Goal: Task Accomplishment & Management: Manage account settings

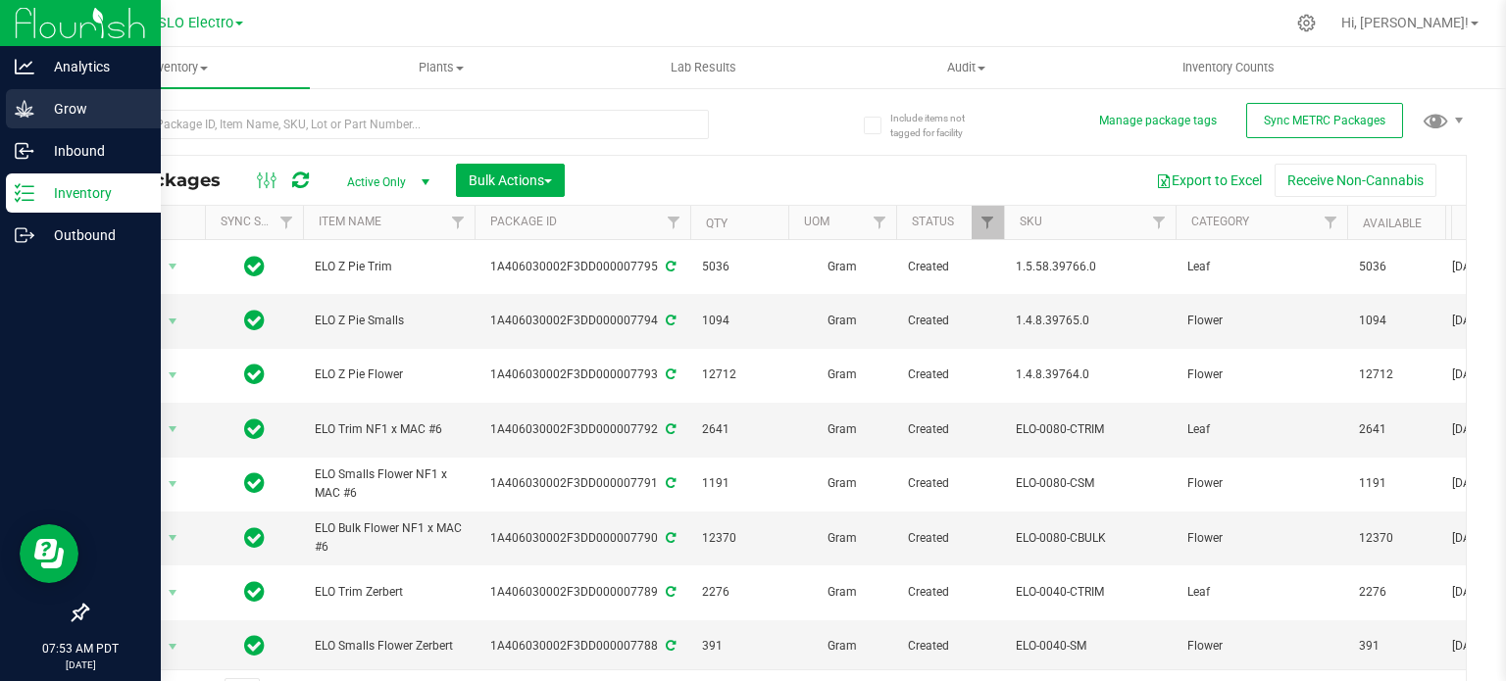
click at [28, 115] on icon at bounding box center [24, 108] width 19 height 17
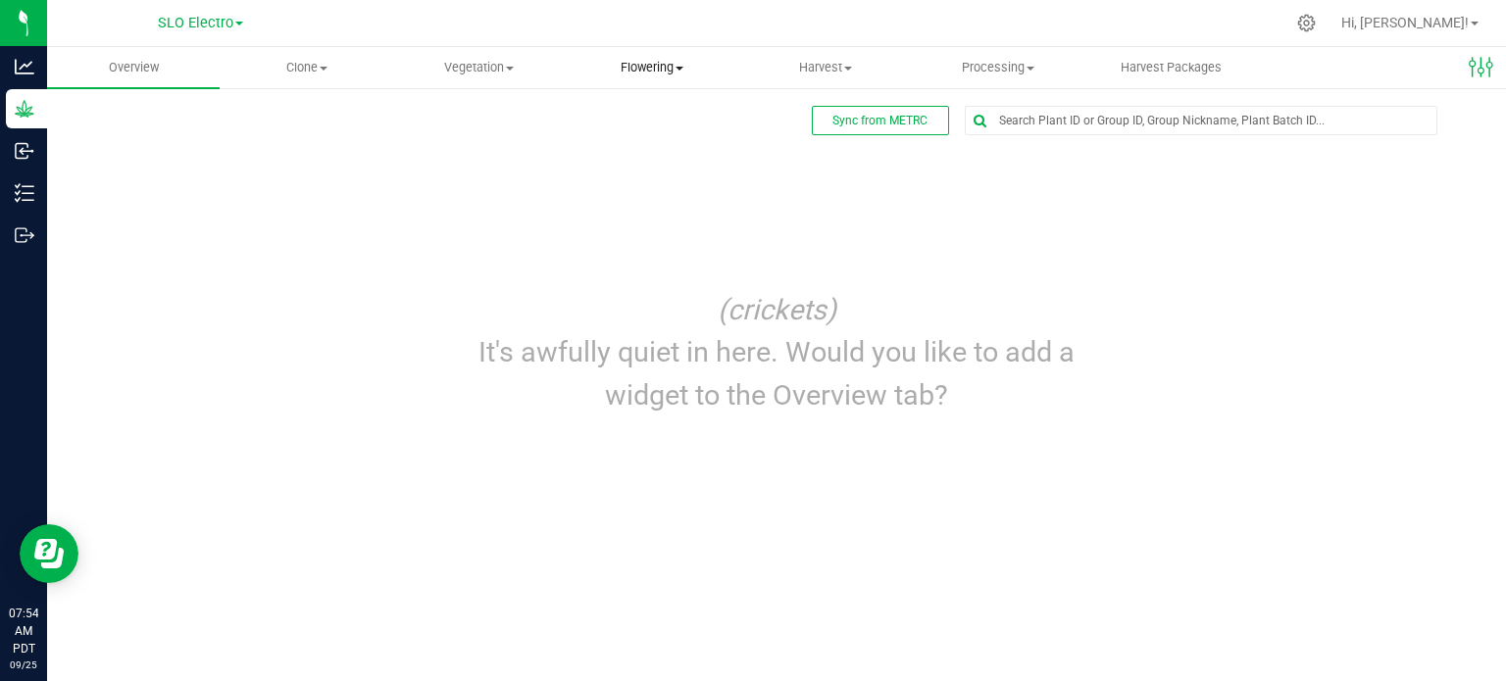
click at [628, 69] on span "Flowering" at bounding box center [652, 68] width 171 height 18
click at [665, 145] on span "Flowering groups" at bounding box center [647, 141] width 163 height 17
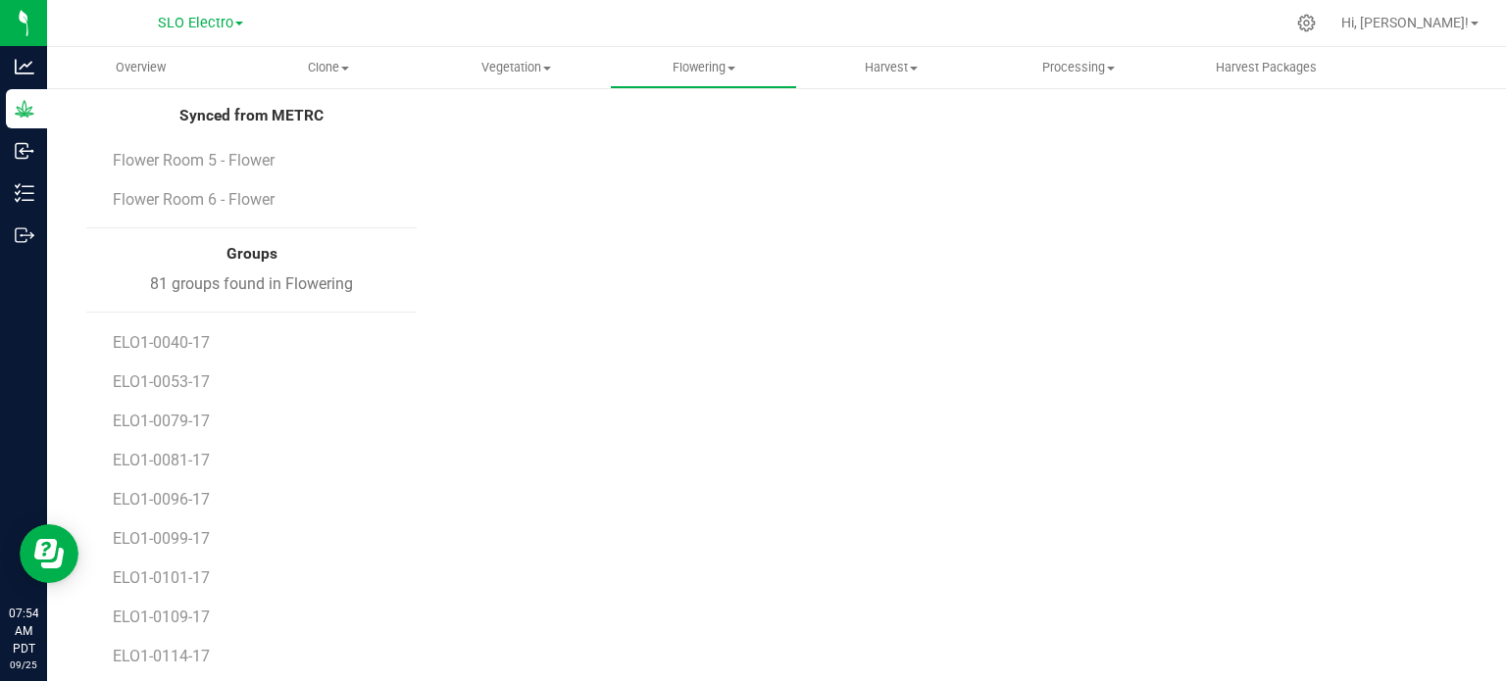
scroll to position [98, 0]
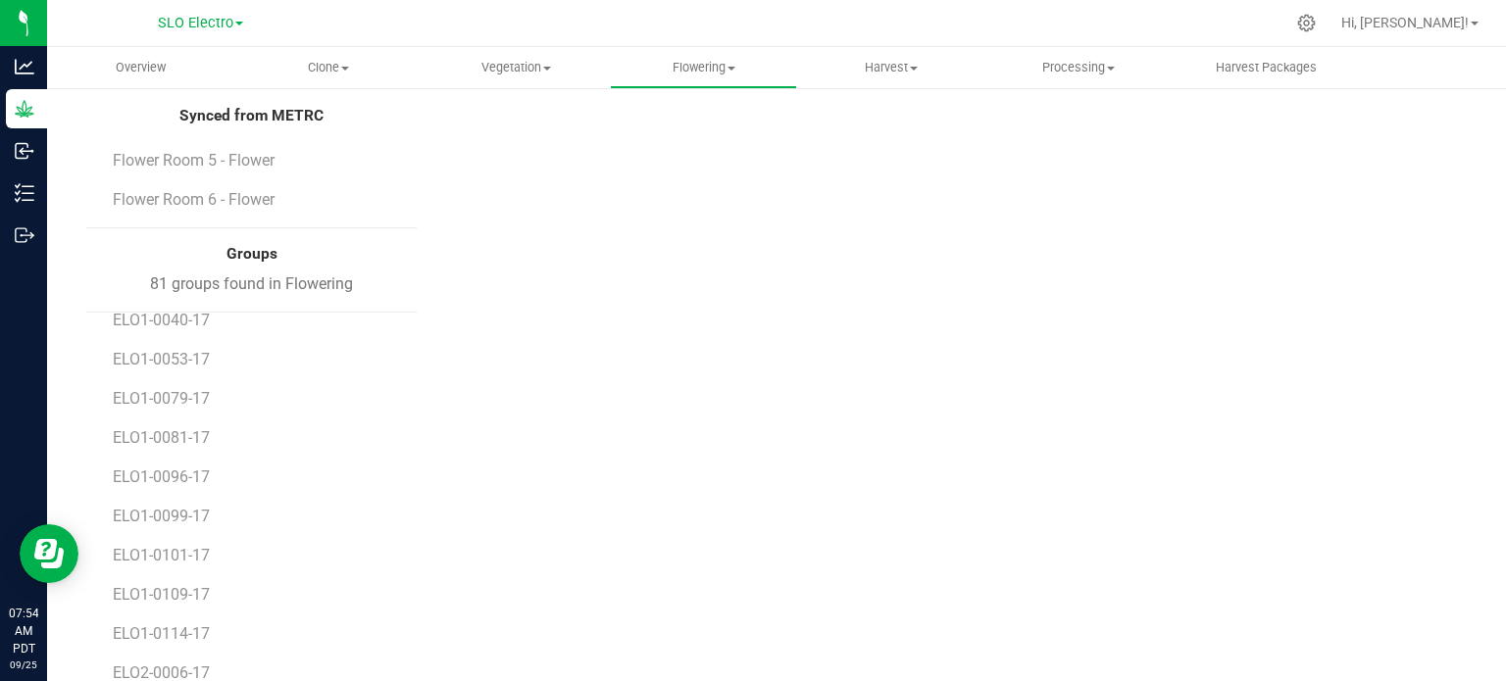
click at [186, 450] on li "ELO1-0096-17" at bounding box center [258, 469] width 290 height 39
click at [188, 438] on span "ELO1-0081-17" at bounding box center [164, 437] width 102 height 19
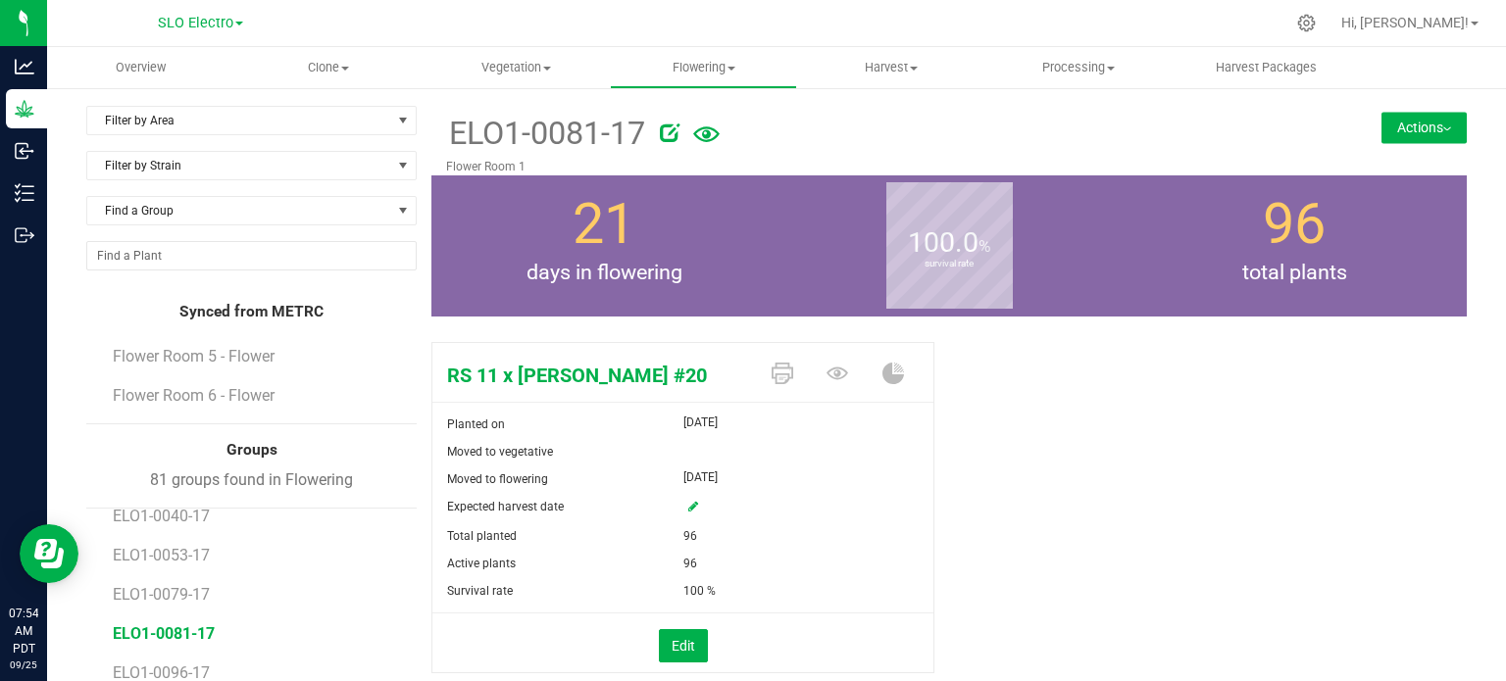
click at [1417, 123] on button "Actions" at bounding box center [1423, 127] width 85 height 31
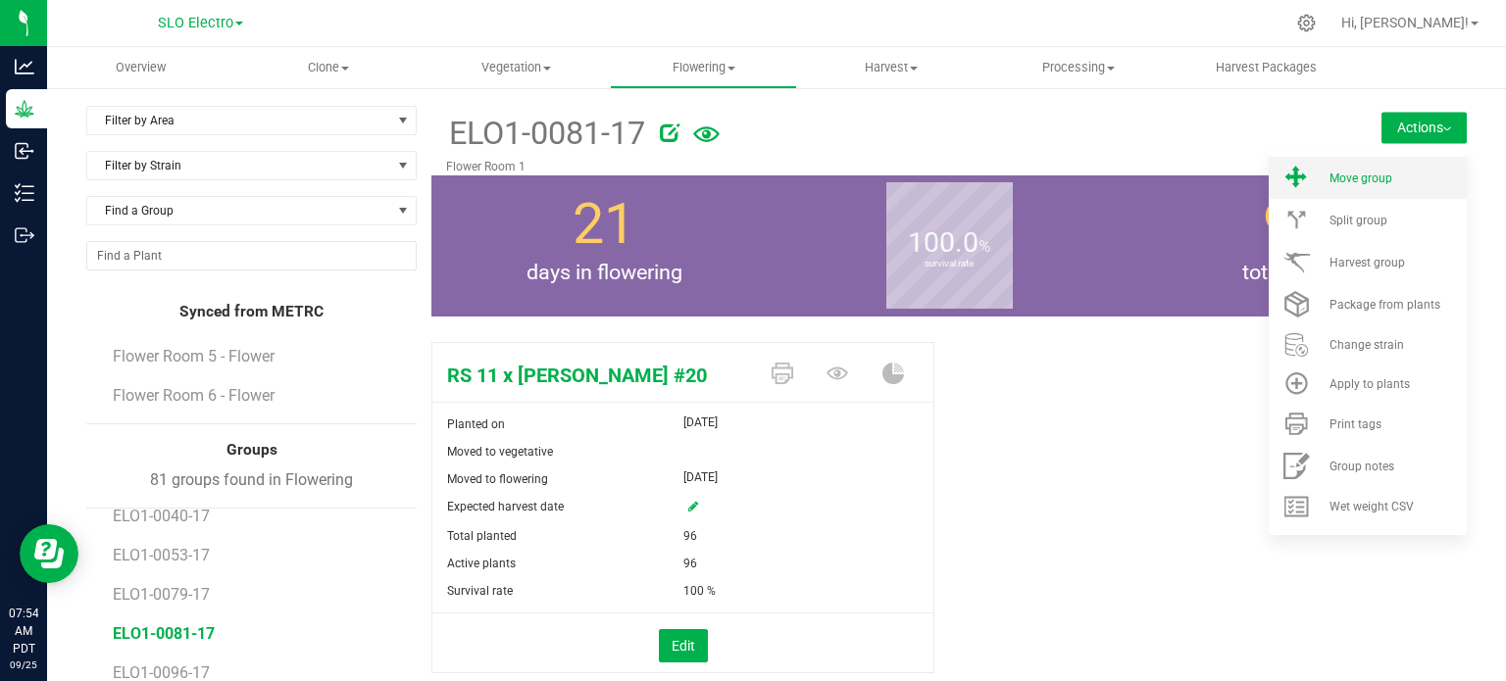
click at [1337, 181] on span "Move group" at bounding box center [1360, 179] width 63 height 14
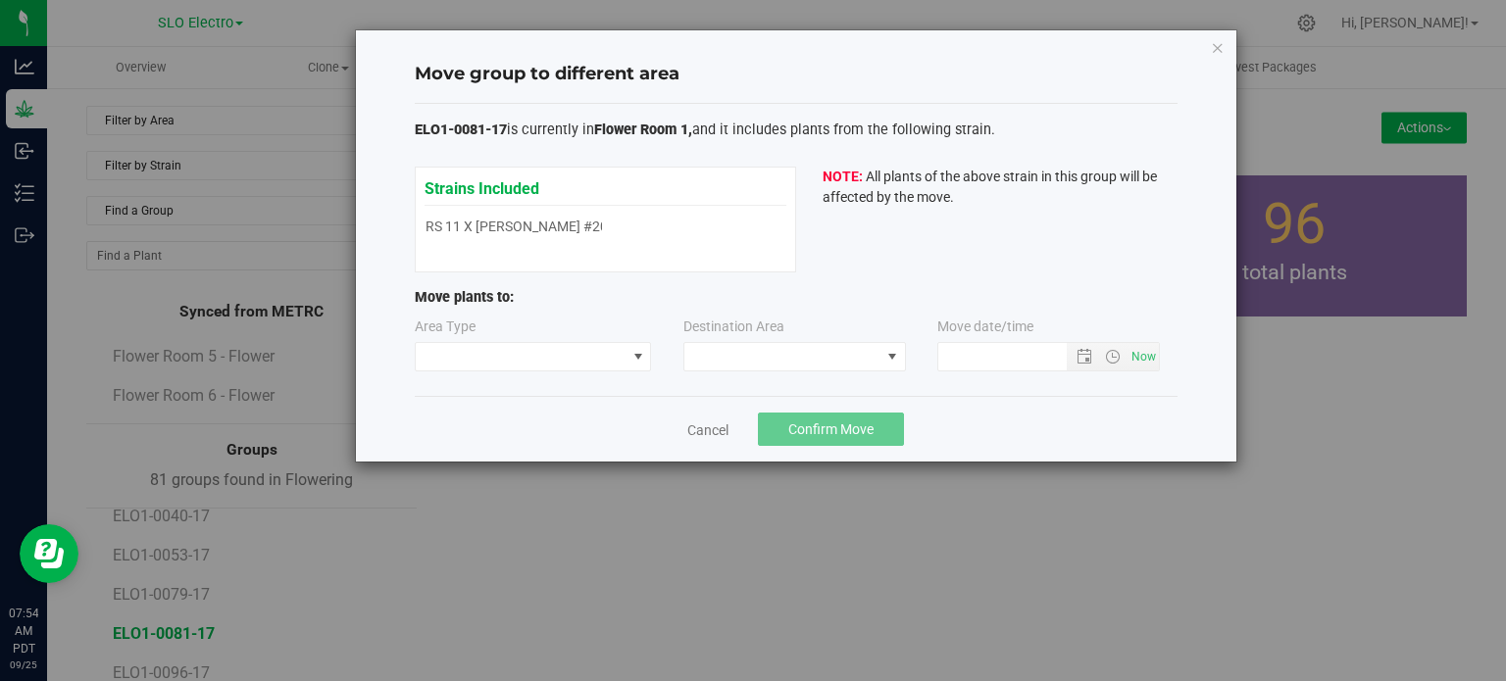
type input "9/25/2025 7:54 AM"
click at [604, 347] on span at bounding box center [521, 356] width 211 height 27
click at [537, 396] on li "Flowering" at bounding box center [532, 391] width 235 height 33
click at [774, 375] on div "Area Type Flowering Destination Area Move date/time" at bounding box center [796, 349] width 763 height 64
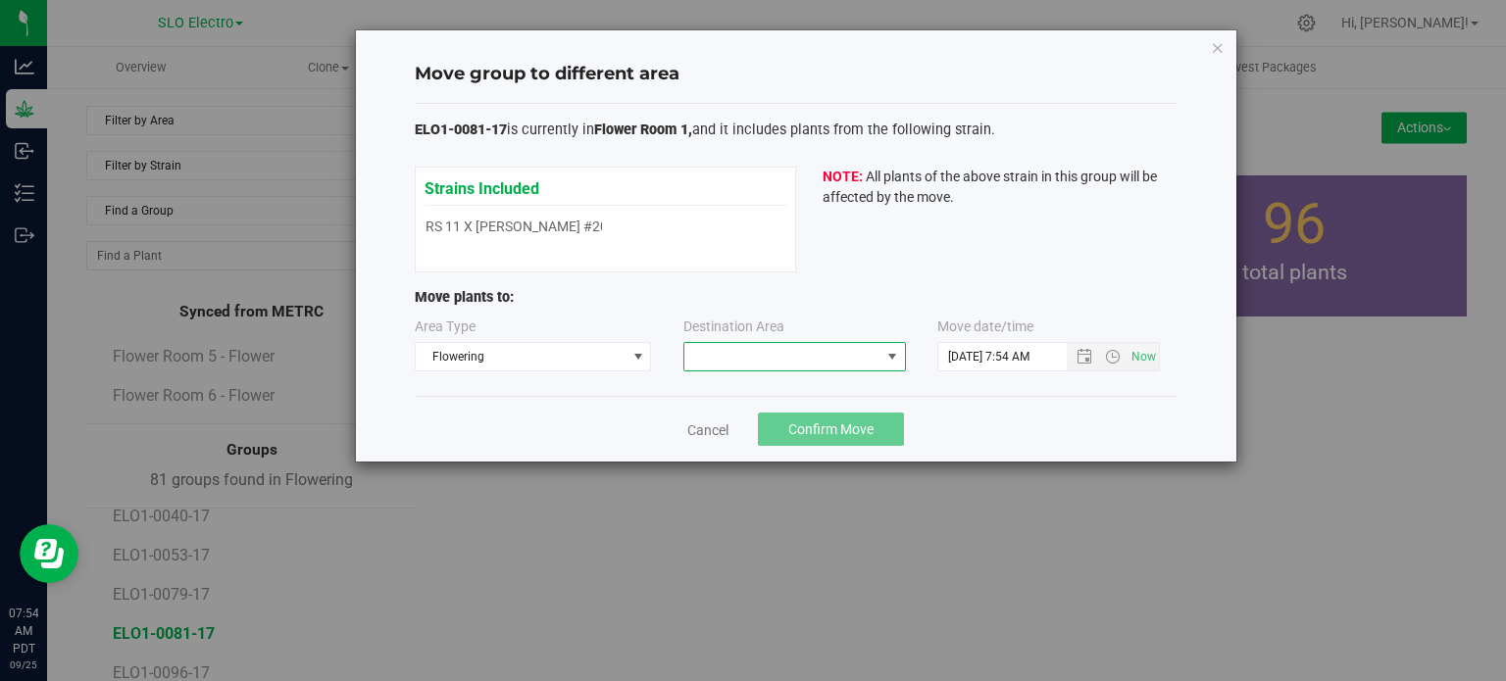
click at [780, 370] on span at bounding box center [782, 356] width 196 height 27
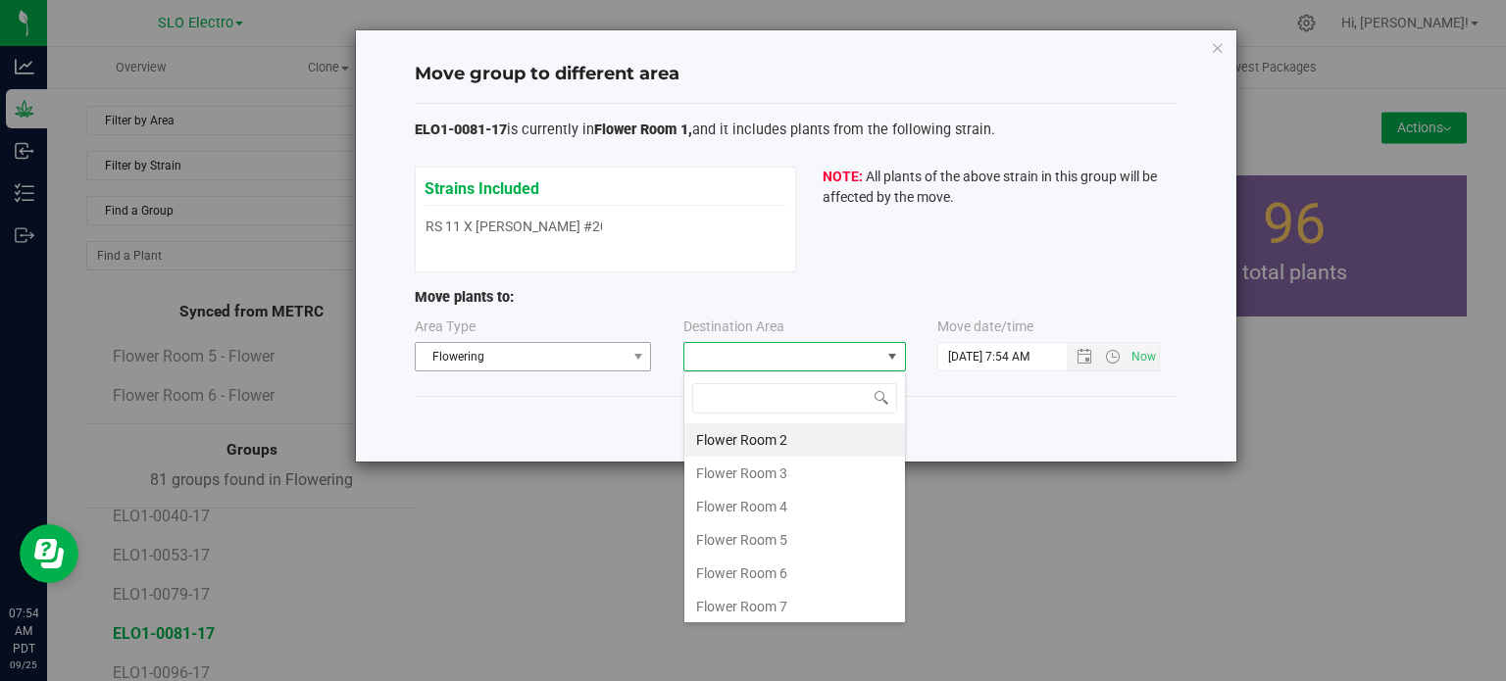
scroll to position [1, 0]
click at [545, 346] on span "Flowering" at bounding box center [521, 356] width 211 height 27
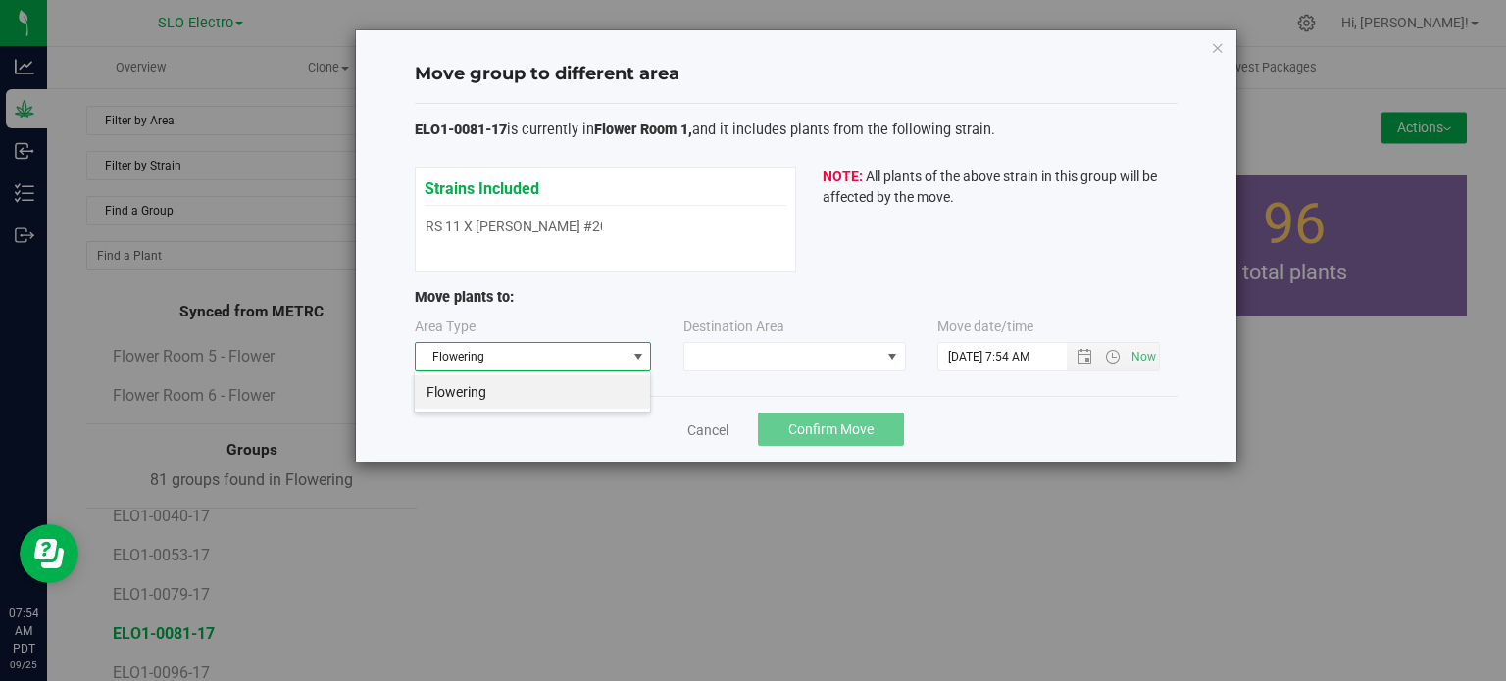
scroll to position [28, 236]
click at [503, 352] on span "Flowering" at bounding box center [521, 356] width 211 height 27
click at [537, 357] on span "Flowering" at bounding box center [521, 356] width 211 height 27
click at [1208, 46] on div "Move group to different area ELO1-0081-17 is currently in Flower Room 1, and it…" at bounding box center [796, 245] width 880 height 431
click at [1225, 46] on div "Move group to different area ELO1-0081-17 is currently in Flower Room 1, and it…" at bounding box center [796, 245] width 880 height 431
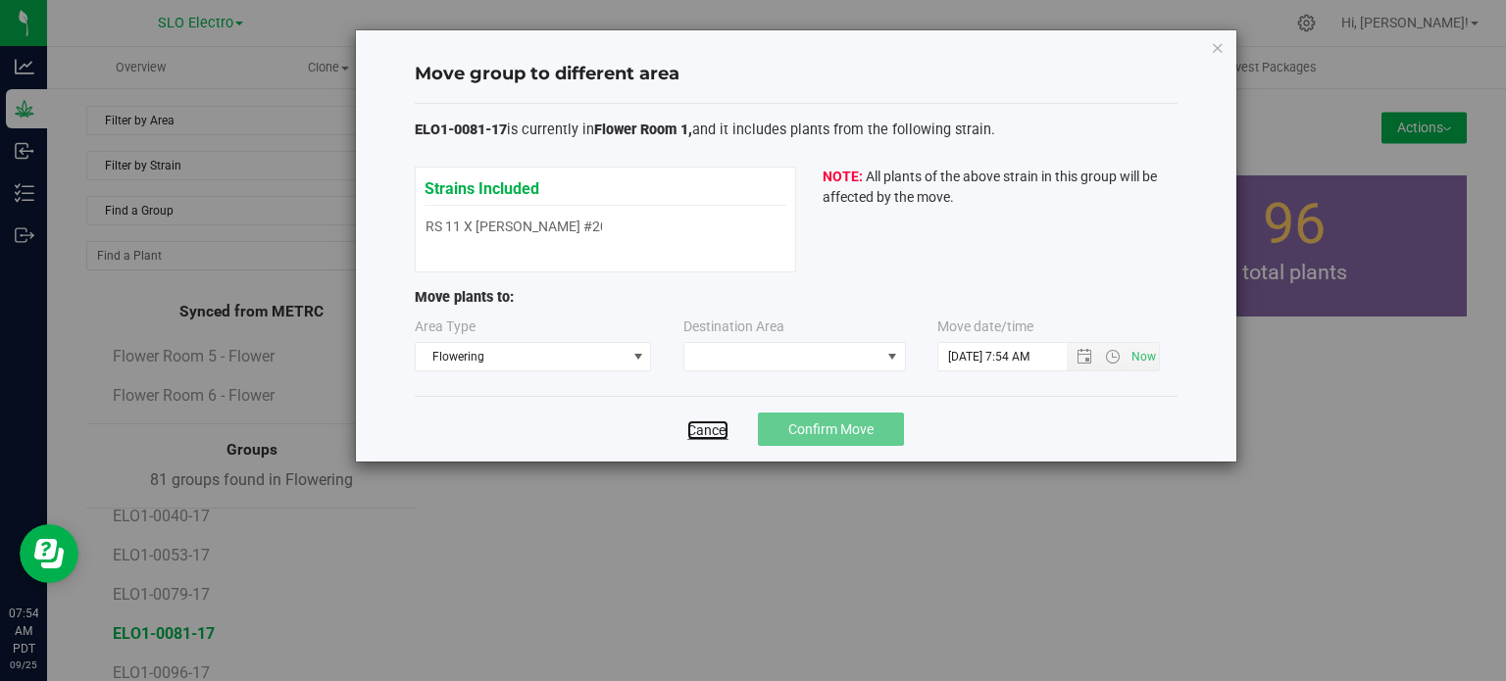
click at [712, 434] on link "Cancel" at bounding box center [707, 431] width 41 height 20
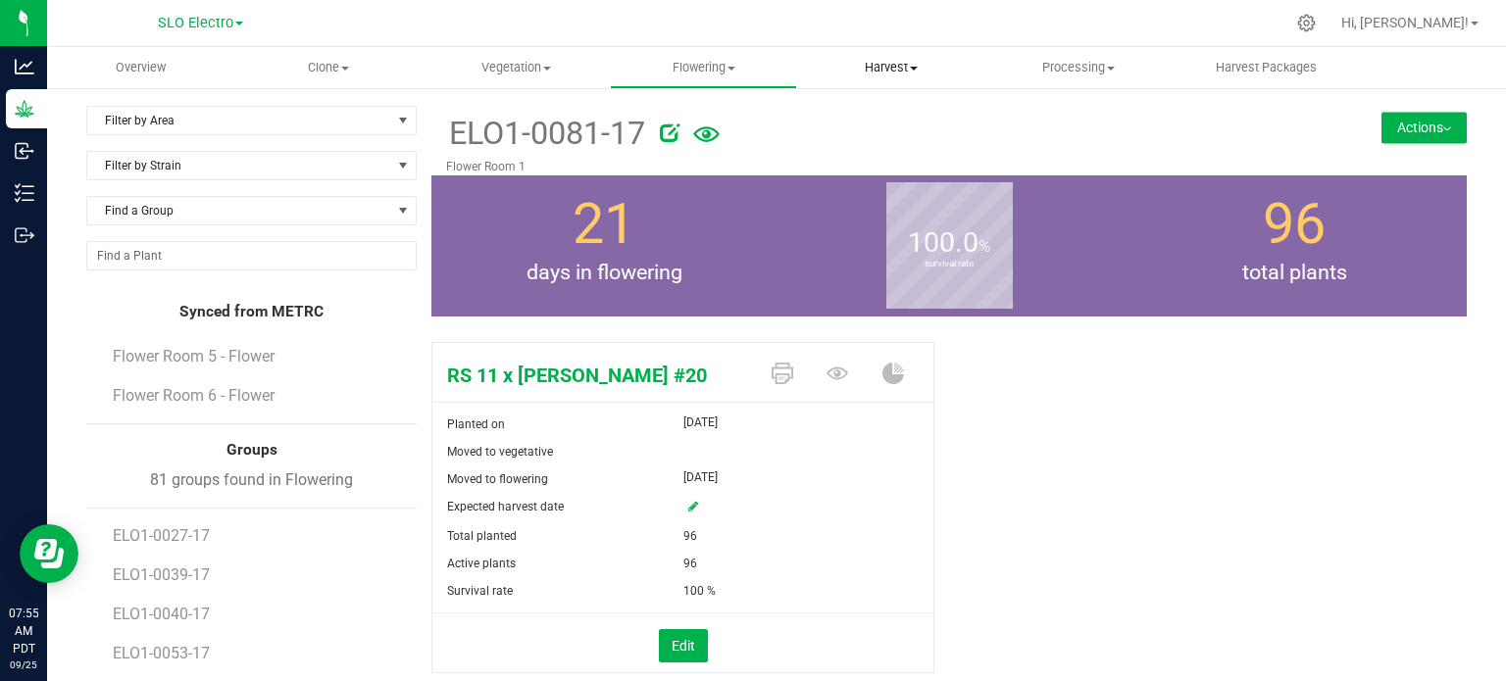
click at [872, 59] on span "Harvest" at bounding box center [890, 68] width 185 height 18
click at [875, 121] on span "Harvests" at bounding box center [851, 118] width 109 height 17
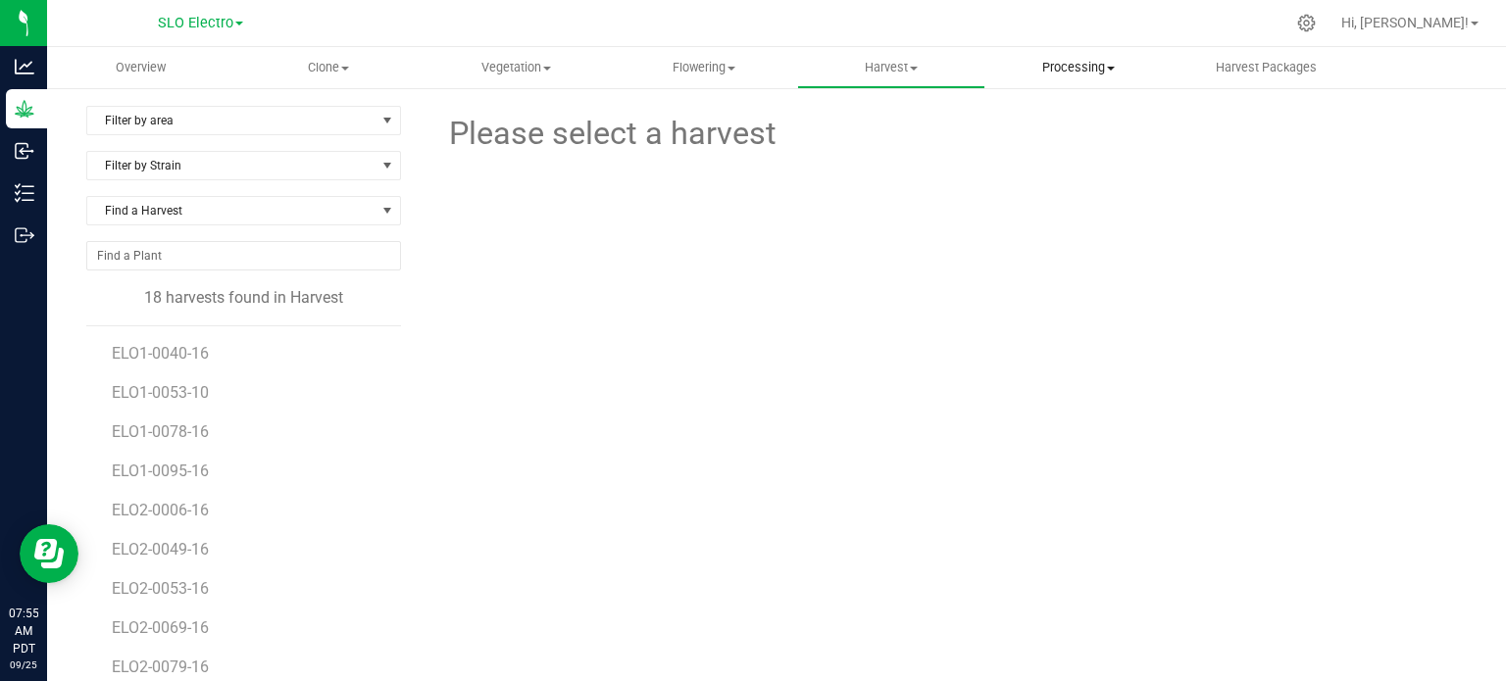
click at [1068, 78] on uib-tab-heading "Processing Create package Processing harvests Processing plants Completed harve…" at bounding box center [1078, 67] width 185 height 39
click at [1086, 141] on span "Processing harvests" at bounding box center [1075, 141] width 181 height 17
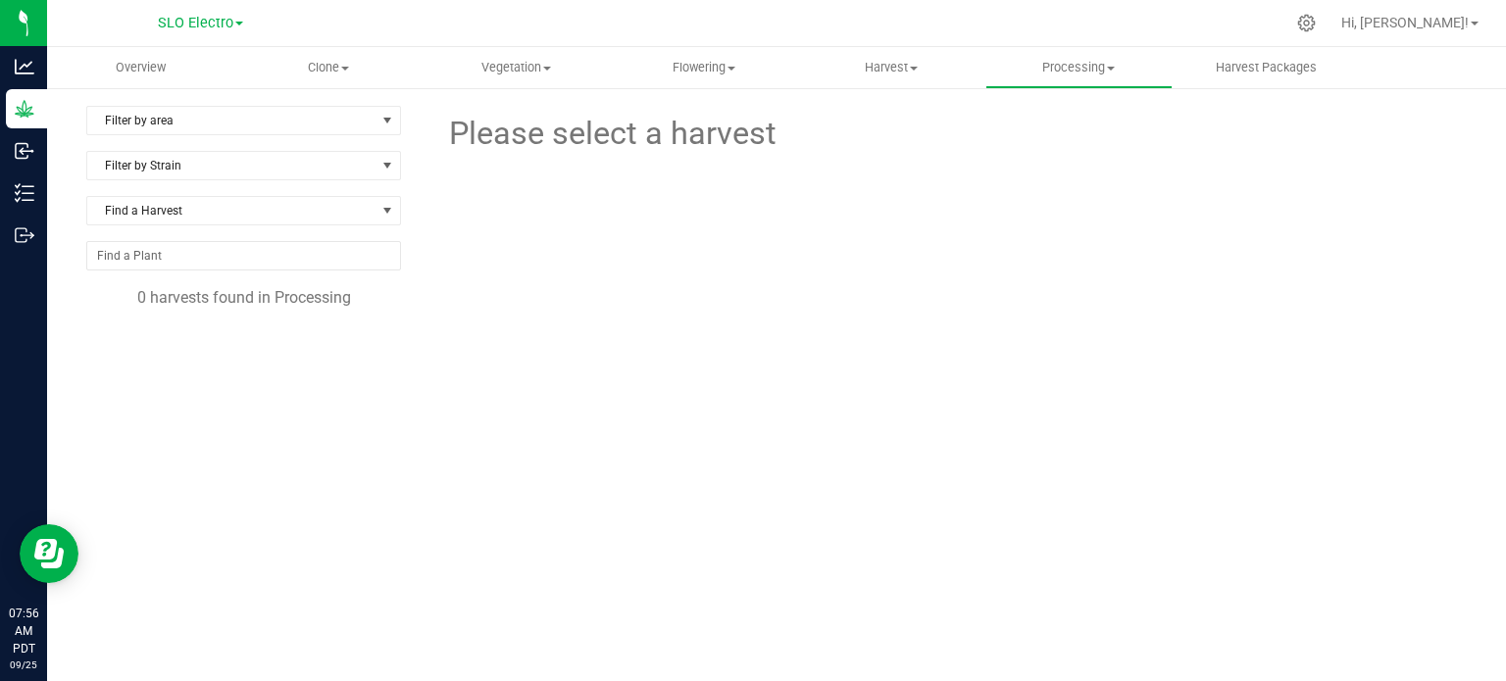
drag, startPoint x: 783, startPoint y: 344, endPoint x: 804, endPoint y: 340, distance: 21.0
click at [789, 340] on div "Please select a harvest" at bounding box center [948, 400] width 1035 height 588
click at [1061, 84] on uib-tab-heading "Processing Create package Processing harvests Processing plants Completed harve…" at bounding box center [1078, 67] width 185 height 39
click at [1116, 152] on li "Processing harvests" at bounding box center [1078, 142] width 187 height 24
click at [882, 70] on span "Harvest" at bounding box center [890, 68] width 185 height 18
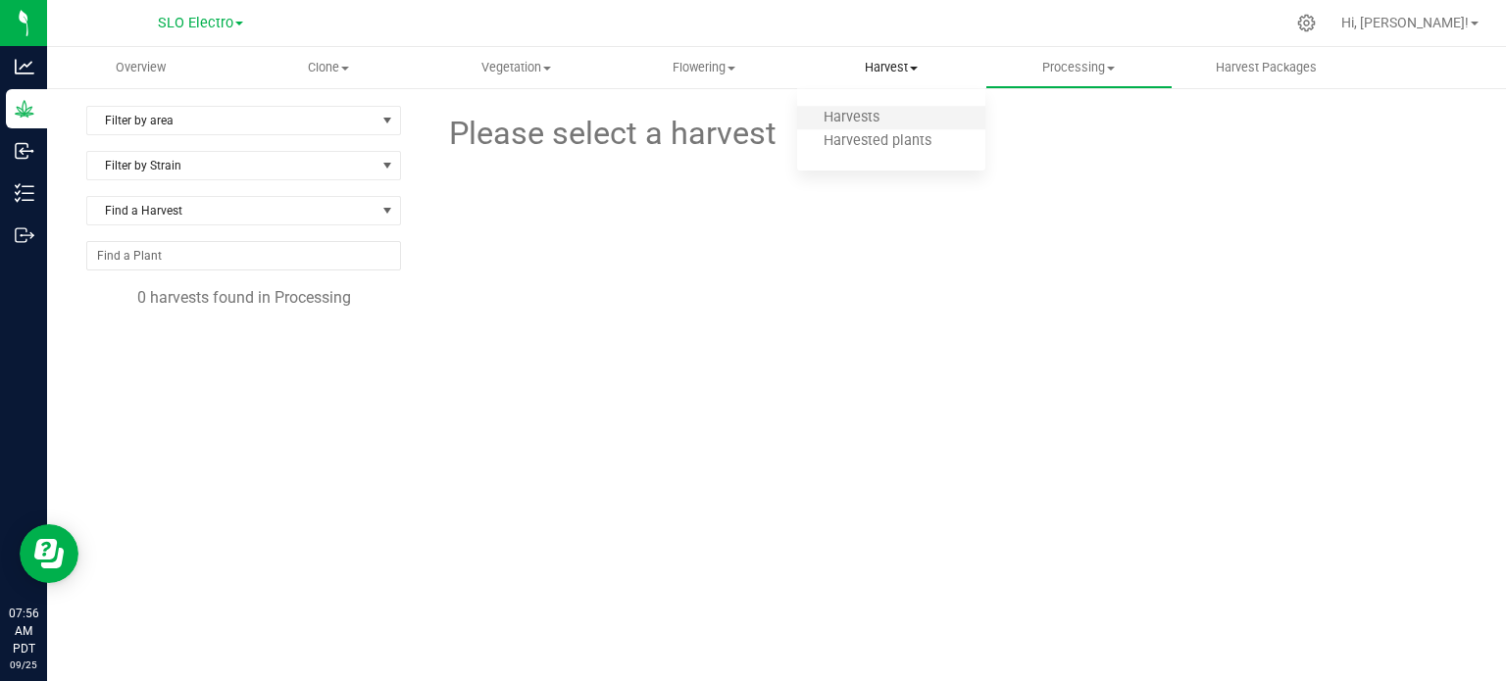
click at [886, 107] on li "Harvests" at bounding box center [890, 119] width 187 height 24
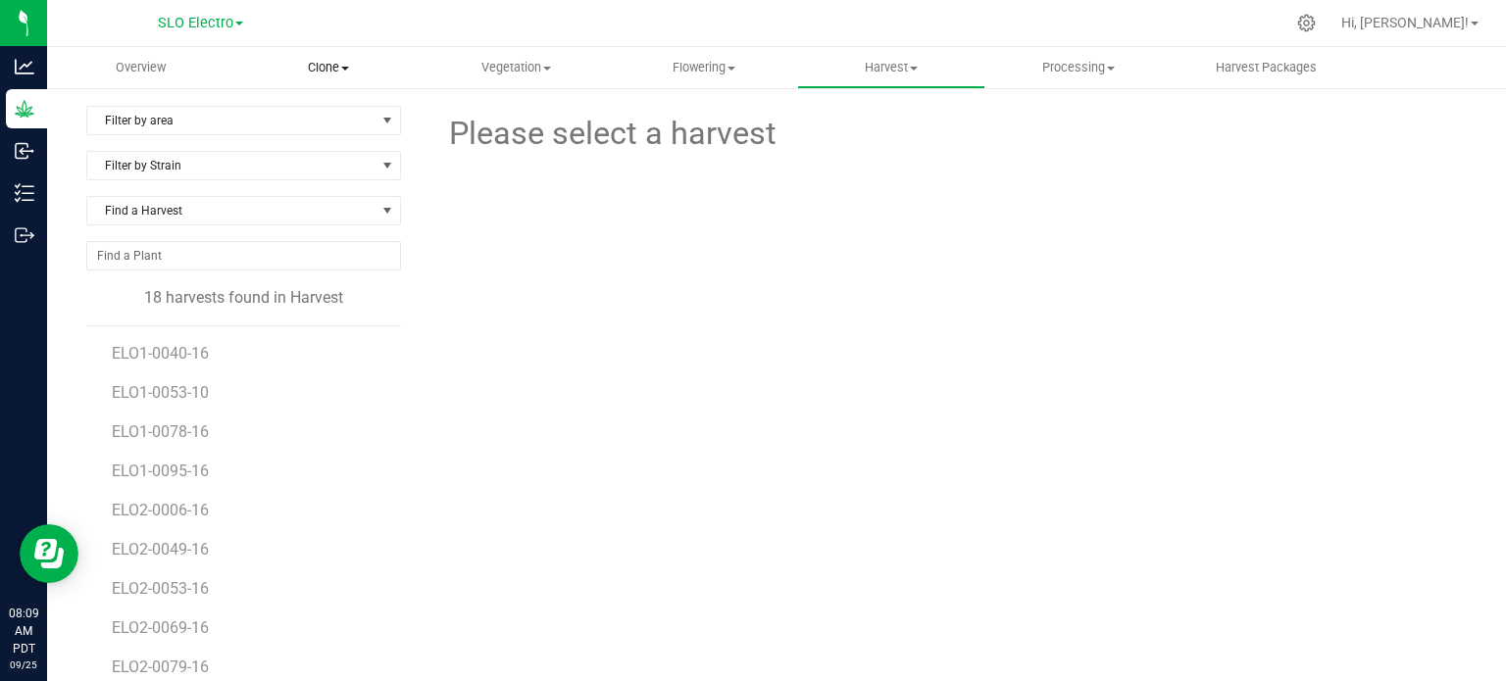
click at [315, 60] on span "Clone" at bounding box center [327, 68] width 185 height 18
click at [324, 113] on span "Create plants" at bounding box center [303, 118] width 138 height 17
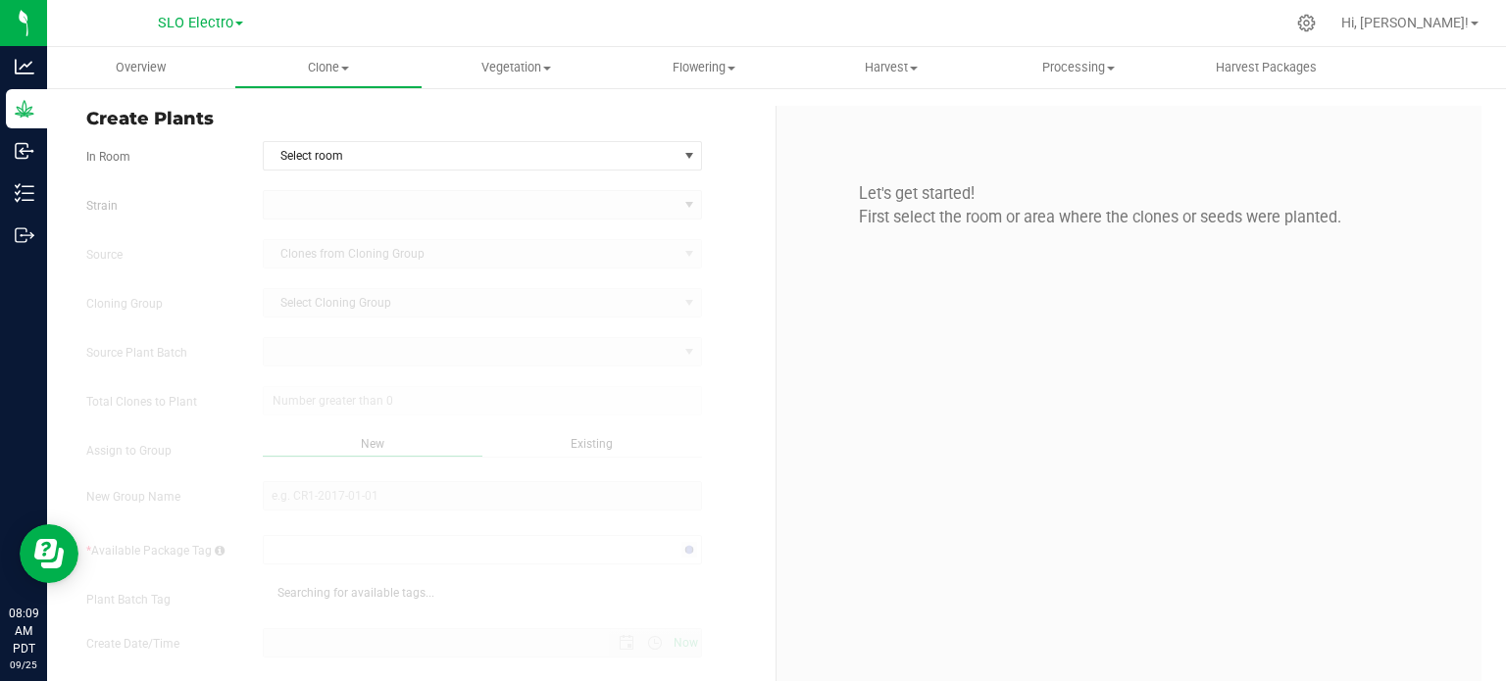
type input "[DATE] 8:09 AM"
click at [357, 52] on uib-tab-heading "Clone Create plants Cloning groups Cloning plant batches Apply to plants" at bounding box center [327, 67] width 185 height 39
click at [352, 65] on span "Clone" at bounding box center [327, 68] width 187 height 18
click at [337, 70] on span "Clone" at bounding box center [327, 68] width 187 height 18
click at [324, 140] on span "Cloning groups" at bounding box center [308, 141] width 148 height 17
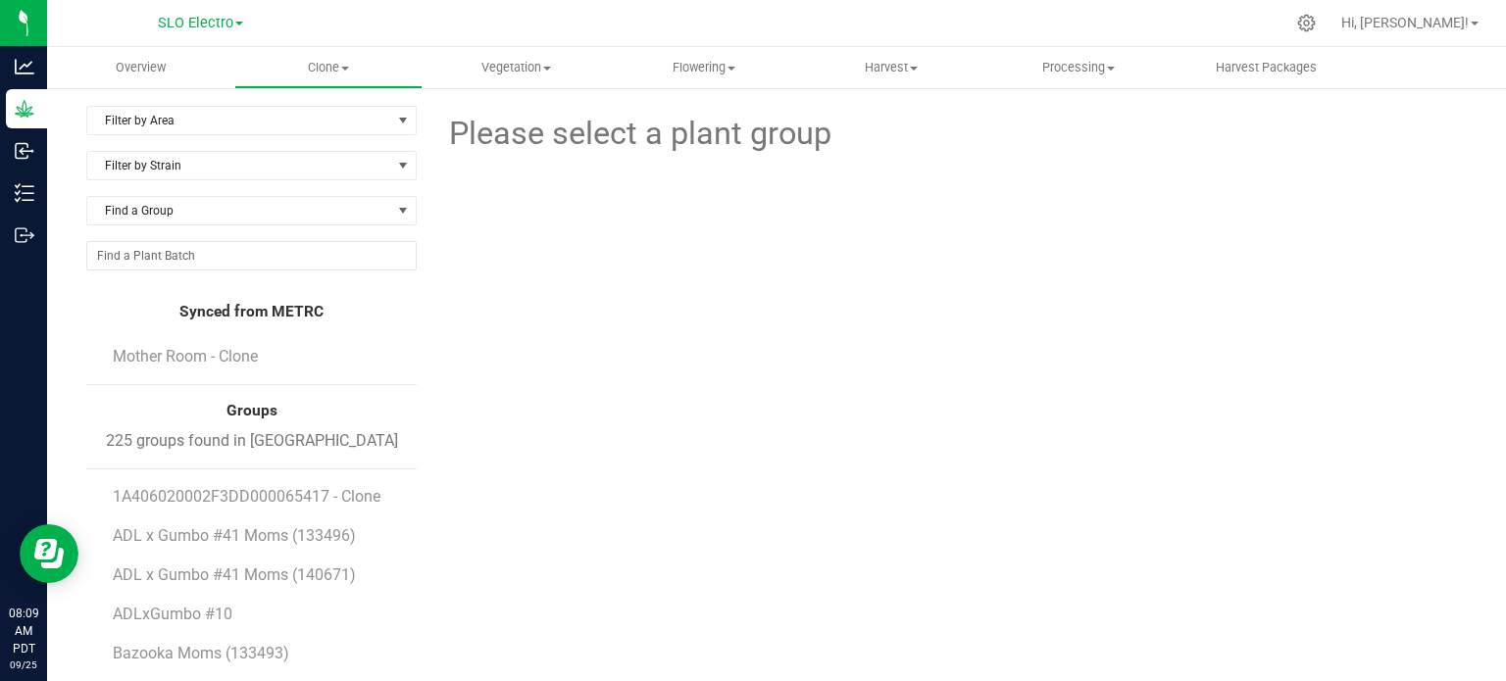
click at [226, 226] on div "Find a Group" at bounding box center [251, 218] width 330 height 45
click at [226, 242] on input "NO DATA FOUND" at bounding box center [251, 255] width 328 height 27
click at [283, 297] on li "1A406020002F3DD000133526" at bounding box center [249, 290] width 324 height 33
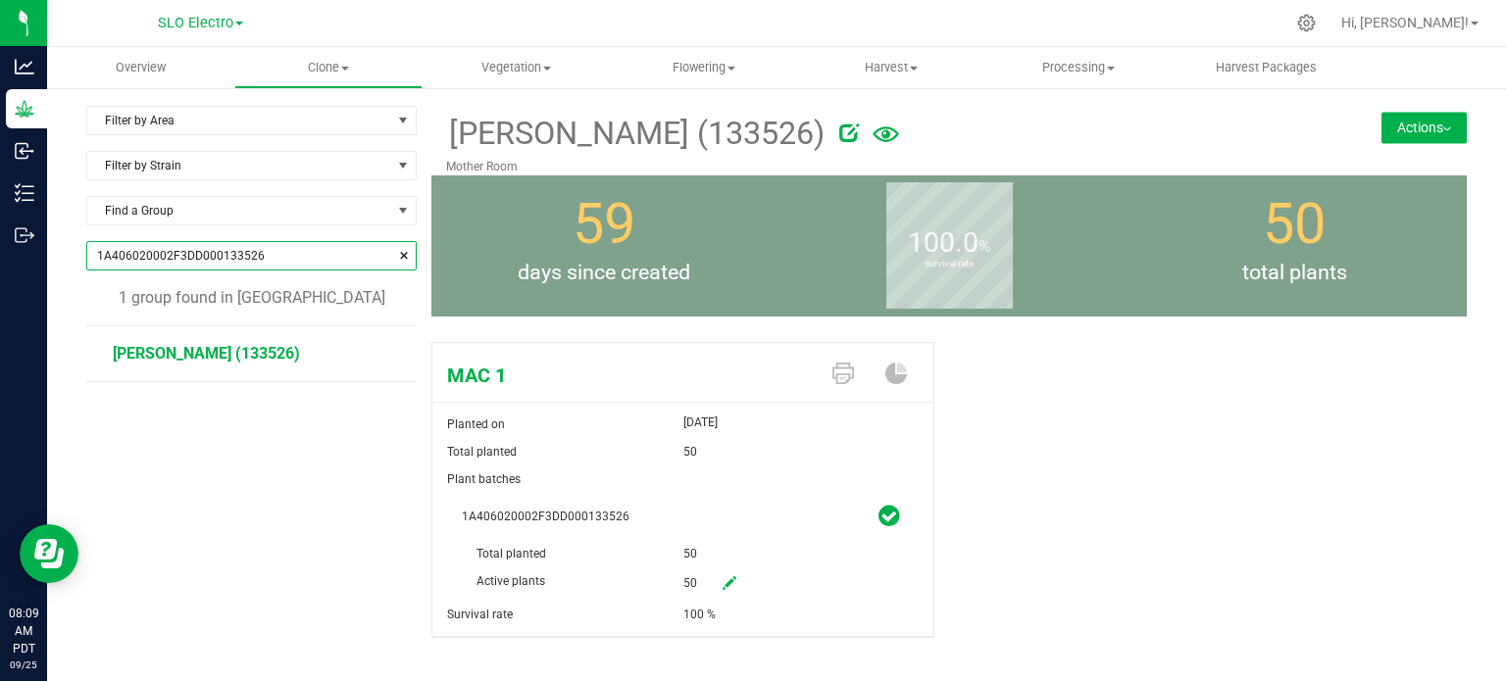
type input "1A406020002F3DD000133526"
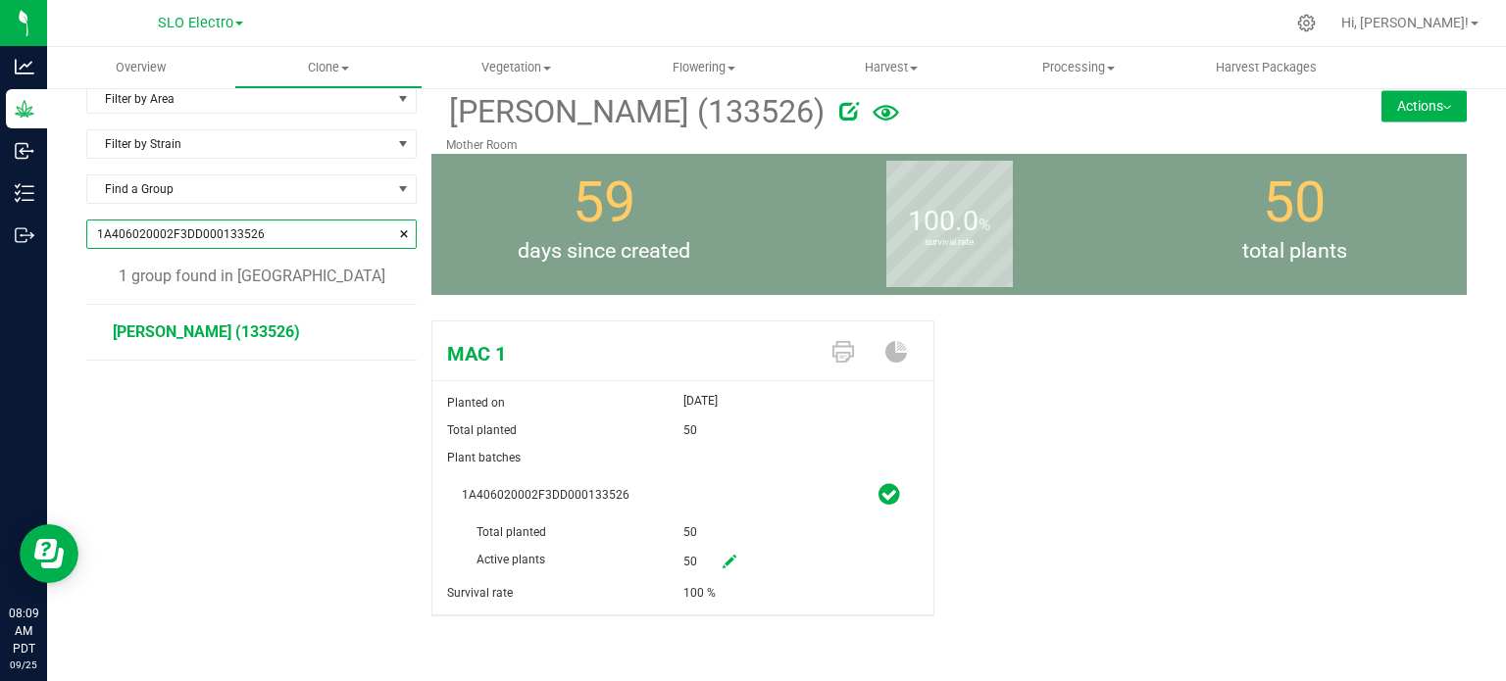
scroll to position [31, 0]
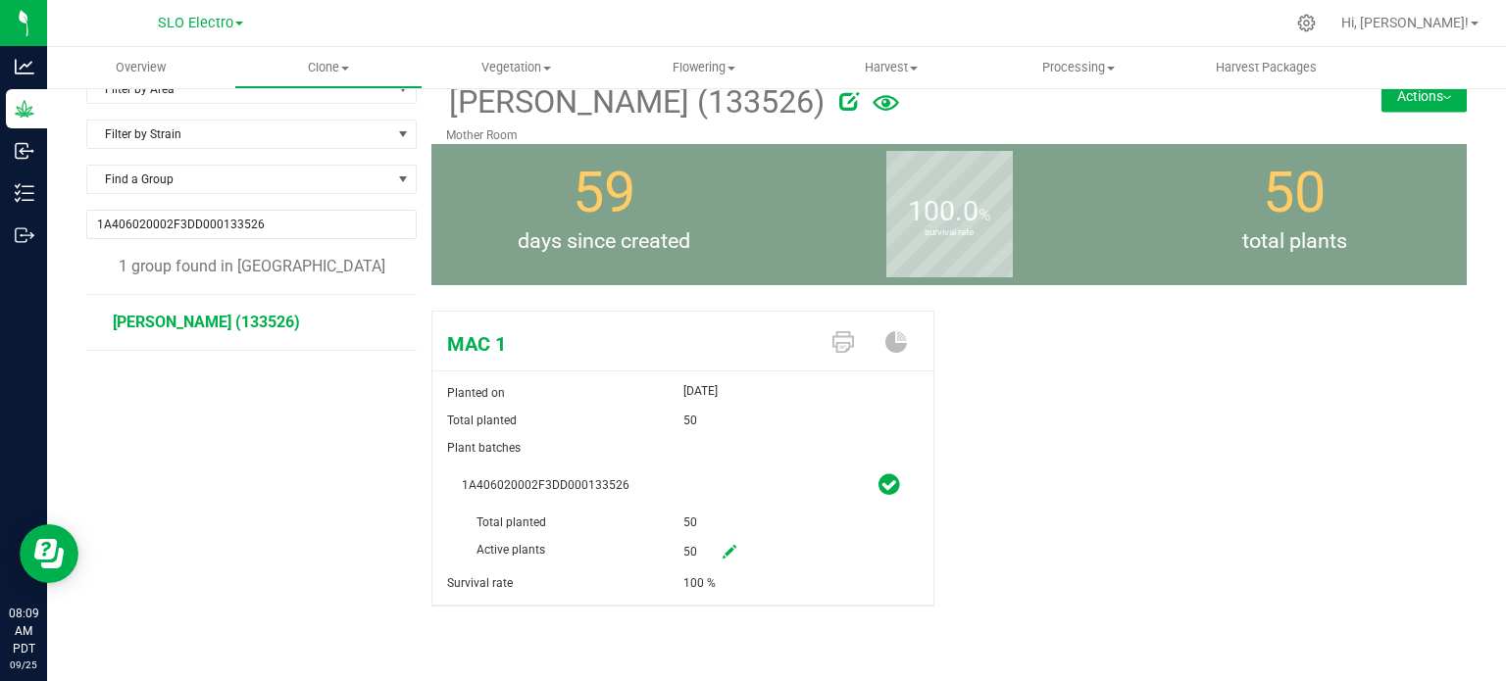
click at [722, 559] on icon at bounding box center [729, 552] width 14 height 14
click at [683, 545] on span "50 50" at bounding box center [749, 552] width 132 height 33
click at [640, 509] on div "Active plants 50 50" at bounding box center [683, 509] width 442 height 0
type input "20"
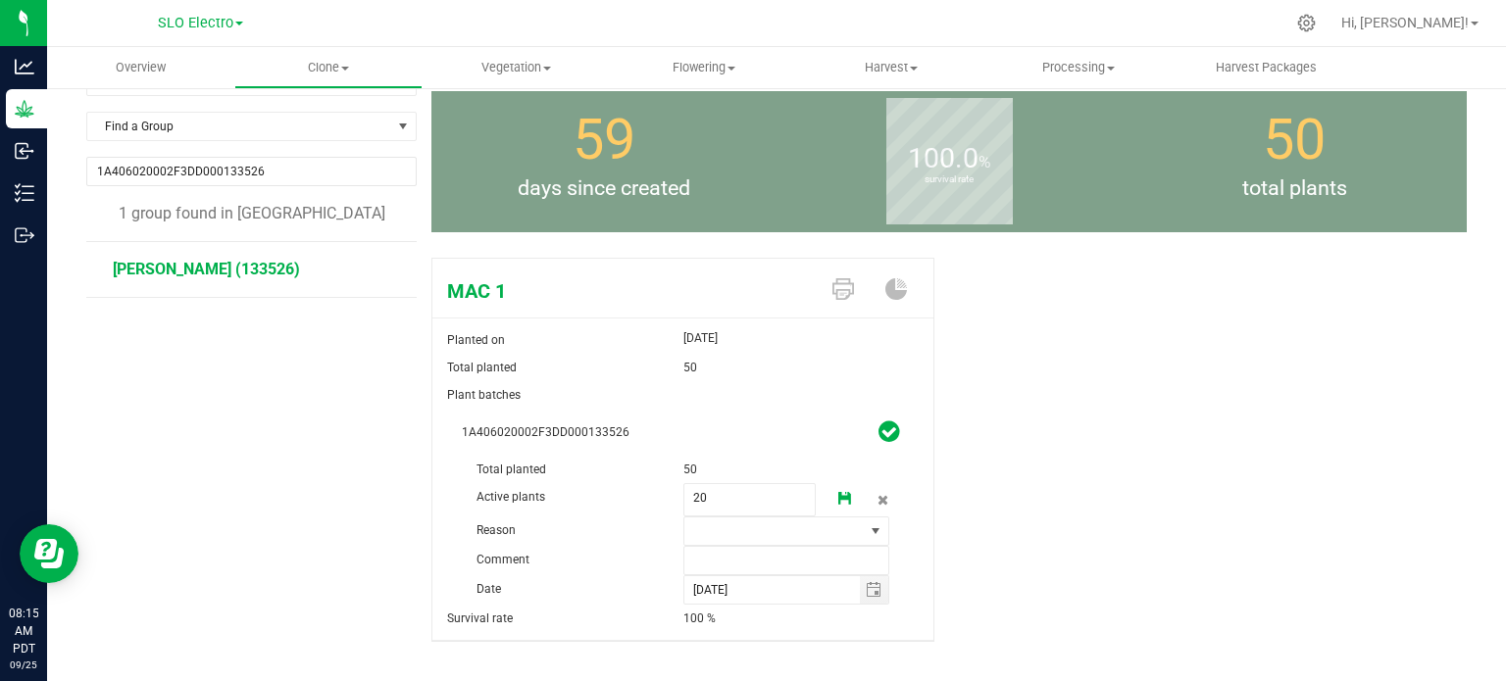
scroll to position [113, 0]
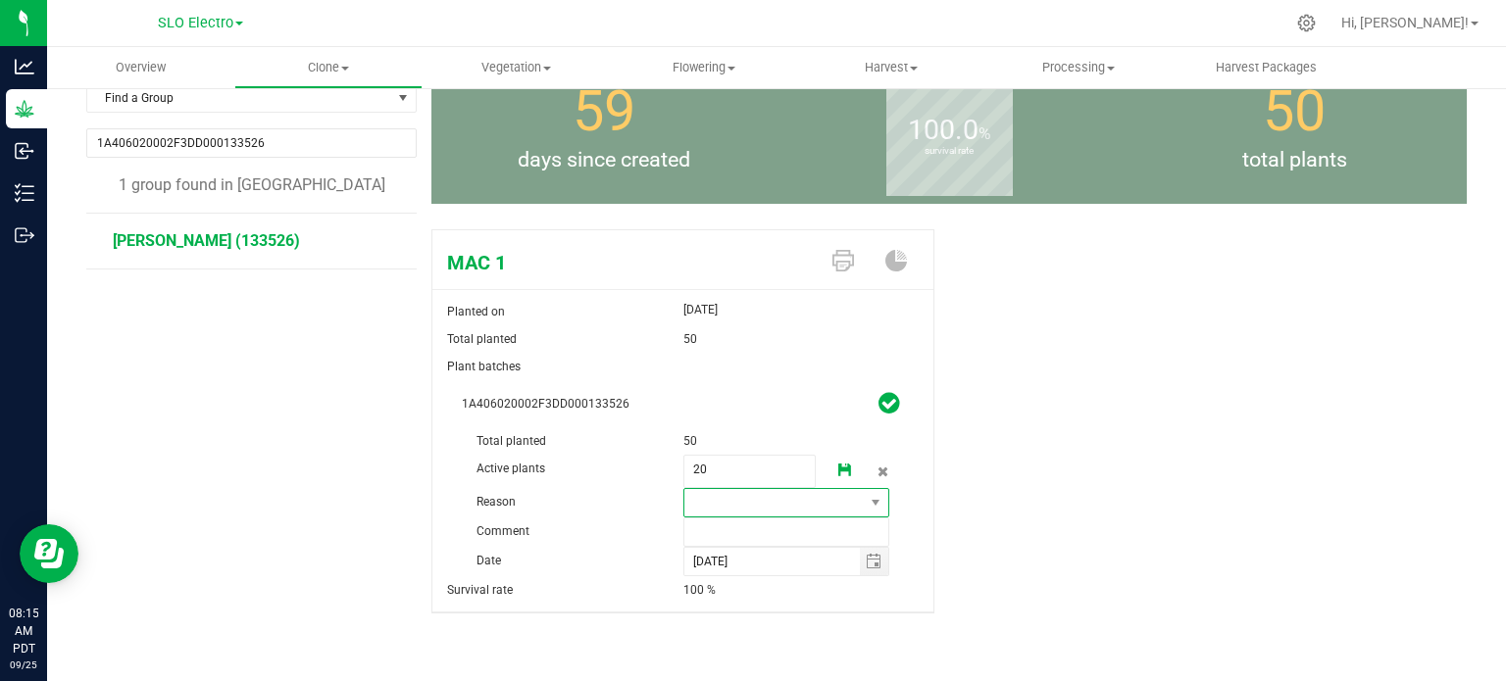
drag, startPoint x: 842, startPoint y: 502, endPoint x: 827, endPoint y: 504, distance: 14.8
click at [842, 502] on span at bounding box center [774, 502] width 180 height 27
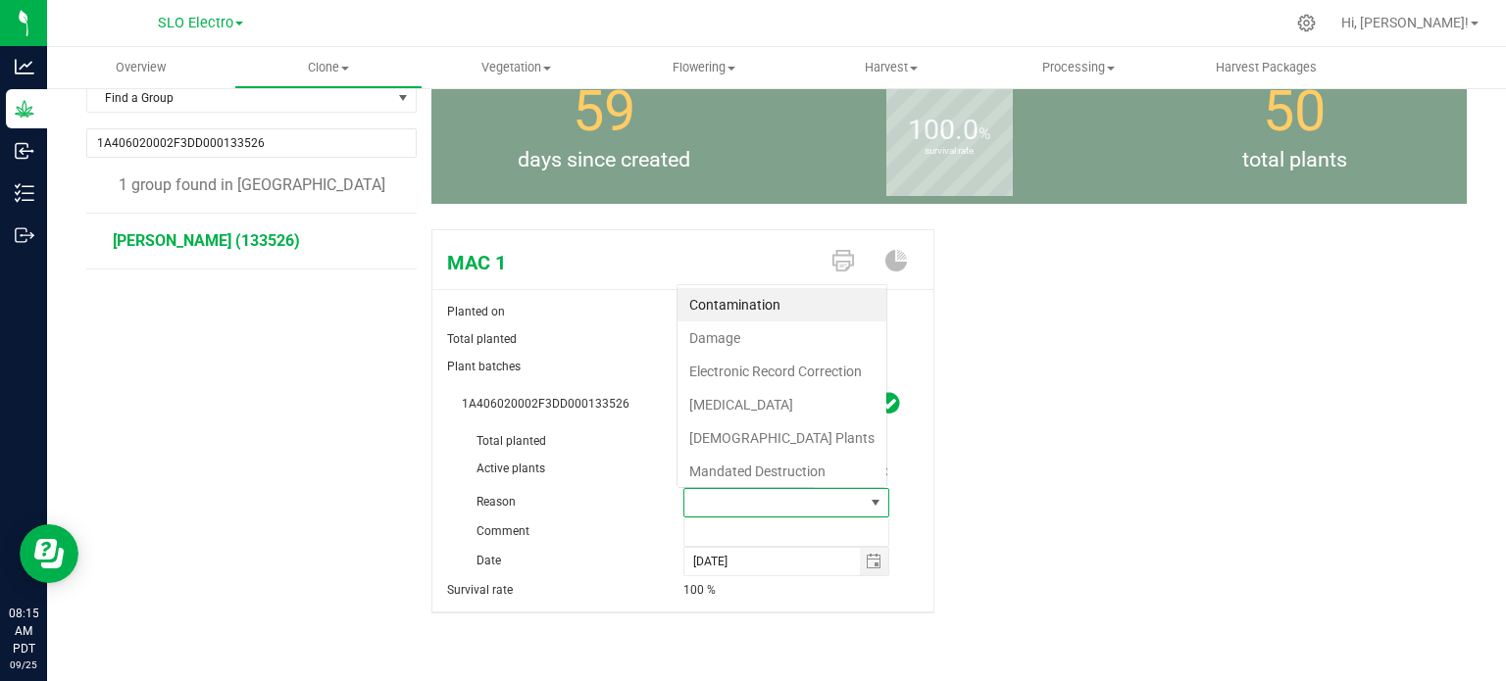
scroll to position [28, 201]
click at [742, 392] on li "[MEDICAL_DATA]" at bounding box center [781, 404] width 209 height 33
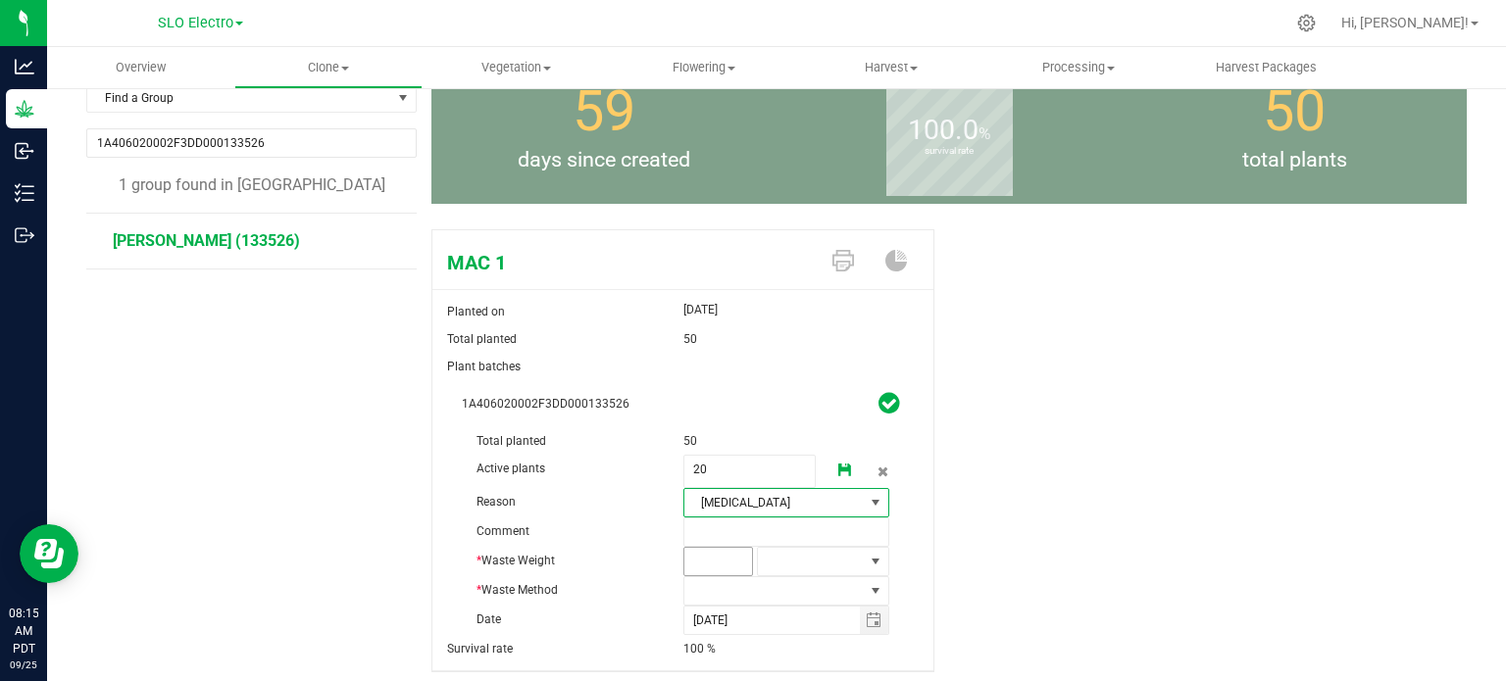
click at [712, 555] on span at bounding box center [718, 561] width 71 height 29
click at [715, 553] on span at bounding box center [718, 561] width 71 height 29
click at [709, 571] on span at bounding box center [718, 561] width 71 height 29
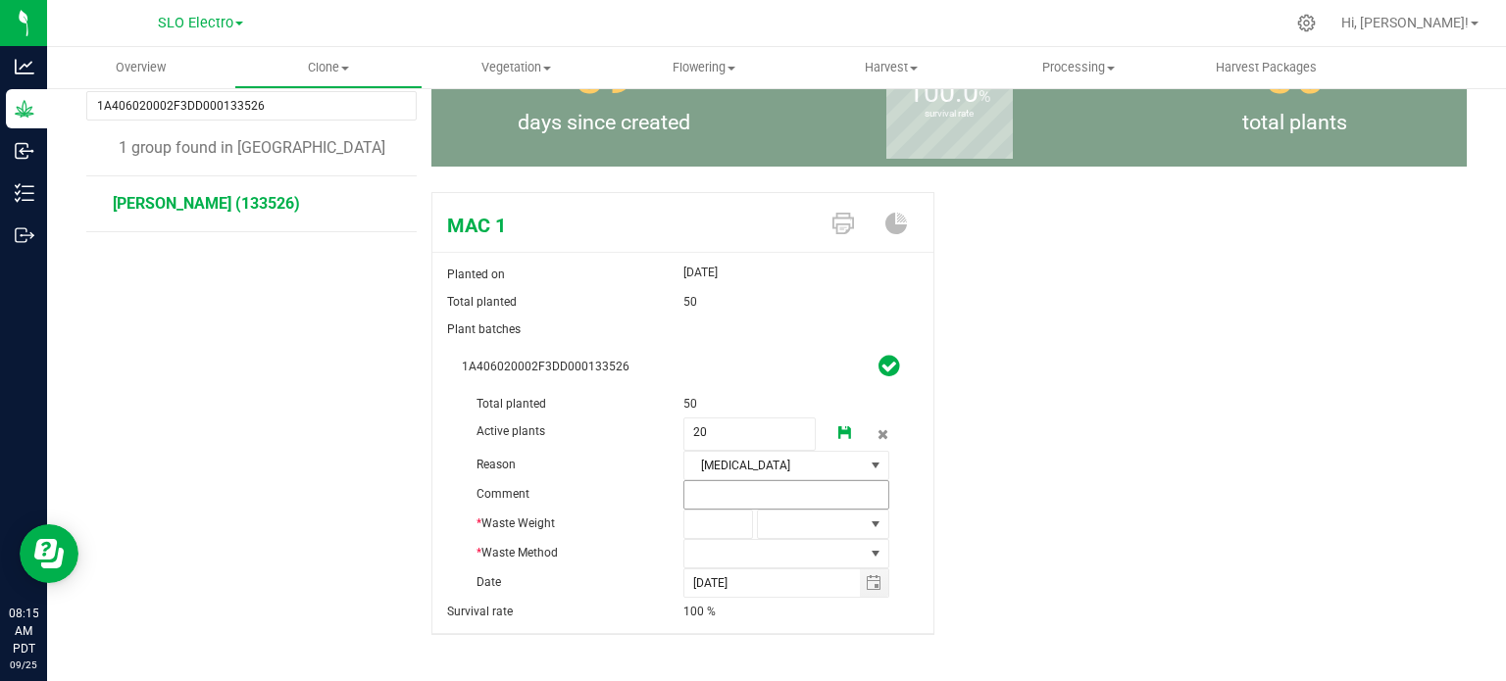
scroll to position [171, 0]
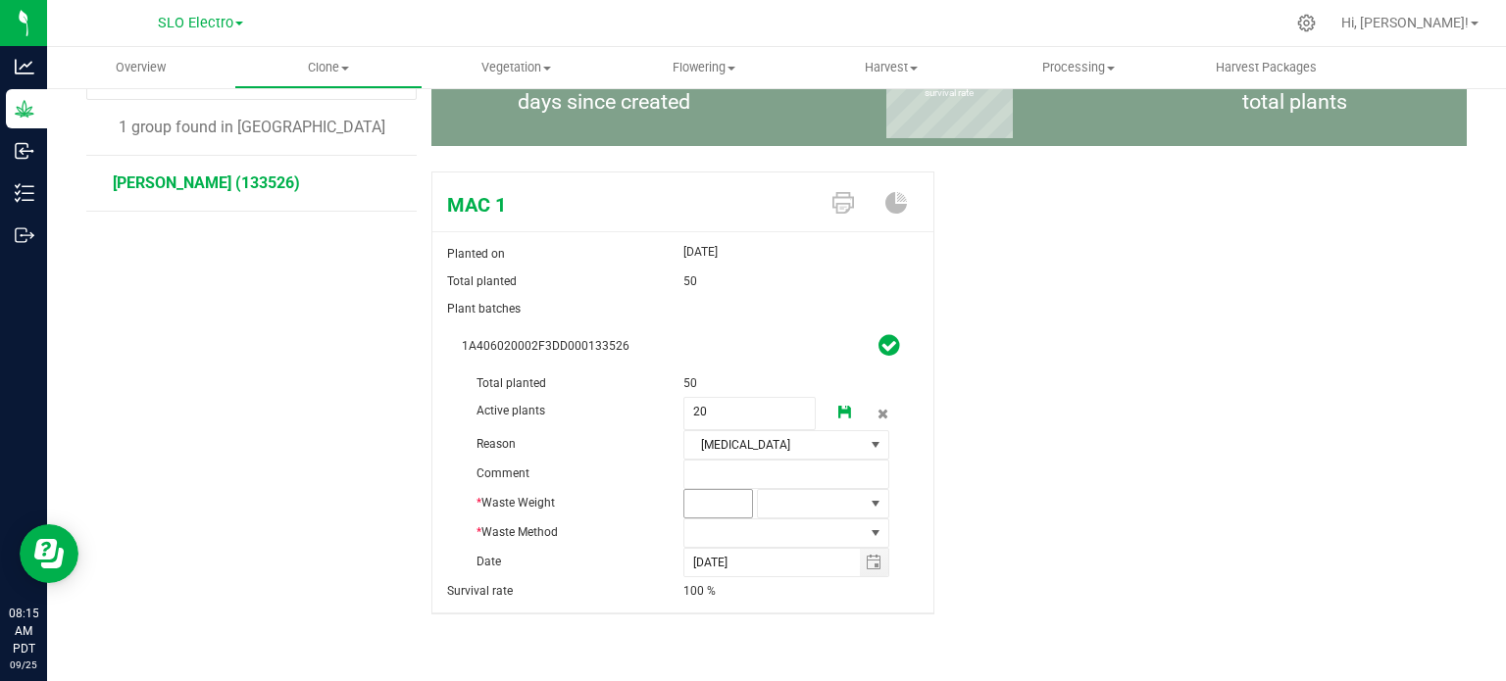
click at [705, 509] on span at bounding box center [718, 503] width 71 height 29
click at [712, 506] on span at bounding box center [718, 503] width 71 height 29
type input "1900"
type input "1,900.0000"
click at [882, 505] on div "1,900.0000 1900" at bounding box center [794, 503] width 222 height 29
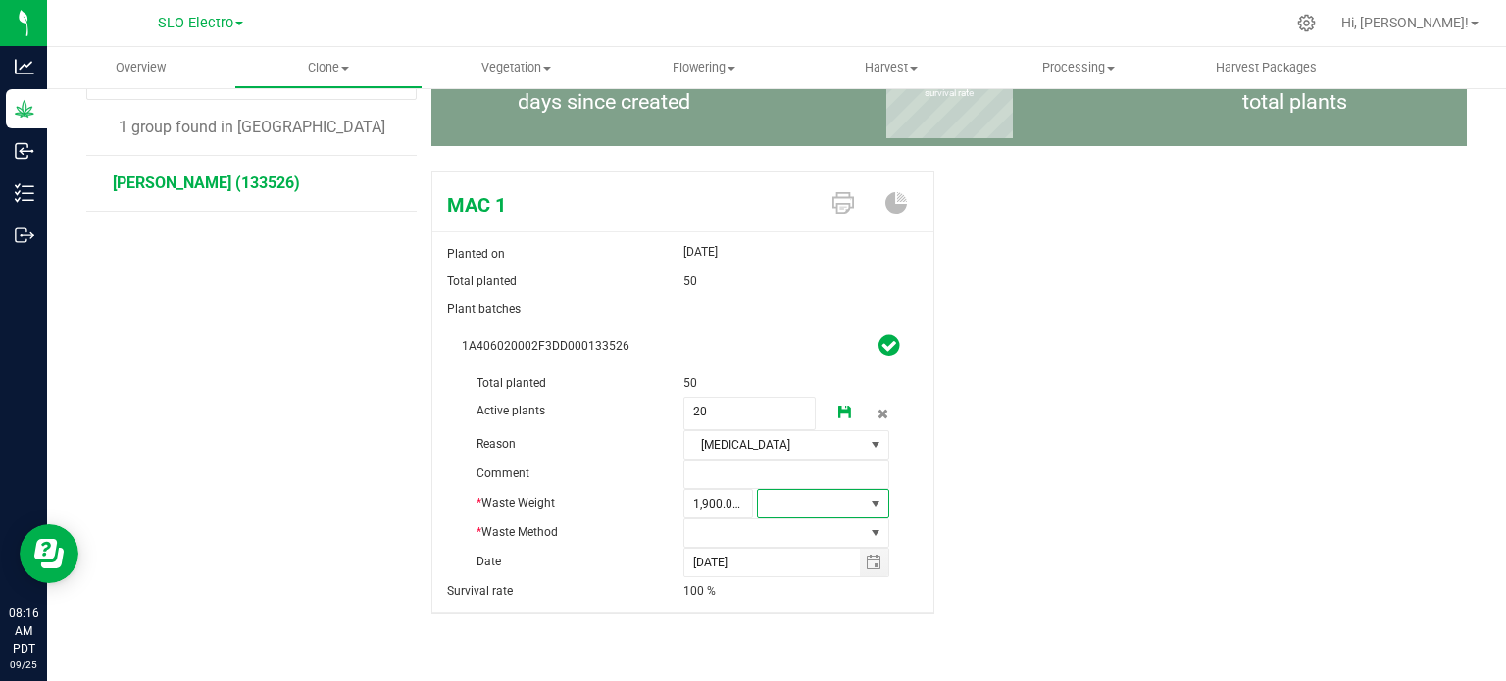
click at [868, 501] on span at bounding box center [876, 504] width 16 height 16
click at [788, 301] on li "Gram" at bounding box center [815, 304] width 128 height 33
click at [768, 535] on span at bounding box center [774, 533] width 180 height 27
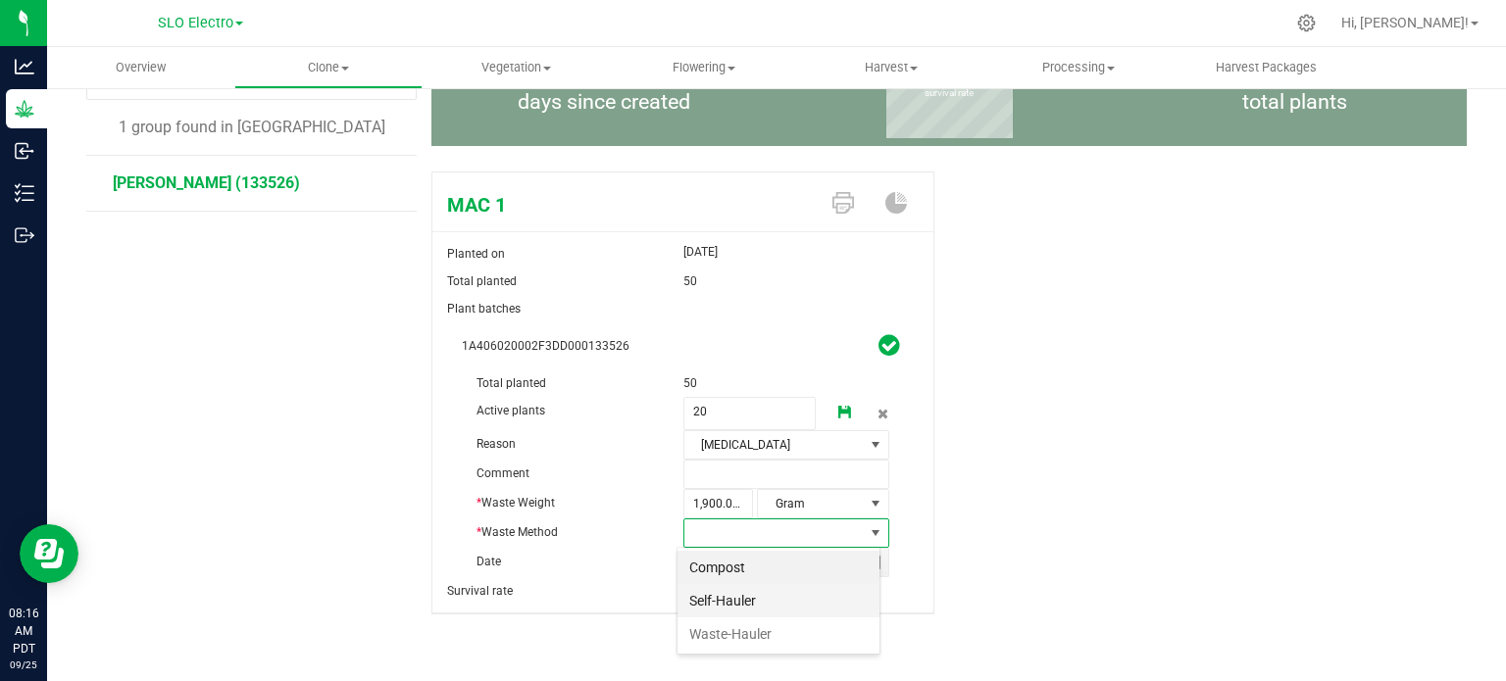
scroll to position [28, 204]
click at [726, 600] on li "Self-Hauler" at bounding box center [778, 600] width 202 height 33
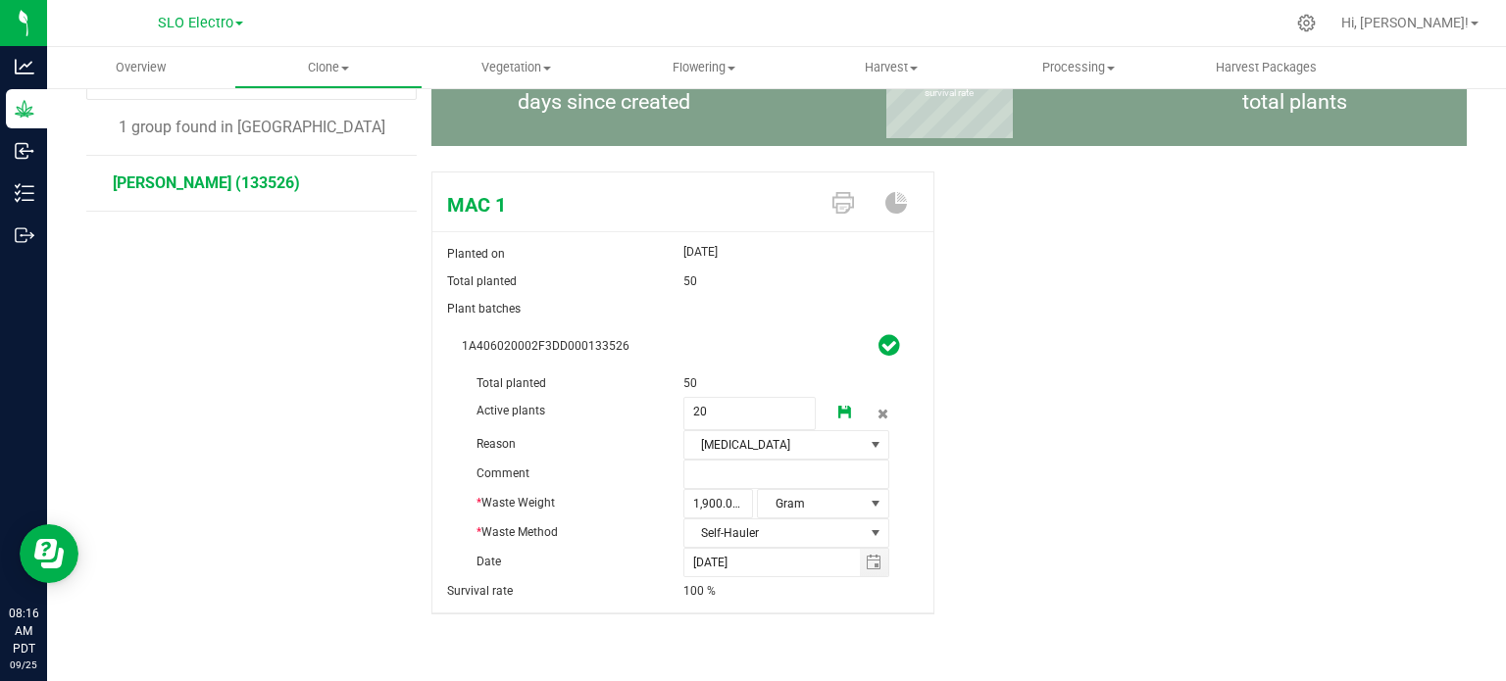
click at [773, 587] on div "100 %" at bounding box center [808, 590] width 251 height 27
click at [838, 407] on icon at bounding box center [845, 413] width 14 height 14
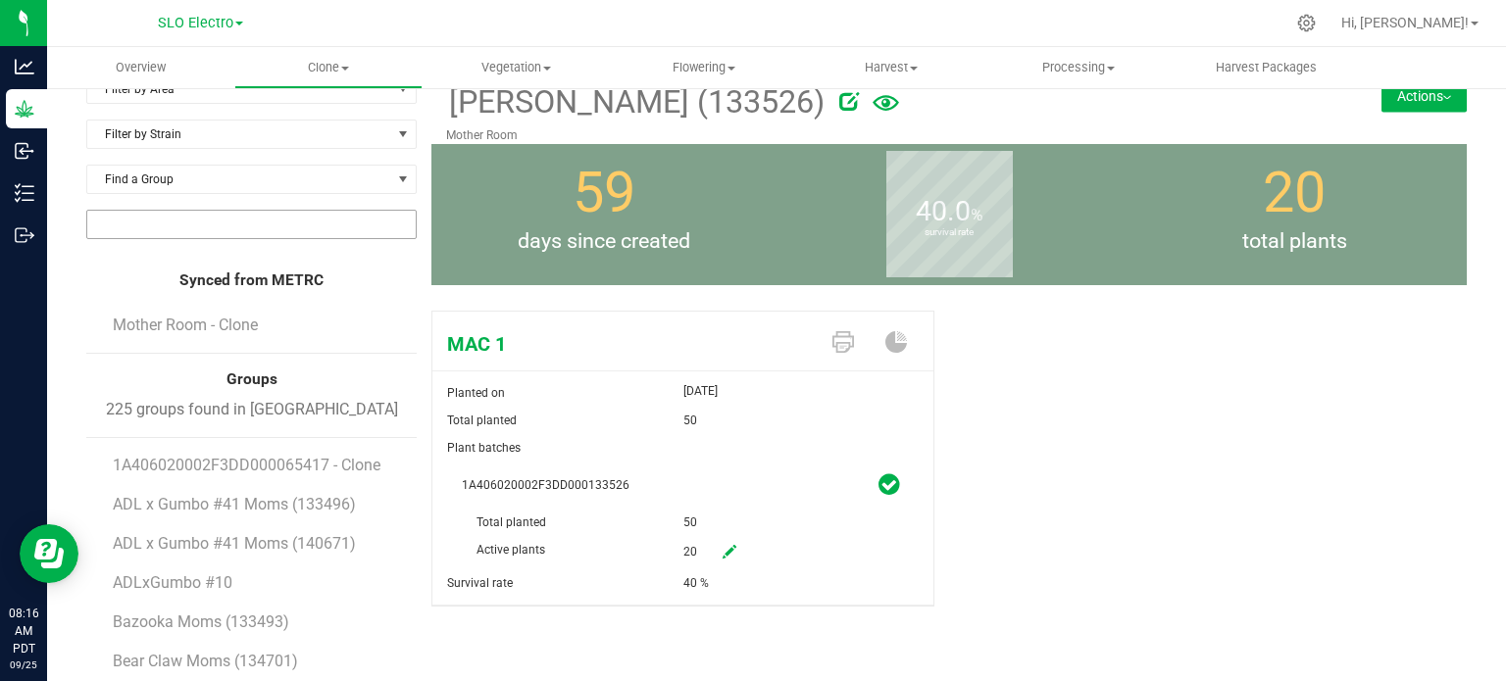
click at [238, 231] on input "NO DATA FOUND" at bounding box center [251, 224] width 328 height 27
click at [265, 263] on li "1A406020002F3DD000135882" at bounding box center [249, 257] width 324 height 33
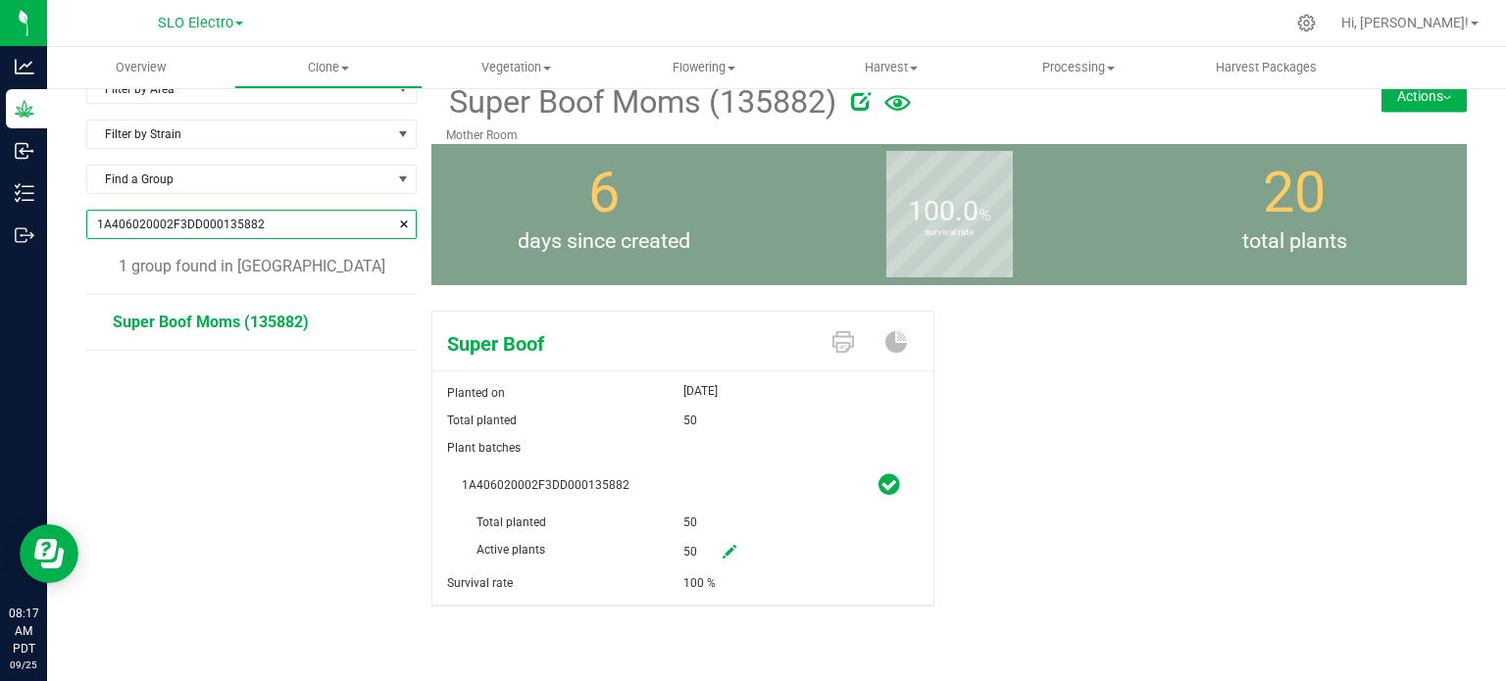
type input "1A406020002F3DD000135882"
click at [722, 546] on icon at bounding box center [729, 552] width 14 height 14
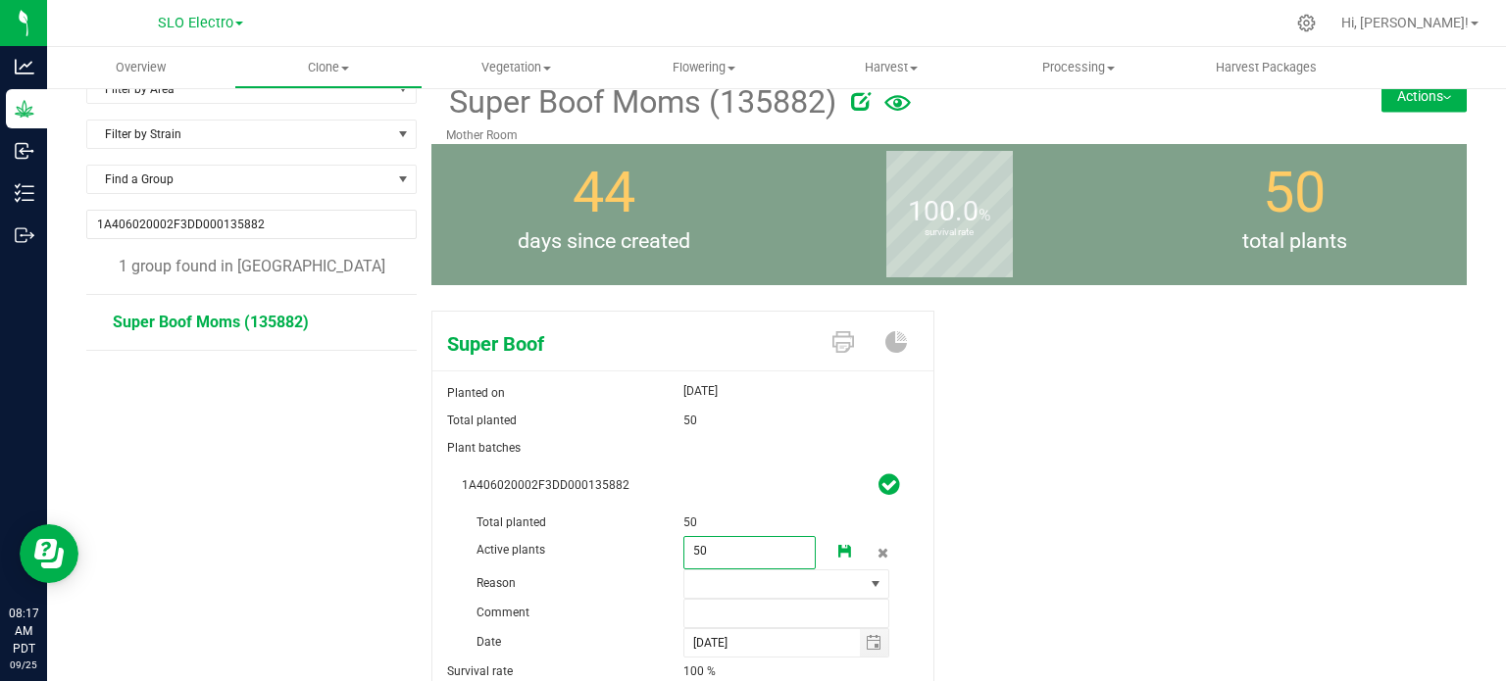
drag, startPoint x: 718, startPoint y: 546, endPoint x: 667, endPoint y: 551, distance: 51.2
click at [667, 509] on div "Active plants 50 50" at bounding box center [683, 509] width 442 height 0
type input "25"
click at [843, 600] on input "text" at bounding box center [786, 613] width 207 height 29
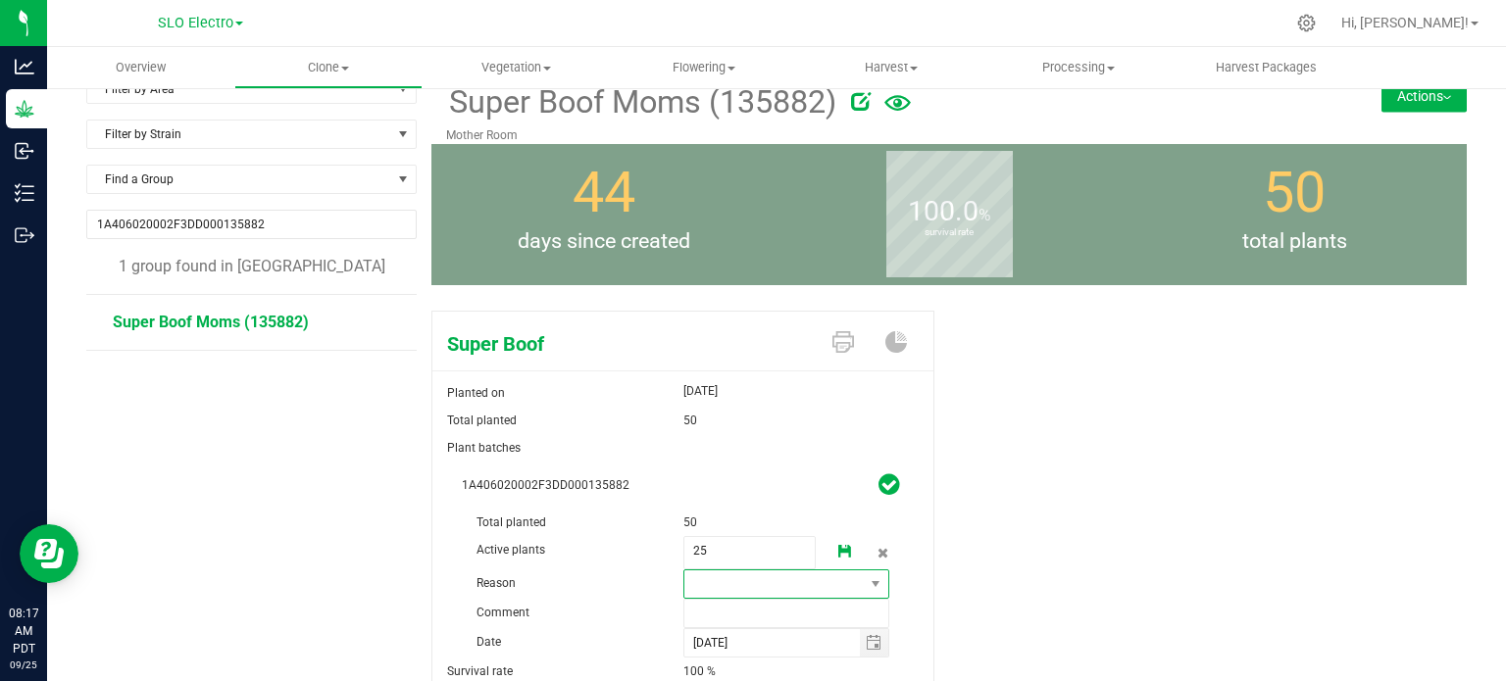
click at [848, 594] on span at bounding box center [774, 584] width 180 height 27
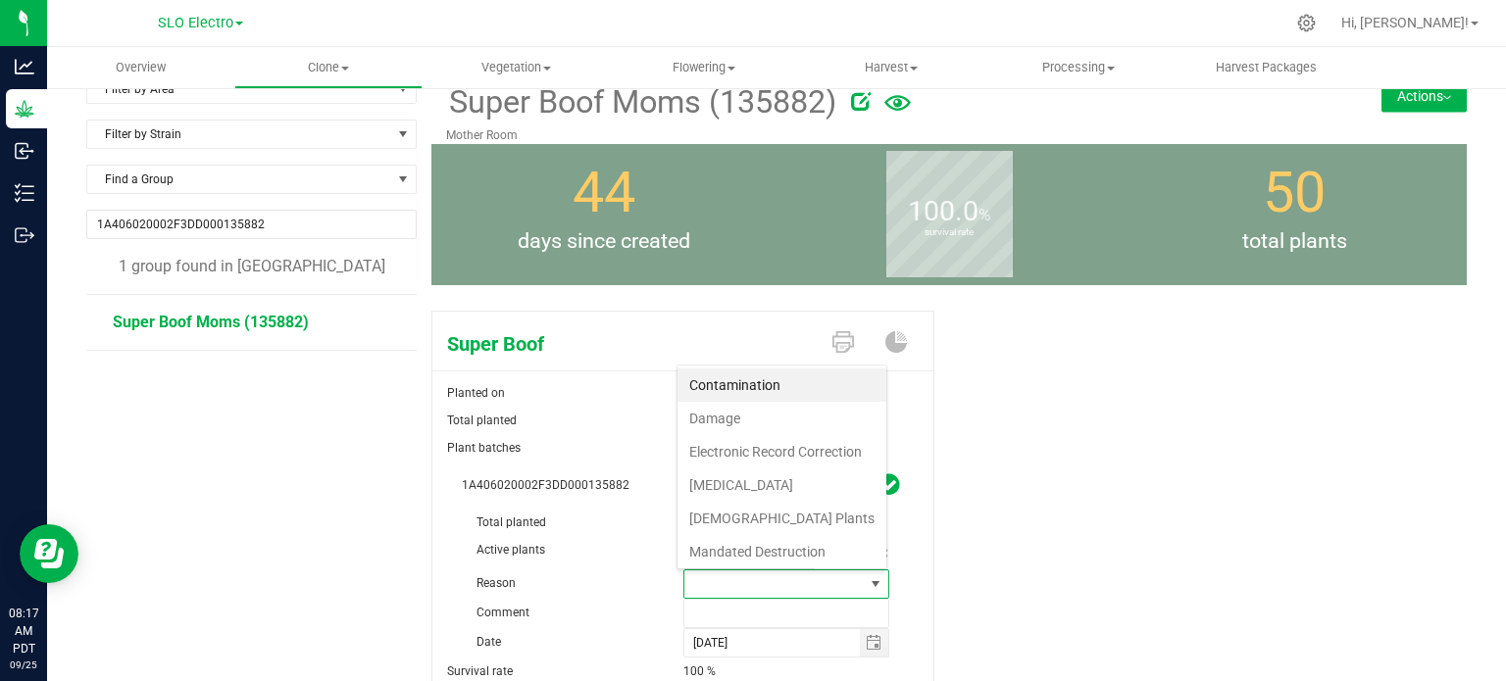
scroll to position [28, 201]
click at [804, 490] on li "[MEDICAL_DATA]" at bounding box center [781, 485] width 209 height 33
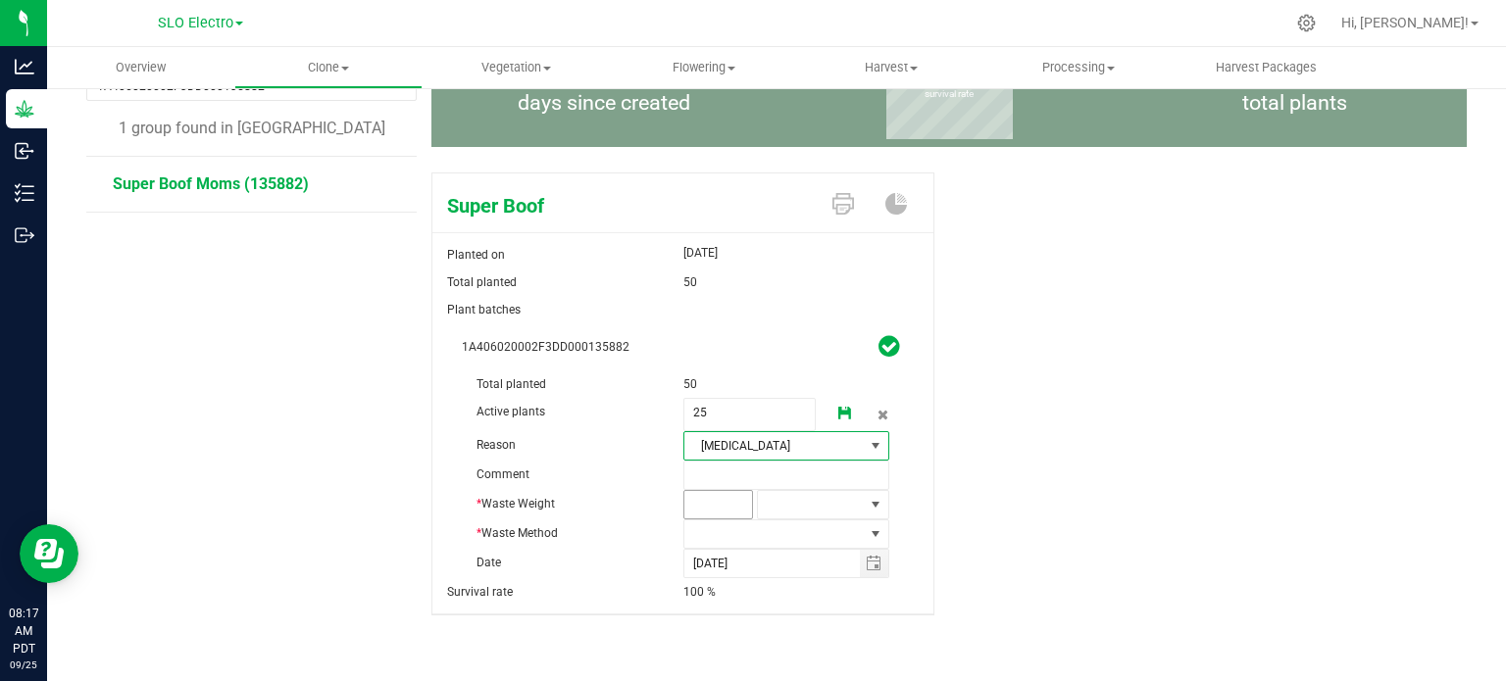
scroll to position [171, 0]
click at [722, 499] on span at bounding box center [718, 503] width 71 height 29
click at [722, 499] on input "text" at bounding box center [718, 503] width 69 height 27
type input "1825"
type input "1,825.0000"
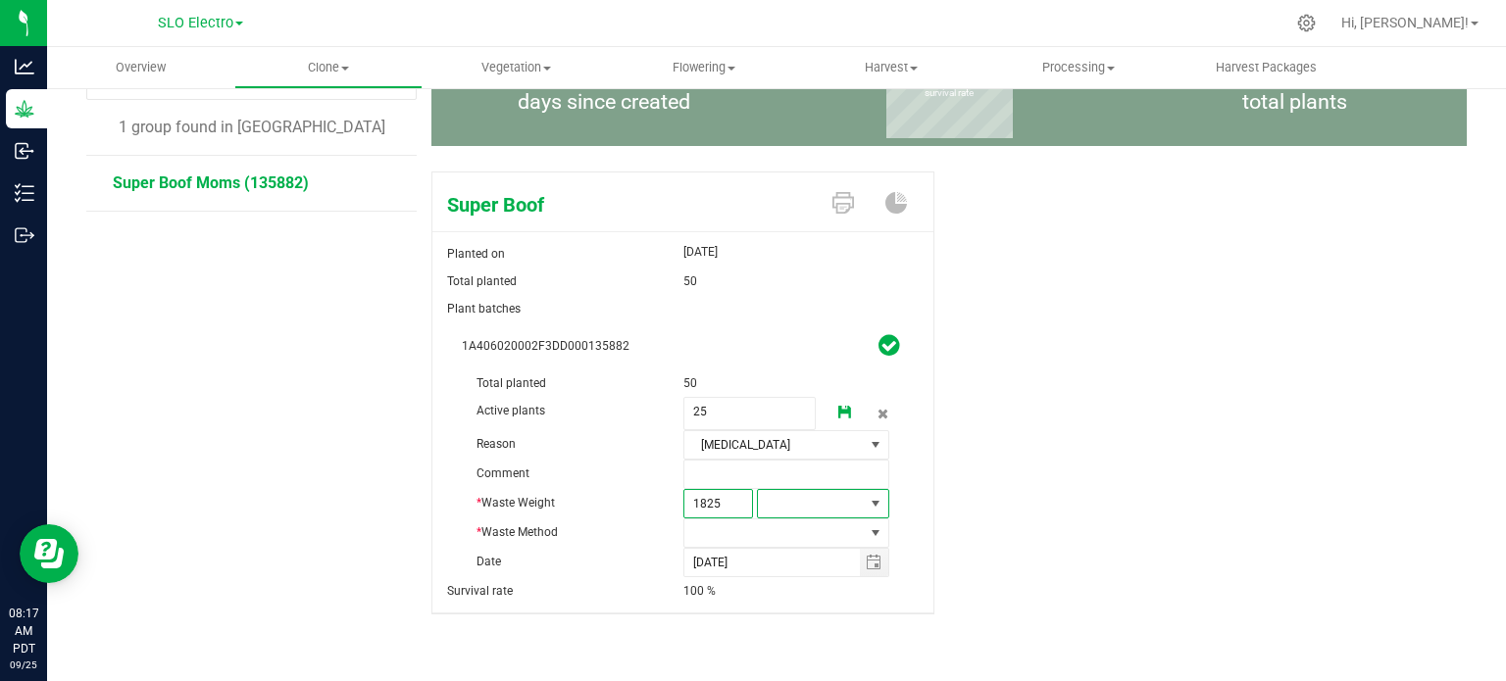
click at [864, 511] on span at bounding box center [876, 503] width 25 height 27
click at [815, 294] on li "Gram" at bounding box center [815, 304] width 128 height 33
click at [830, 536] on span at bounding box center [774, 533] width 180 height 27
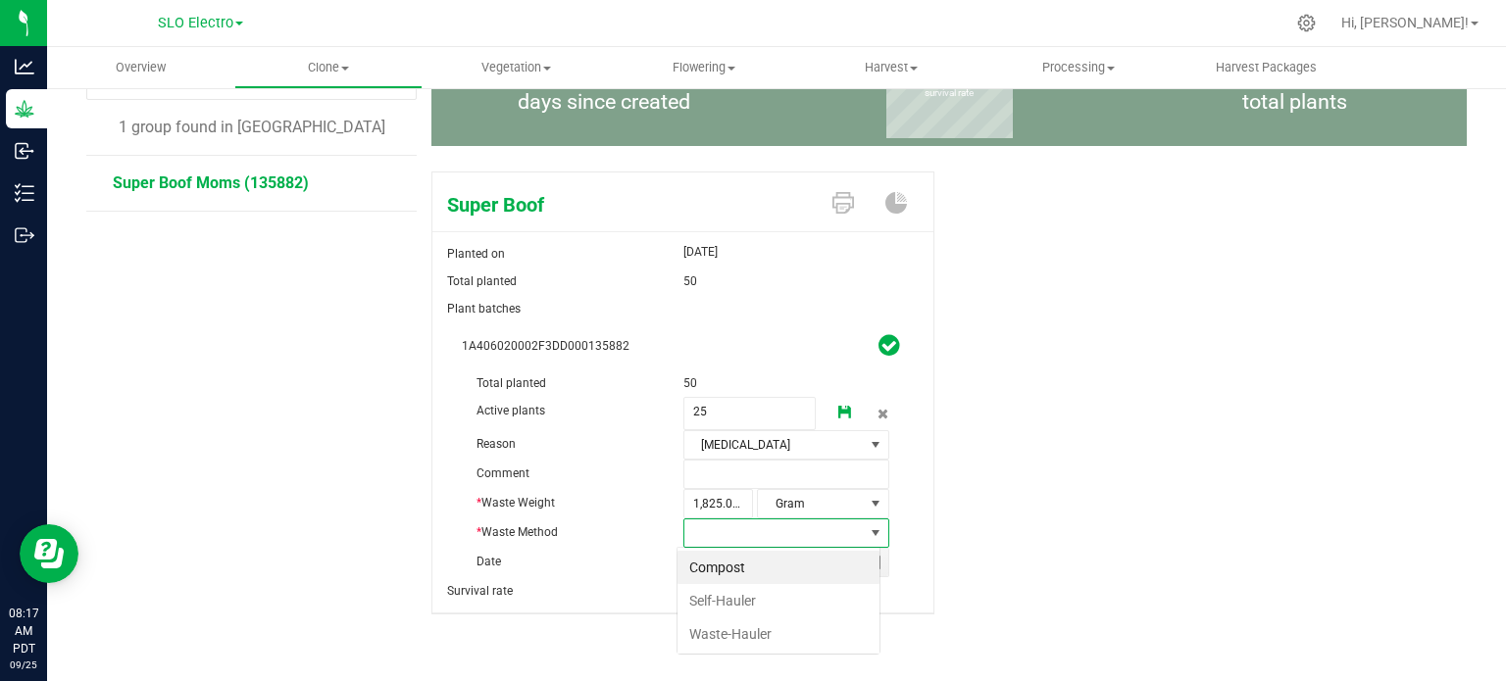
scroll to position [28, 204]
click at [755, 597] on li "Self-Hauler" at bounding box center [778, 600] width 202 height 33
click at [1016, 557] on div "Super Boof Planted on [DATE] Total planted 50 Plant batches 1A406020002F3DD0001…" at bounding box center [948, 414] width 1035 height 501
click at [838, 414] on icon at bounding box center [845, 413] width 14 height 14
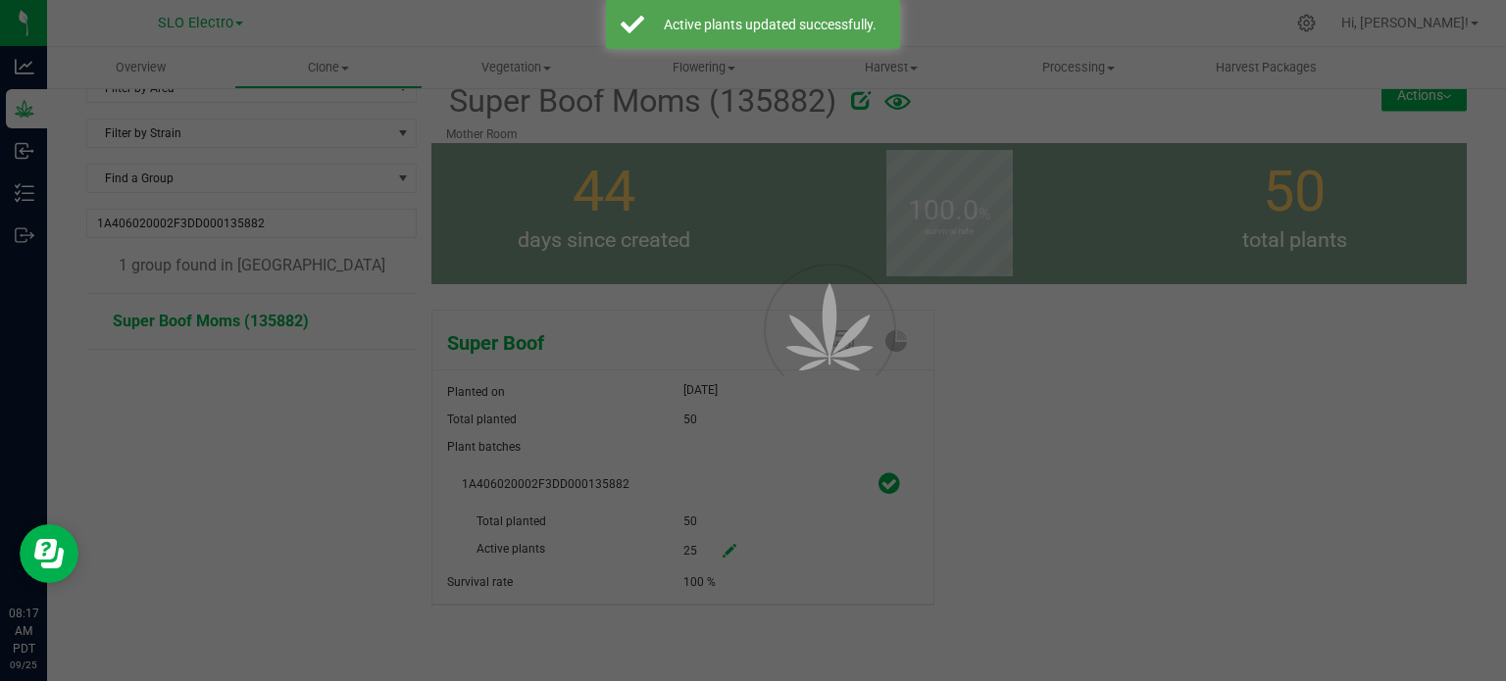
scroll to position [31, 0]
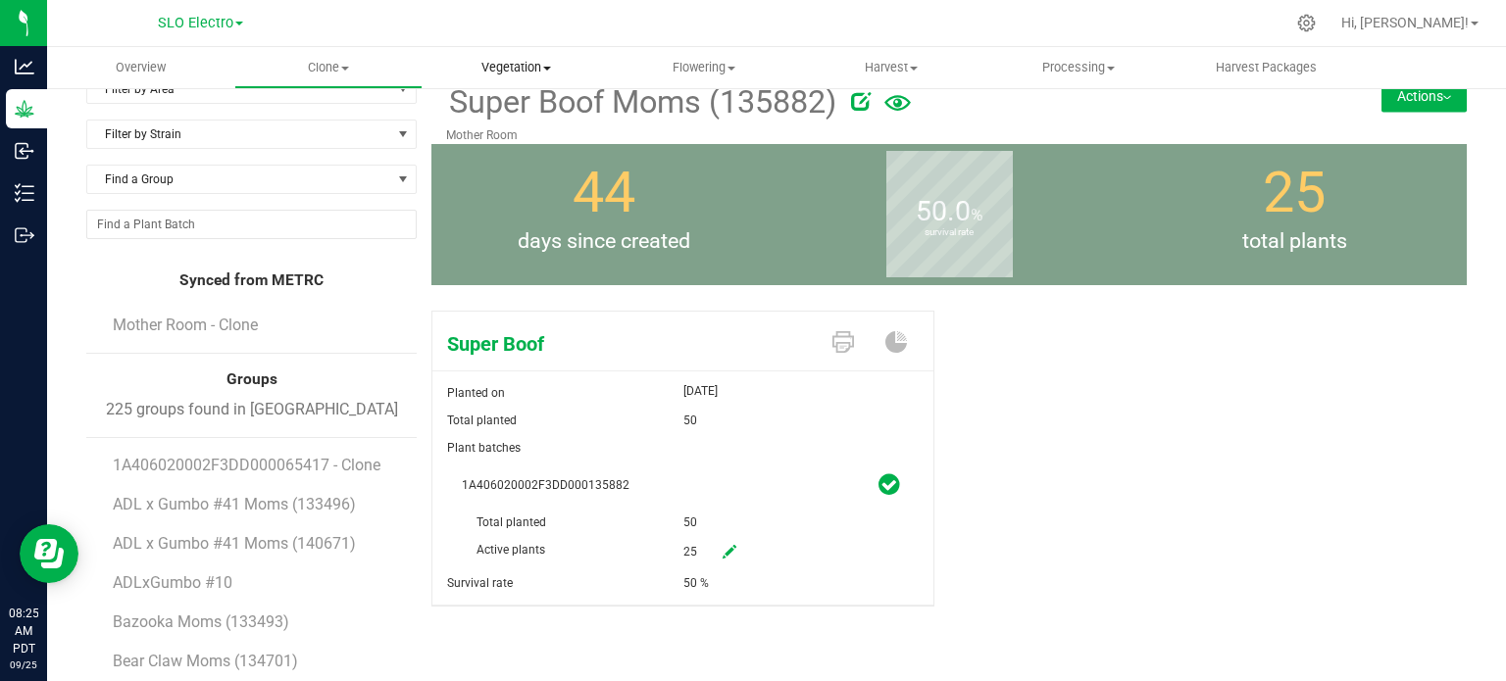
click at [506, 64] on span "Vegetation" at bounding box center [515, 68] width 185 height 18
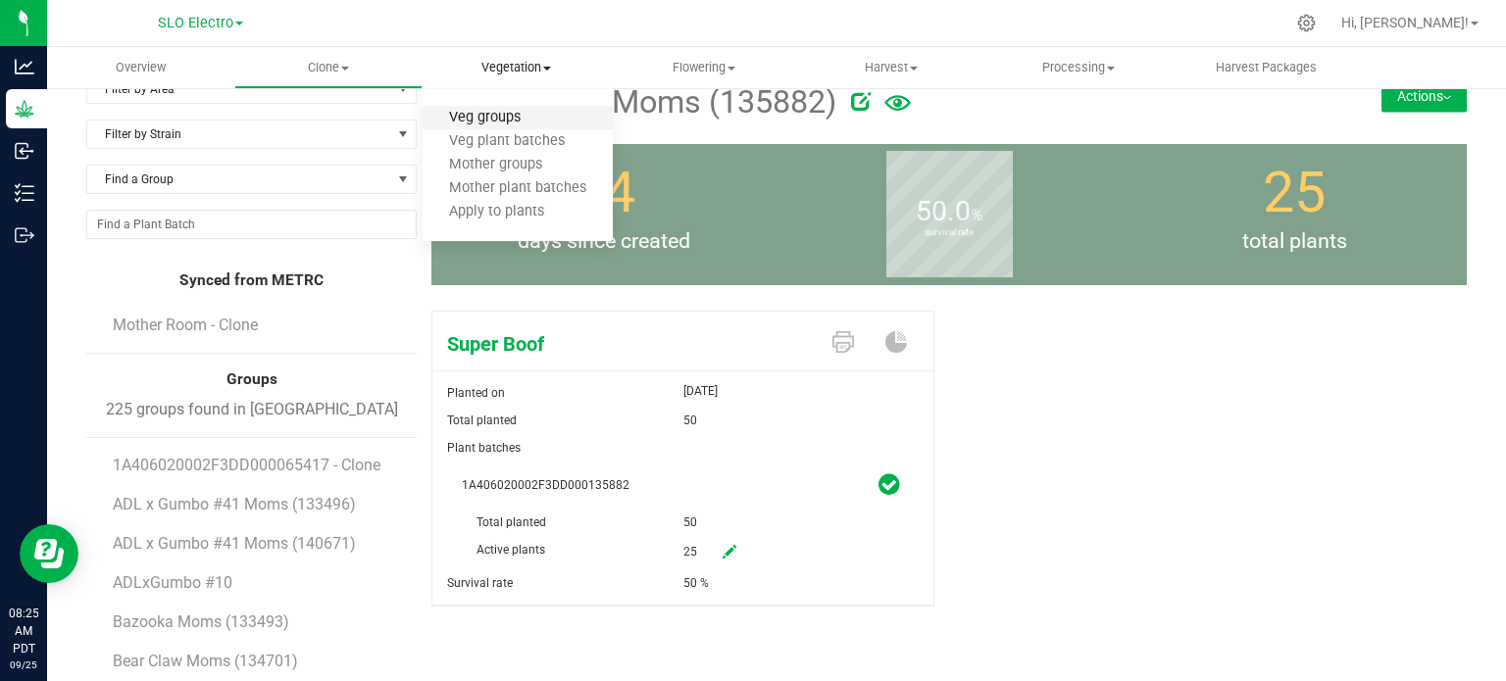
click at [514, 110] on span "Veg groups" at bounding box center [485, 118] width 125 height 17
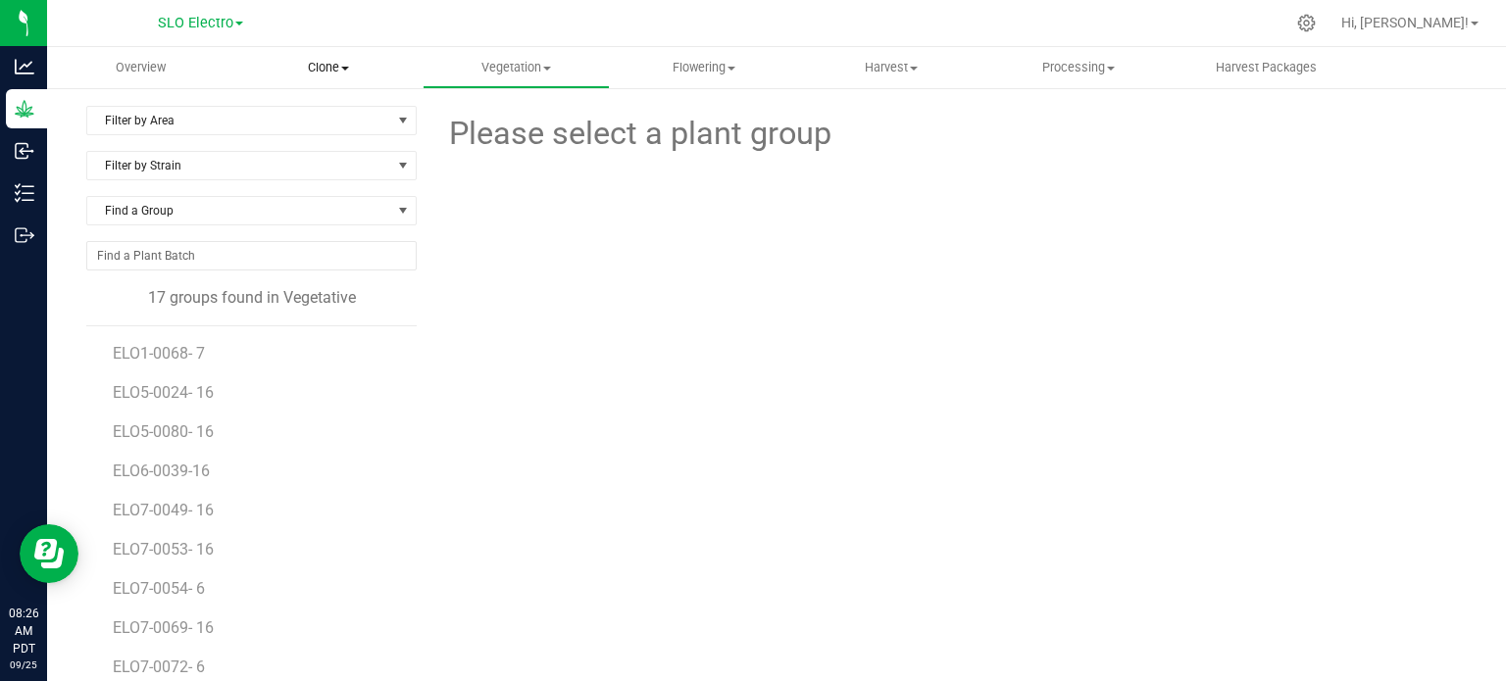
click at [310, 70] on span "Clone" at bounding box center [327, 68] width 185 height 18
click at [330, 145] on span "Cloning groups" at bounding box center [308, 141] width 148 height 17
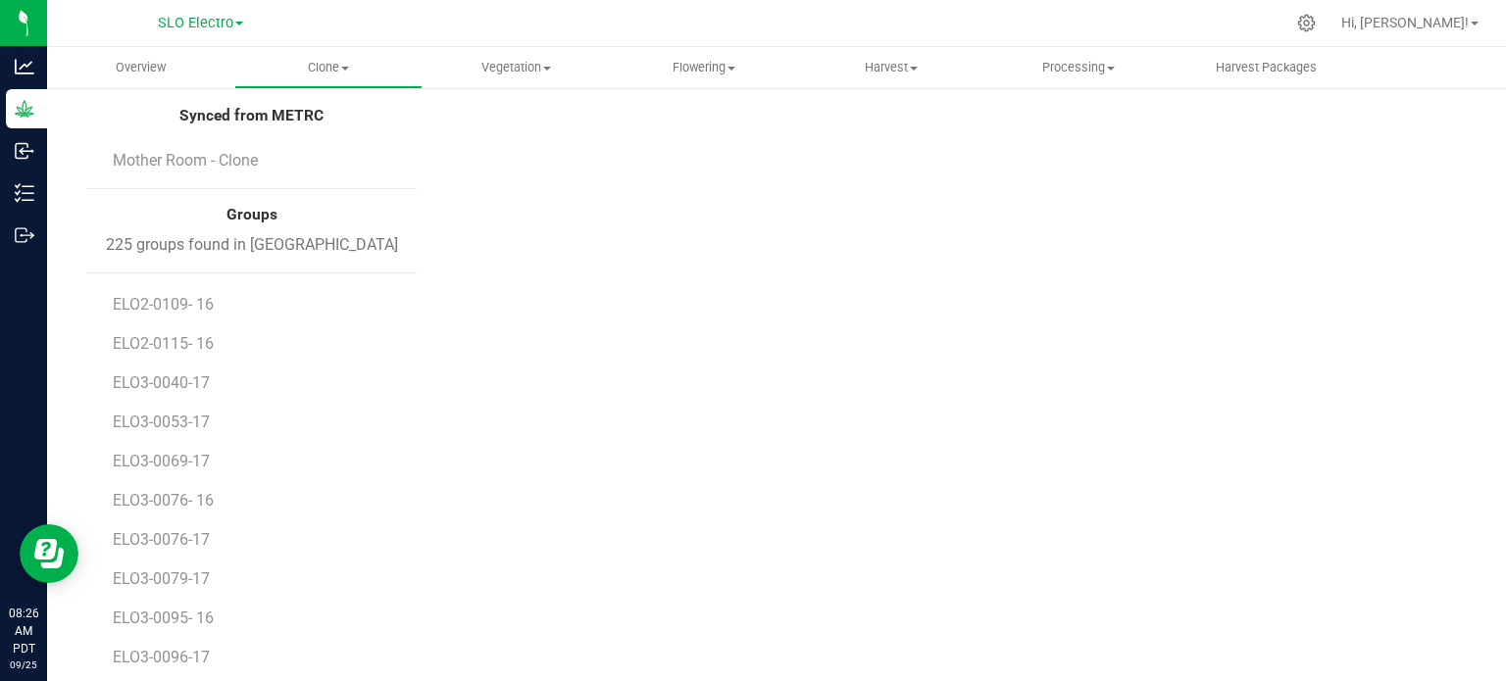
scroll to position [2059, 0]
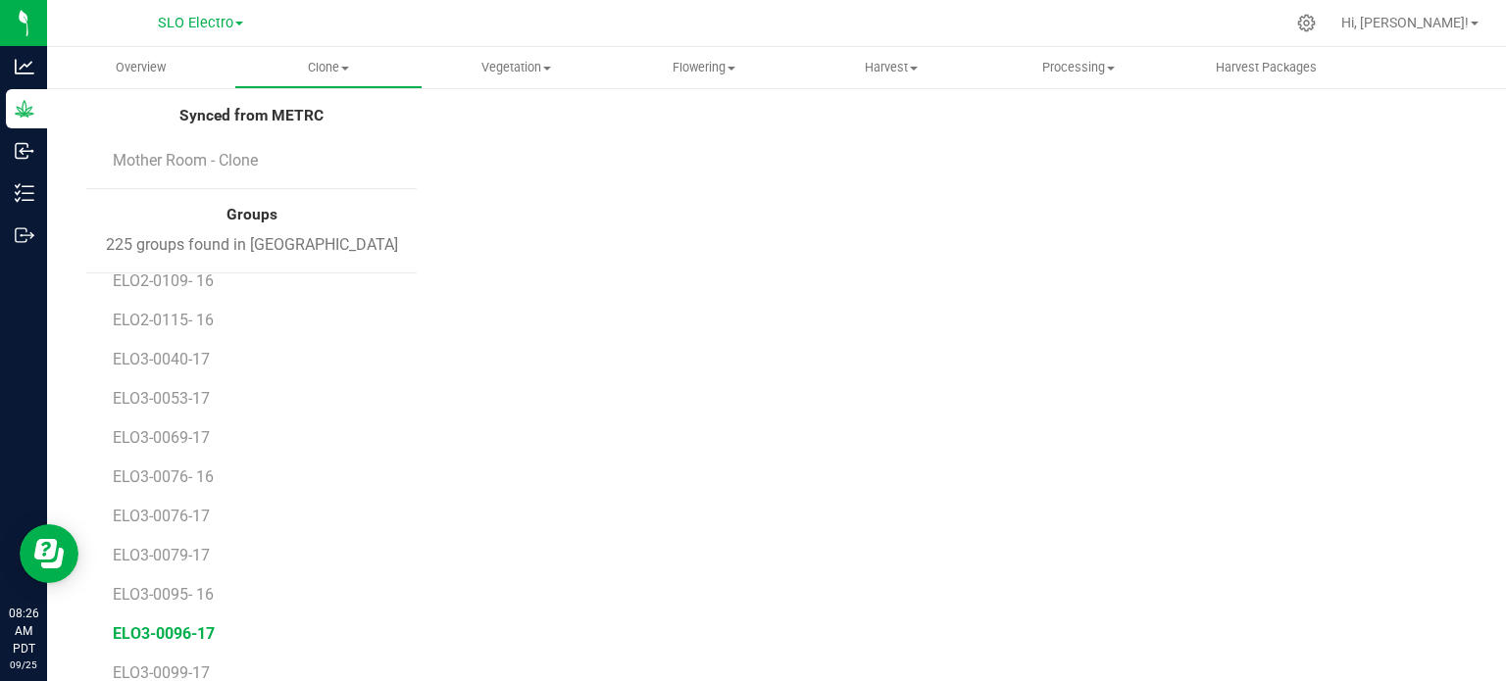
click at [196, 635] on span "ELO3-0096-17" at bounding box center [164, 633] width 102 height 19
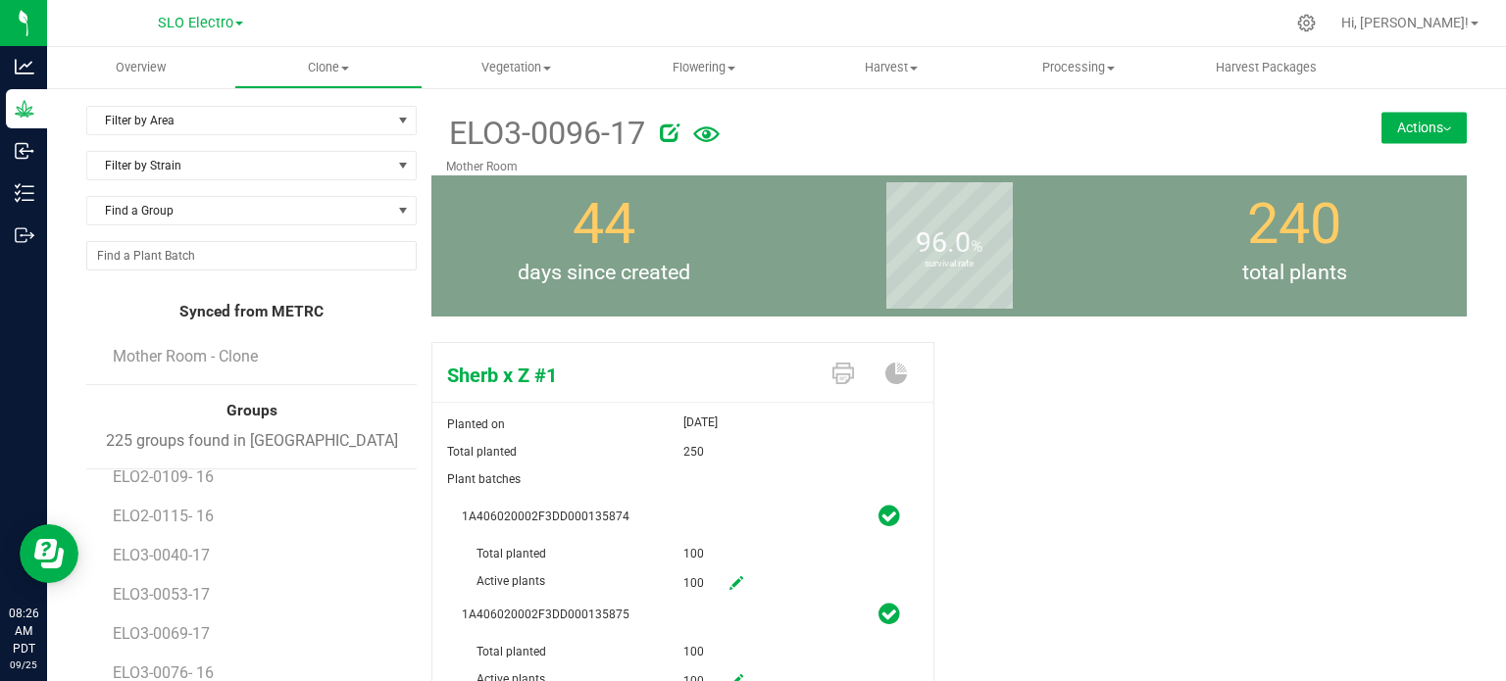
click at [666, 127] on icon at bounding box center [670, 133] width 20 height 20
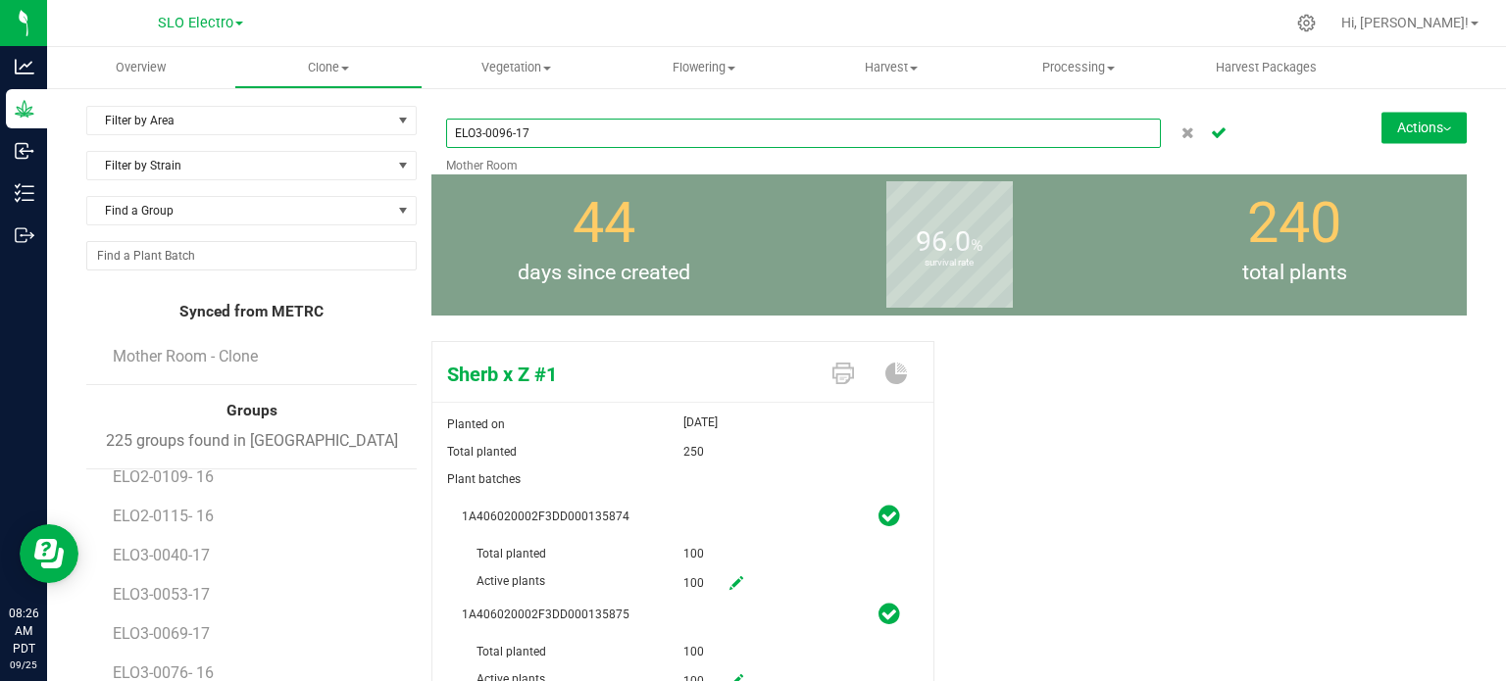
click at [515, 129] on input "ELO3-0096-17" at bounding box center [803, 133] width 715 height 29
type input "ELO3-0096- 17"
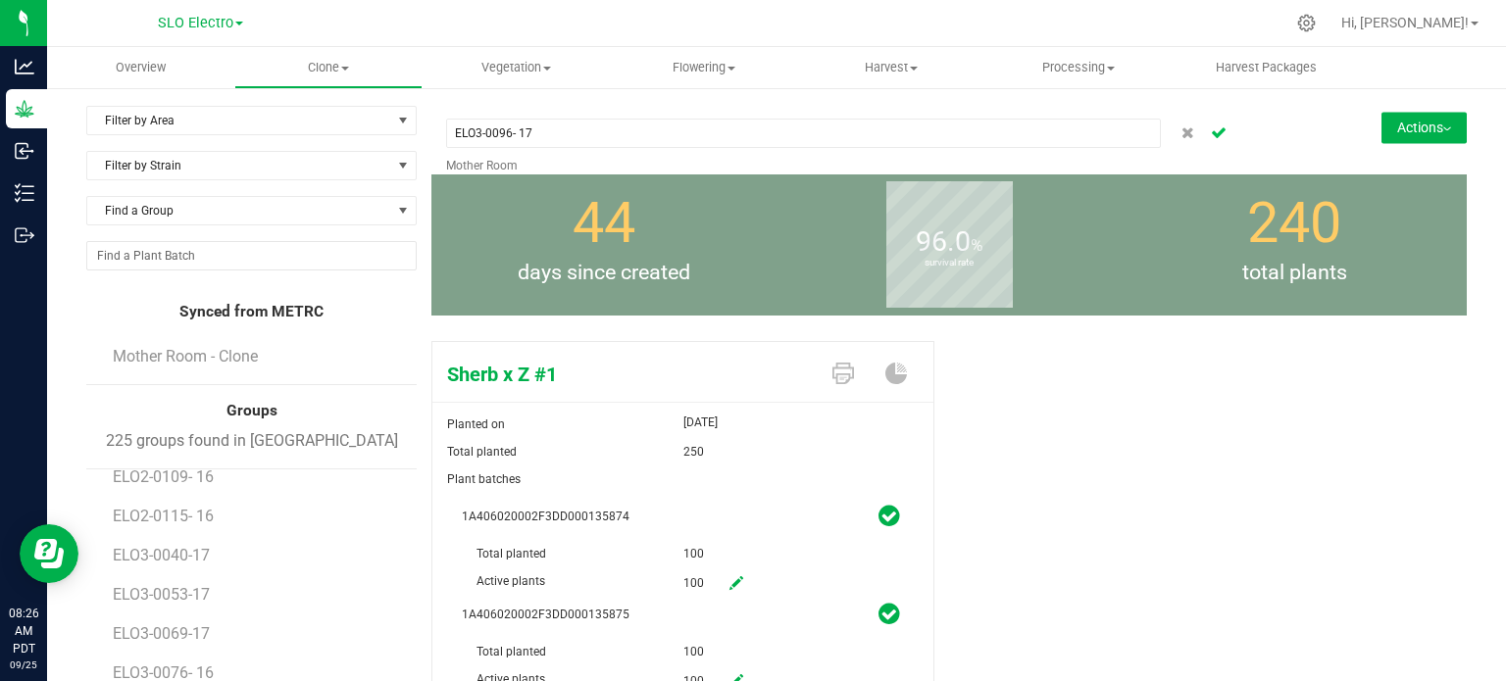
click at [1211, 129] on icon "Cancel button" at bounding box center [1219, 131] width 16 height 12
click at [1415, 138] on button "Actions" at bounding box center [1423, 127] width 85 height 31
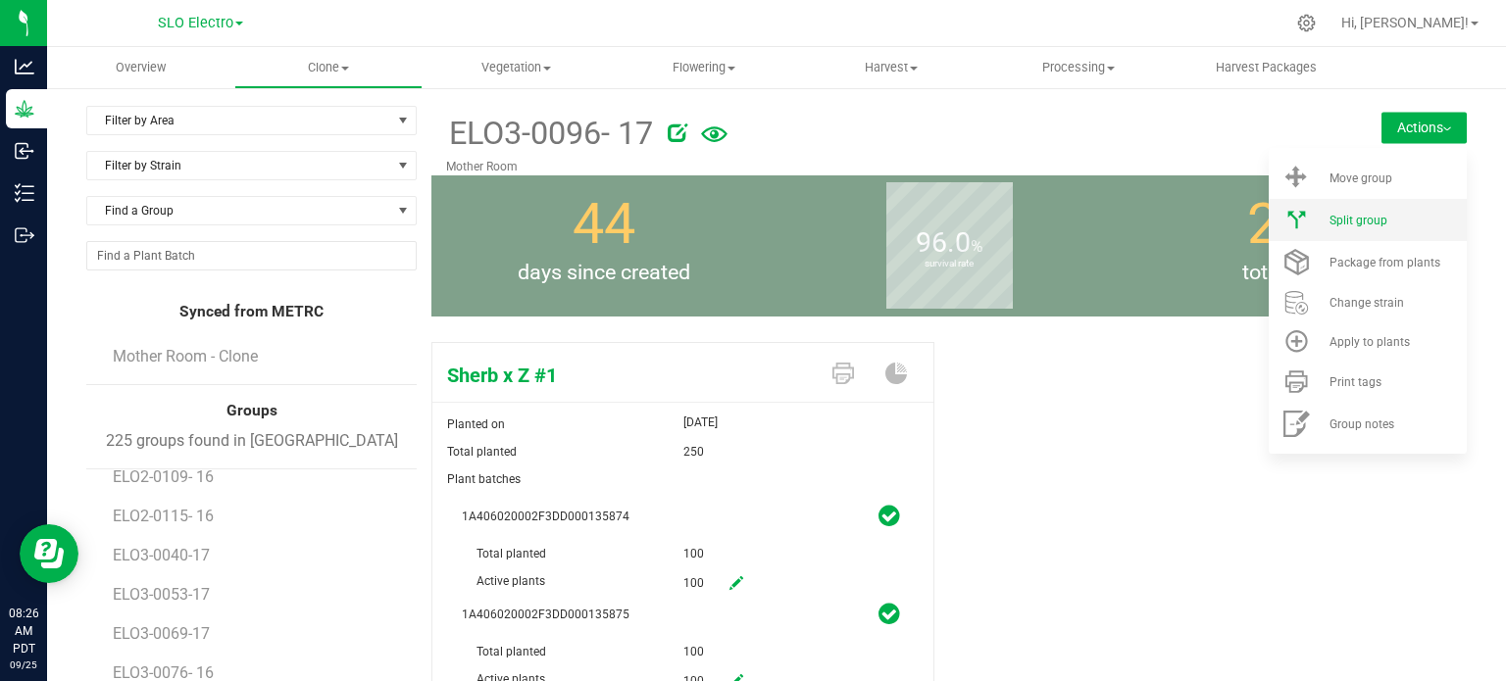
click at [1384, 223] on div "Split group" at bounding box center [1395, 221] width 133 height 14
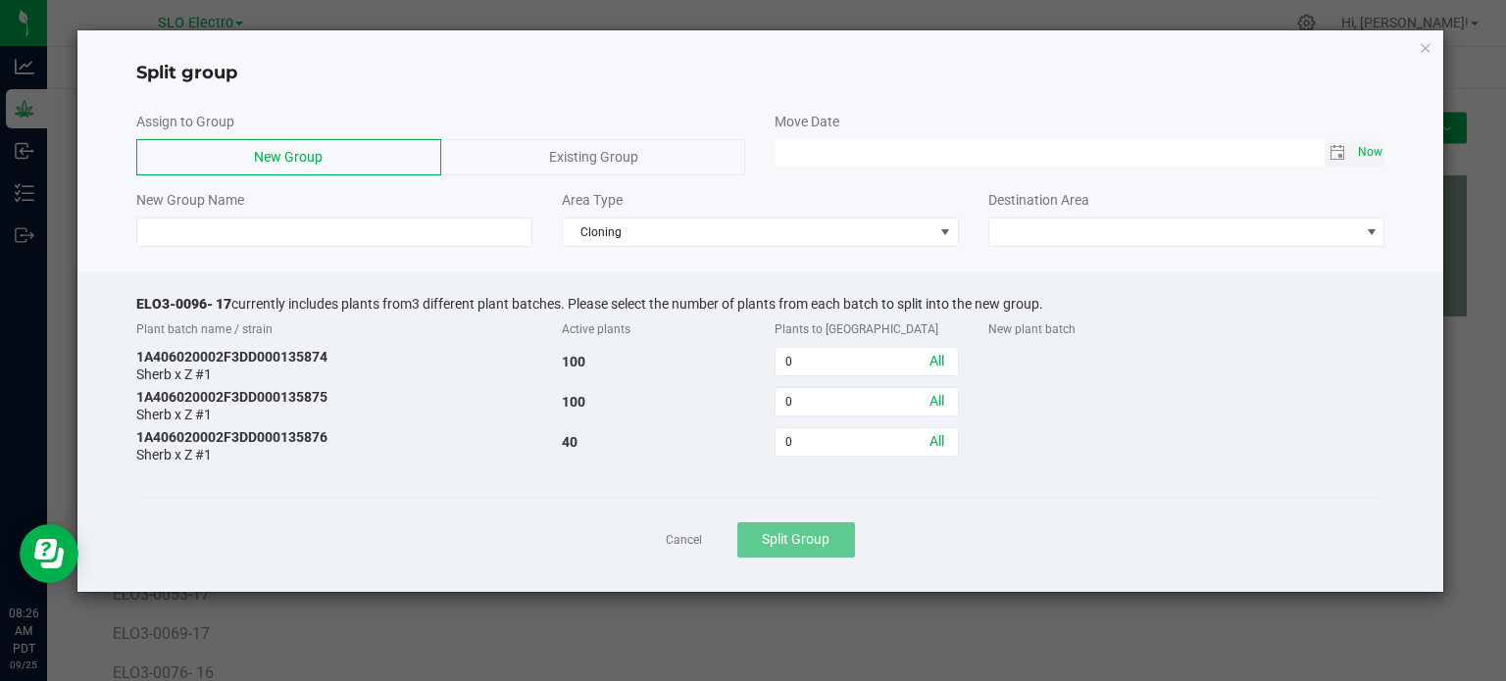
click at [1376, 140] on span "Now" at bounding box center [1369, 152] width 33 height 28
type input "[DATE] 08:26 AM"
click at [231, 274] on div "ELO3-0096- 17 currently includes plants from 3 different plant batches. Please …" at bounding box center [760, 432] width 1367 height 321
drag, startPoint x: 230, startPoint y: 305, endPoint x: 112, endPoint y: 313, distance: 118.9
click at [112, 313] on div "ELO3-0096- 17 currently includes plants from 3 different plant batches. Please …" at bounding box center [760, 432] width 1367 height 321
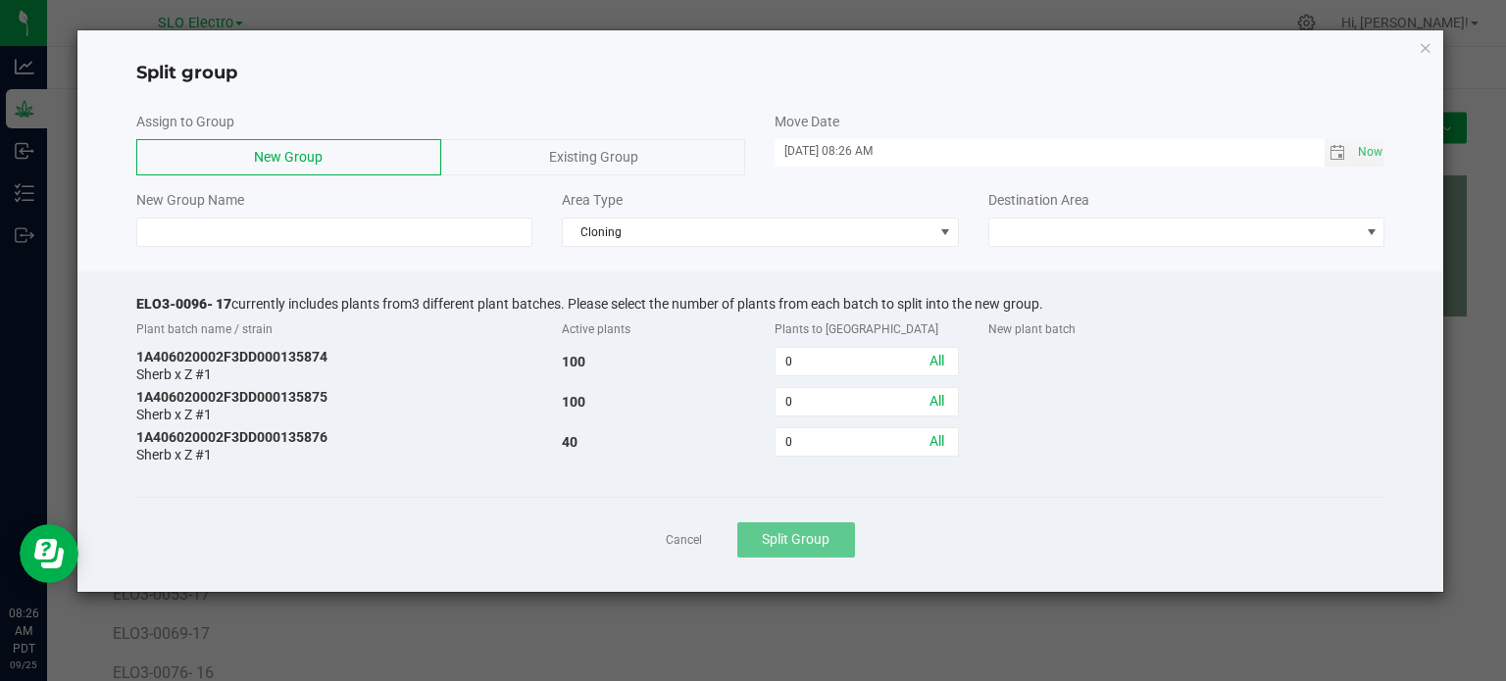
click at [136, 297] on span "ELO3-0096- 17" at bounding box center [183, 304] width 95 height 16
click at [133, 299] on div "ELO3-0096- 17 currently includes plants from 3 different plant batches. Please …" at bounding box center [760, 432] width 1367 height 321
drag, startPoint x: 136, startPoint y: 301, endPoint x: 226, endPoint y: 301, distance: 90.2
click at [226, 301] on span "ELO3-0096- 17" at bounding box center [183, 304] width 95 height 16
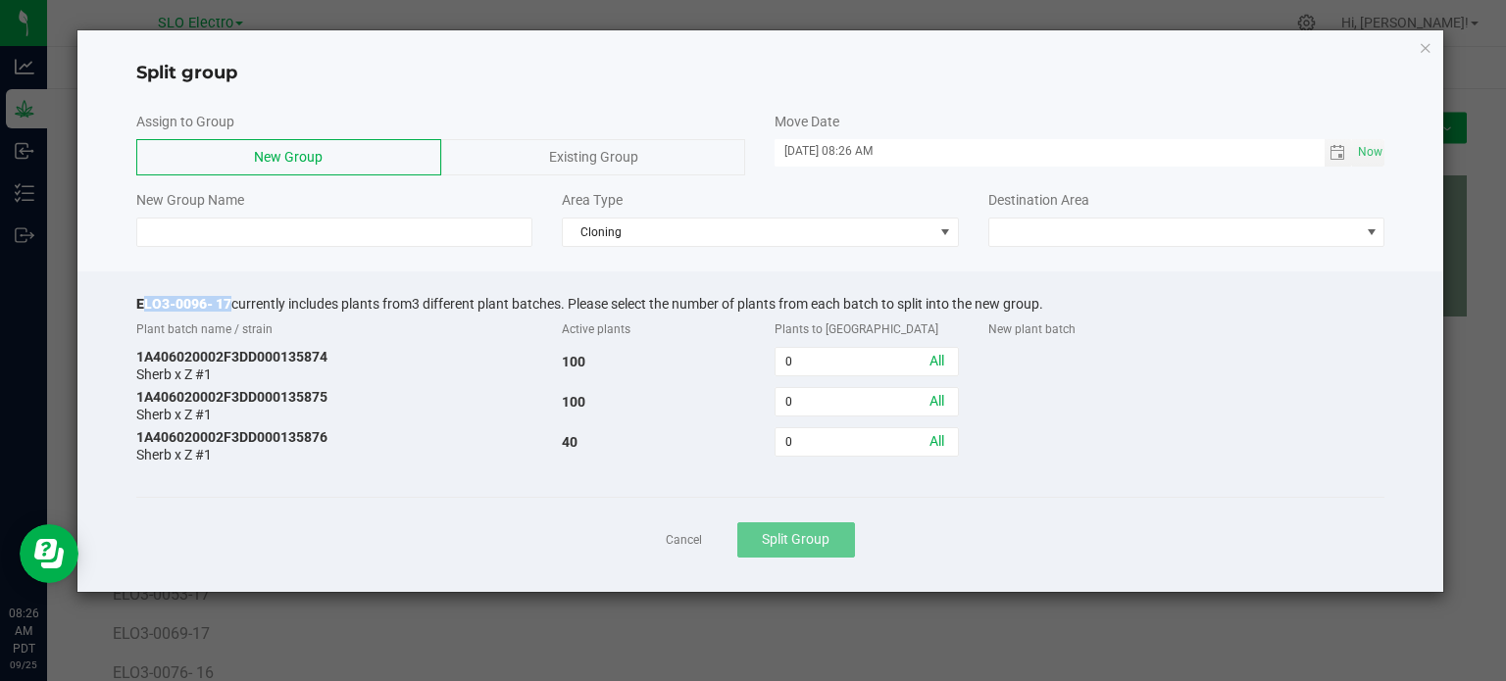
drag, startPoint x: 228, startPoint y: 301, endPoint x: 133, endPoint y: 305, distance: 95.2
click at [133, 305] on div "ELO3-0096- 17 currently includes plants from 3 different plant batches. Please …" at bounding box center [760, 432] width 1367 height 321
copy span "ELO3-0096- 17"
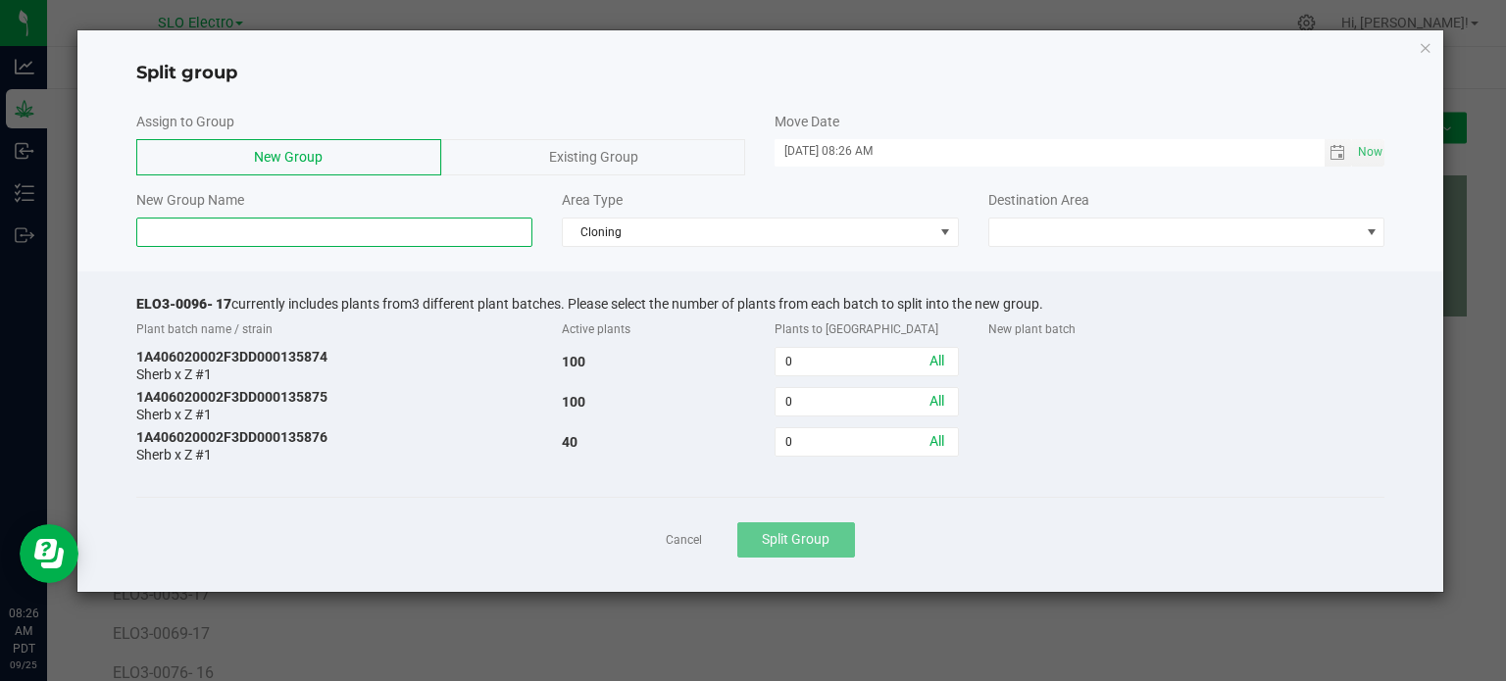
click at [208, 238] on input at bounding box center [334, 232] width 397 height 29
paste input "ELO3-0096- 17"
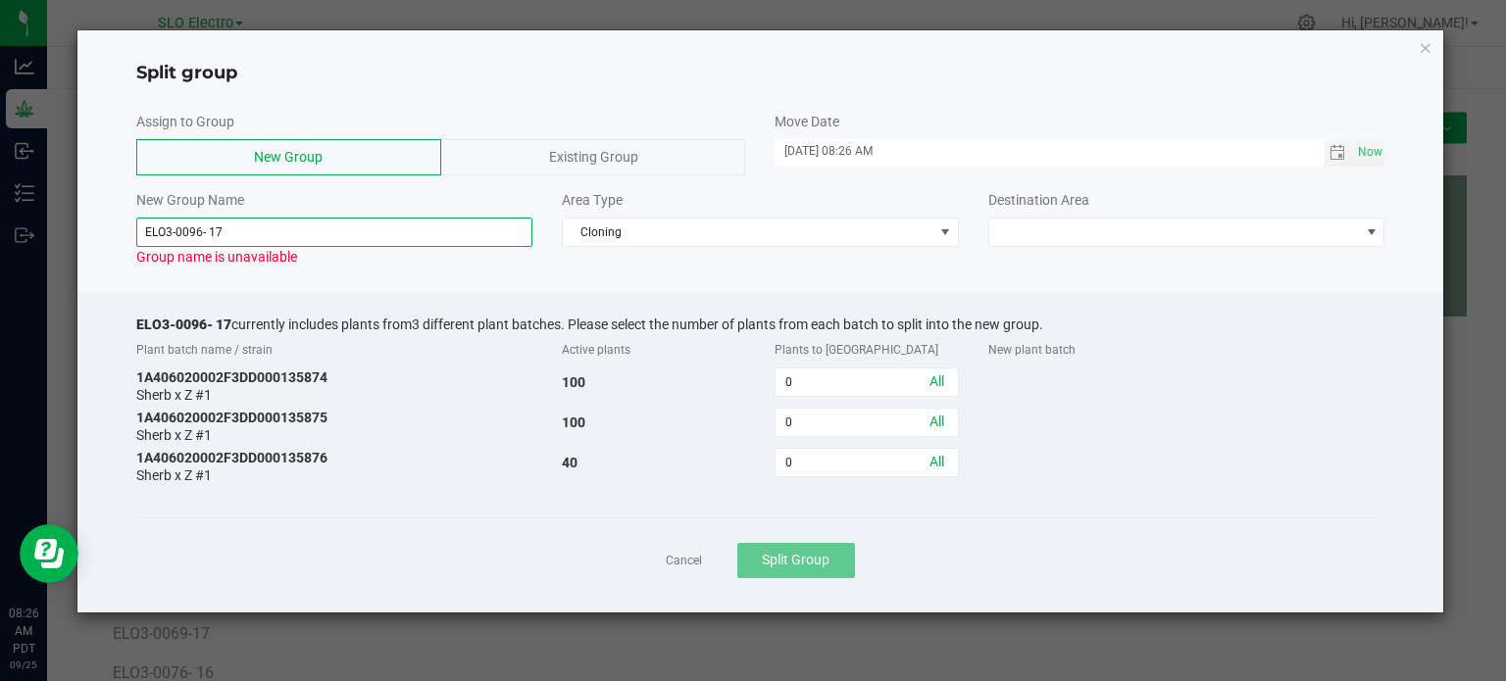
click at [208, 224] on input "ELO3-0096- 17" at bounding box center [334, 232] width 397 height 29
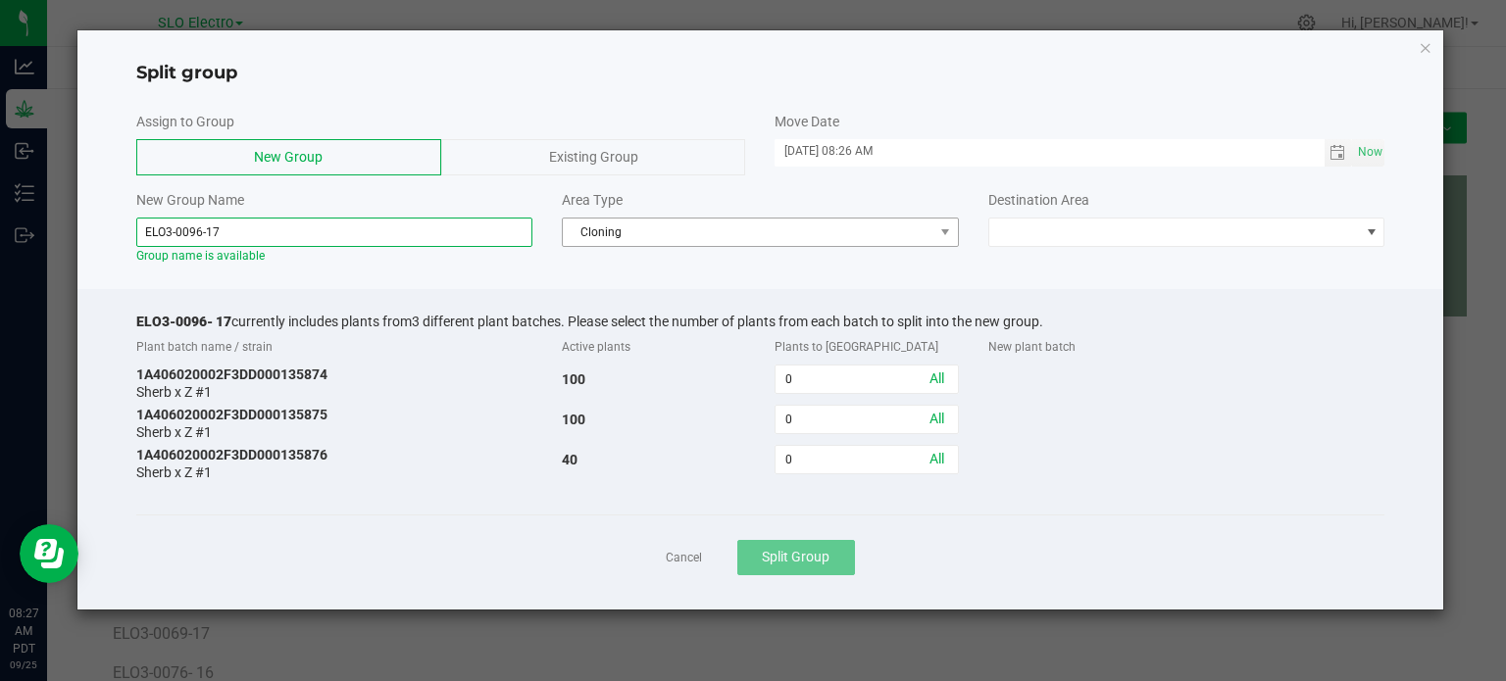
type input "ELO3-0096-17"
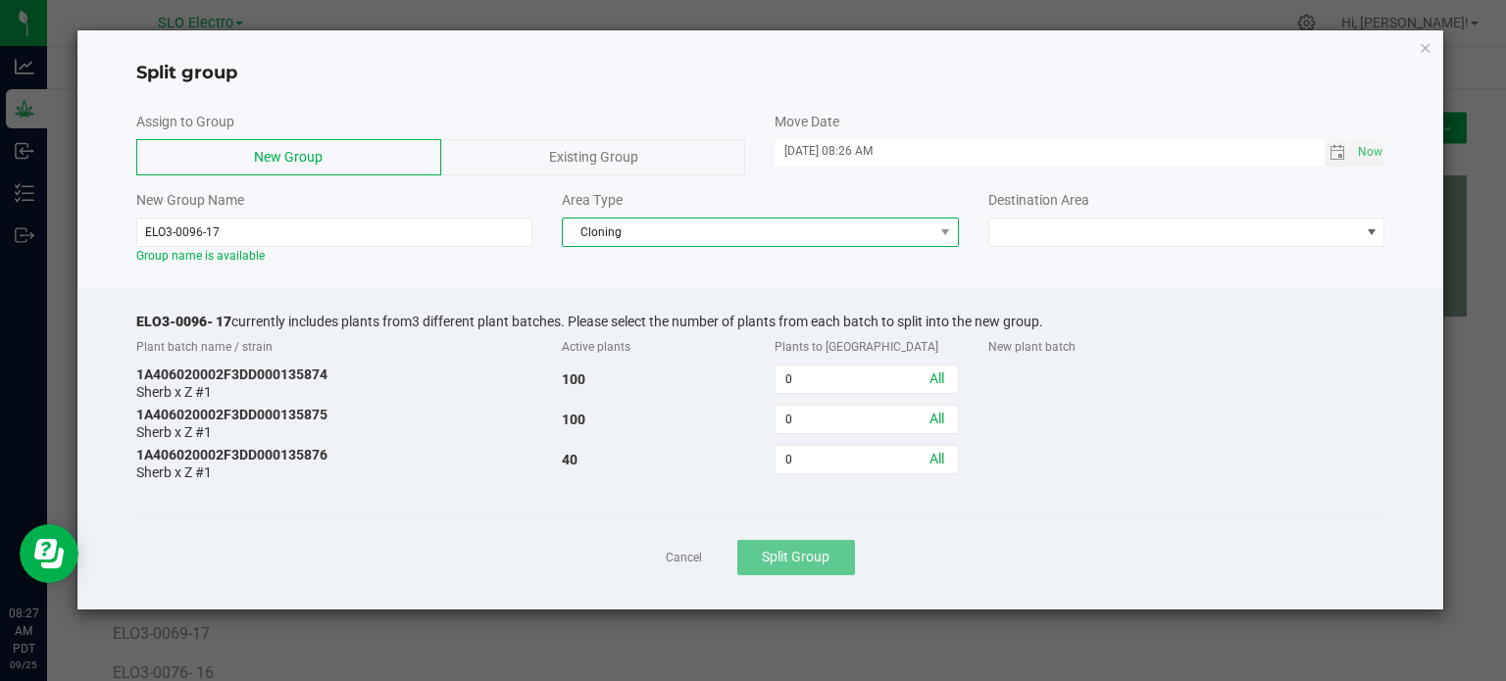
click at [737, 226] on span "Cloning" at bounding box center [748, 232] width 371 height 27
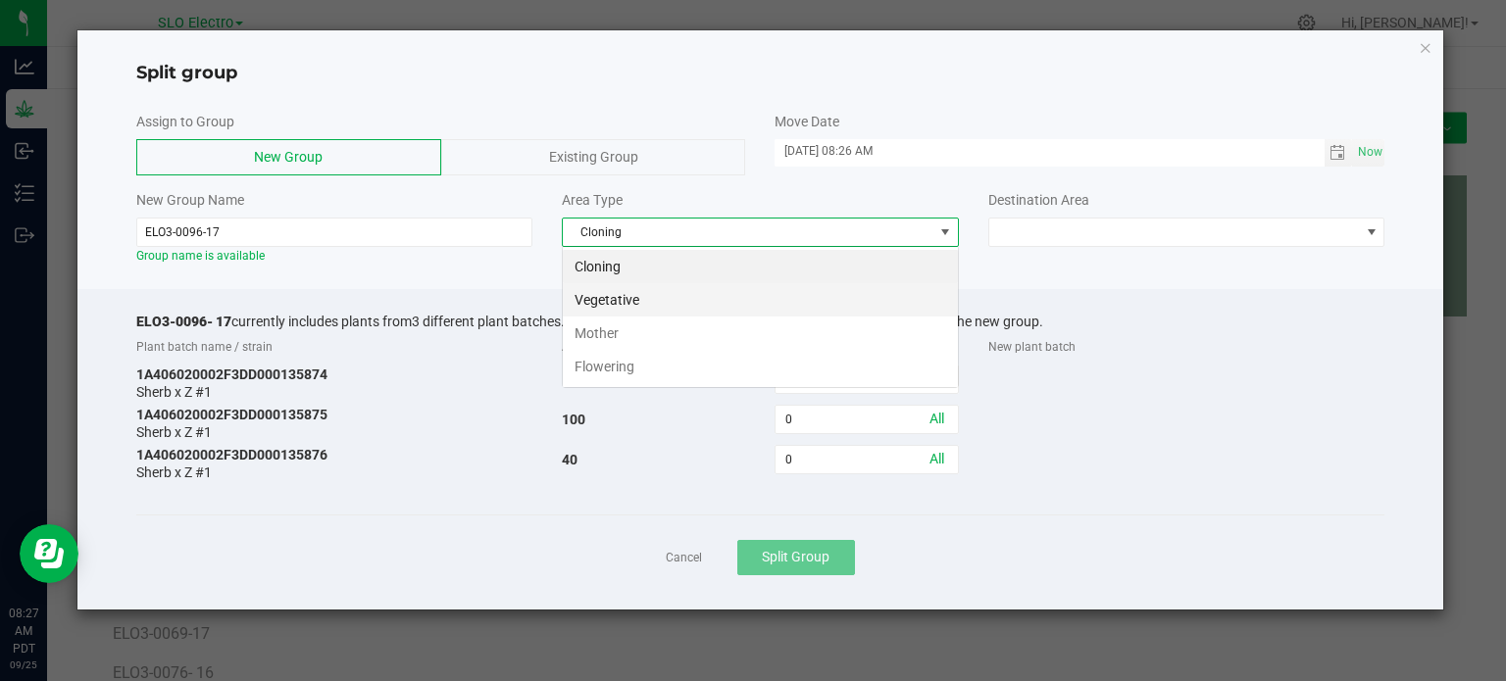
scroll to position [28, 396]
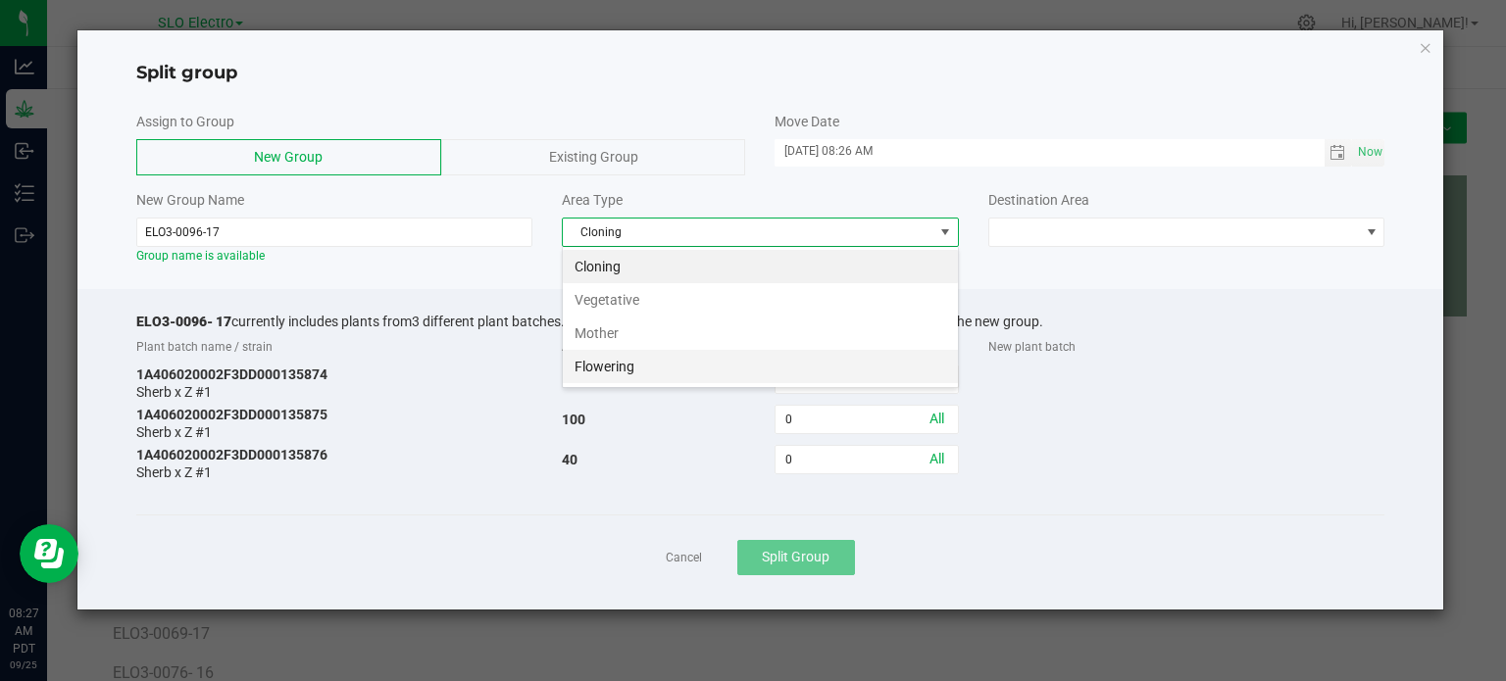
click at [623, 371] on li "Flowering" at bounding box center [760, 366] width 395 height 33
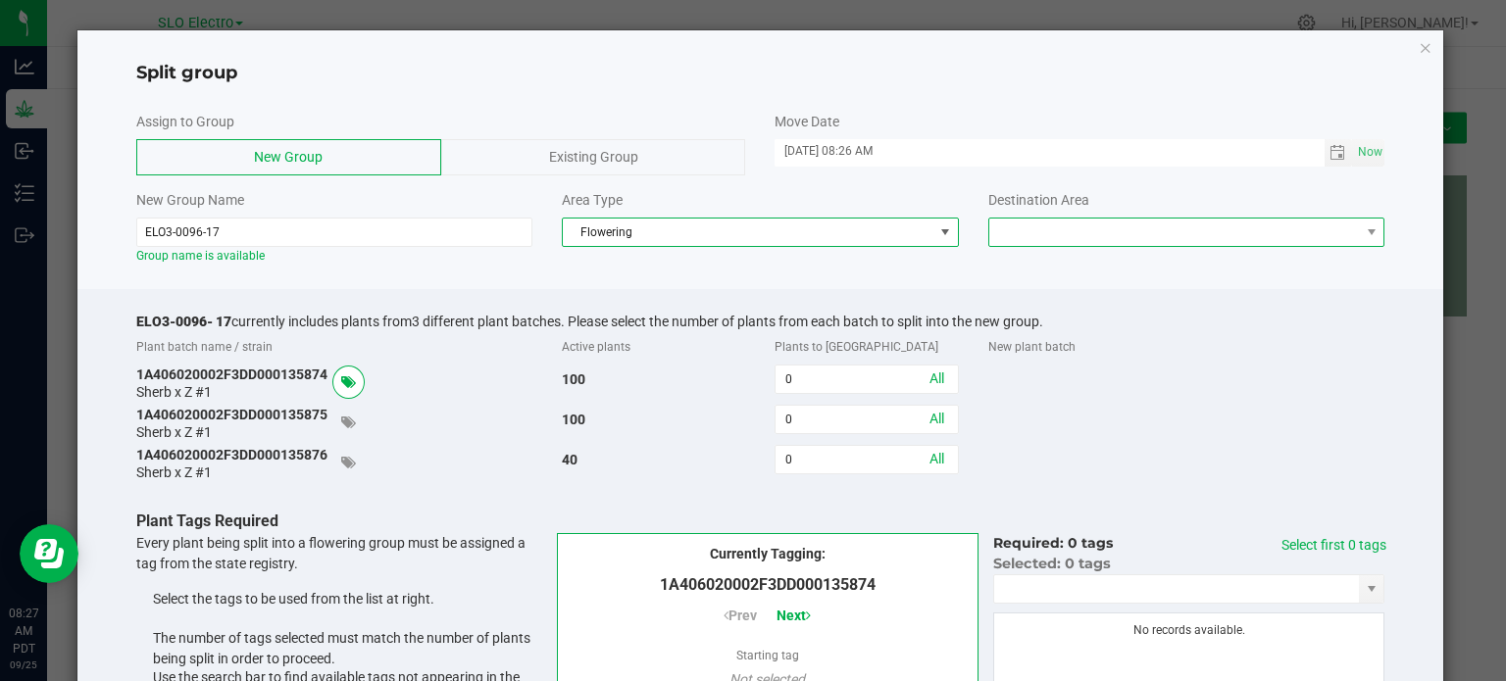
click at [1069, 226] on span at bounding box center [1174, 232] width 371 height 27
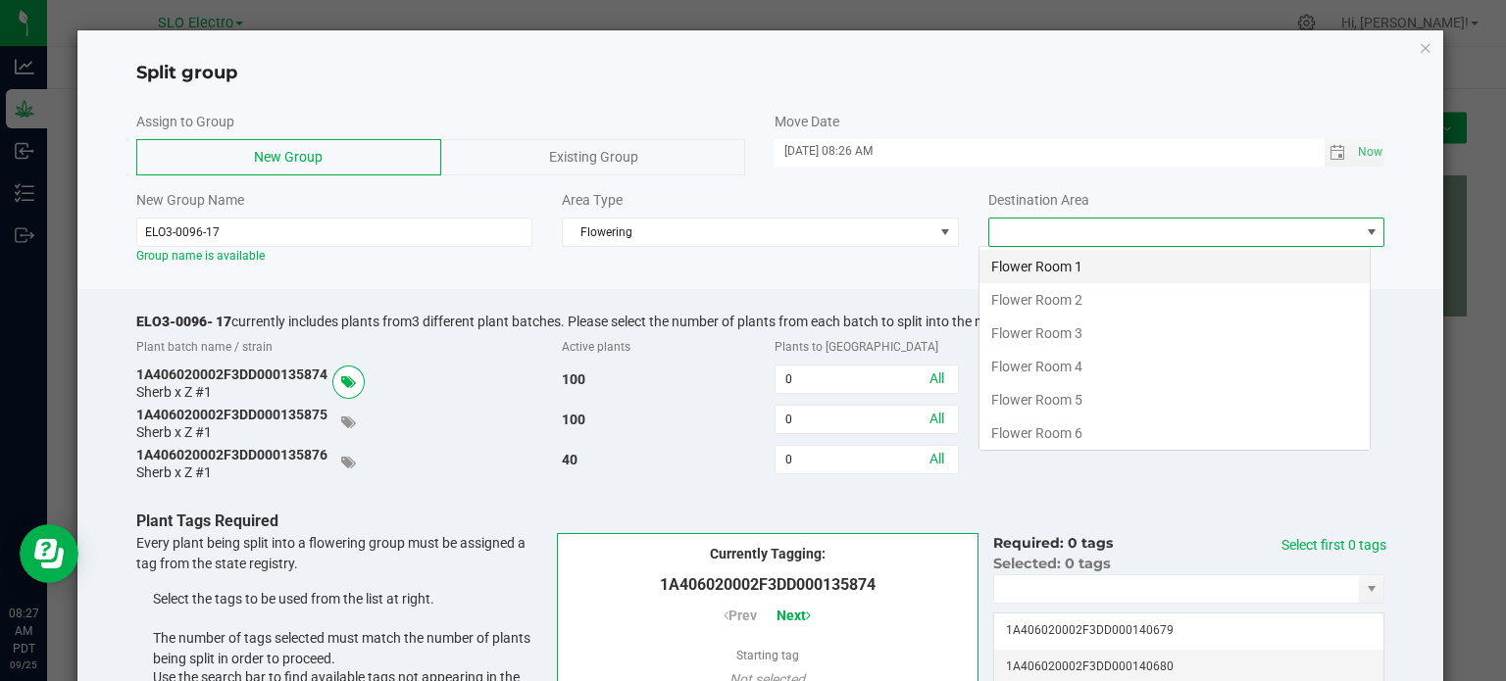
scroll to position [28, 392]
click at [1130, 324] on li "Flower Room 3" at bounding box center [1174, 333] width 390 height 33
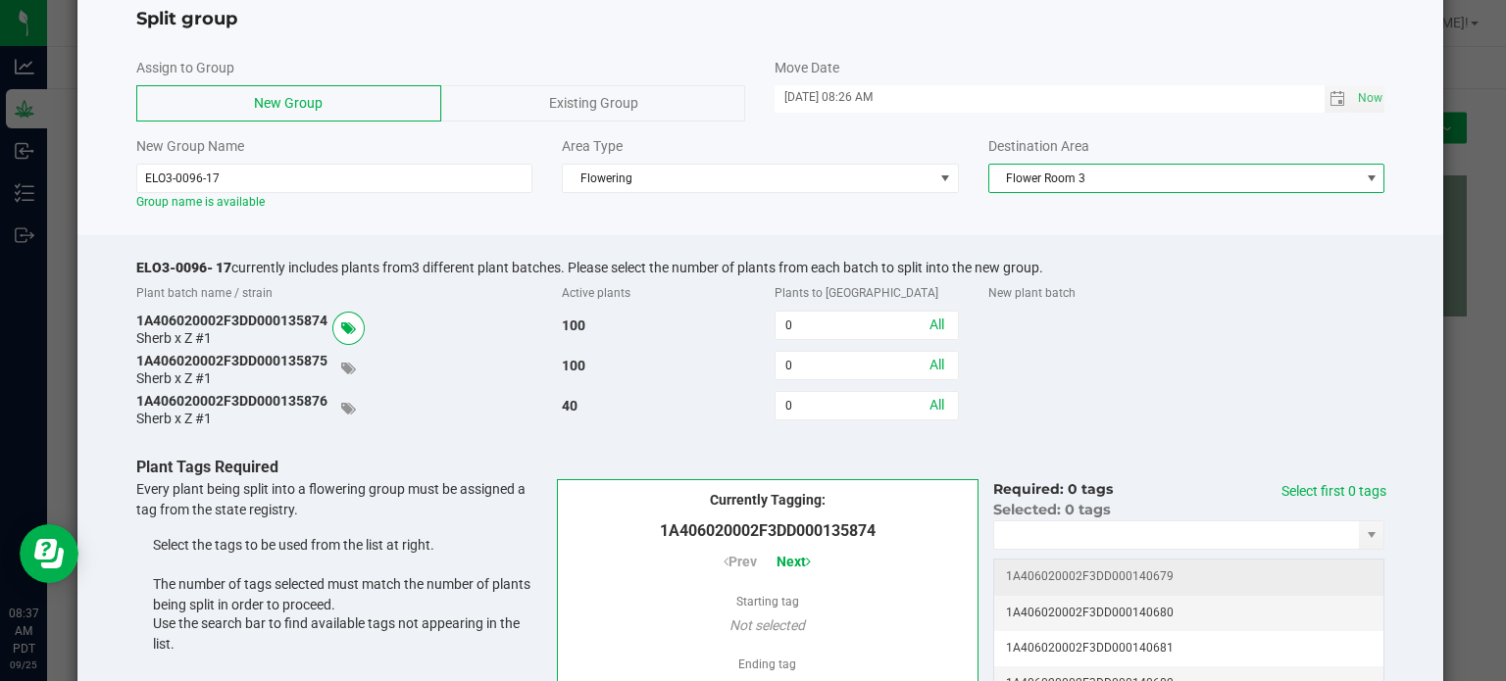
scroll to position [98, 0]
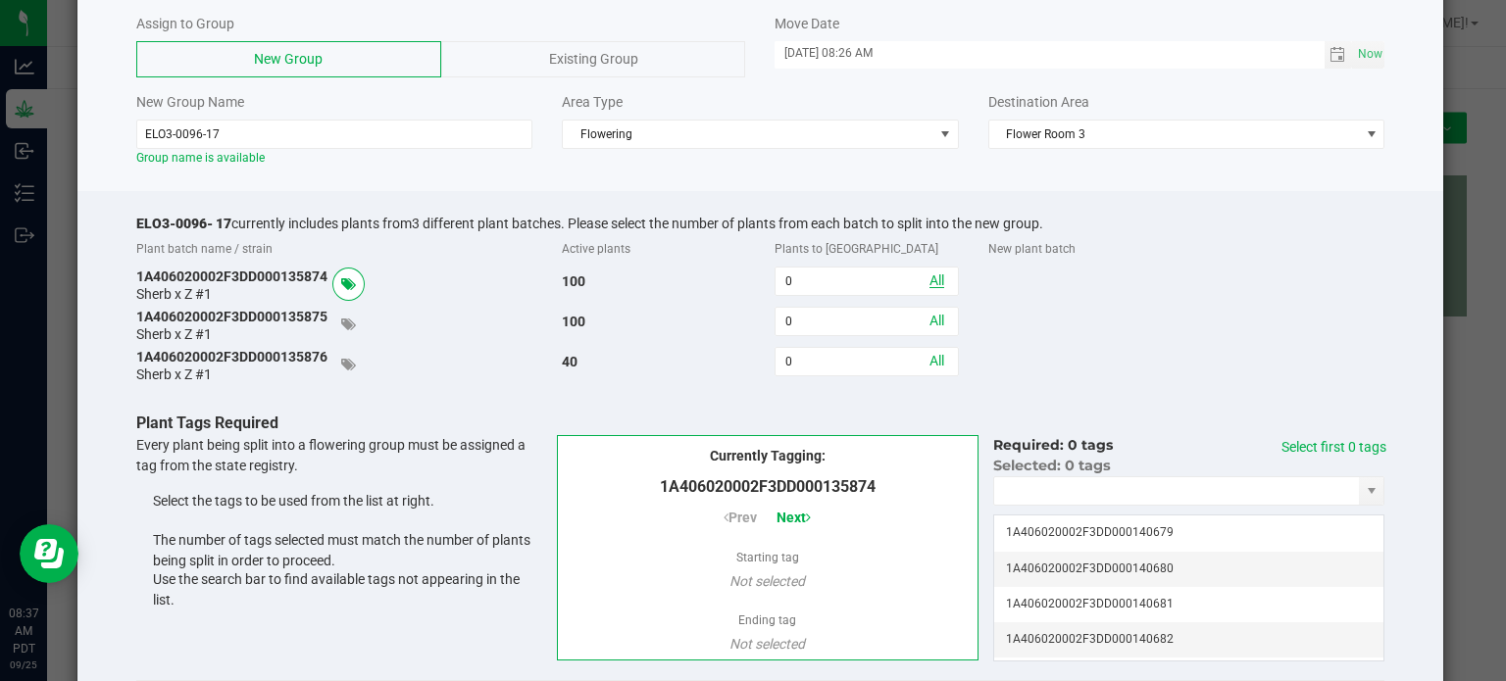
click at [929, 286] on link "All" at bounding box center [936, 281] width 15 height 16
type input "100"
click at [1328, 446] on link "Select first 100 tags" at bounding box center [1341, 457] width 90 height 36
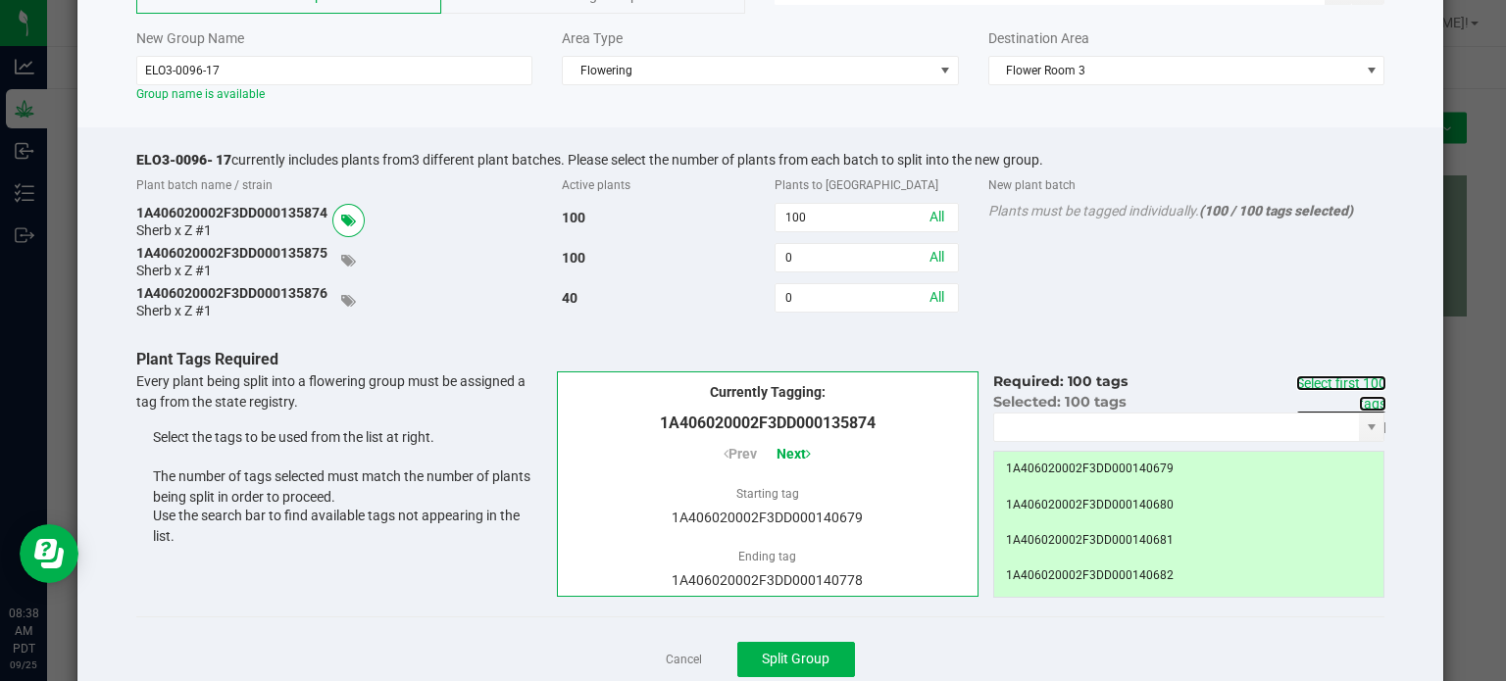
scroll to position [196, 0]
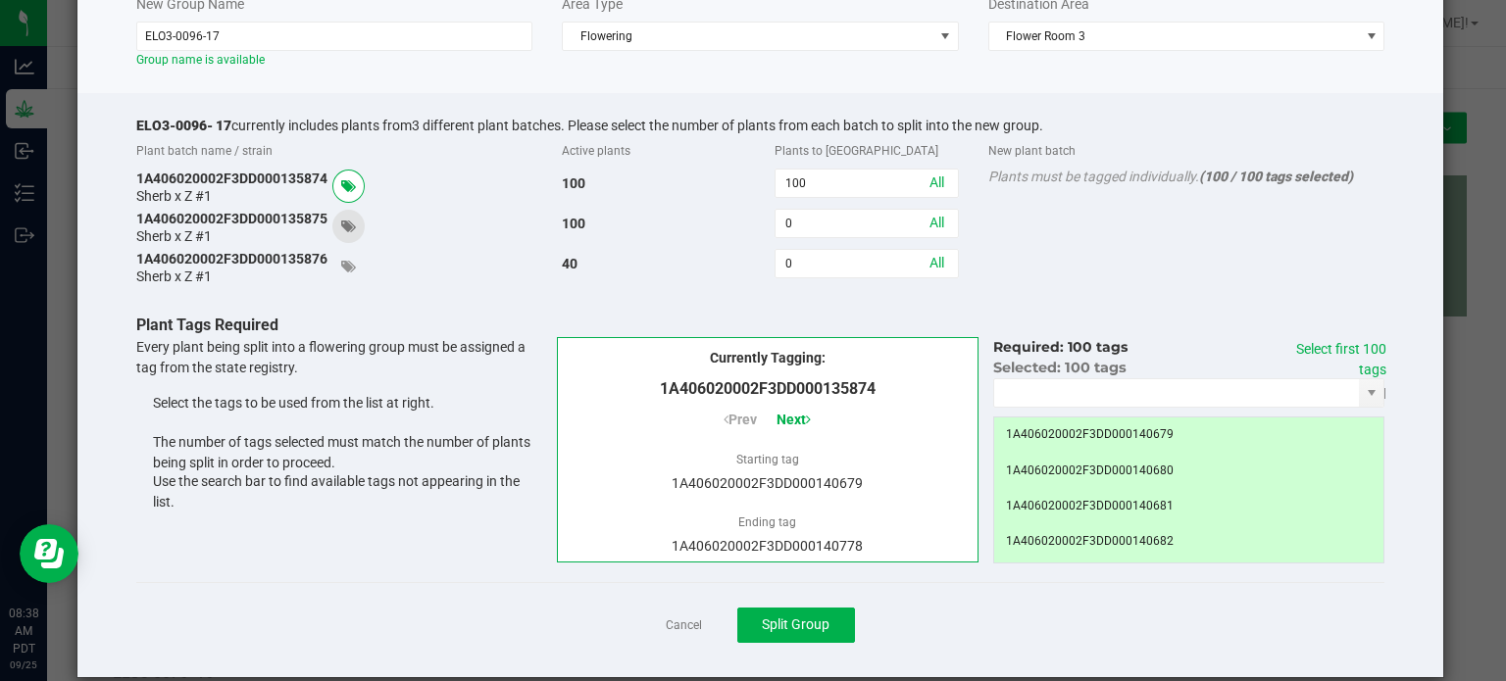
click at [350, 224] on icon at bounding box center [348, 227] width 15 height 14
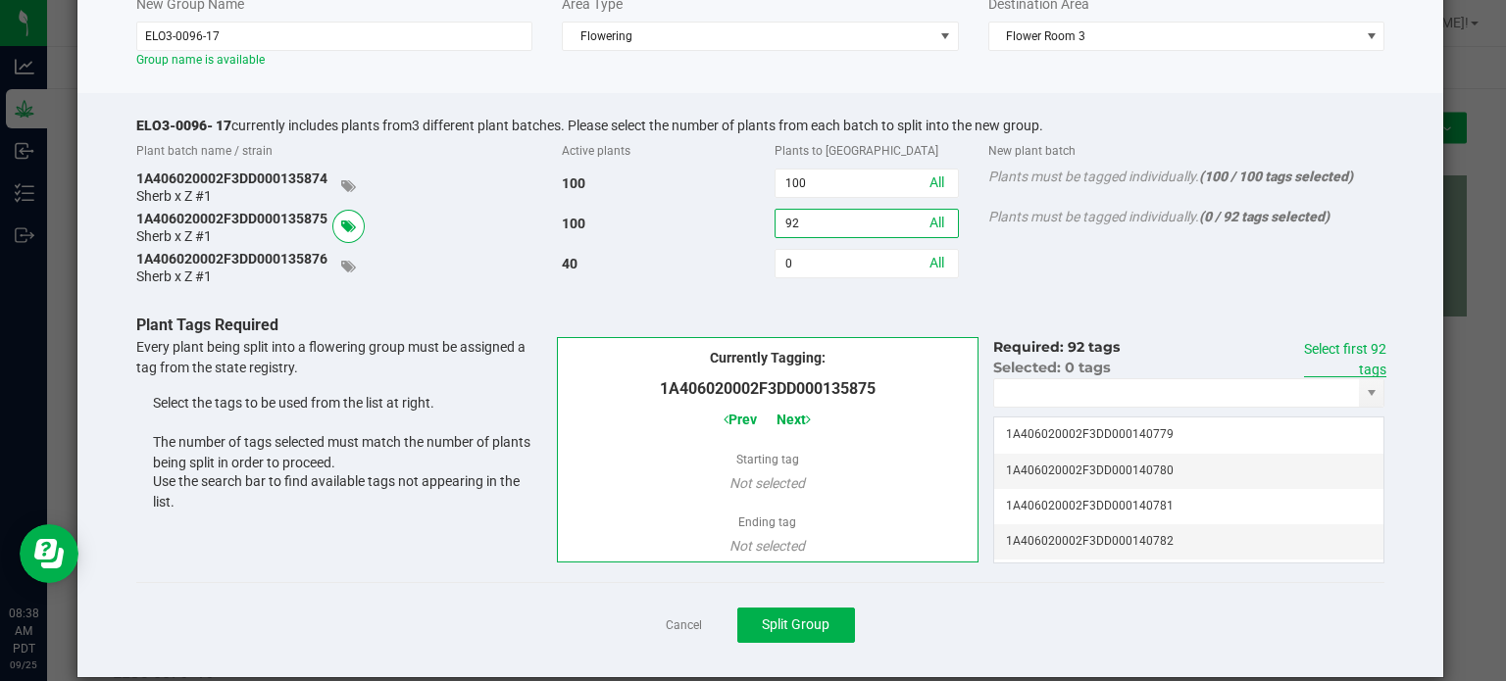
type input "92"
click at [1310, 348] on link "Select first 92 tags" at bounding box center [1345, 359] width 82 height 36
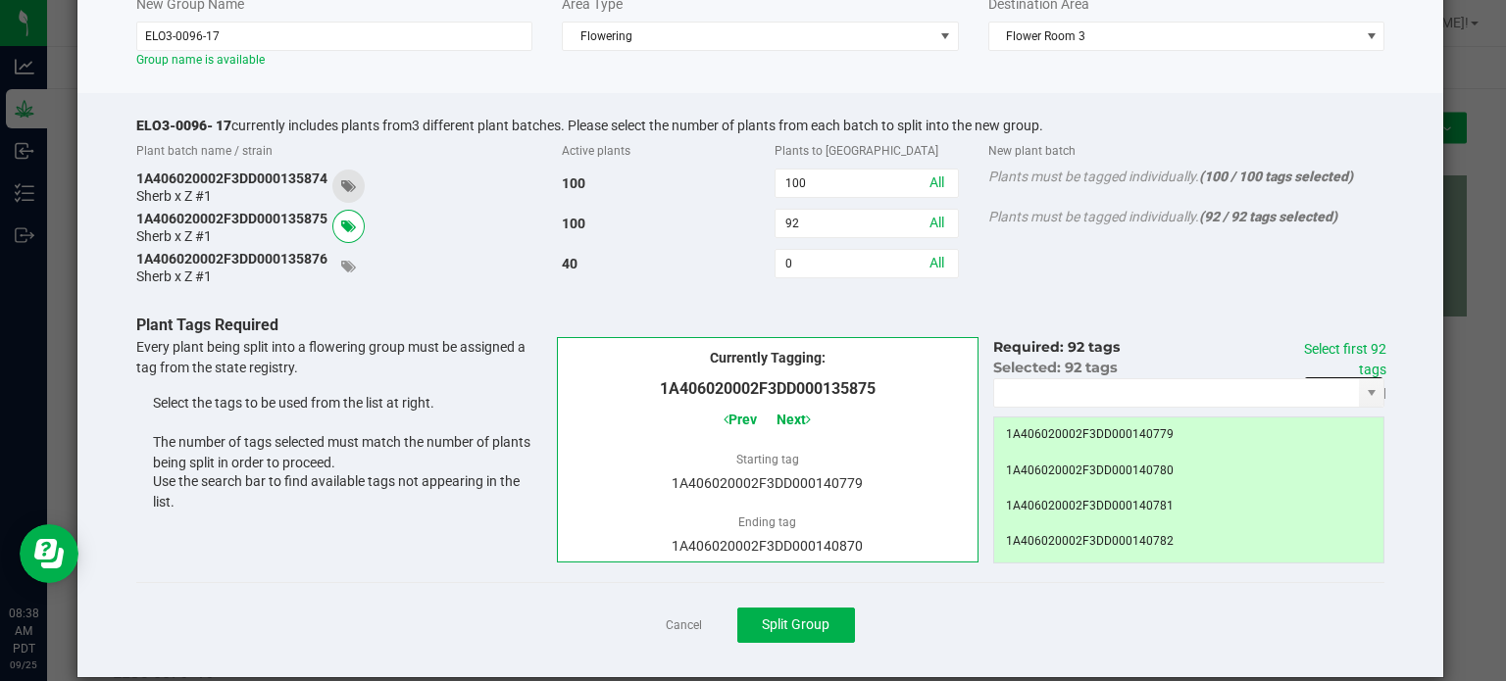
click at [354, 186] on icon at bounding box center [348, 186] width 15 height 14
click at [350, 224] on icon at bounding box center [348, 227] width 15 height 14
click at [931, 592] on div "Cancel Split Group" at bounding box center [760, 624] width 1249 height 85
click at [816, 639] on button "Split Group" at bounding box center [796, 625] width 118 height 35
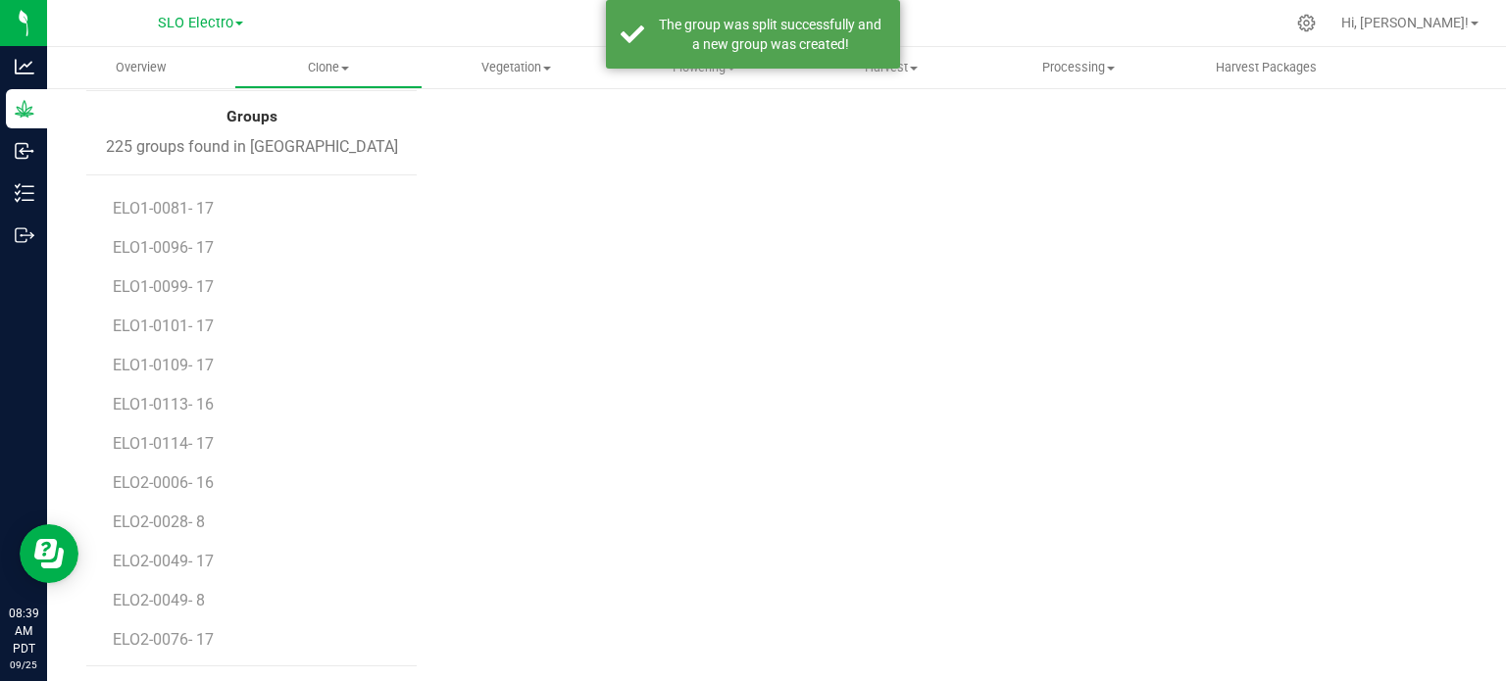
scroll to position [1470, 0]
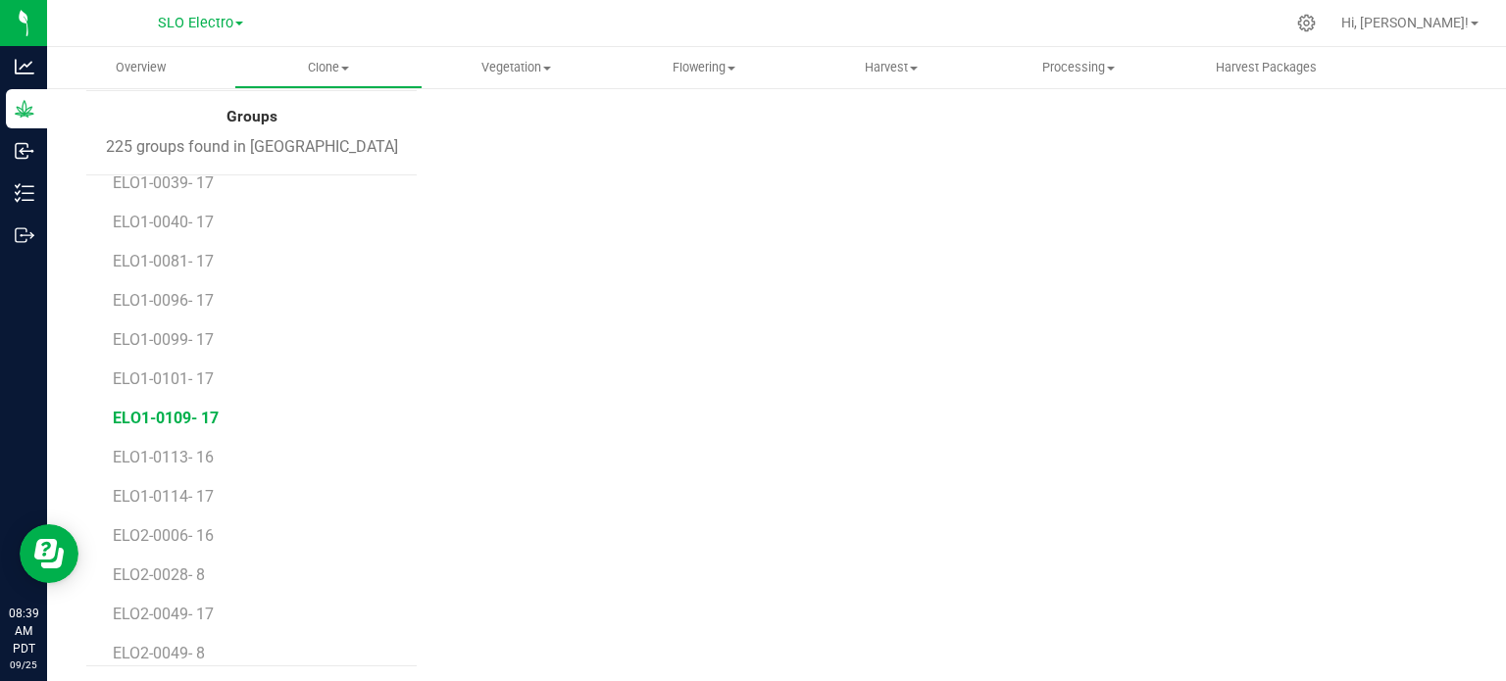
click at [187, 419] on span "ELO1-0109- 17" at bounding box center [166, 418] width 106 height 19
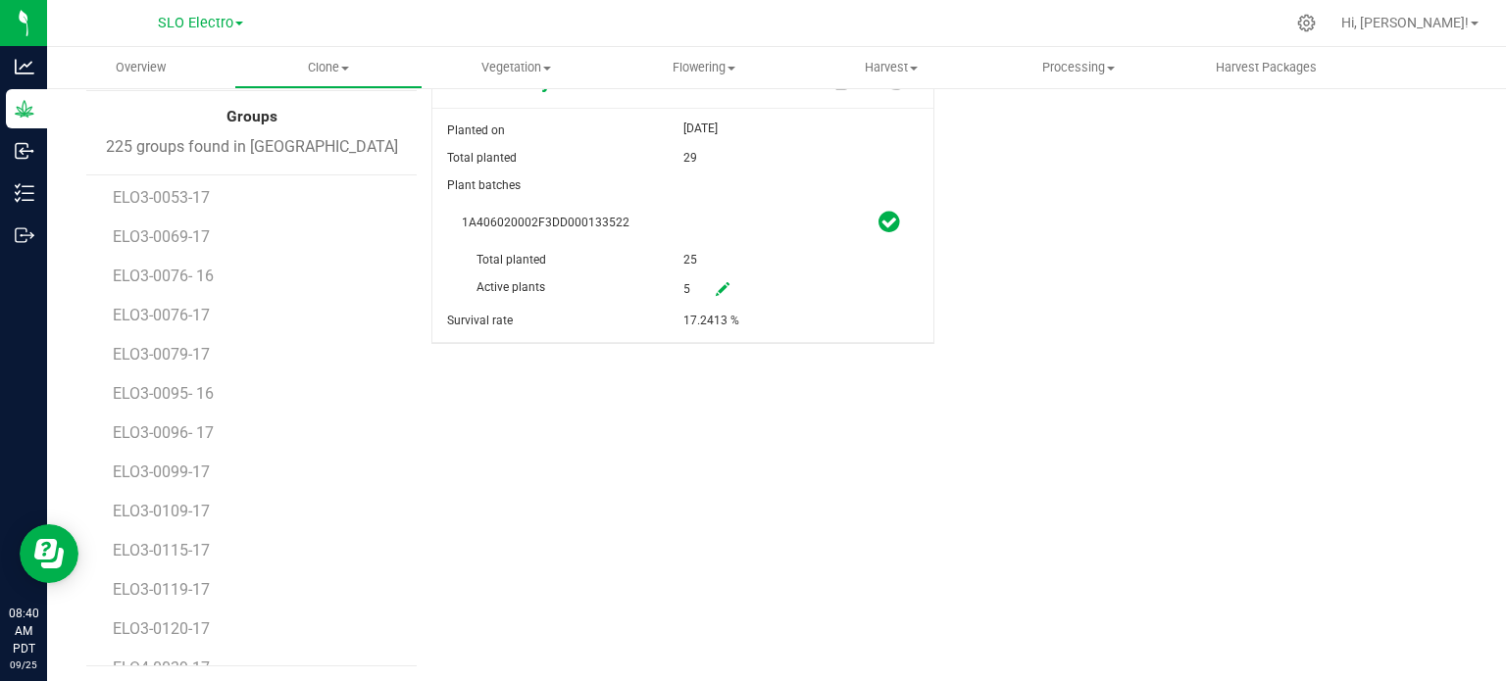
scroll to position [2255, 0]
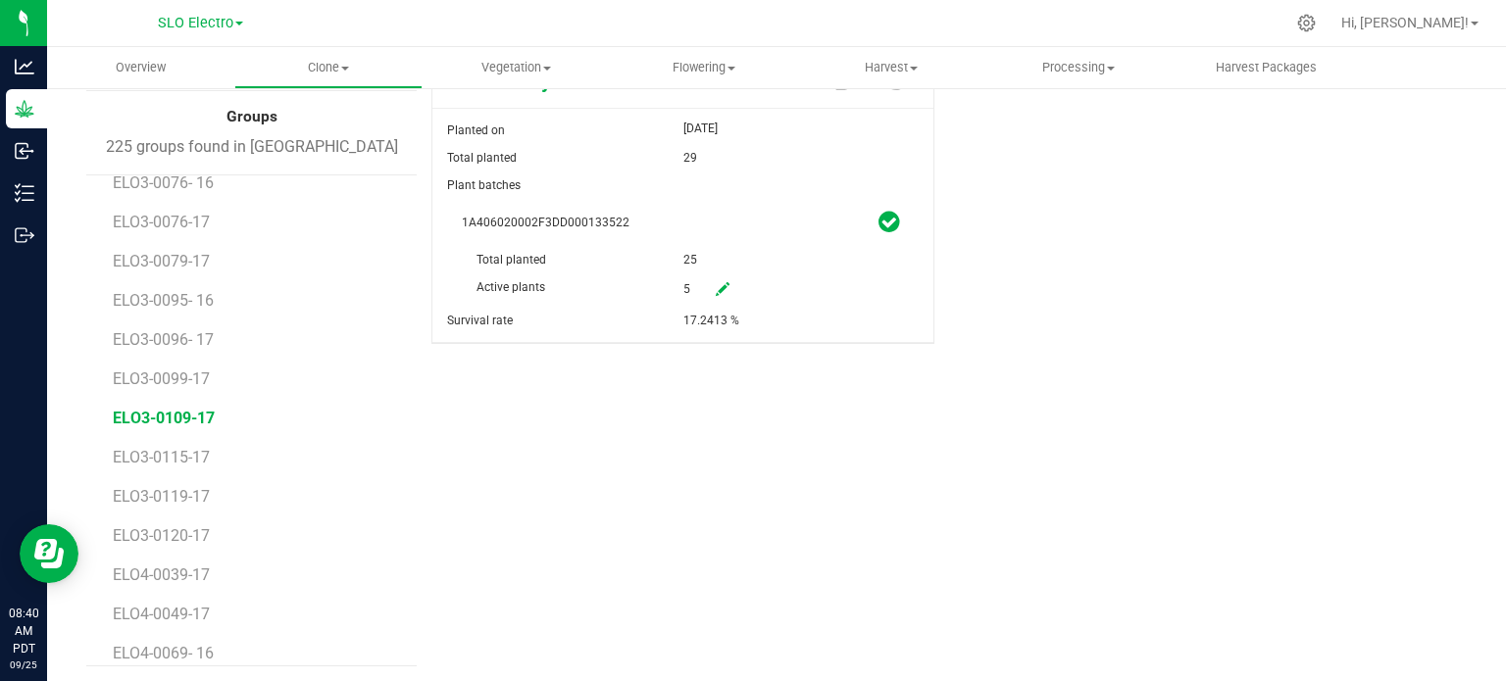
click at [192, 423] on span "ELO3-0109-17" at bounding box center [164, 418] width 102 height 19
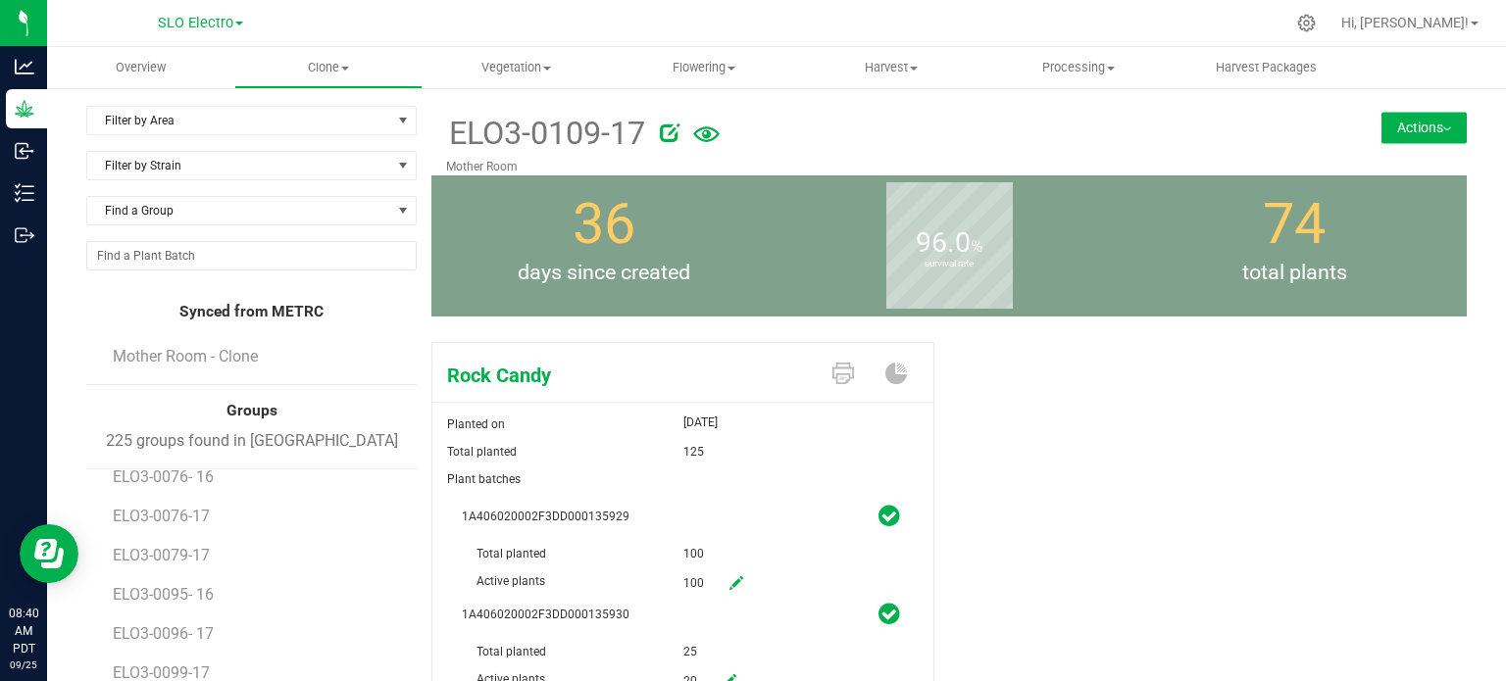
click at [664, 128] on icon at bounding box center [670, 133] width 20 height 20
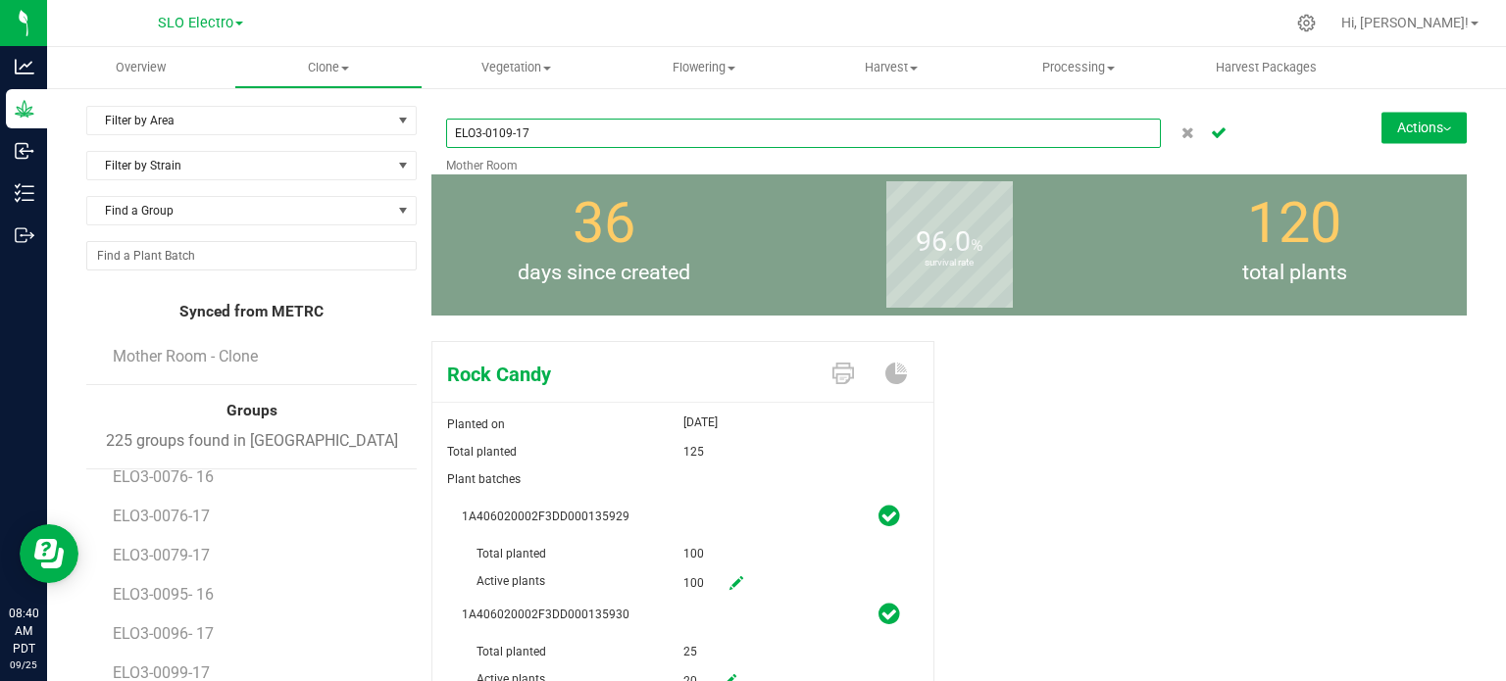
click at [510, 134] on input "ELO3-0109-17" at bounding box center [803, 133] width 715 height 29
type input "ELO3-0109- 17"
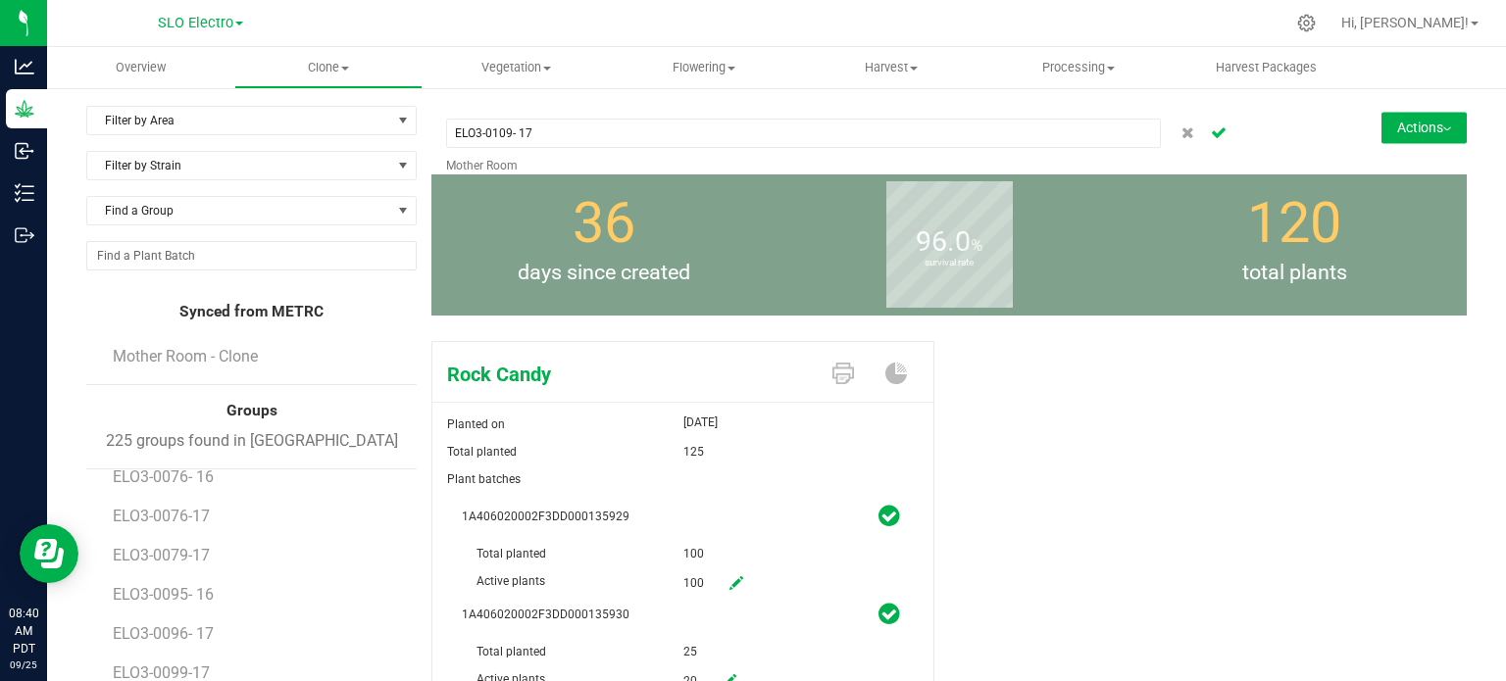
click at [1211, 132] on icon "Cancel button" at bounding box center [1219, 131] width 16 height 12
click at [1416, 136] on button "Actions" at bounding box center [1423, 127] width 85 height 31
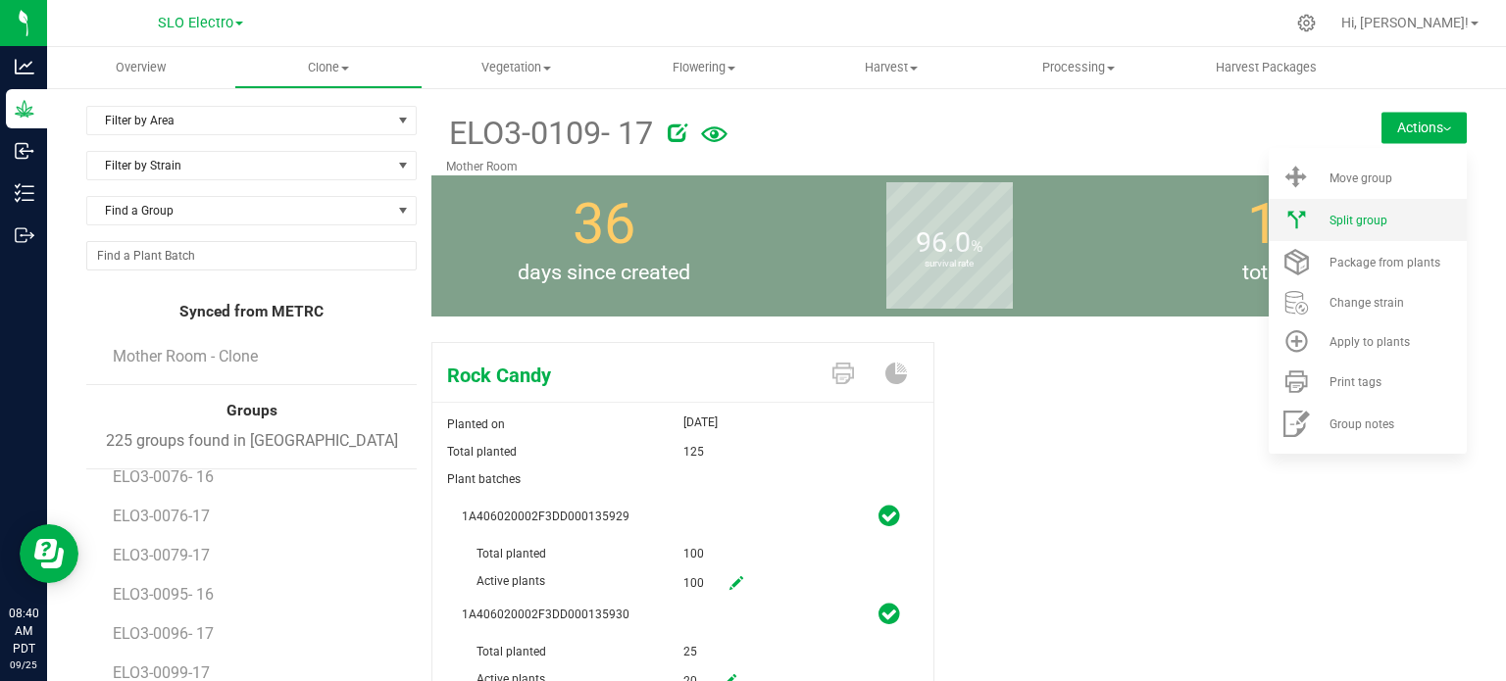
click at [1344, 221] on span "Split group" at bounding box center [1358, 221] width 58 height 14
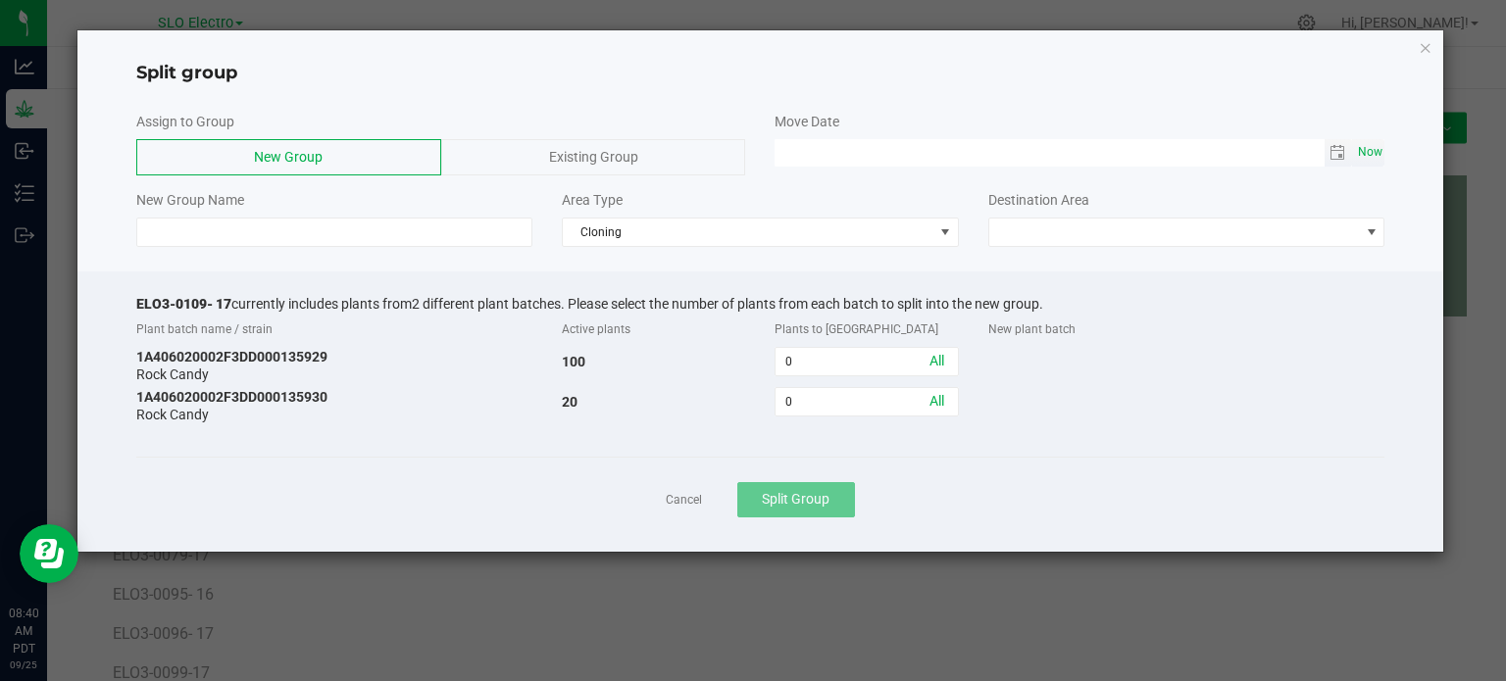
click at [1364, 156] on span "Now" at bounding box center [1369, 152] width 33 height 28
type input "[DATE] 08:40 AM"
drag, startPoint x: 230, startPoint y: 295, endPoint x: 47, endPoint y: 283, distance: 183.7
click at [48, 283] on ngb-modal-window "Split group Assign to Group New Group Existing Group Move Date [DATE] 08:40 AM …" at bounding box center [760, 340] width 1520 height 681
copy span "ELO3-0109- 17"
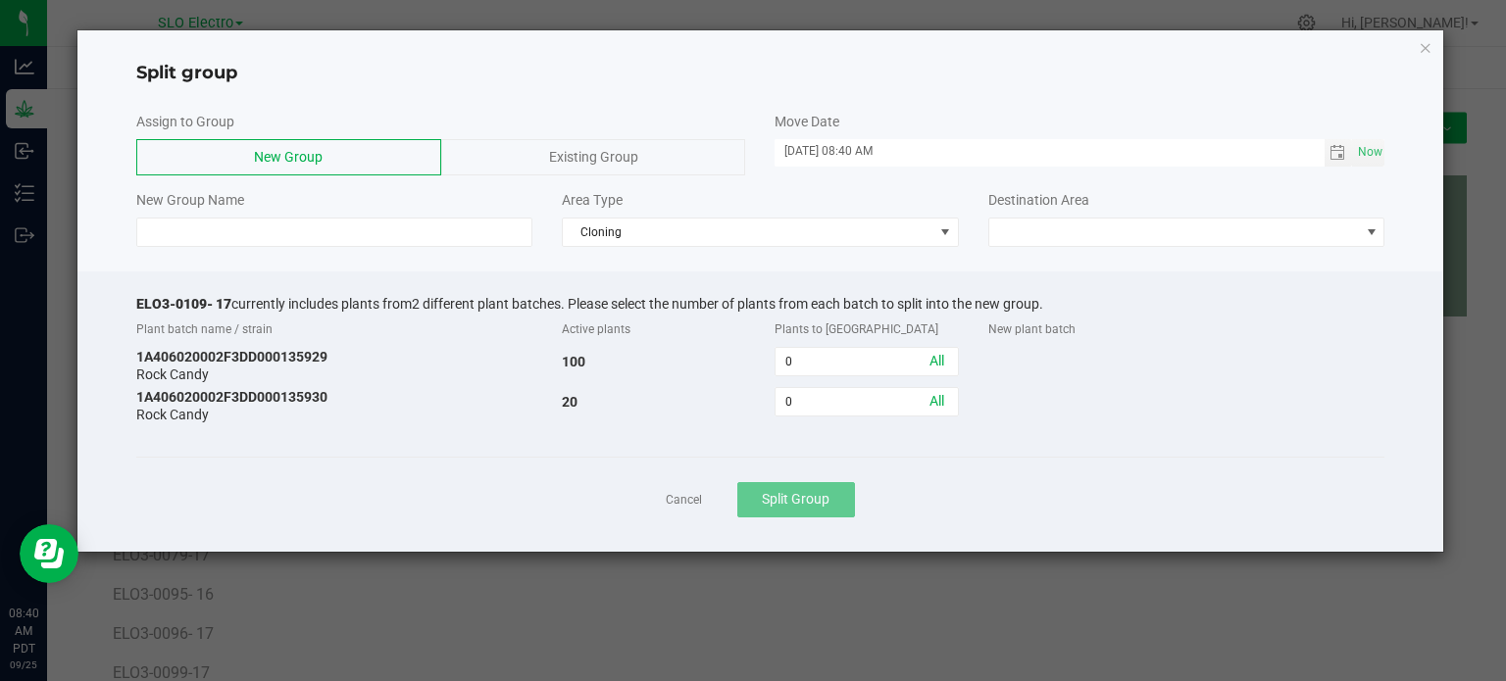
click at [239, 215] on div "New Group Name" at bounding box center [335, 218] width 426 height 57
click at [233, 223] on input at bounding box center [334, 232] width 397 height 29
paste input "ELO3-0109- 17"
click at [210, 228] on input "ELO3-0109- 17" at bounding box center [334, 232] width 397 height 29
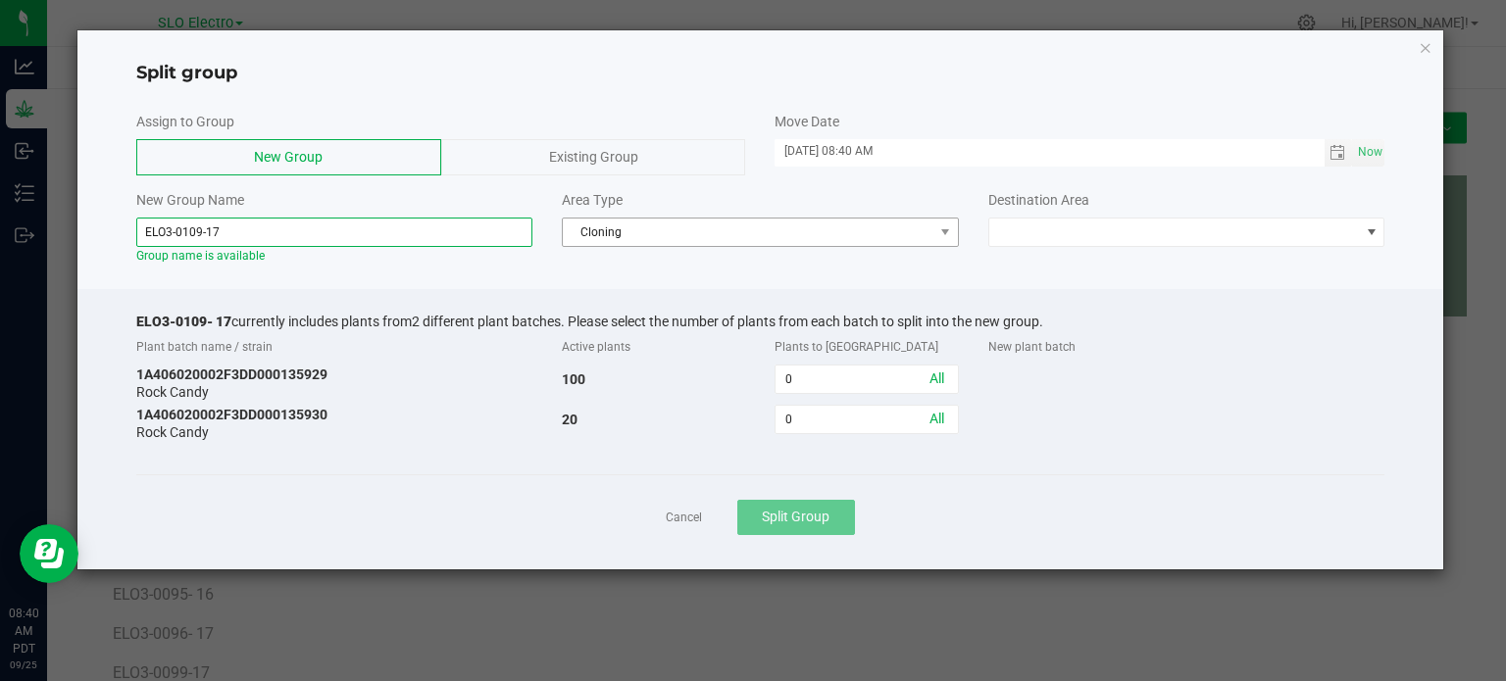
type input "ELO3-0109-17"
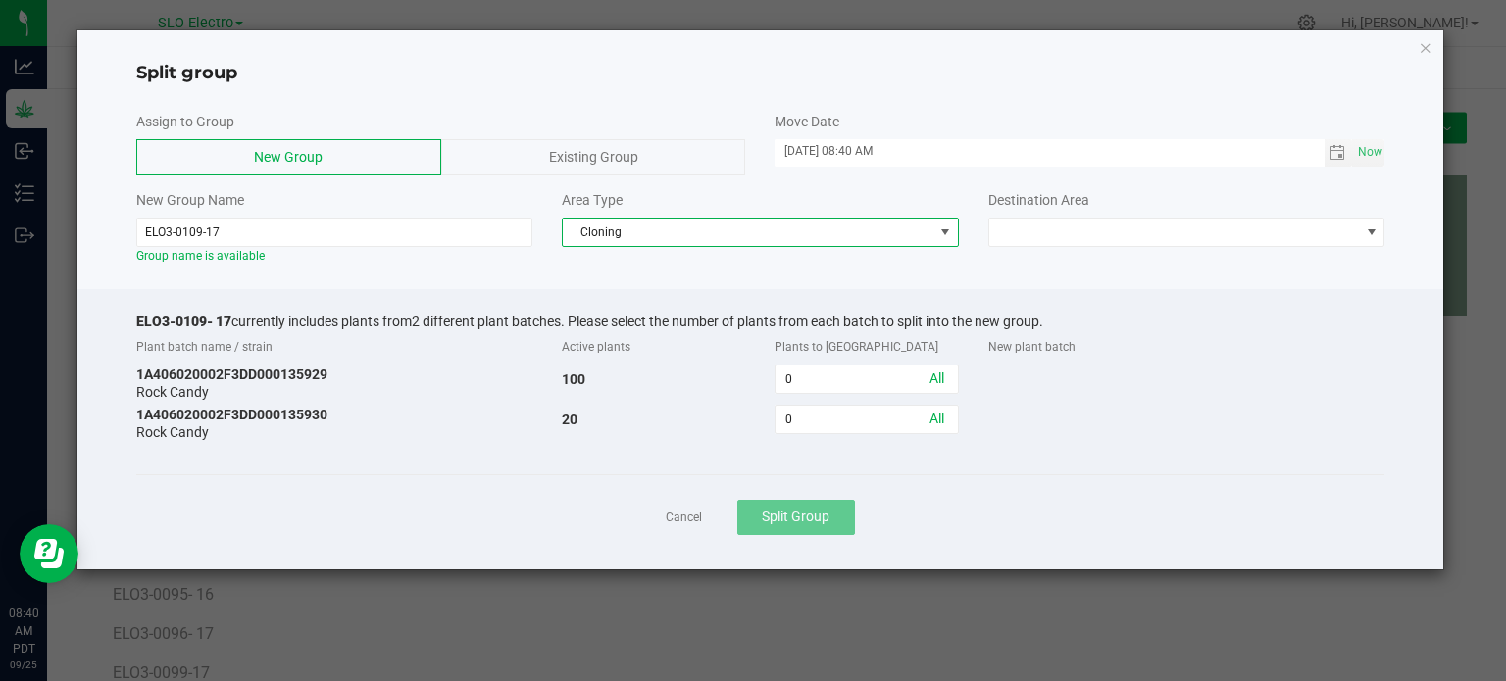
click at [644, 236] on span "Cloning" at bounding box center [748, 232] width 371 height 27
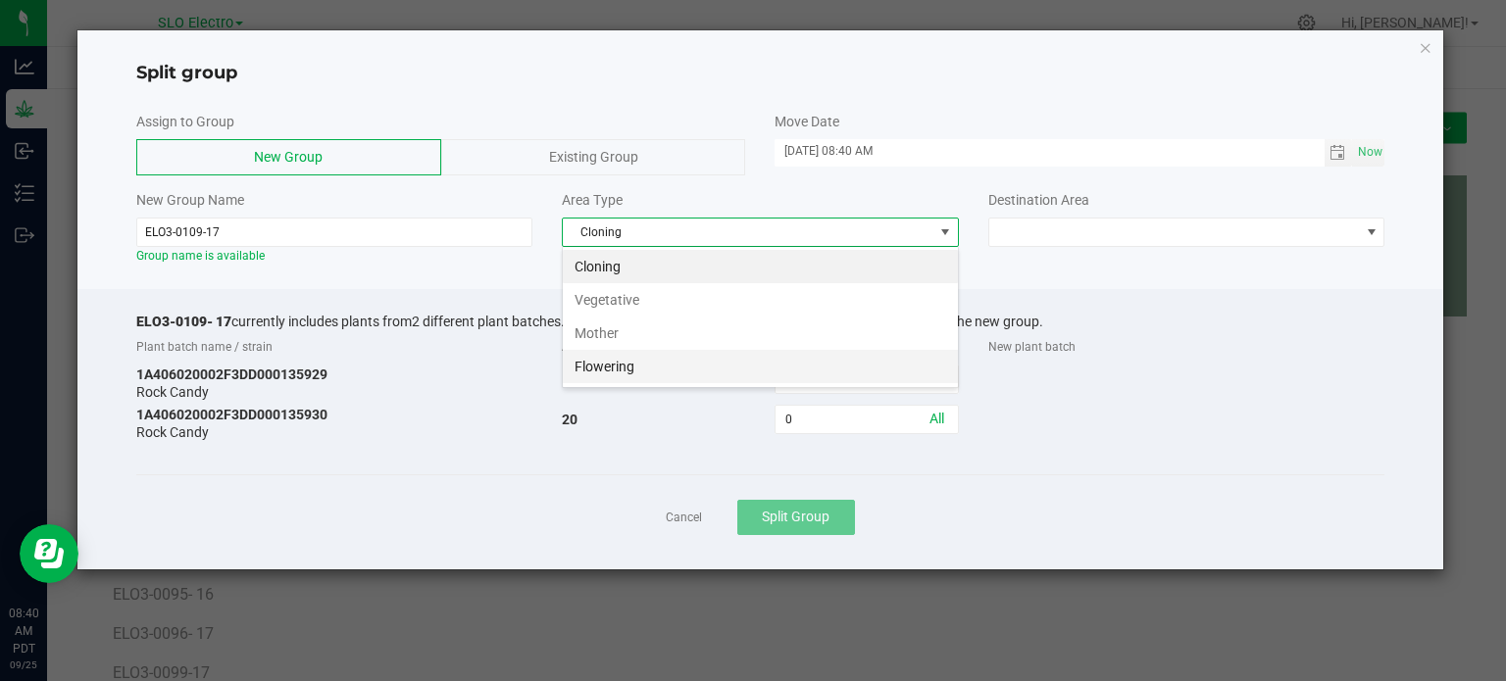
scroll to position [28, 396]
click at [608, 364] on li "Flowering" at bounding box center [760, 366] width 395 height 33
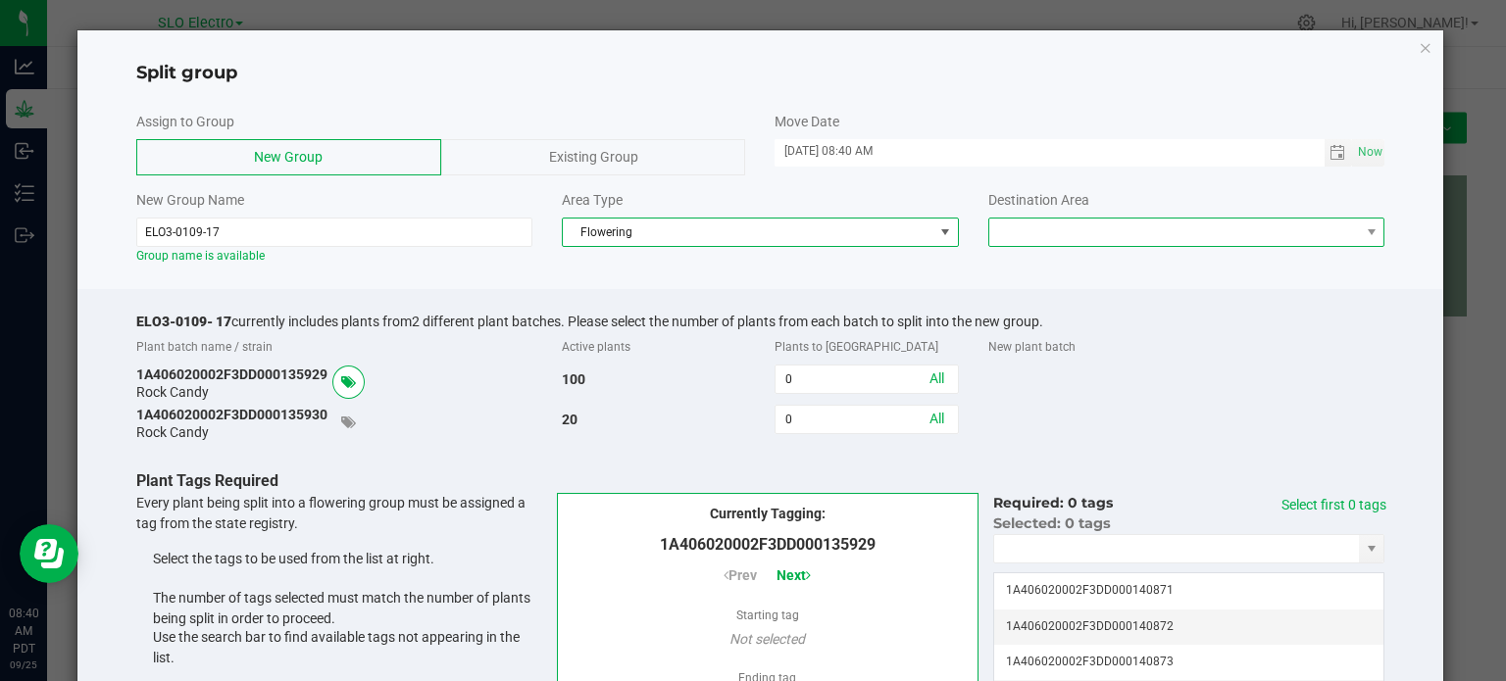
click at [1067, 231] on span at bounding box center [1174, 232] width 371 height 27
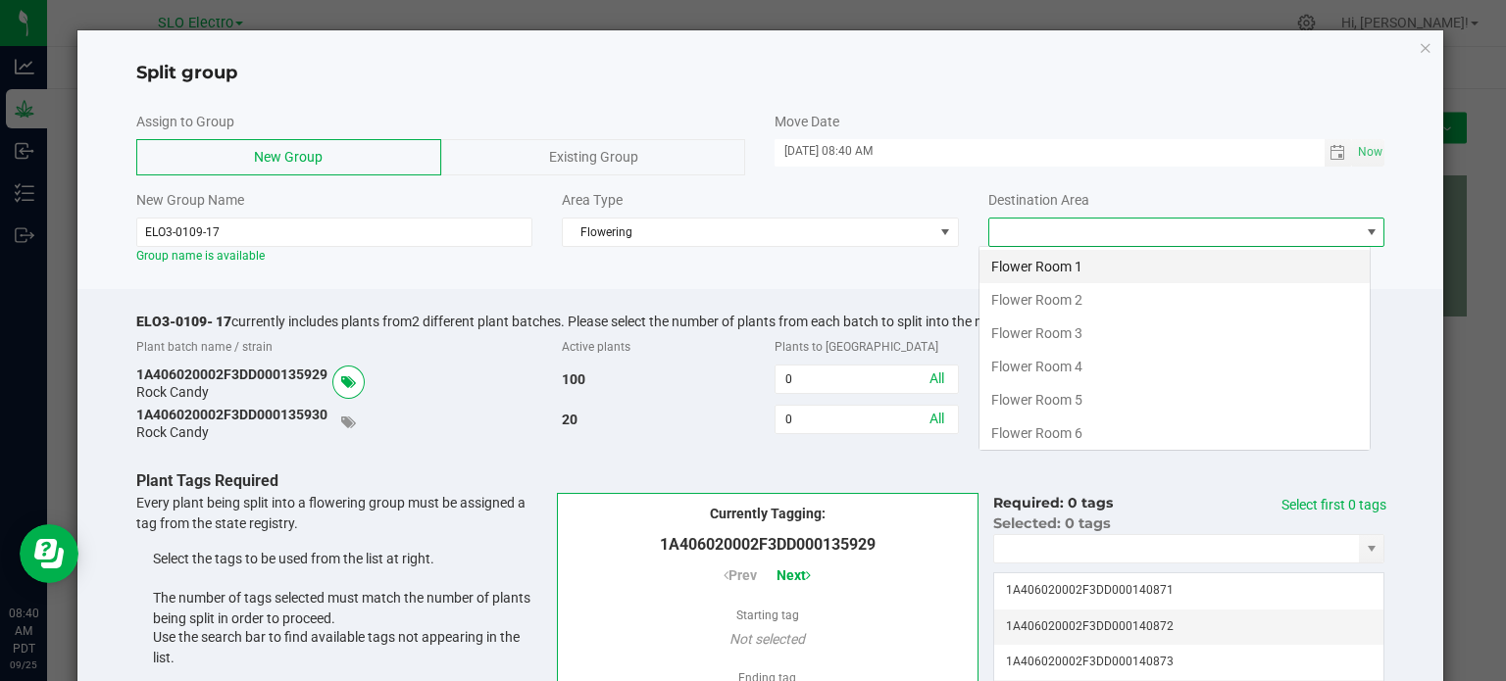
scroll to position [28, 392]
click at [1086, 329] on li "Flower Room 3" at bounding box center [1174, 333] width 390 height 33
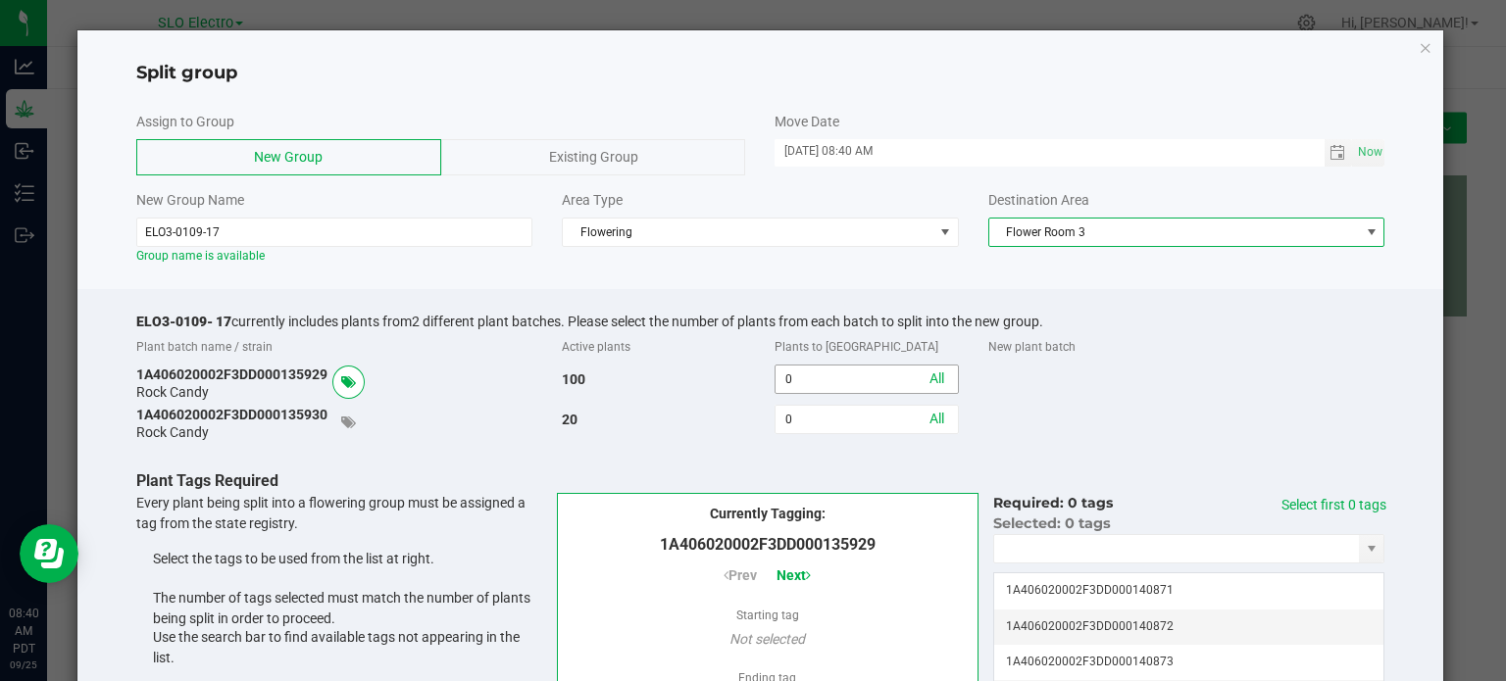
click at [831, 379] on input "0" at bounding box center [865, 379] width 181 height 27
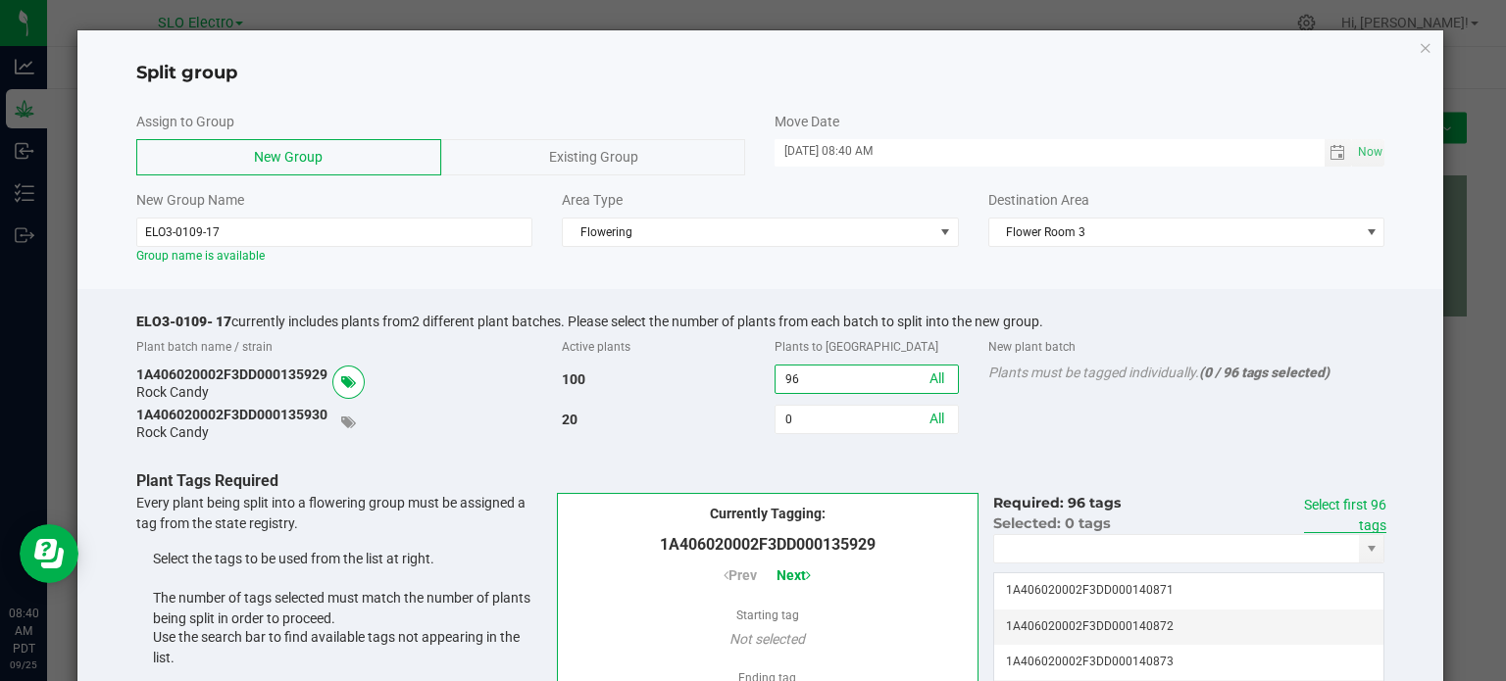
type input "96"
click at [1361, 507] on link "Select first 96 tags" at bounding box center [1345, 515] width 82 height 36
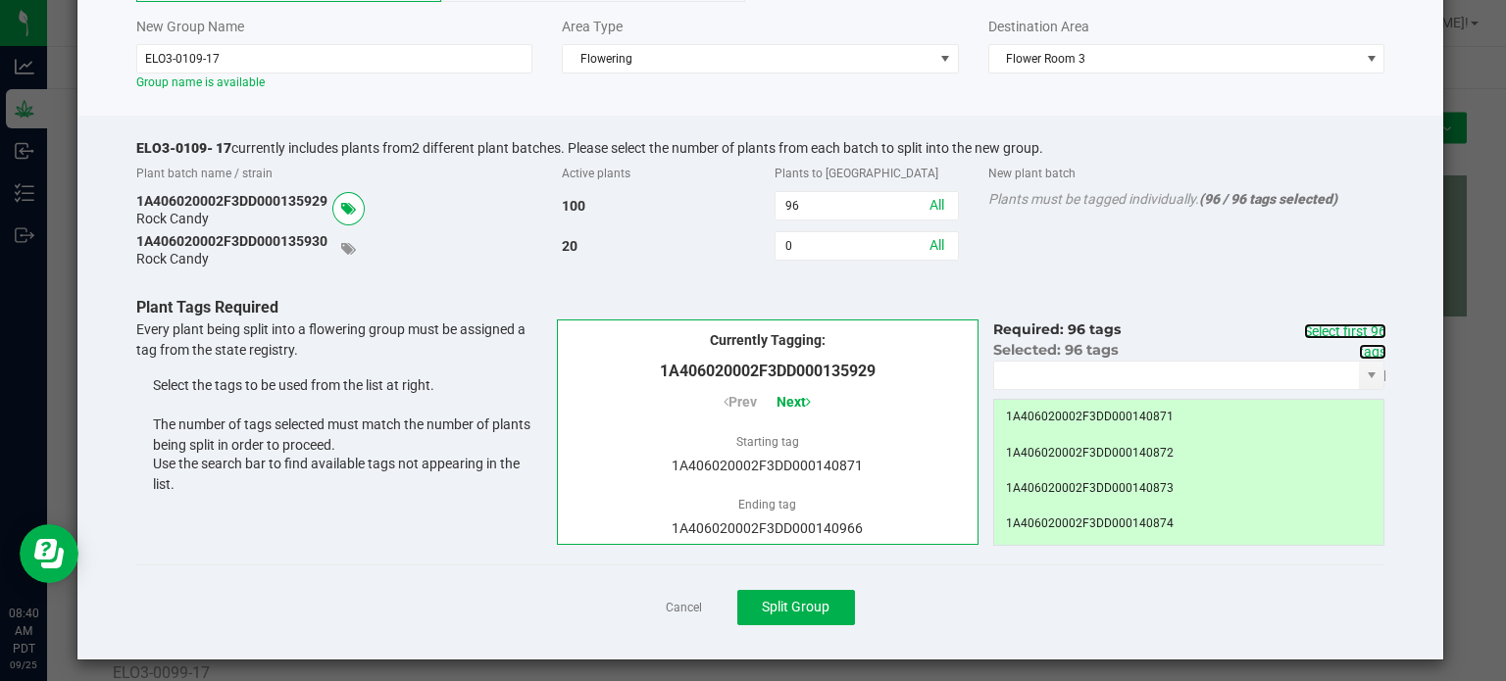
scroll to position [181, 0]
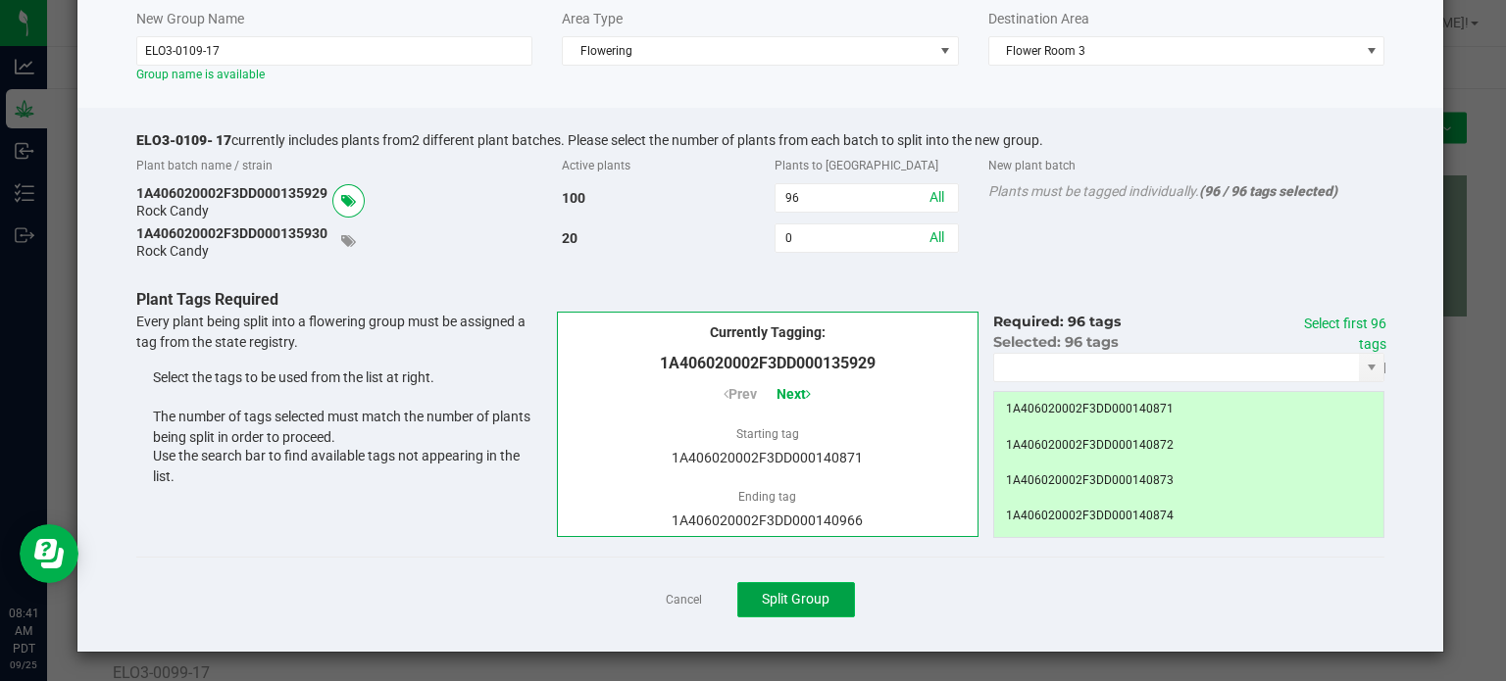
click at [794, 608] on button "Split Group" at bounding box center [796, 599] width 118 height 35
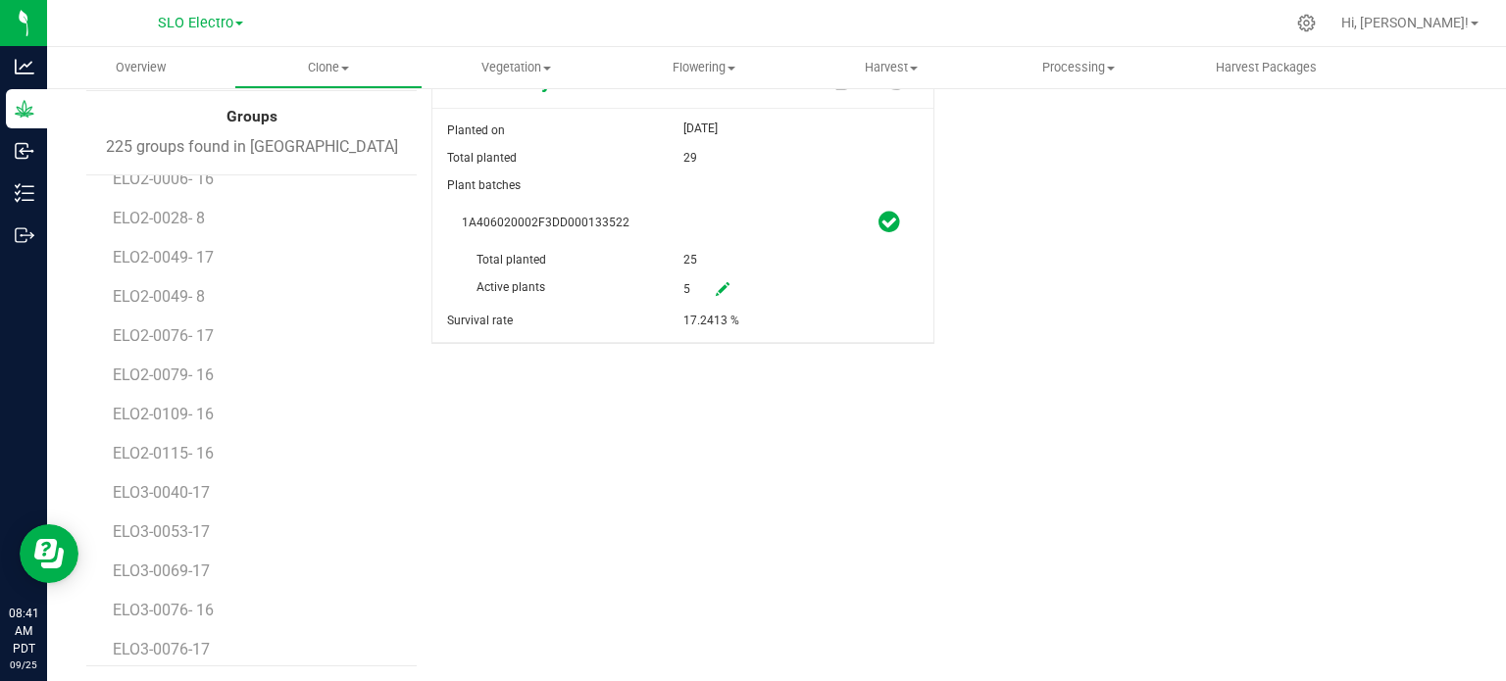
scroll to position [1961, 0]
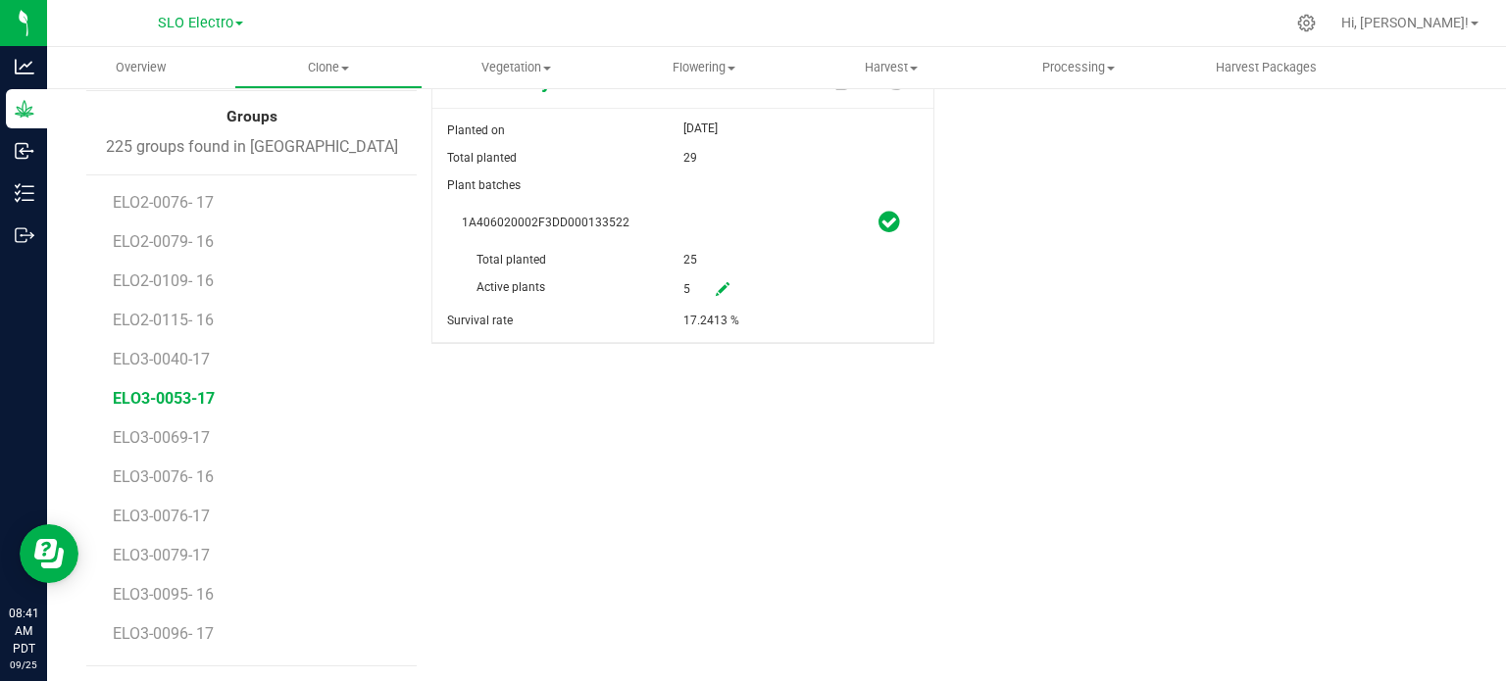
click at [204, 400] on span "ELO3-0053-17" at bounding box center [164, 398] width 102 height 19
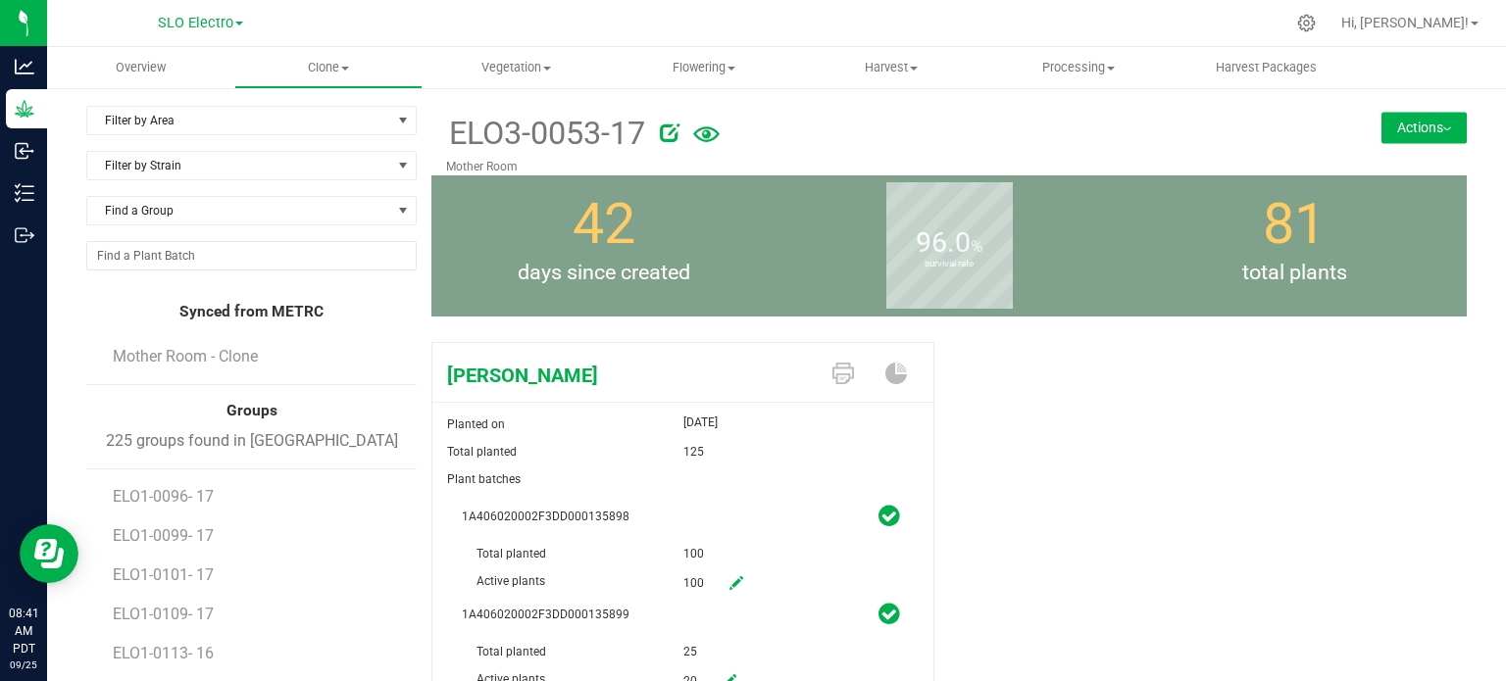
click at [667, 129] on icon at bounding box center [670, 133] width 20 height 20
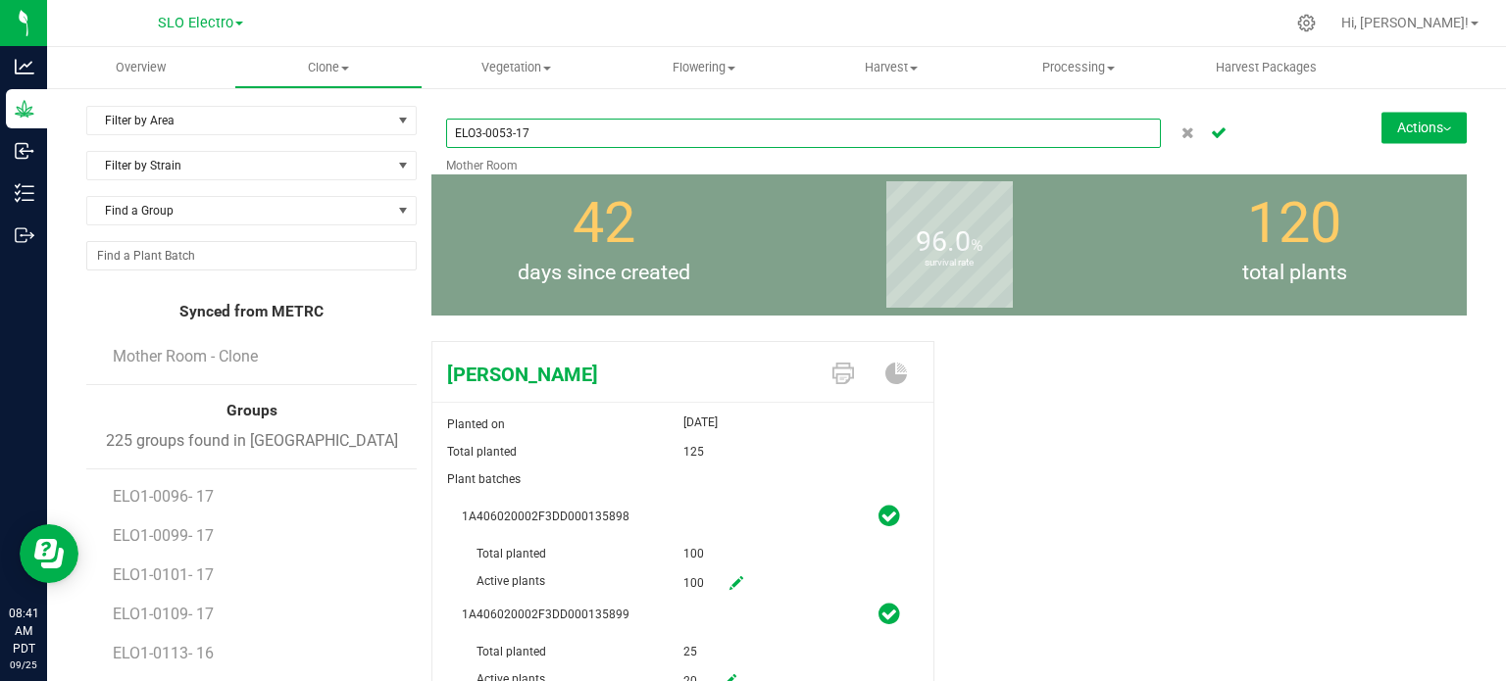
click at [516, 128] on input "ELO3-0053-17" at bounding box center [803, 133] width 715 height 29
click at [511, 128] on input "ELO3-0053-17" at bounding box center [803, 133] width 715 height 29
type input "ELO3-0053- 17"
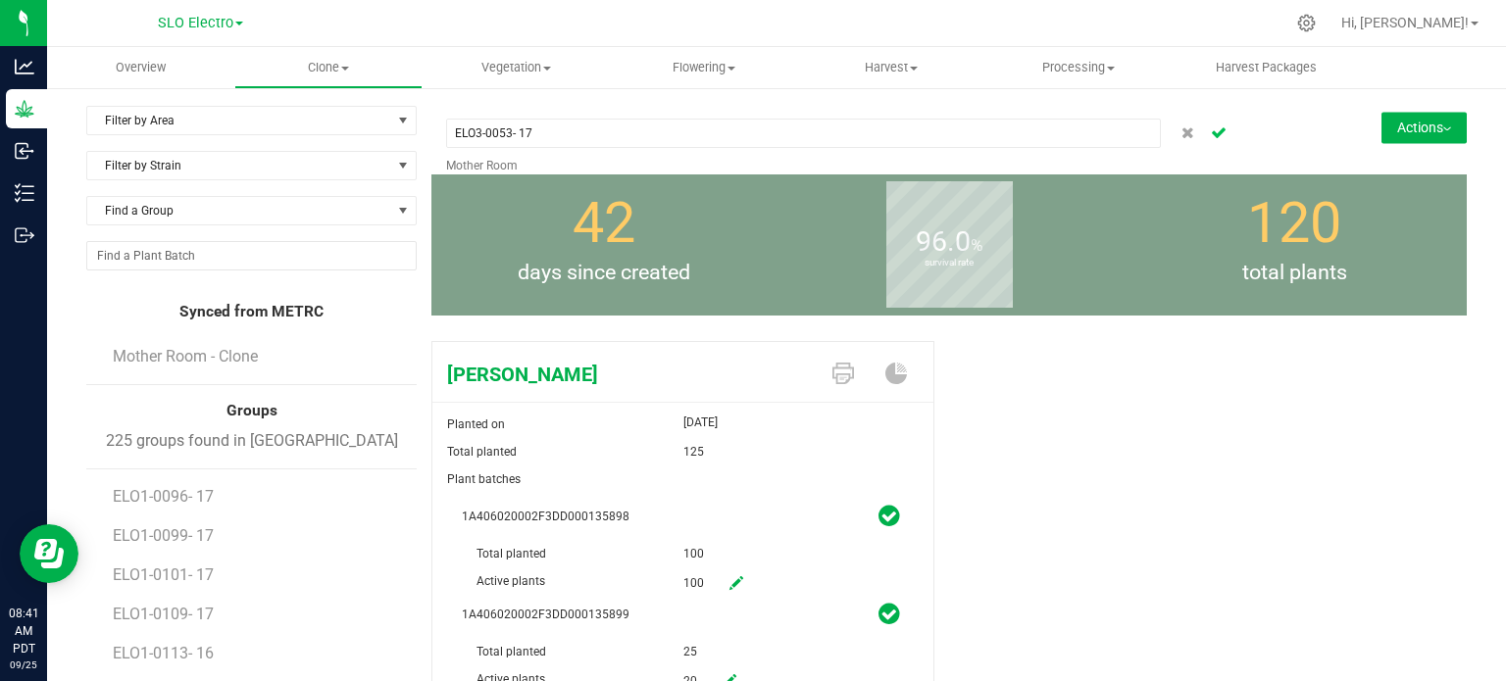
click at [1211, 133] on icon "Cancel button" at bounding box center [1219, 131] width 16 height 12
click at [1412, 128] on button "Actions" at bounding box center [1423, 127] width 85 height 31
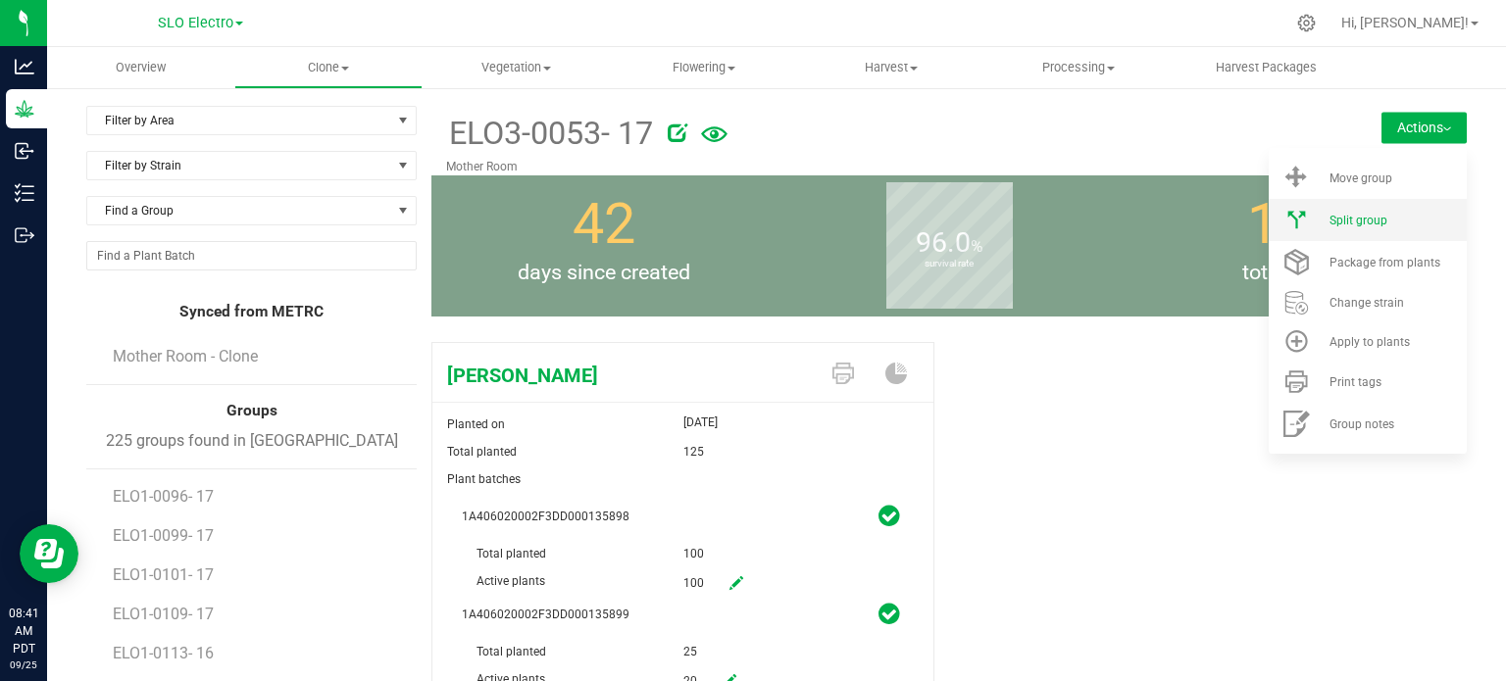
click at [1383, 230] on li "Split group" at bounding box center [1368, 220] width 198 height 42
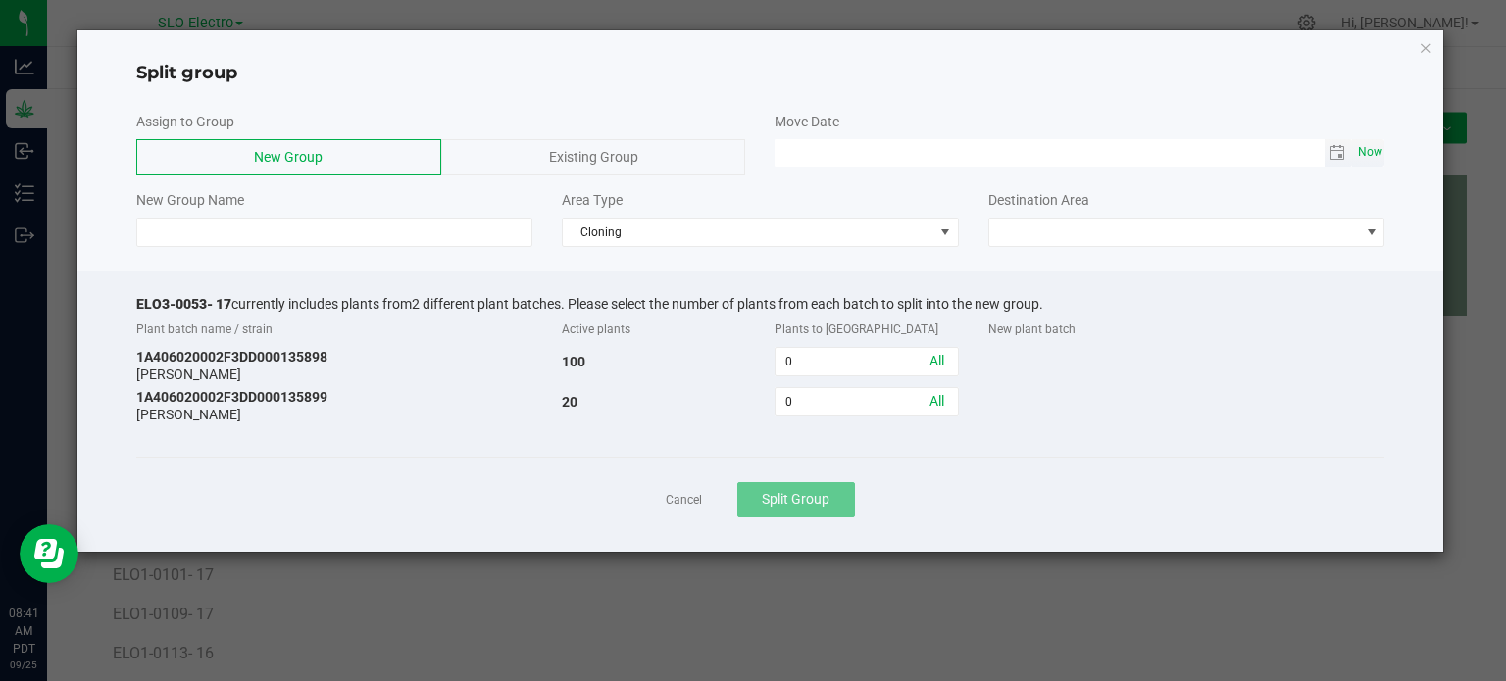
click at [1372, 145] on span "Now" at bounding box center [1369, 152] width 33 height 28
type input "[DATE] 08:41 AM"
drag, startPoint x: 229, startPoint y: 301, endPoint x: 110, endPoint y: 300, distance: 119.6
click at [110, 300] on div "ELO3-0053- 17 currently includes plants from 2 different plant batches. Please …" at bounding box center [760, 412] width 1367 height 280
click at [220, 218] on input at bounding box center [334, 232] width 397 height 29
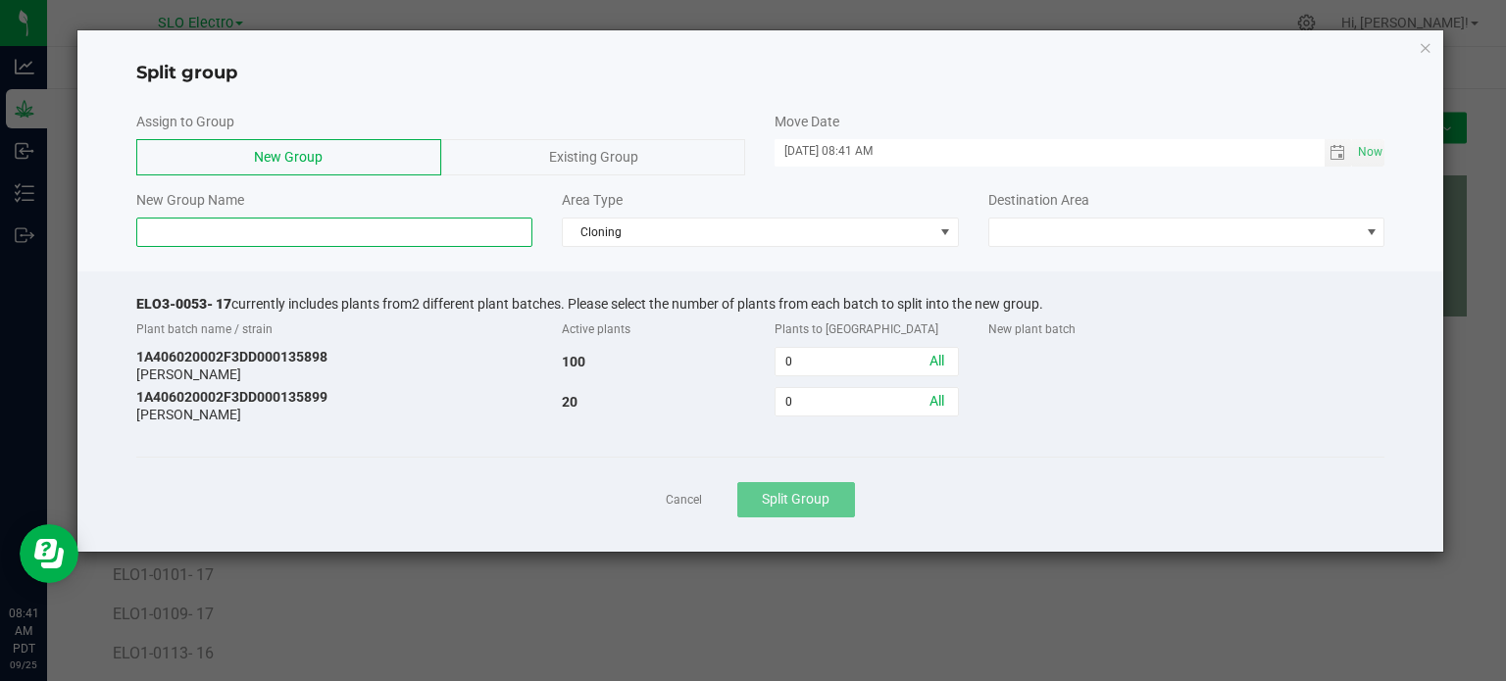
paste input "ELO3-0053- 17"
click at [207, 230] on input "ELO3-0053- 17" at bounding box center [334, 232] width 397 height 29
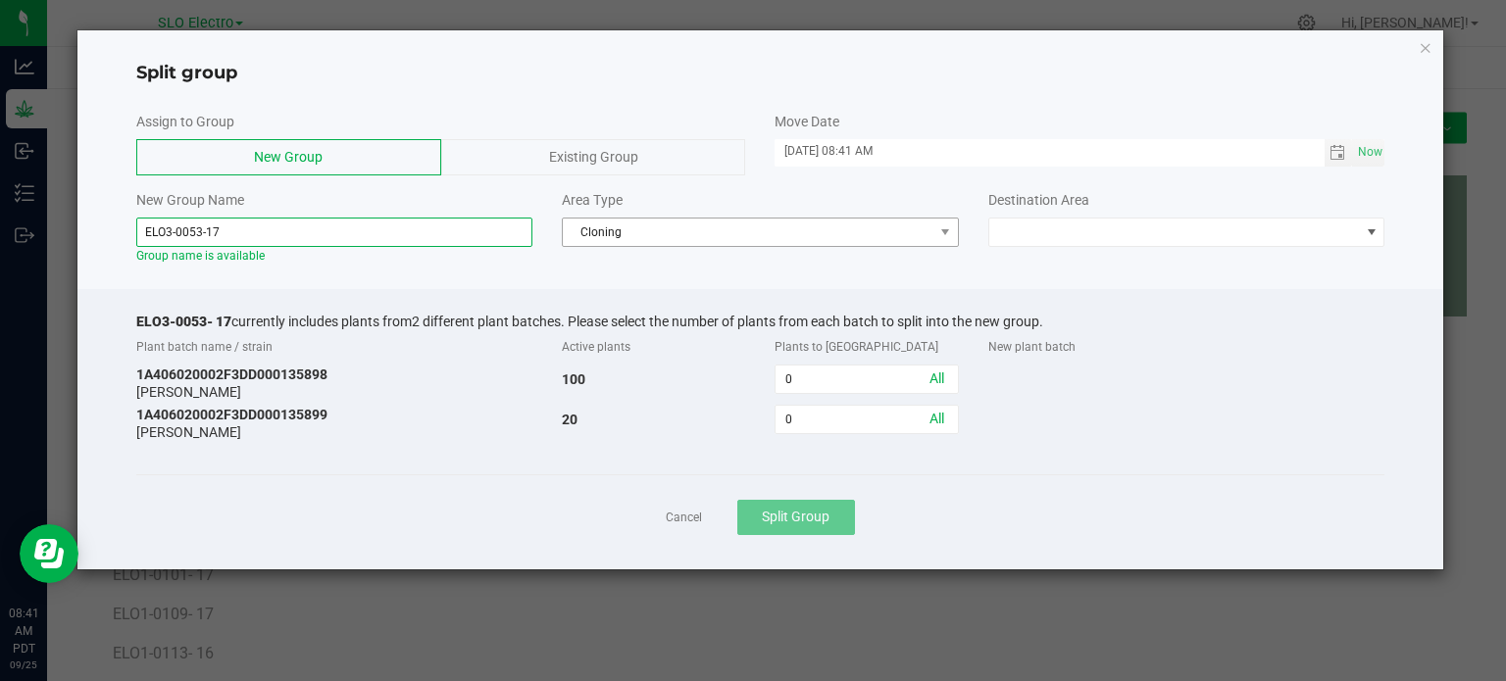
type input "ELO3-0053-17"
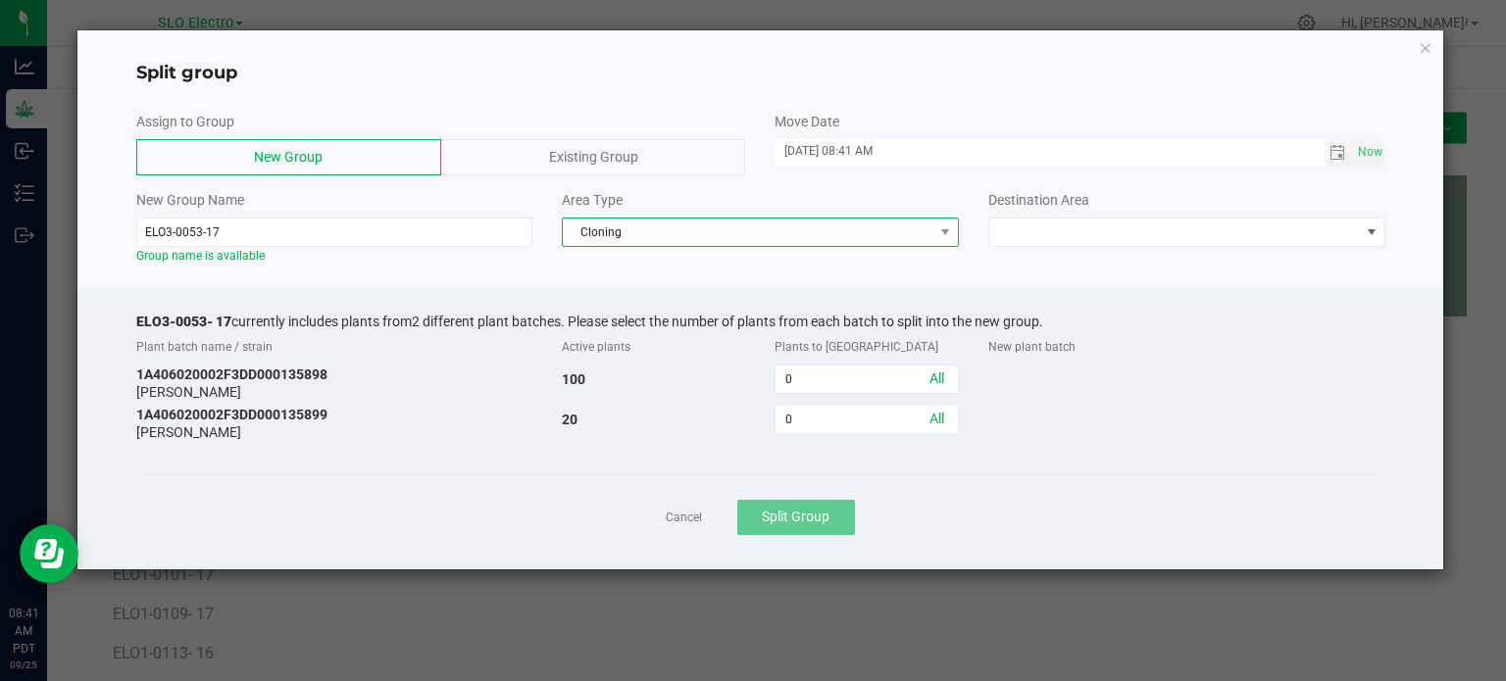
click at [661, 238] on span "Cloning" at bounding box center [748, 232] width 371 height 27
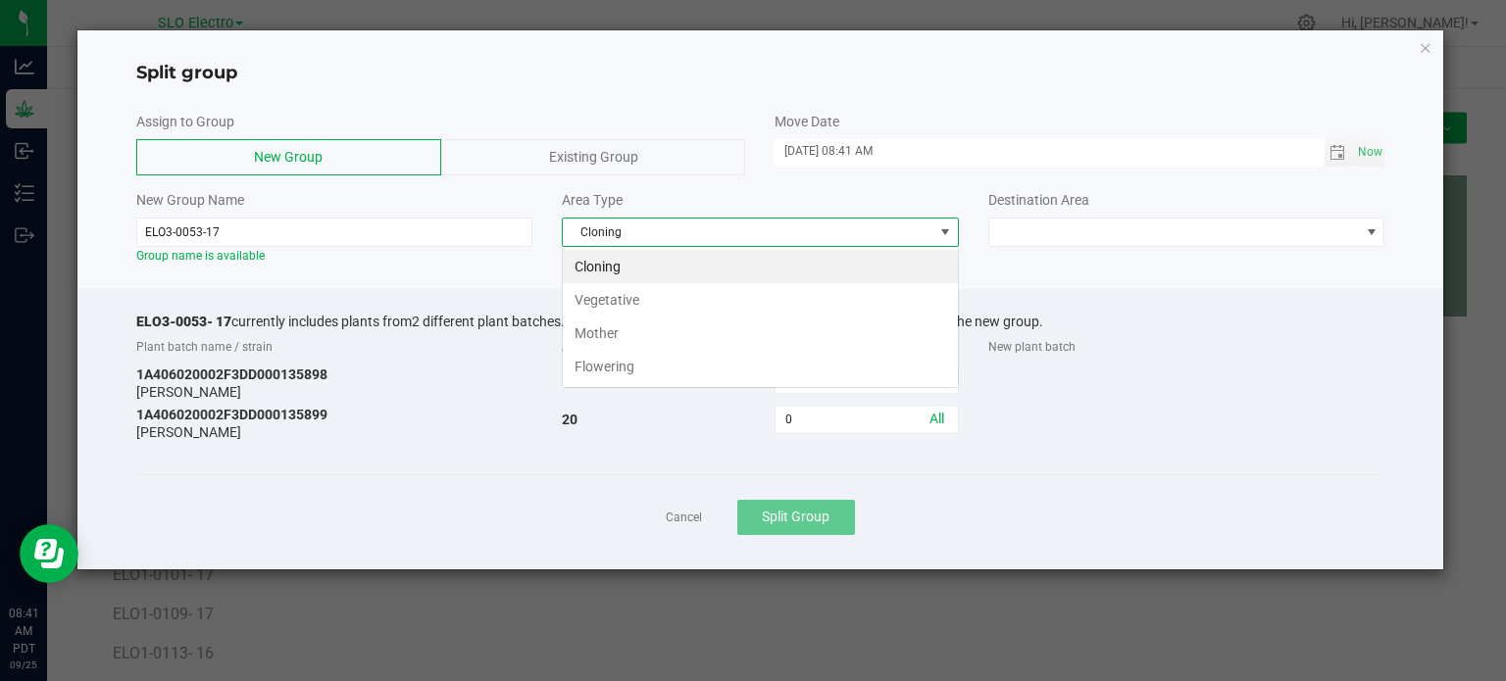
scroll to position [28, 396]
click at [657, 371] on li "Flowering" at bounding box center [760, 366] width 395 height 33
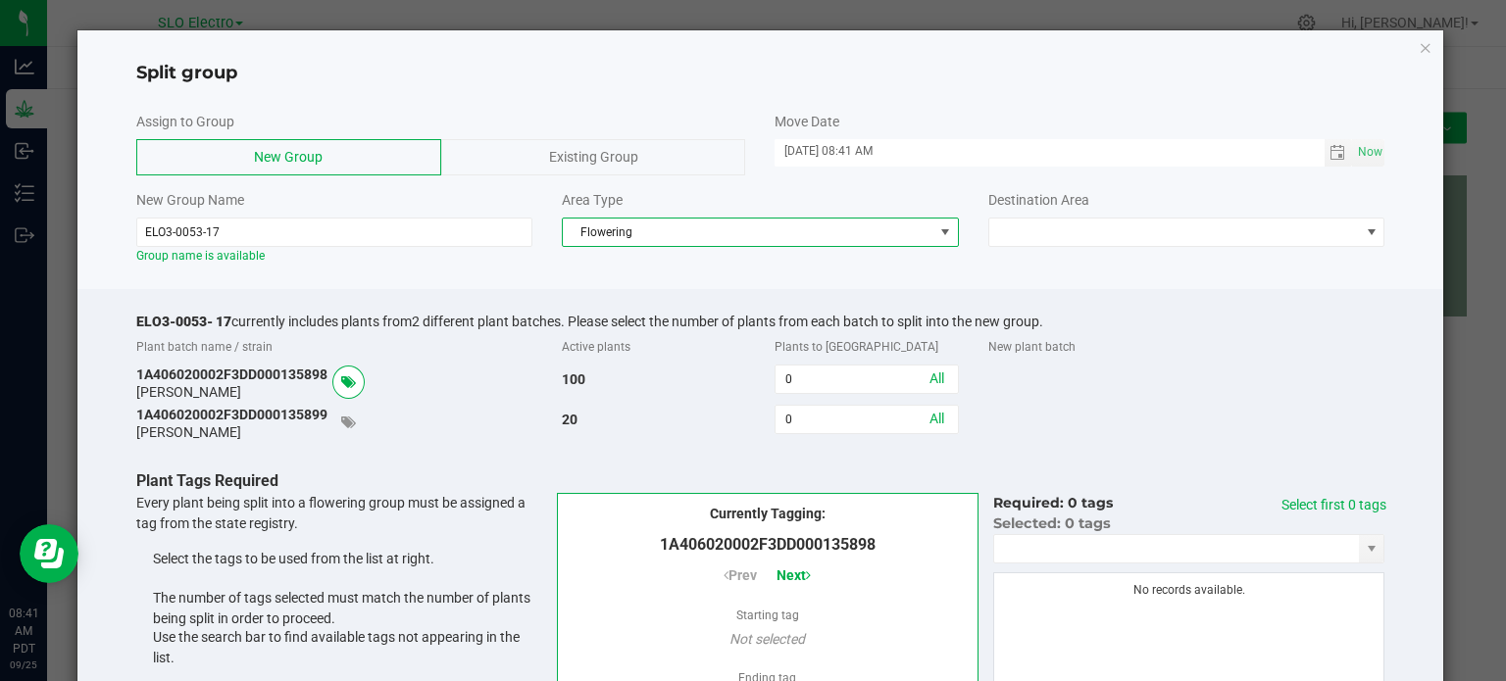
click at [1098, 191] on div "Destination Area" at bounding box center [1186, 200] width 397 height 21
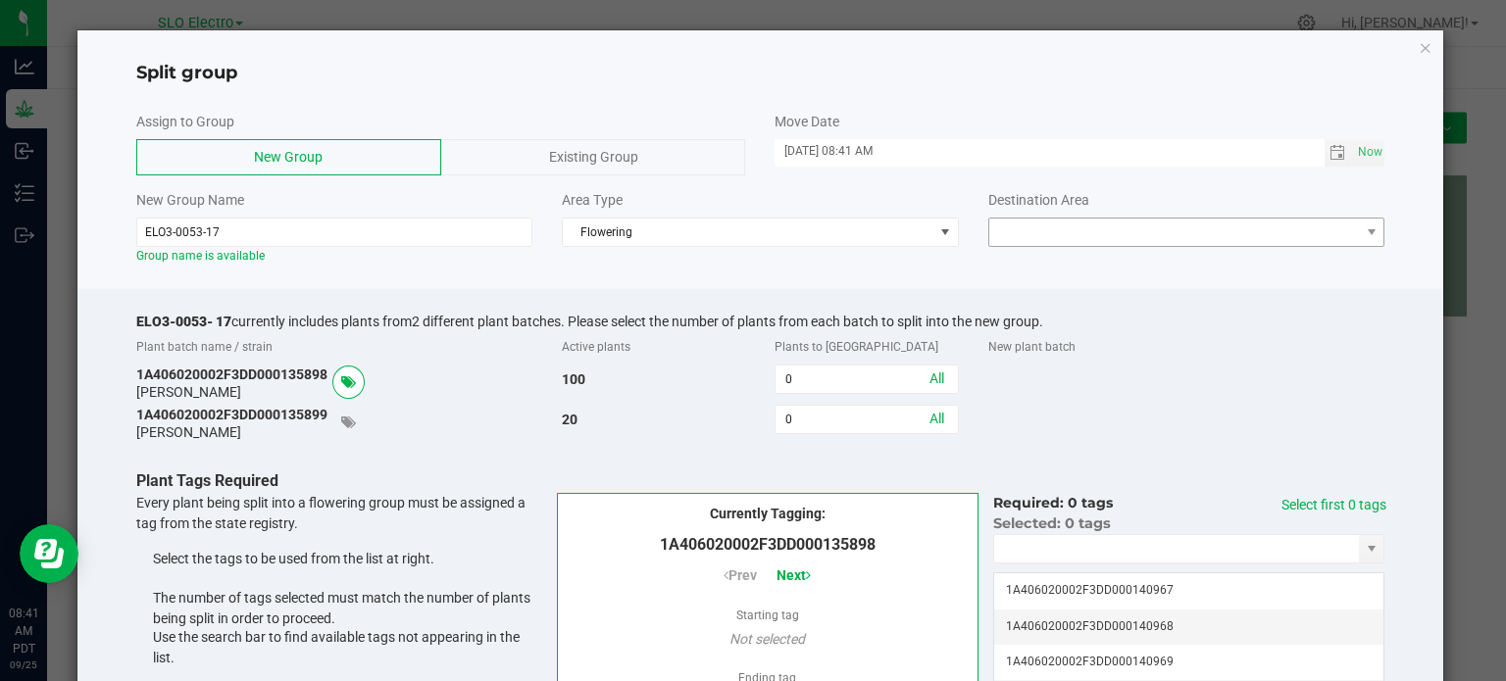
click at [1097, 214] on div "Destination Area" at bounding box center [1186, 218] width 426 height 57
click at [1106, 240] on span at bounding box center [1174, 232] width 371 height 27
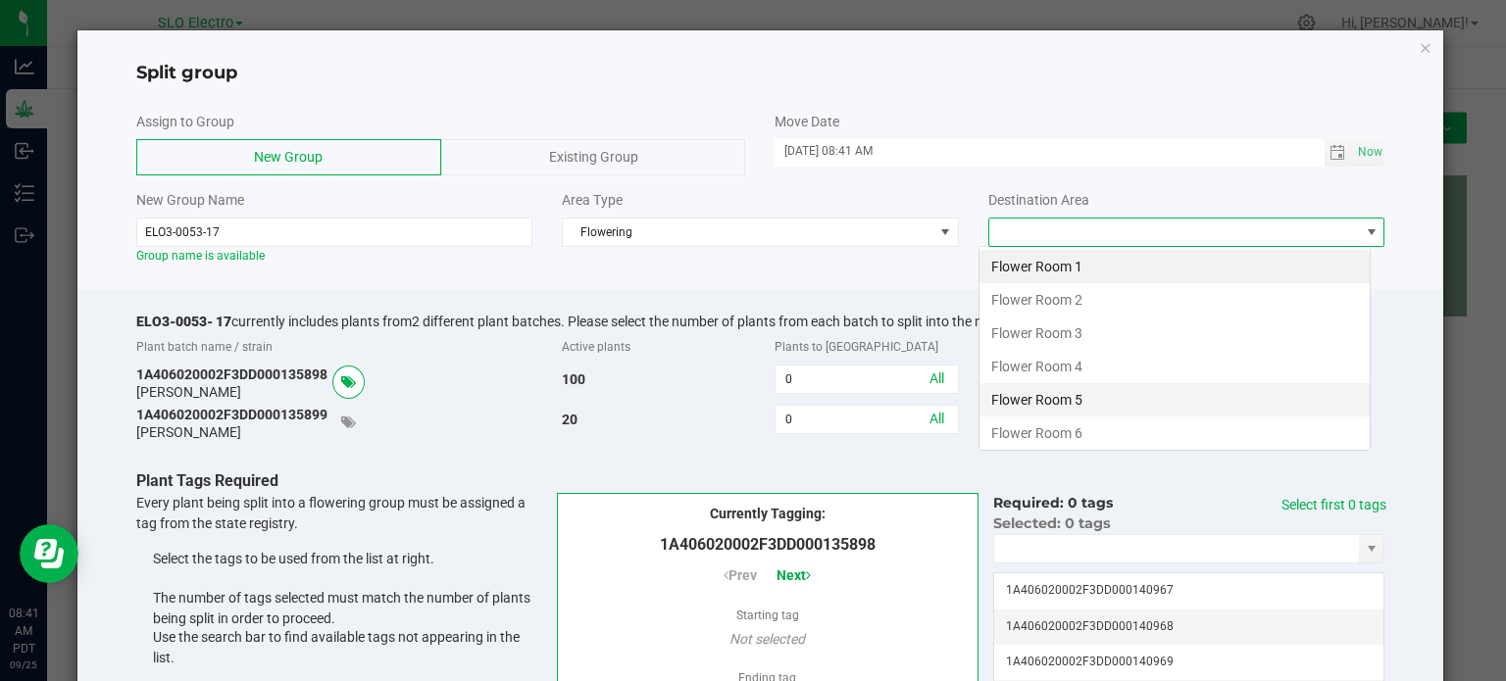
scroll to position [28, 392]
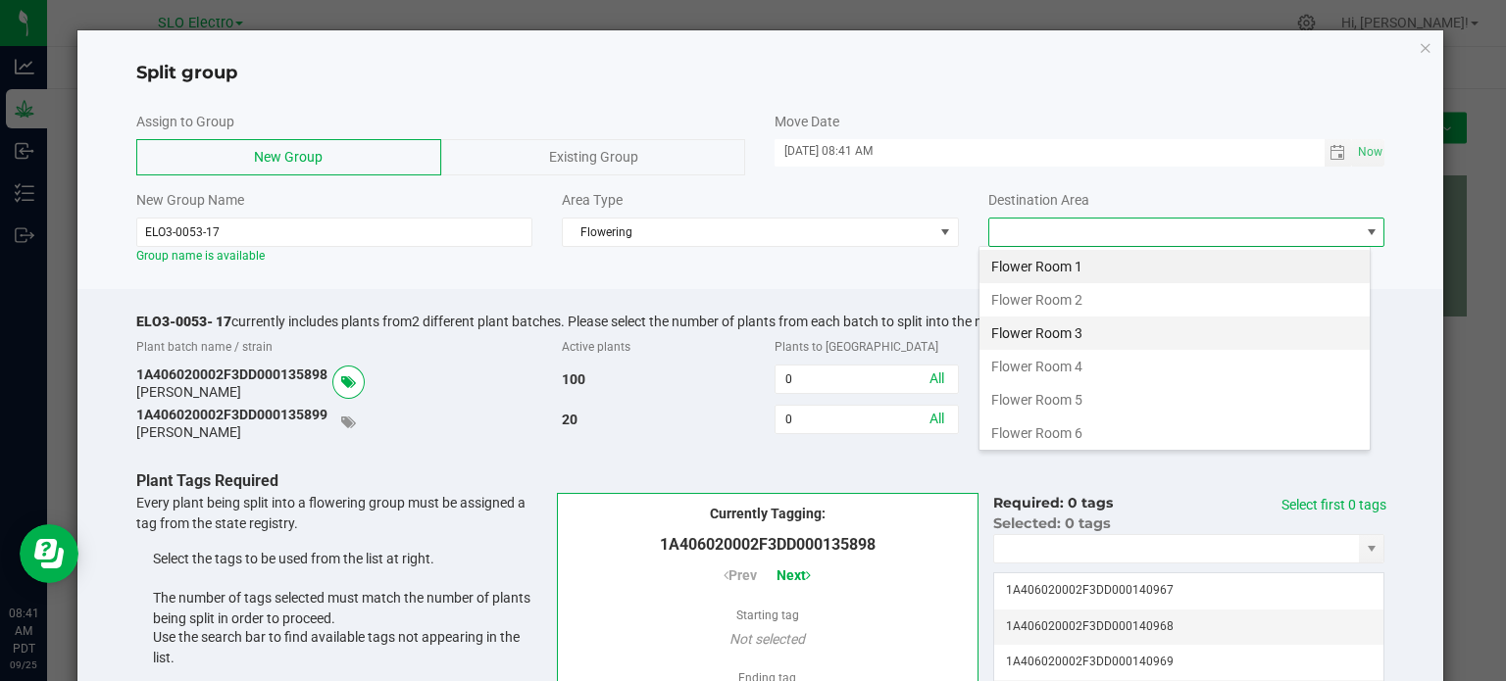
click at [1094, 329] on li "Flower Room 3" at bounding box center [1174, 333] width 390 height 33
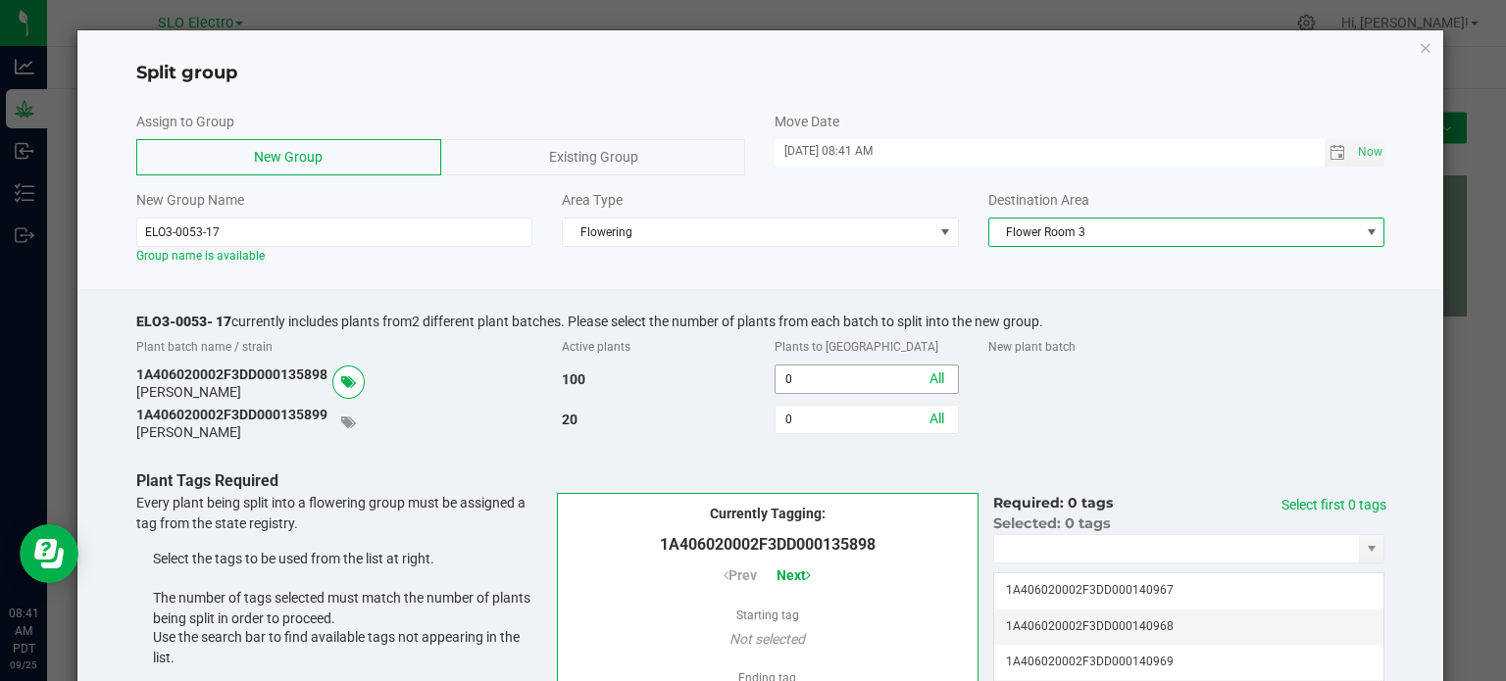
click at [802, 383] on input "0" at bounding box center [865, 379] width 181 height 27
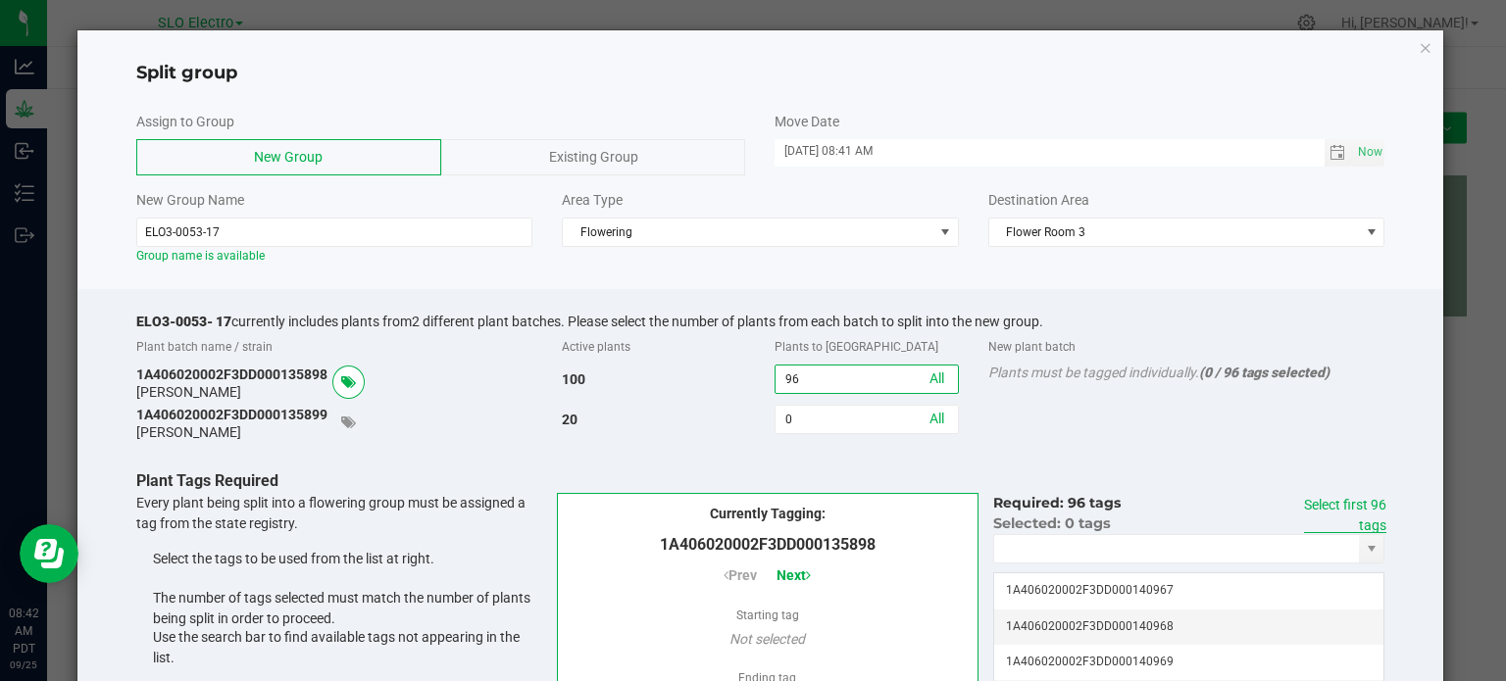
type input "96"
click at [1338, 499] on link "Select first 96 tags" at bounding box center [1345, 515] width 82 height 36
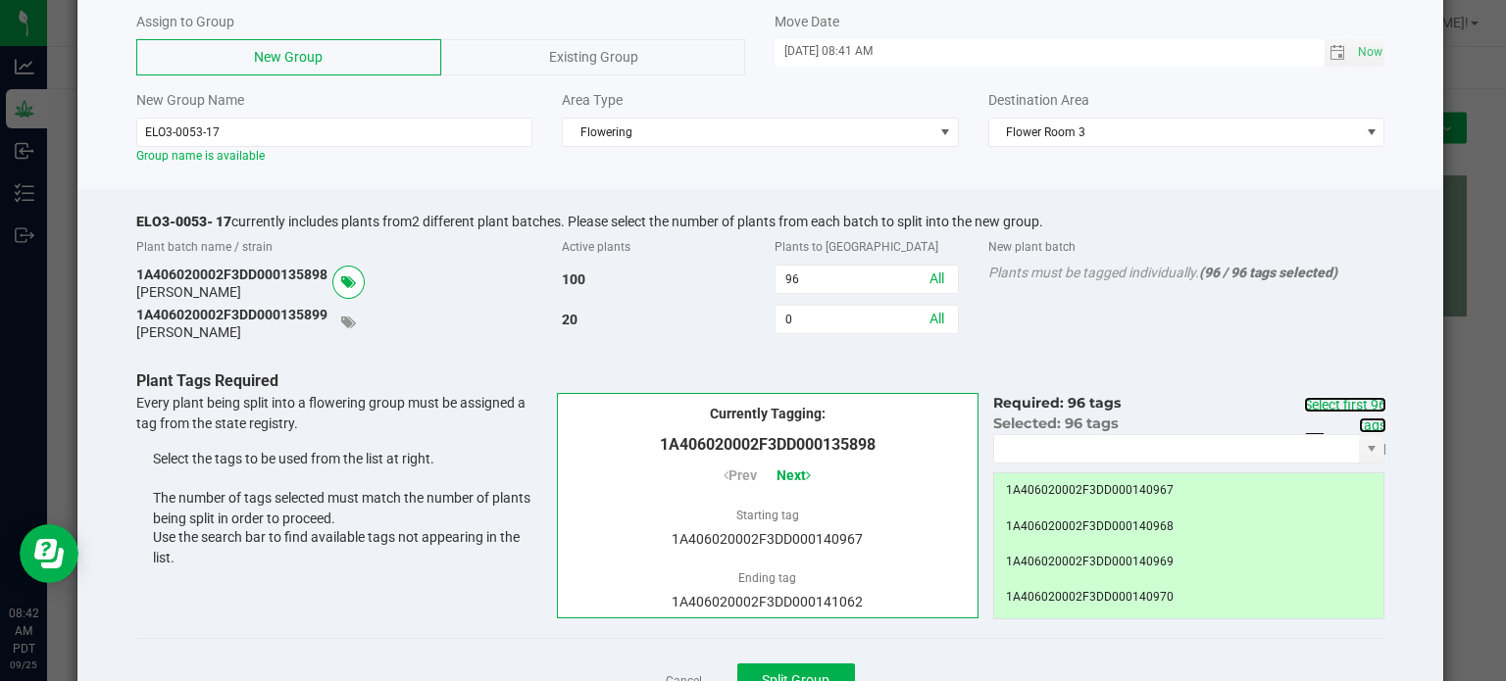
scroll to position [181, 0]
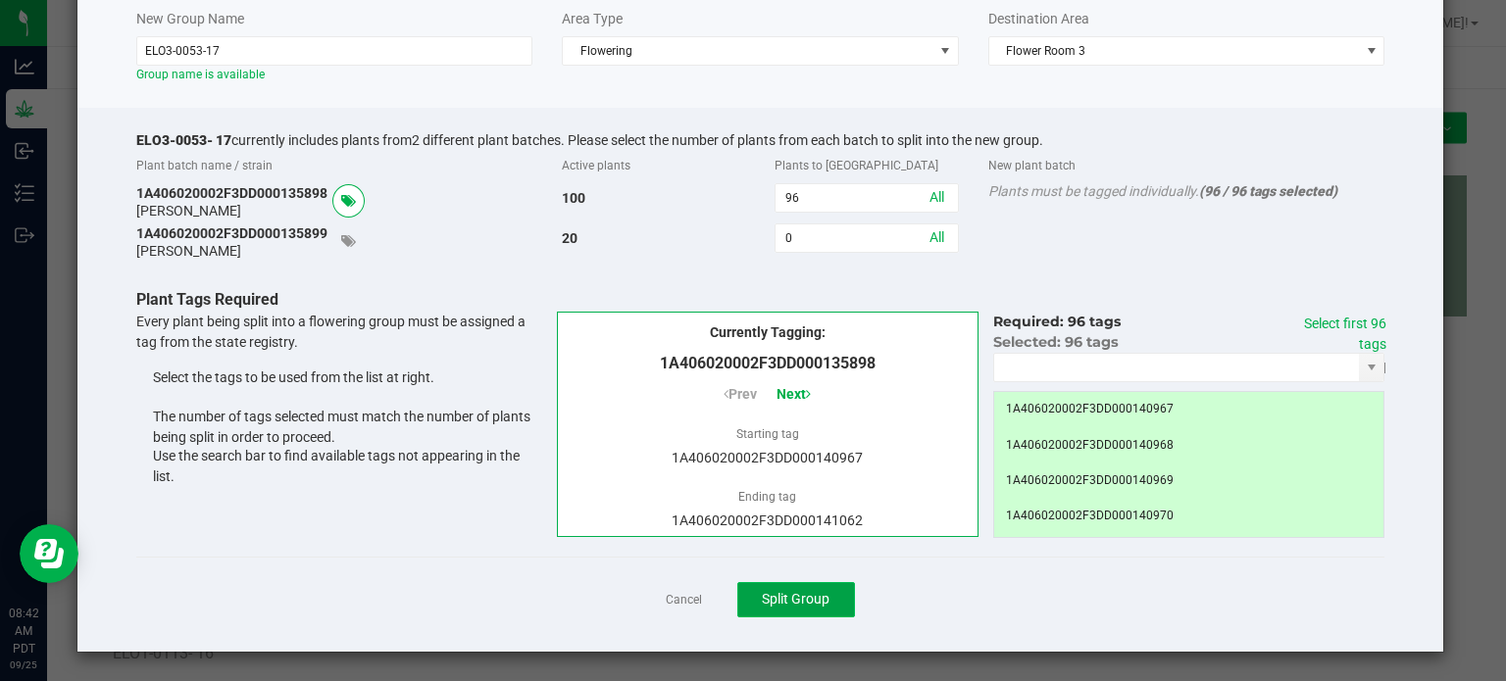
click at [811, 588] on button "Split Group" at bounding box center [796, 599] width 118 height 35
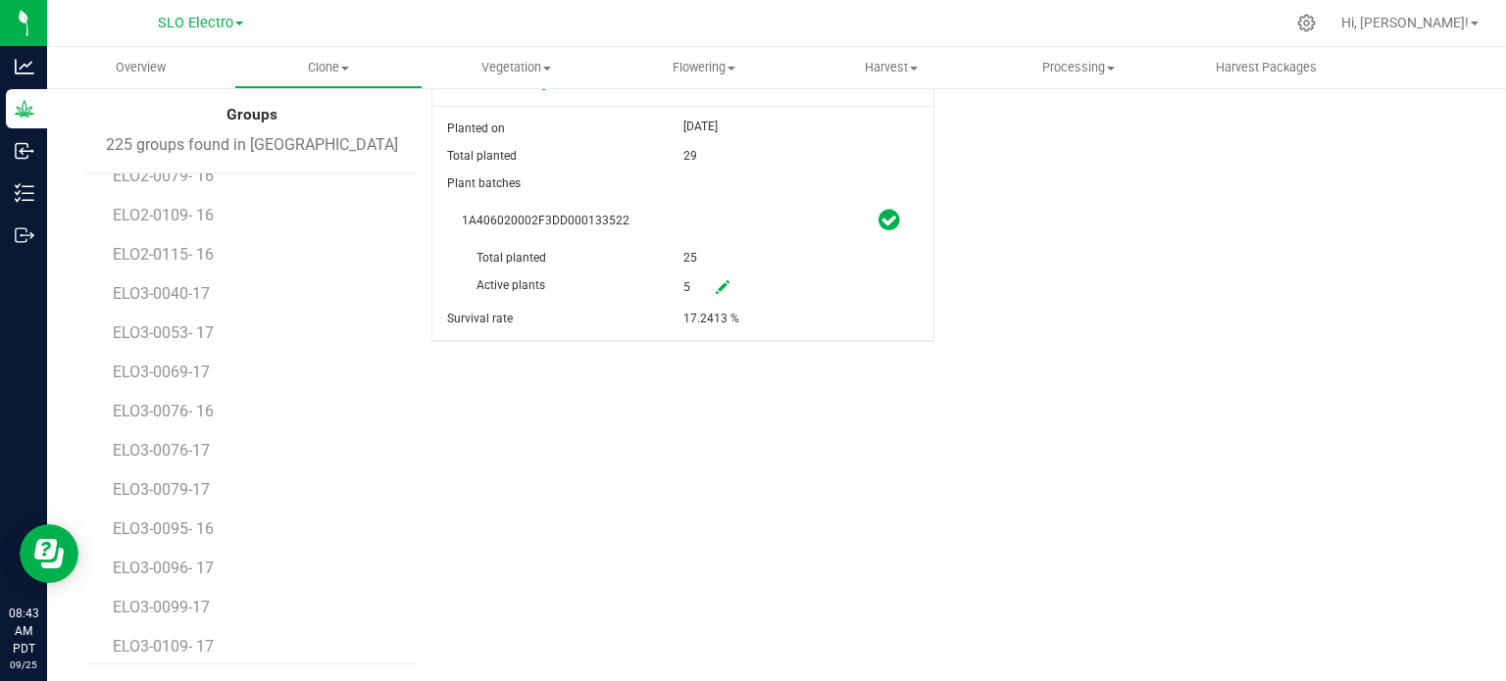
scroll to position [2059, 0]
click at [198, 578] on span "ELO3-0099-17" at bounding box center [164, 573] width 102 height 19
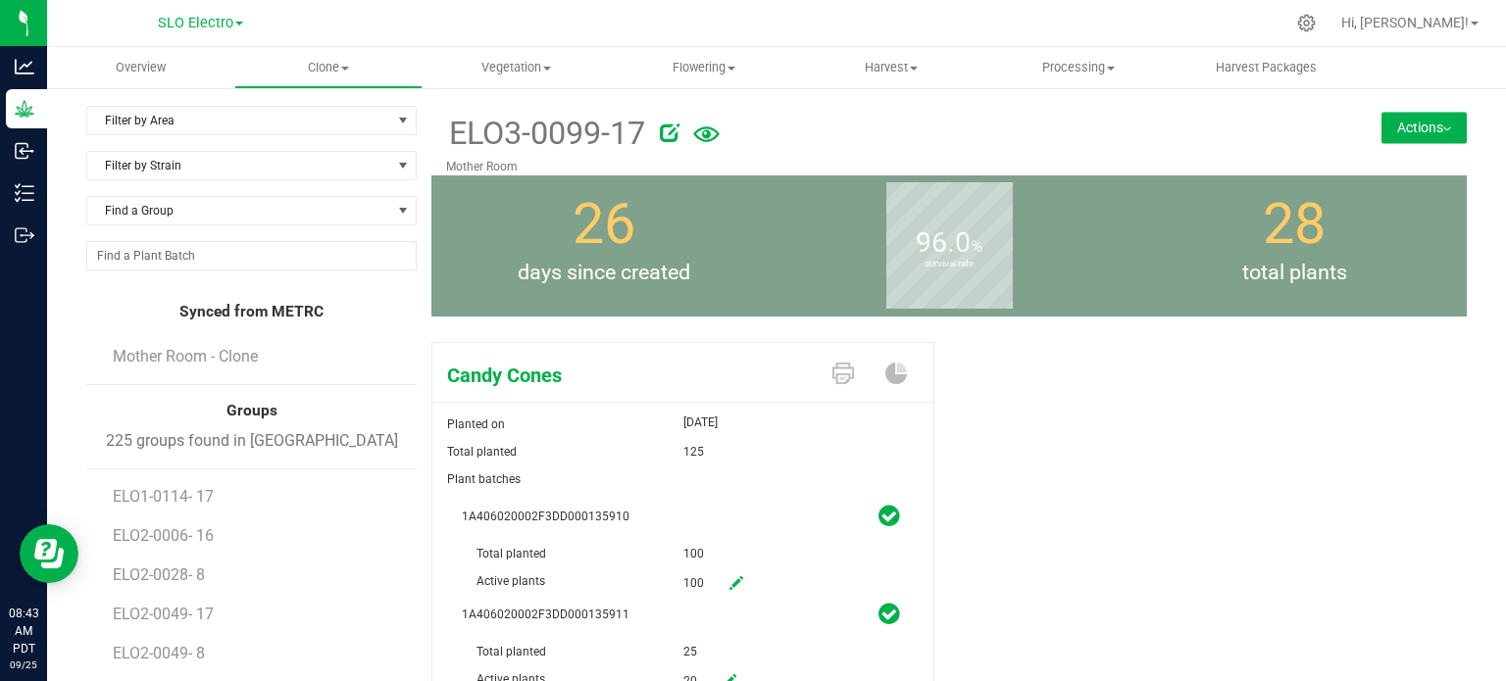
click at [665, 123] on icon at bounding box center [670, 133] width 20 height 20
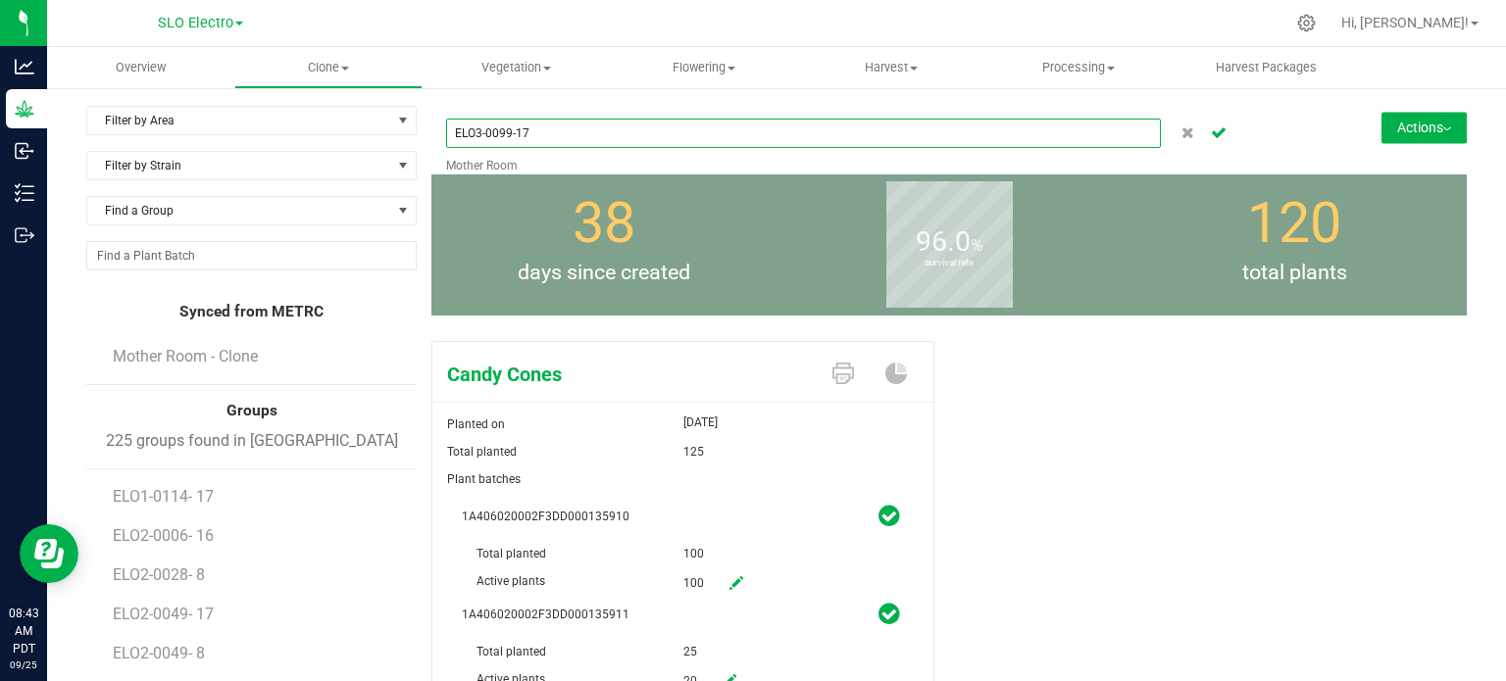
click at [514, 129] on input "ELO3-0099-17" at bounding box center [803, 133] width 715 height 29
type input "ELO3-0099- 17"
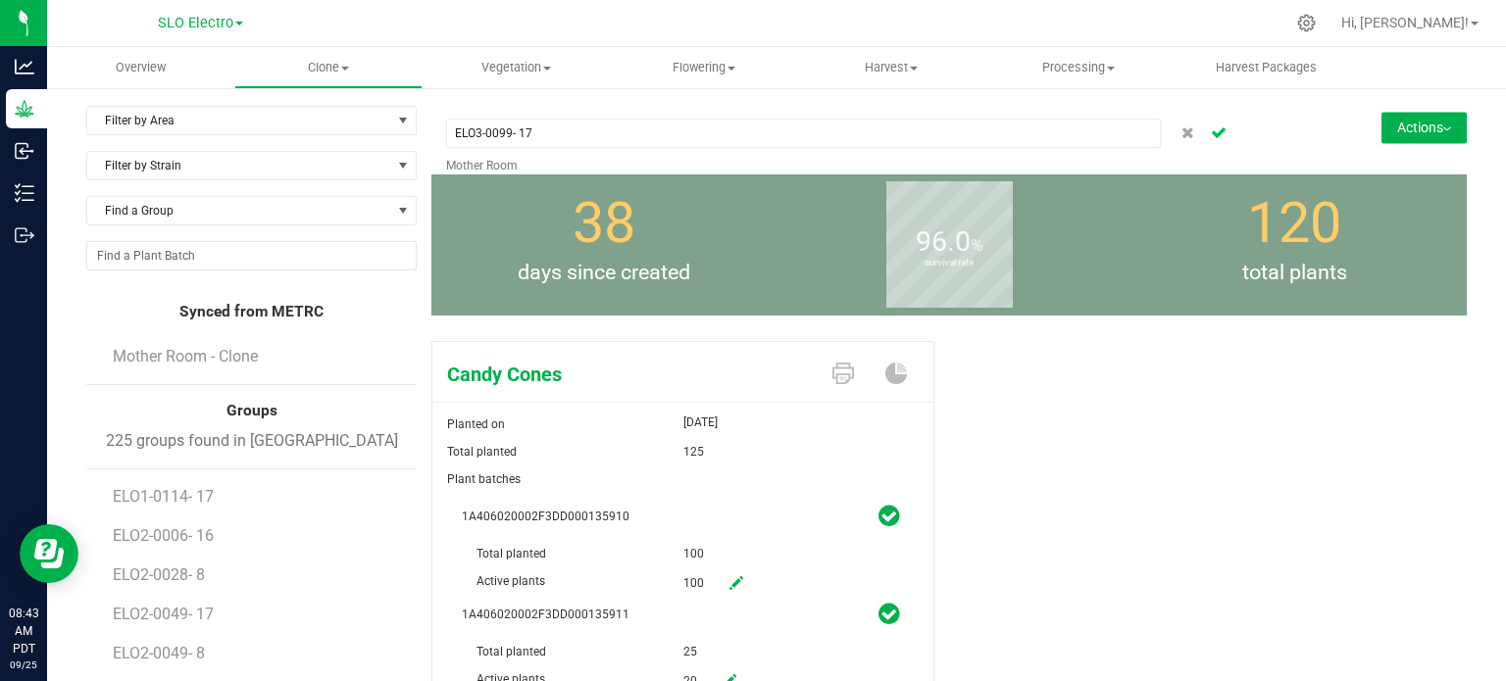
click at [1211, 131] on icon "Cancel button" at bounding box center [1219, 131] width 16 height 12
click at [1384, 121] on button "Actions" at bounding box center [1423, 127] width 85 height 31
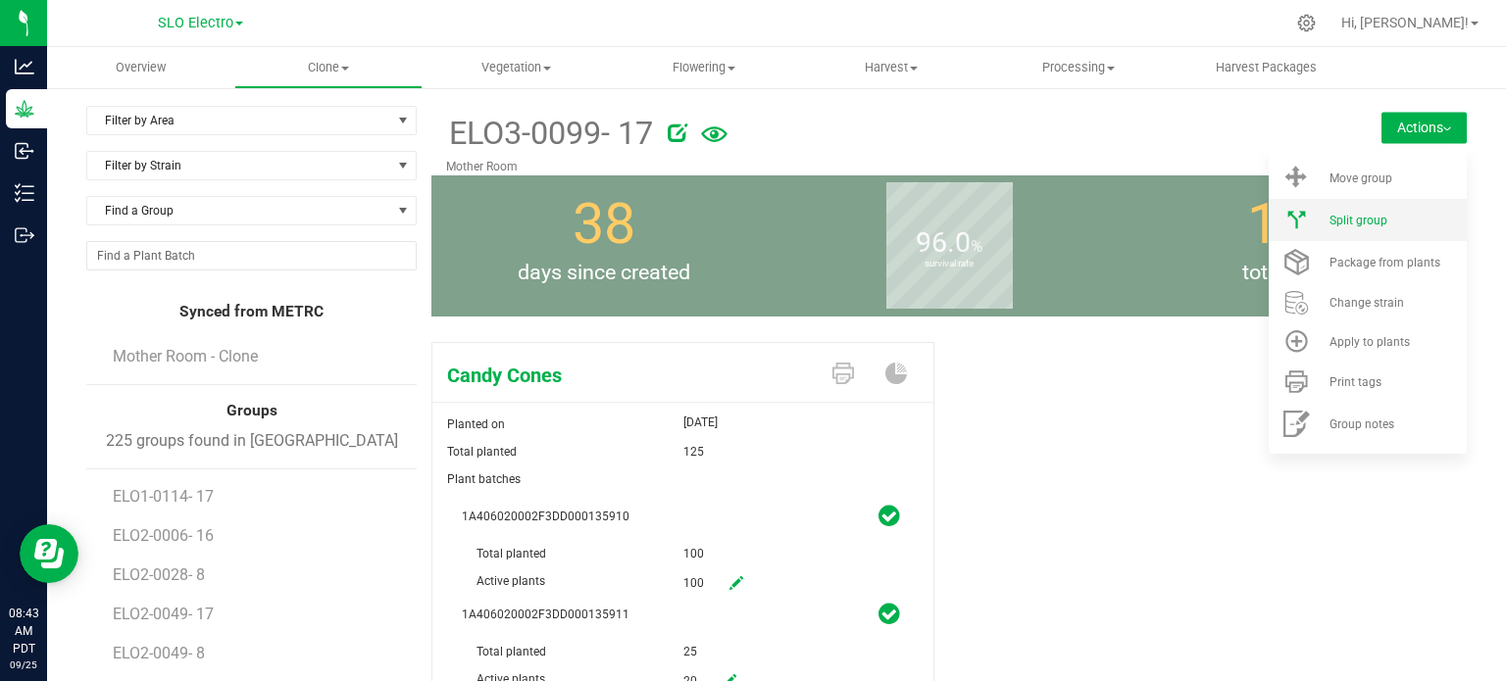
click at [1351, 227] on li "Split group" at bounding box center [1368, 220] width 198 height 42
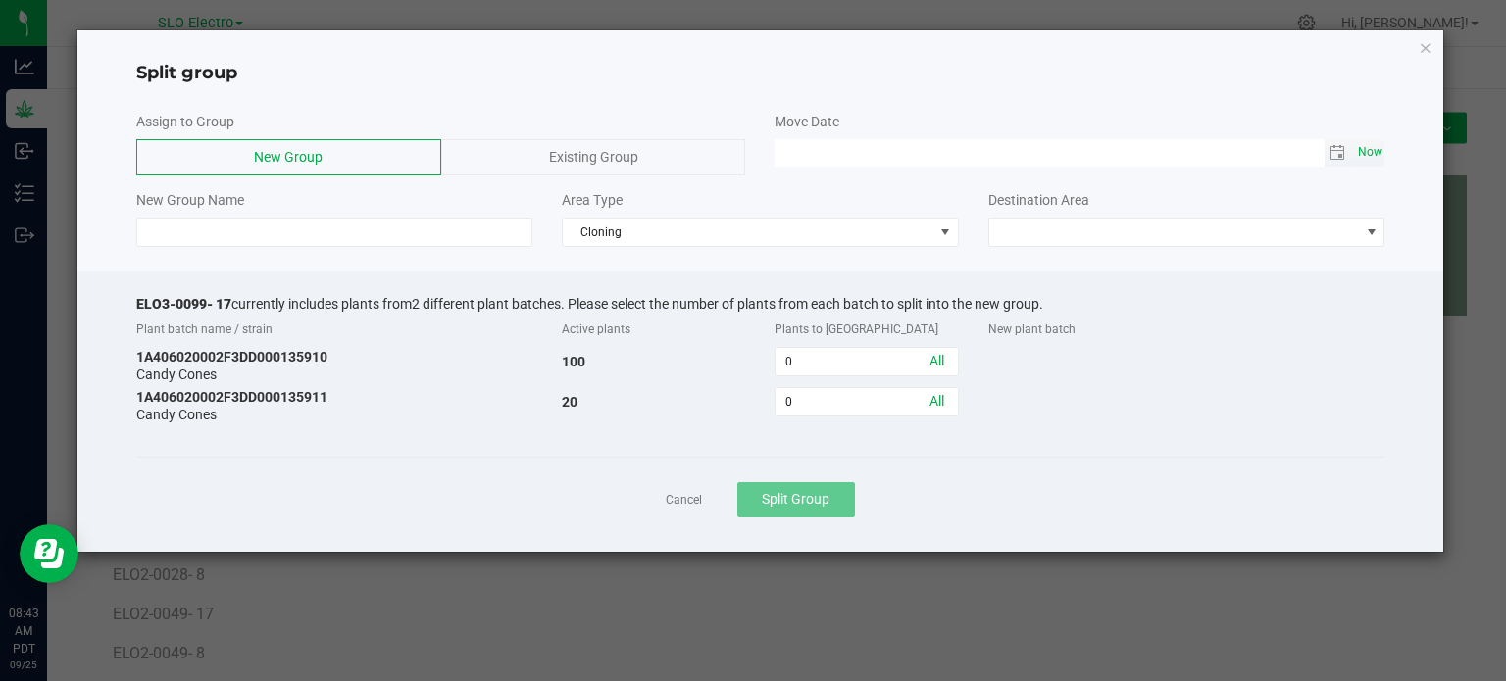
click at [1380, 152] on span "Now" at bounding box center [1369, 152] width 33 height 28
type input "[DATE] 08:43 AM"
drag, startPoint x: 228, startPoint y: 301, endPoint x: 131, endPoint y: 301, distance: 97.1
click at [131, 301] on div "ELO3-0099- 17 currently includes plants from 2 different plant batches. Please …" at bounding box center [760, 412] width 1367 height 280
copy span "ELO3-0099- 17"
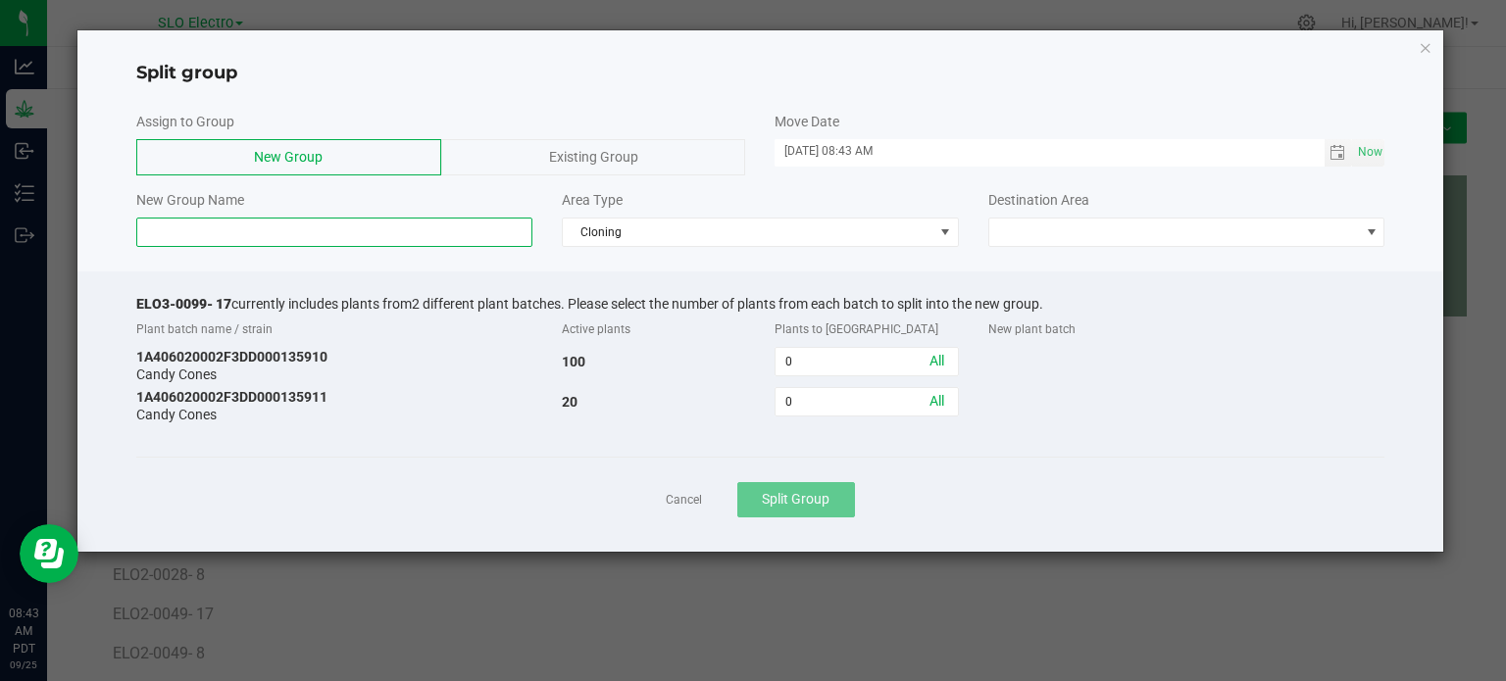
click at [217, 240] on input at bounding box center [334, 232] width 397 height 29
paste input "ELO3-0099- 17"
click at [212, 230] on input "ELO3-0099- 17" at bounding box center [334, 232] width 397 height 29
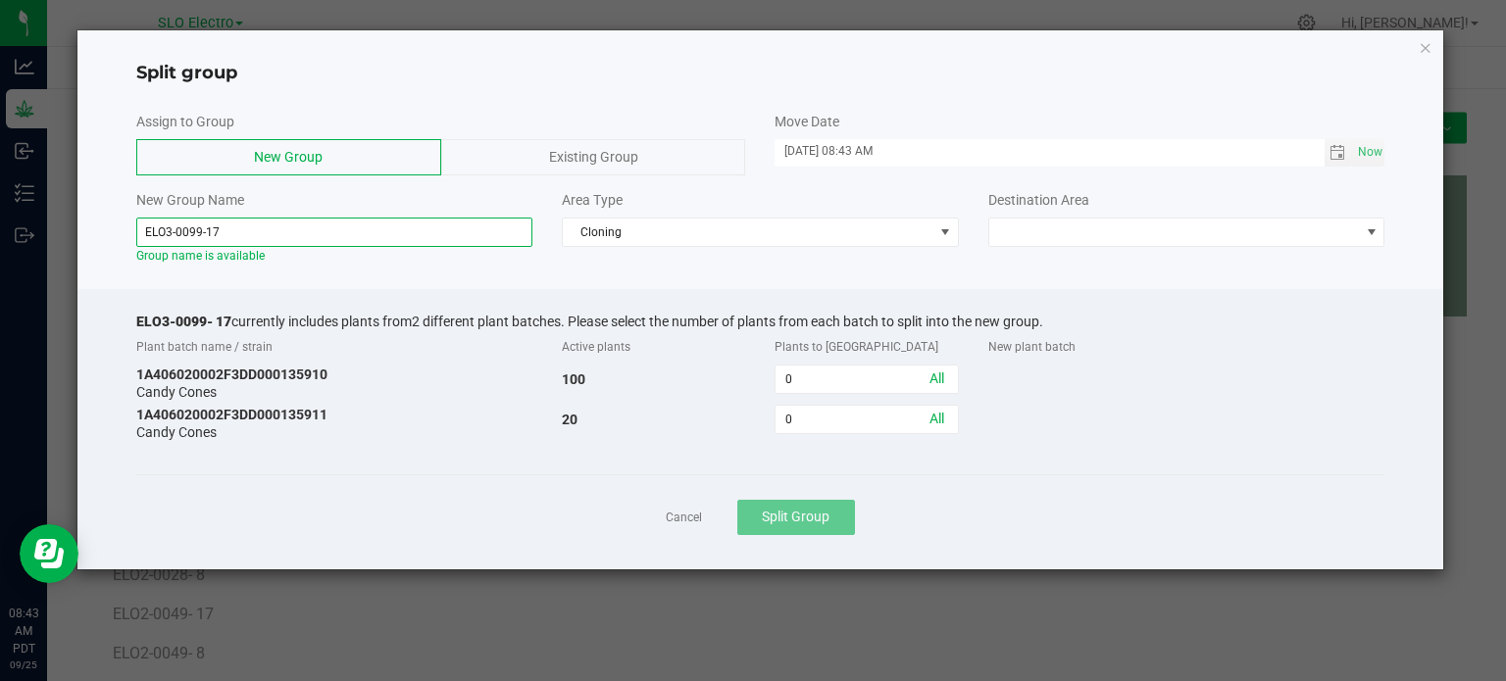
type input "ELO3-0099-17"
click at [823, 395] on div "0 All" at bounding box center [866, 378] width 213 height 35
click at [816, 385] on input "0" at bounding box center [865, 379] width 181 height 27
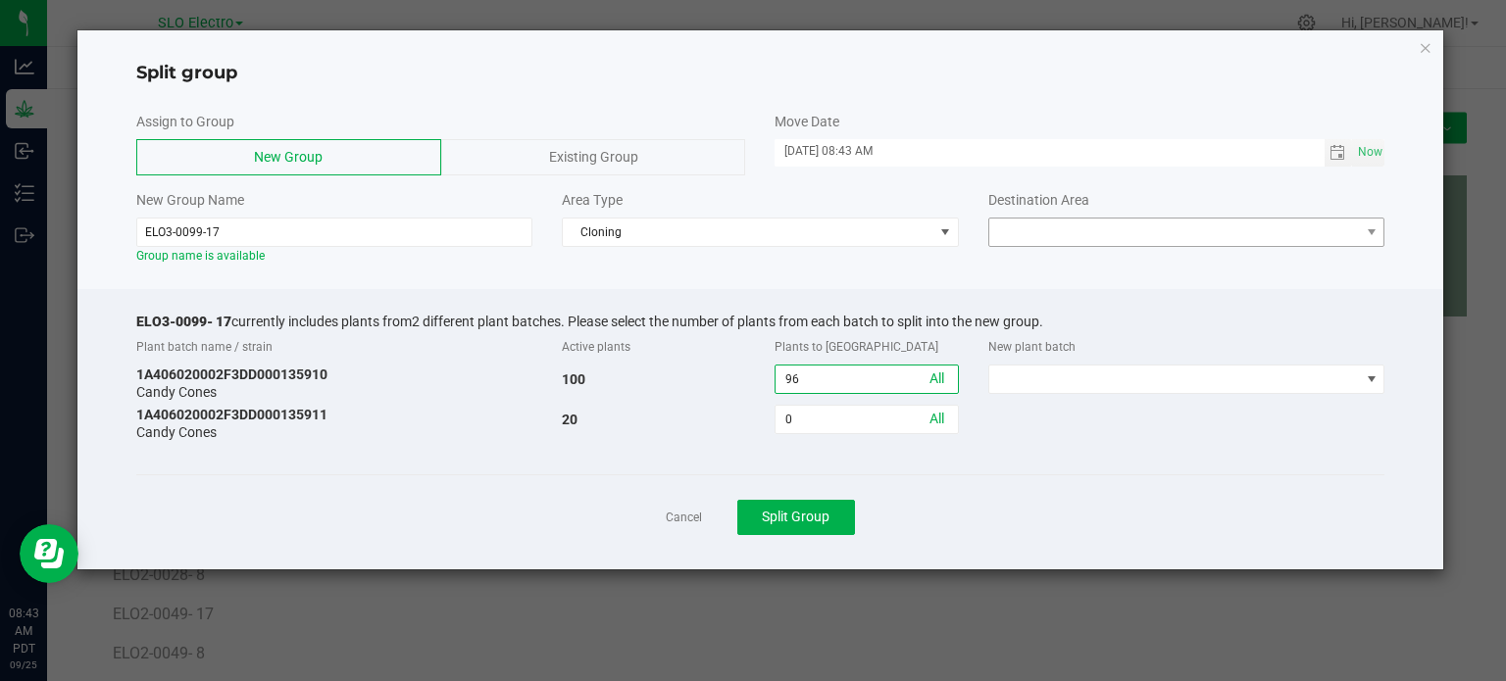
type input "96"
click at [1168, 230] on span at bounding box center [1174, 232] width 371 height 27
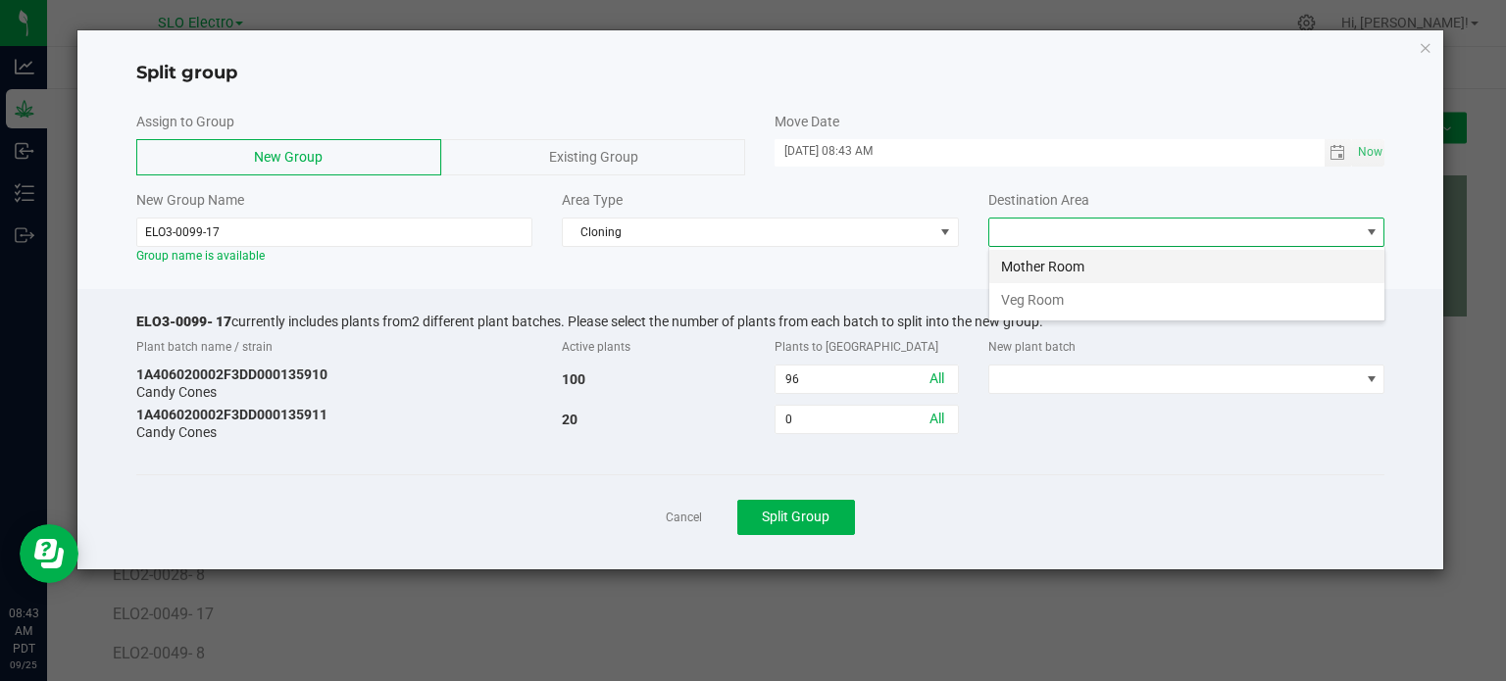
scroll to position [28, 396]
click at [801, 228] on span "Cloning" at bounding box center [748, 232] width 371 height 27
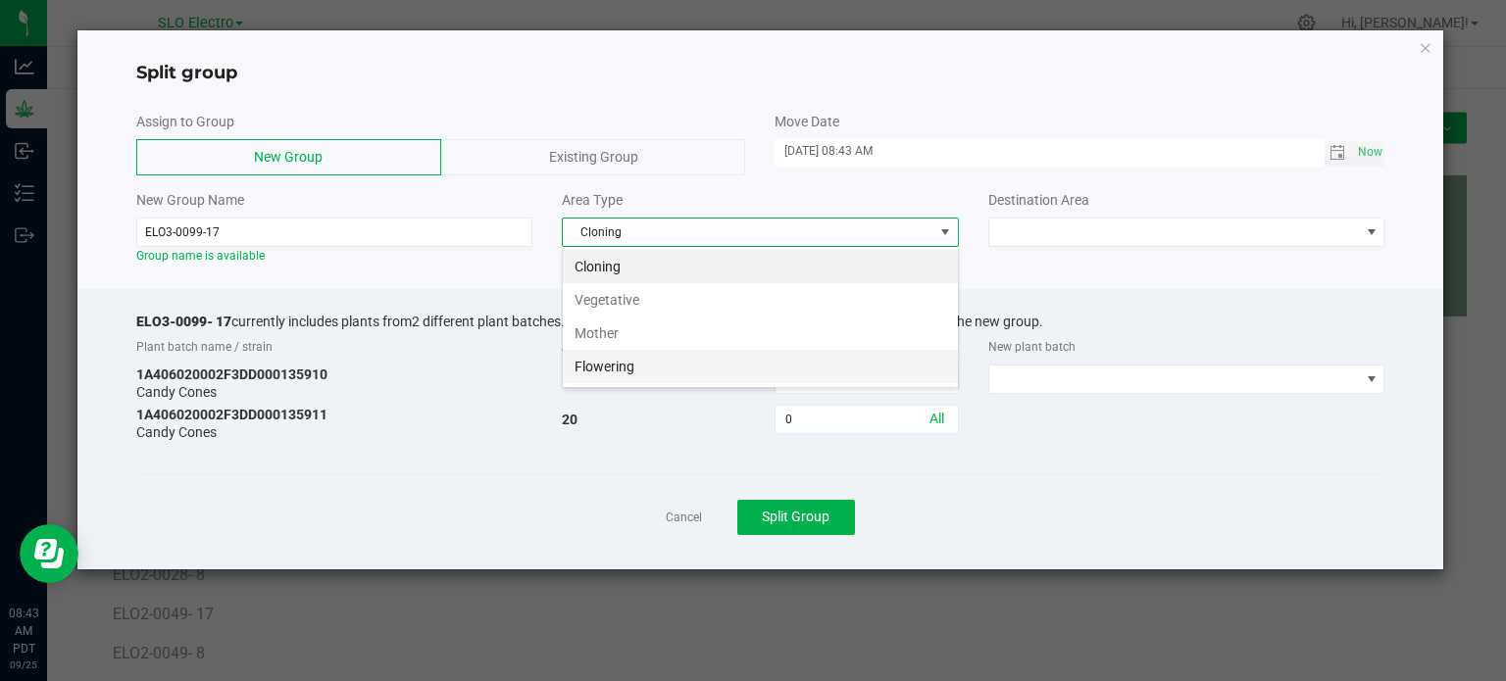
click at [635, 361] on li "Flowering" at bounding box center [760, 366] width 395 height 33
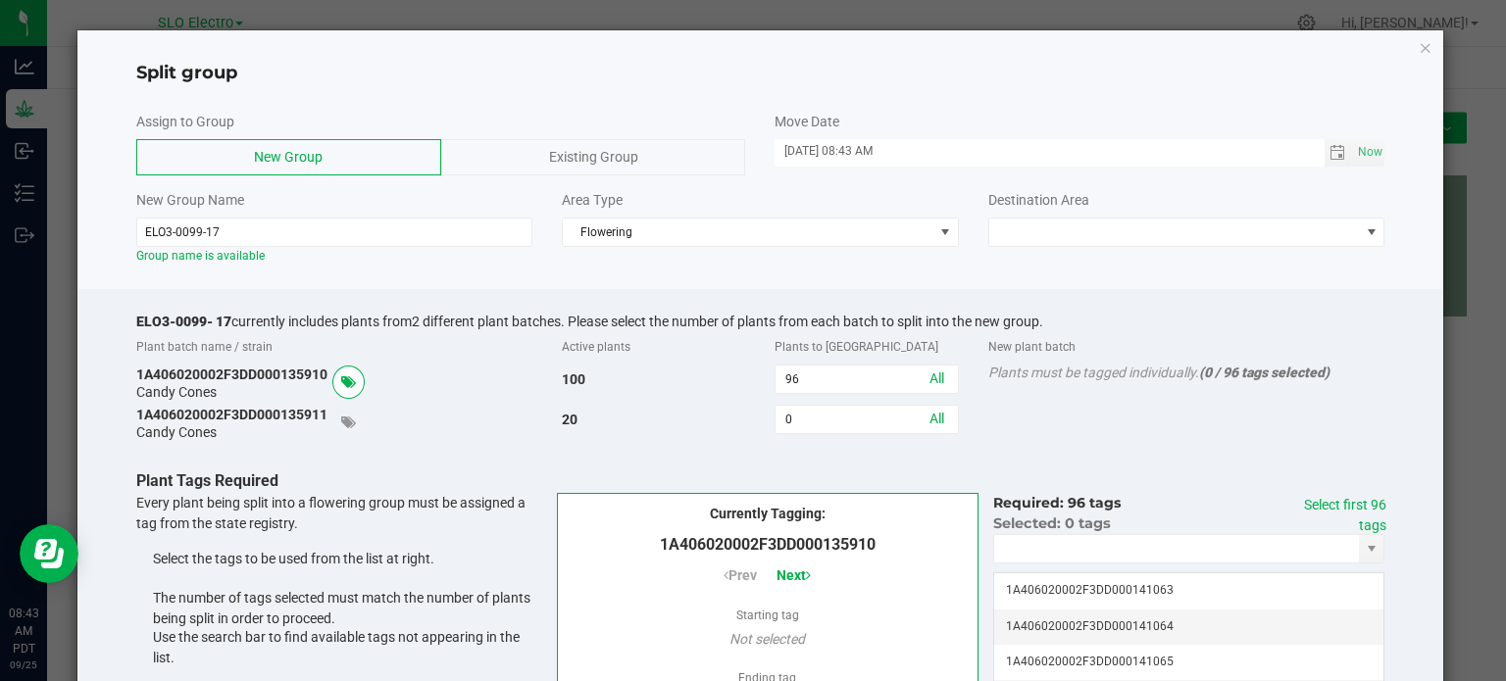
click at [1220, 215] on div "Destination Area" at bounding box center [1186, 218] width 426 height 57
click at [1205, 227] on span at bounding box center [1174, 232] width 371 height 27
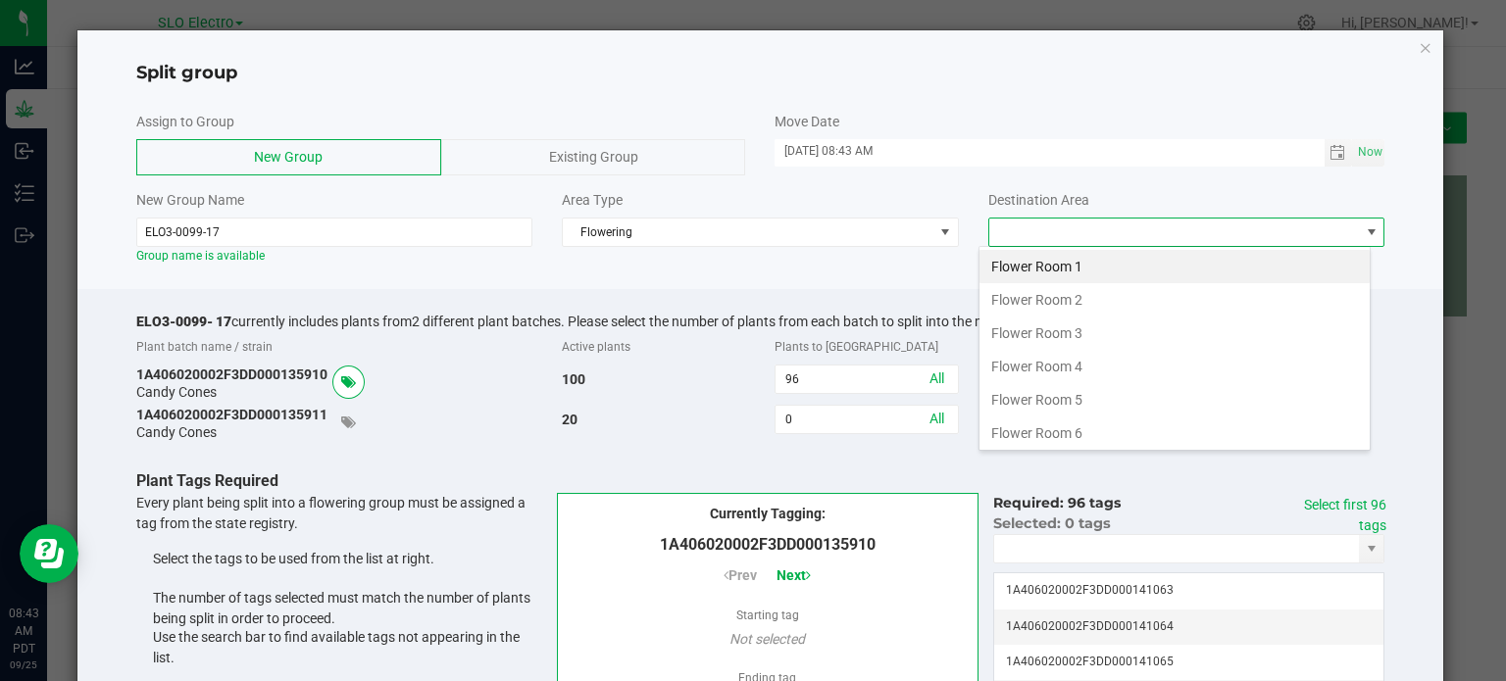
scroll to position [28, 392]
click at [1134, 328] on li "Flower Room 3" at bounding box center [1174, 333] width 390 height 33
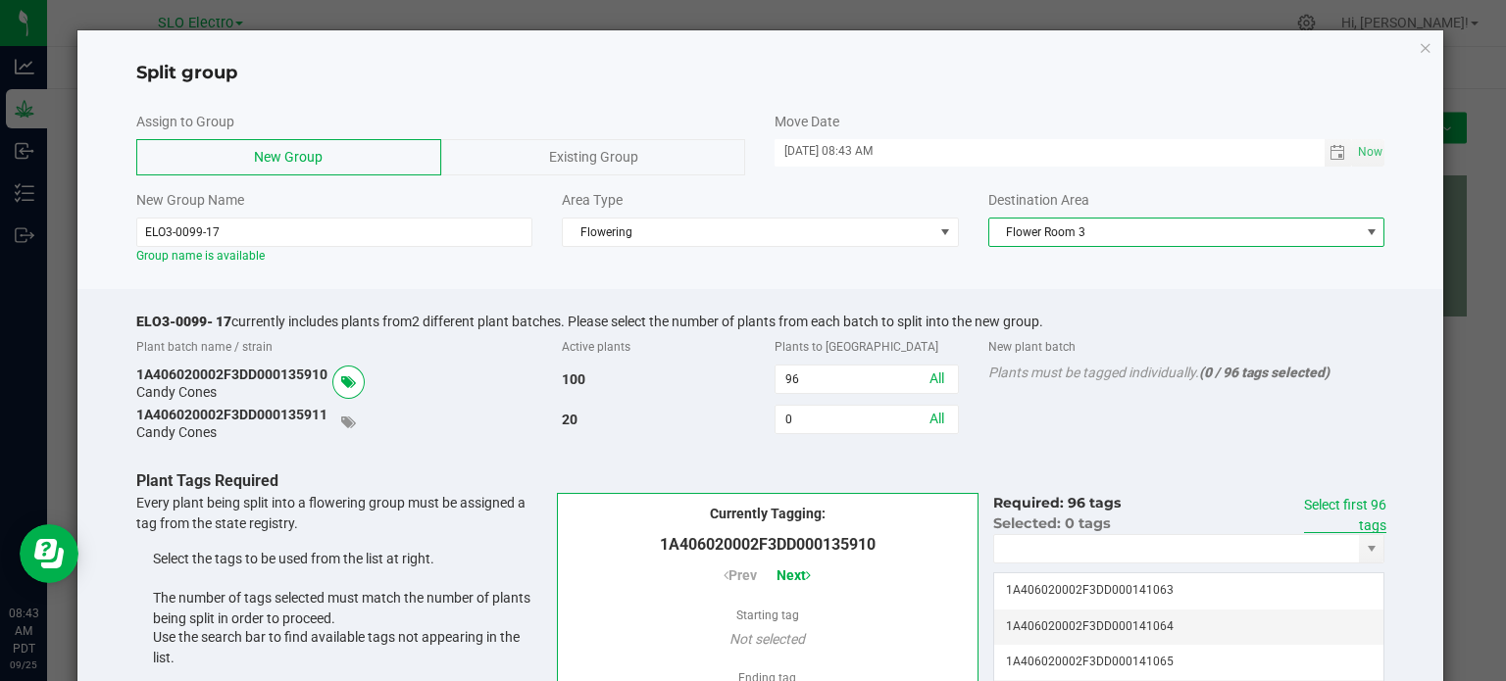
click at [1328, 506] on link "Select first 96 tags" at bounding box center [1345, 515] width 82 height 36
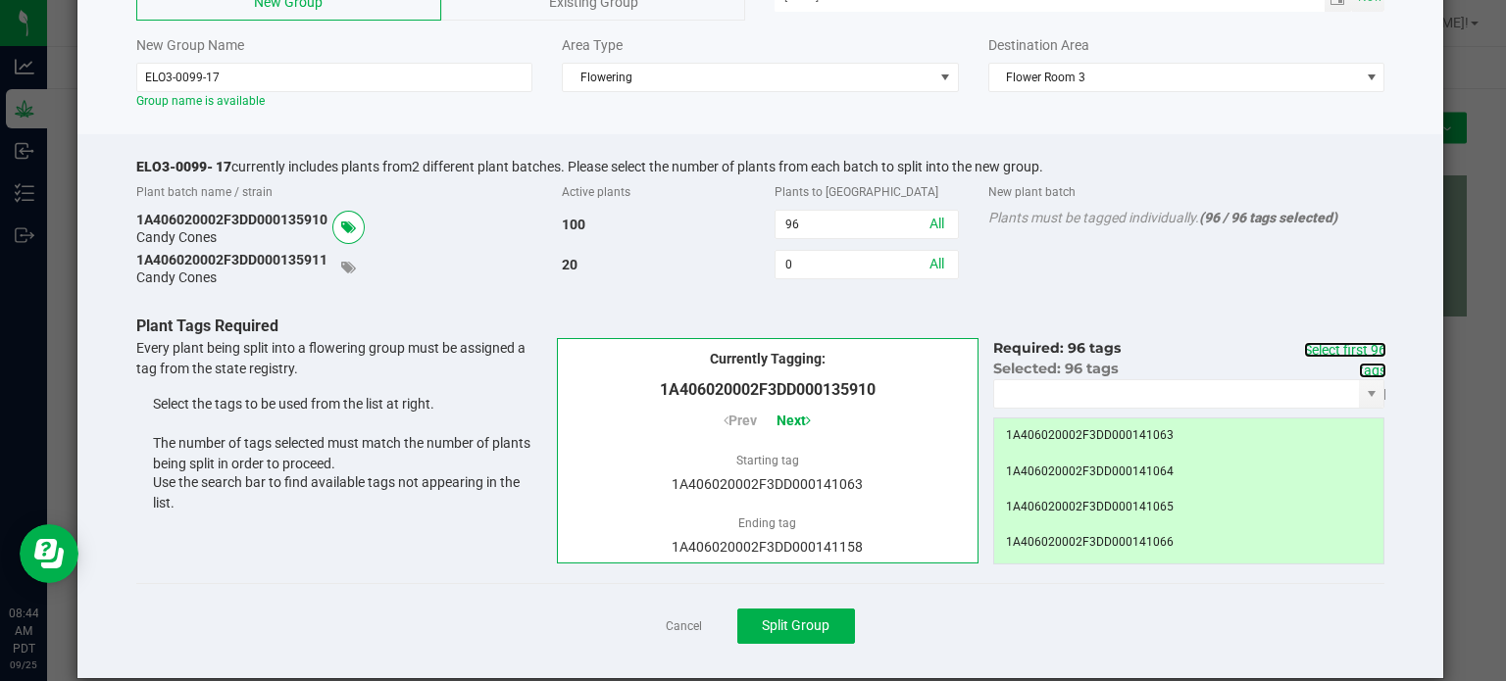
scroll to position [181, 0]
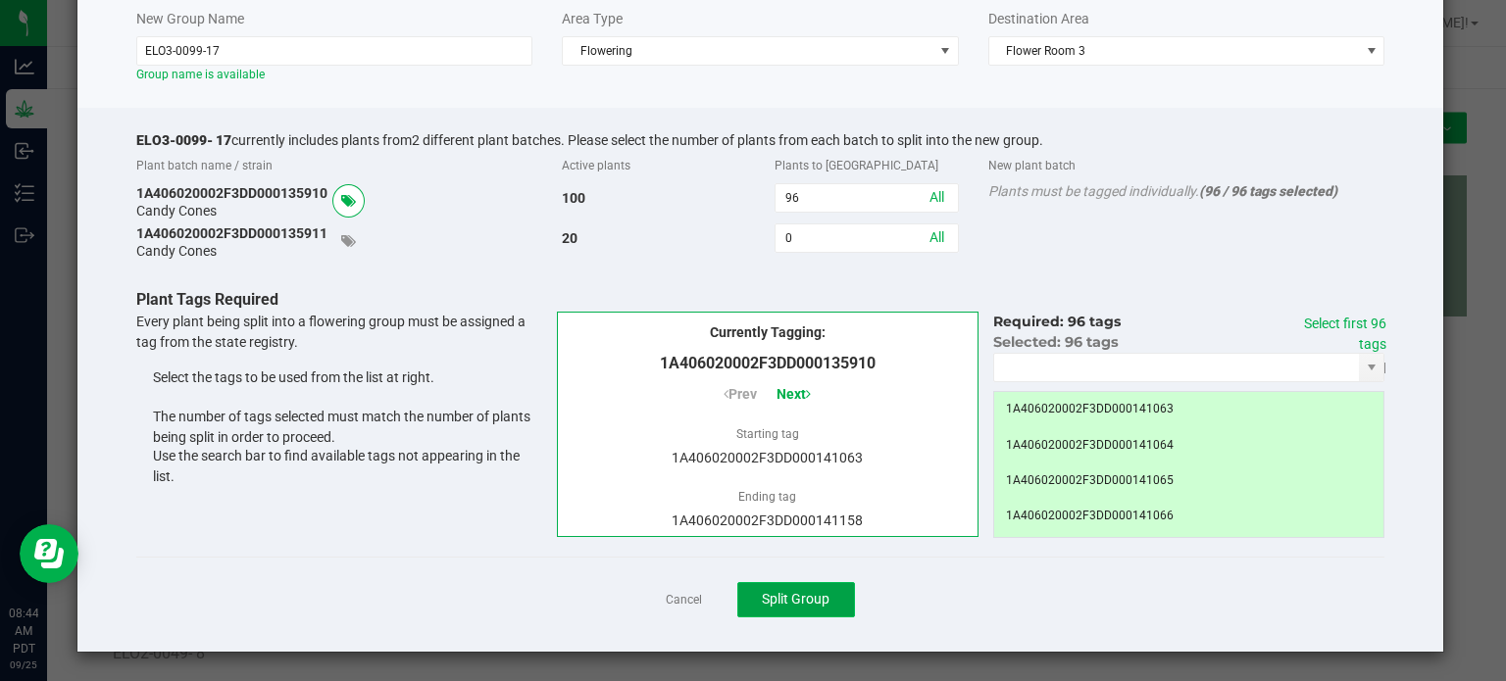
click at [781, 591] on span "Split Group" at bounding box center [796, 599] width 68 height 16
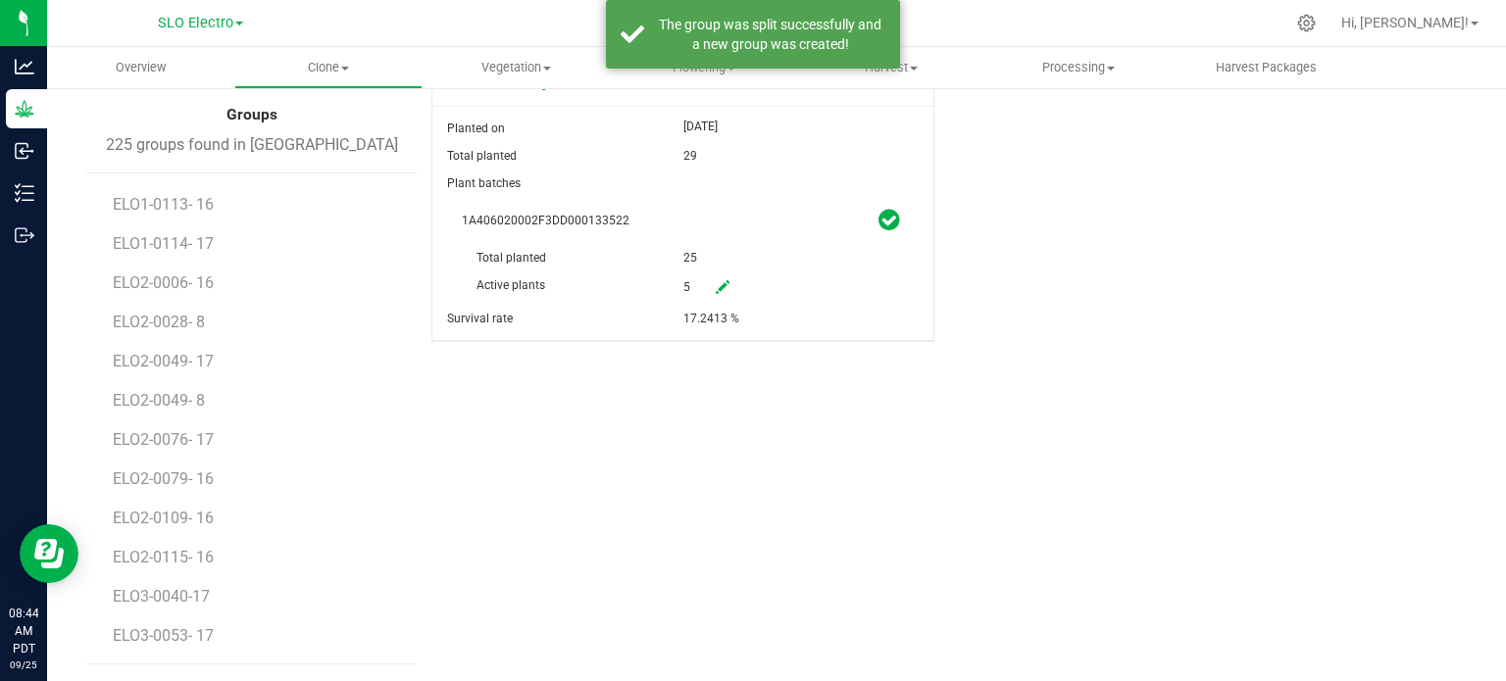
scroll to position [2255, 0]
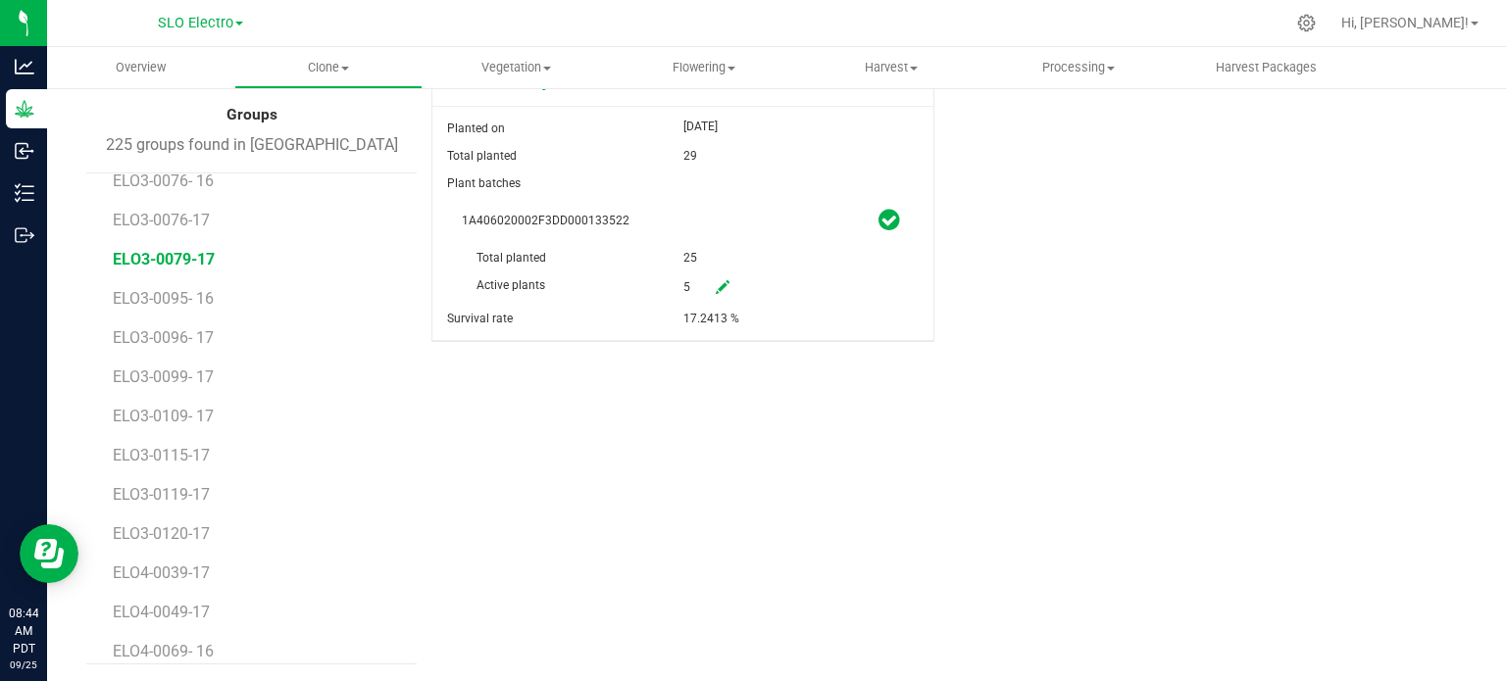
click at [169, 256] on span "ELO3-0079-17" at bounding box center [164, 259] width 102 height 19
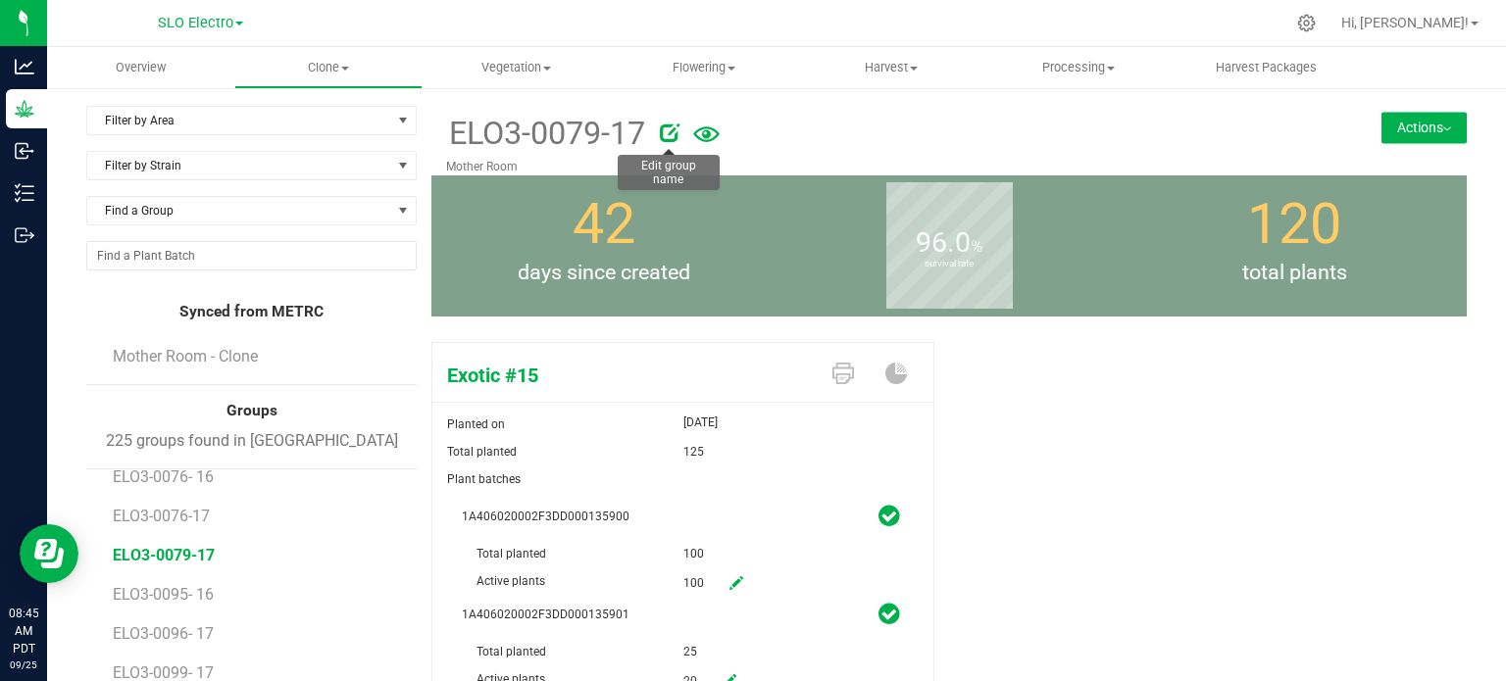
click at [667, 134] on icon at bounding box center [670, 133] width 20 height 20
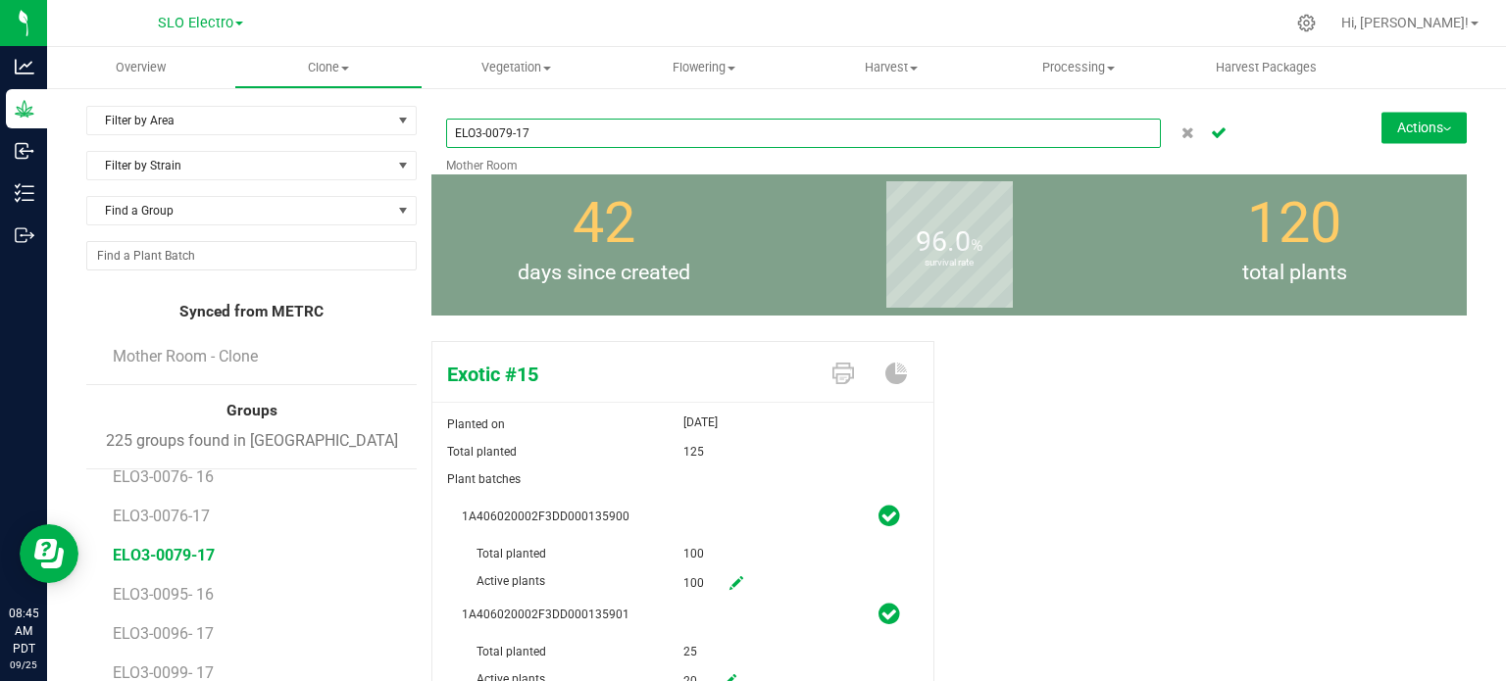
click at [514, 133] on input "ELO3-0079-17" at bounding box center [803, 133] width 715 height 29
type input "ELO3-0079- 17"
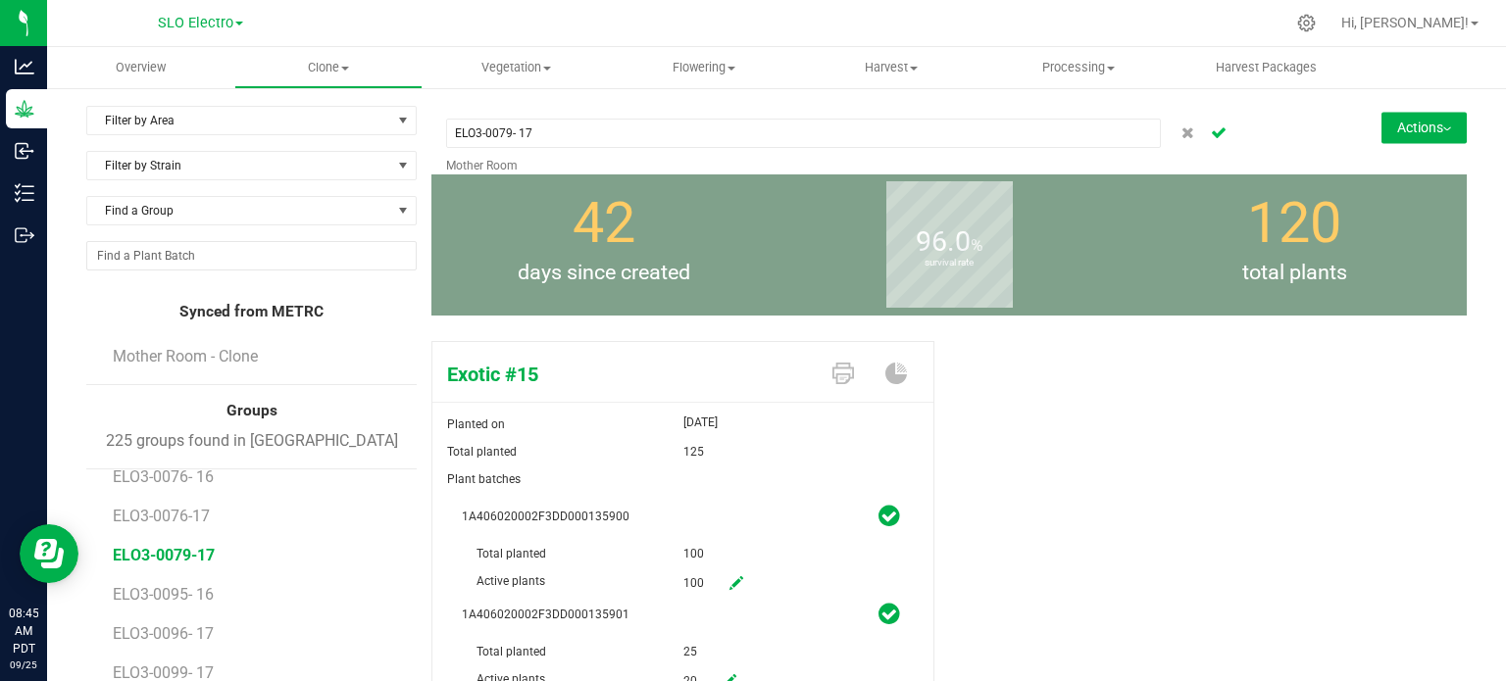
click at [1211, 137] on icon "Cancel button" at bounding box center [1219, 131] width 16 height 12
click at [1431, 123] on button "Actions" at bounding box center [1423, 127] width 85 height 31
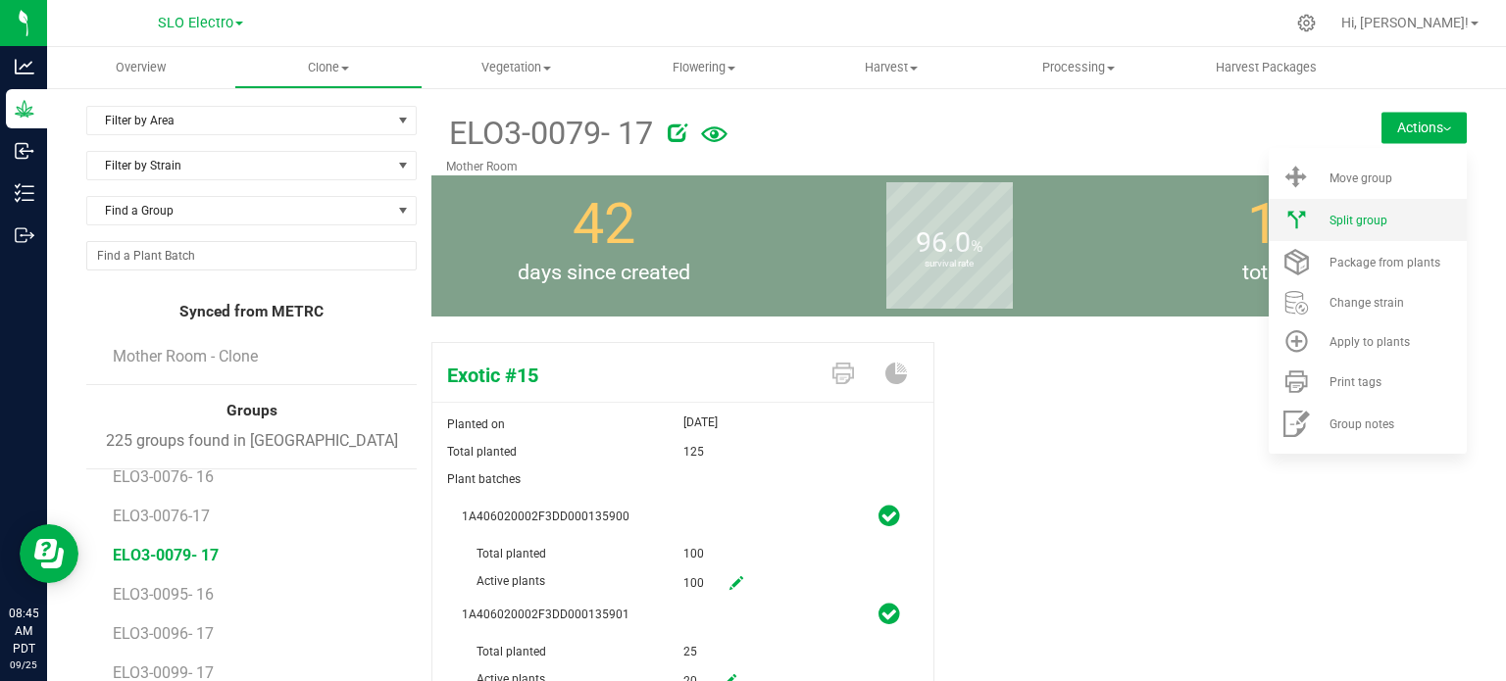
click at [1372, 224] on div "Split group" at bounding box center [1395, 221] width 133 height 14
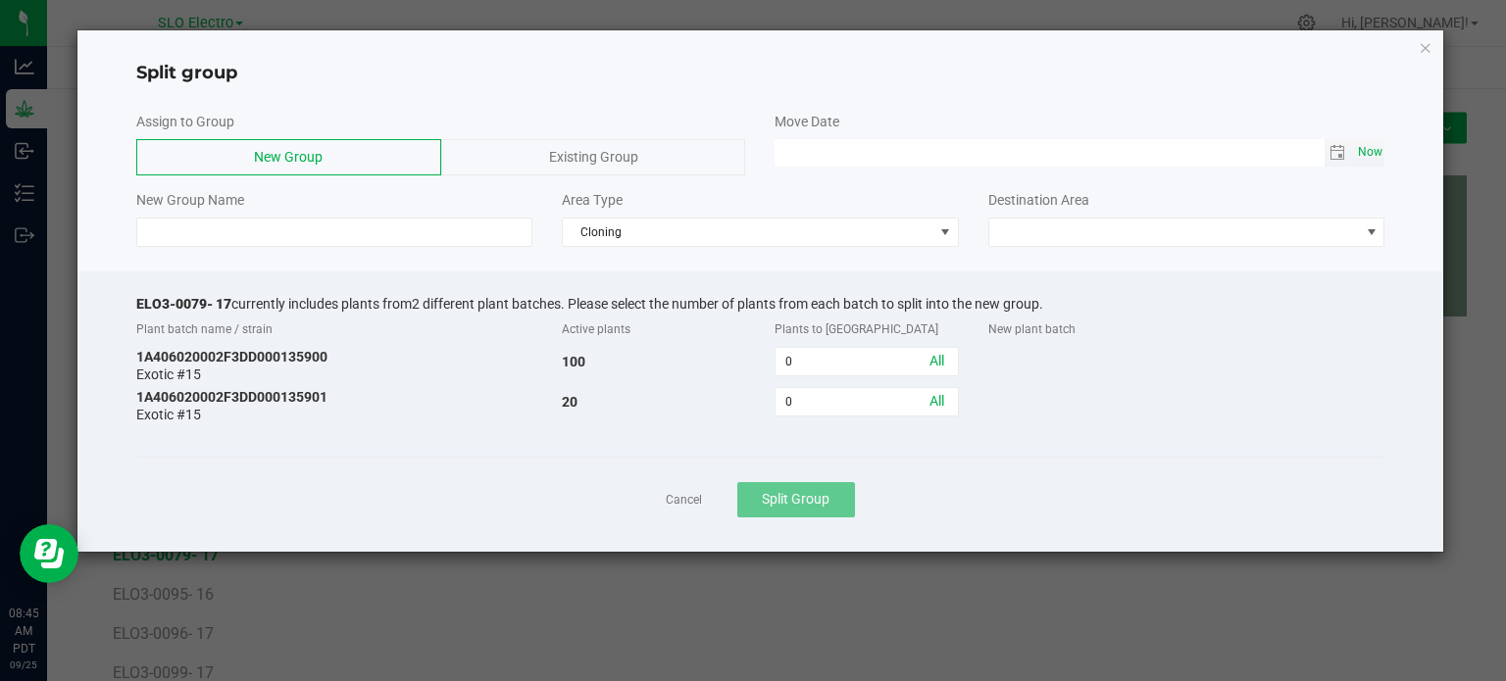
click at [1378, 155] on span "Now" at bounding box center [1369, 152] width 33 height 28
type input "[DATE] 08:45 AM"
drag, startPoint x: 232, startPoint y: 300, endPoint x: 102, endPoint y: 309, distance: 130.7
click at [107, 302] on div "ELO3-0079- 17 currently includes plants from 2 different plant batches. Please …" at bounding box center [760, 412] width 1367 height 280
copy span "ELO3-0079- 17"
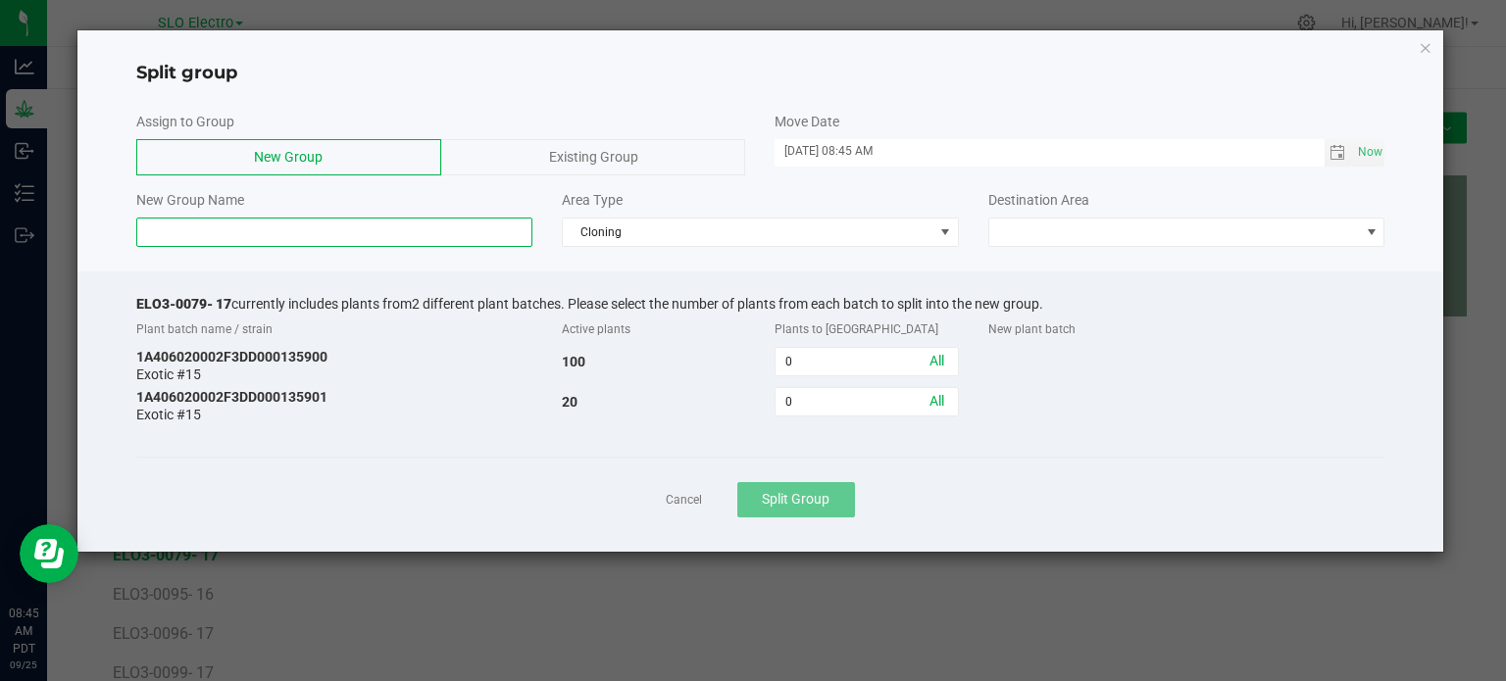
click at [231, 228] on input at bounding box center [334, 232] width 397 height 29
paste input "ELO3-0079- 17"
click at [210, 229] on input "ELO3-0079- 17" at bounding box center [334, 232] width 397 height 29
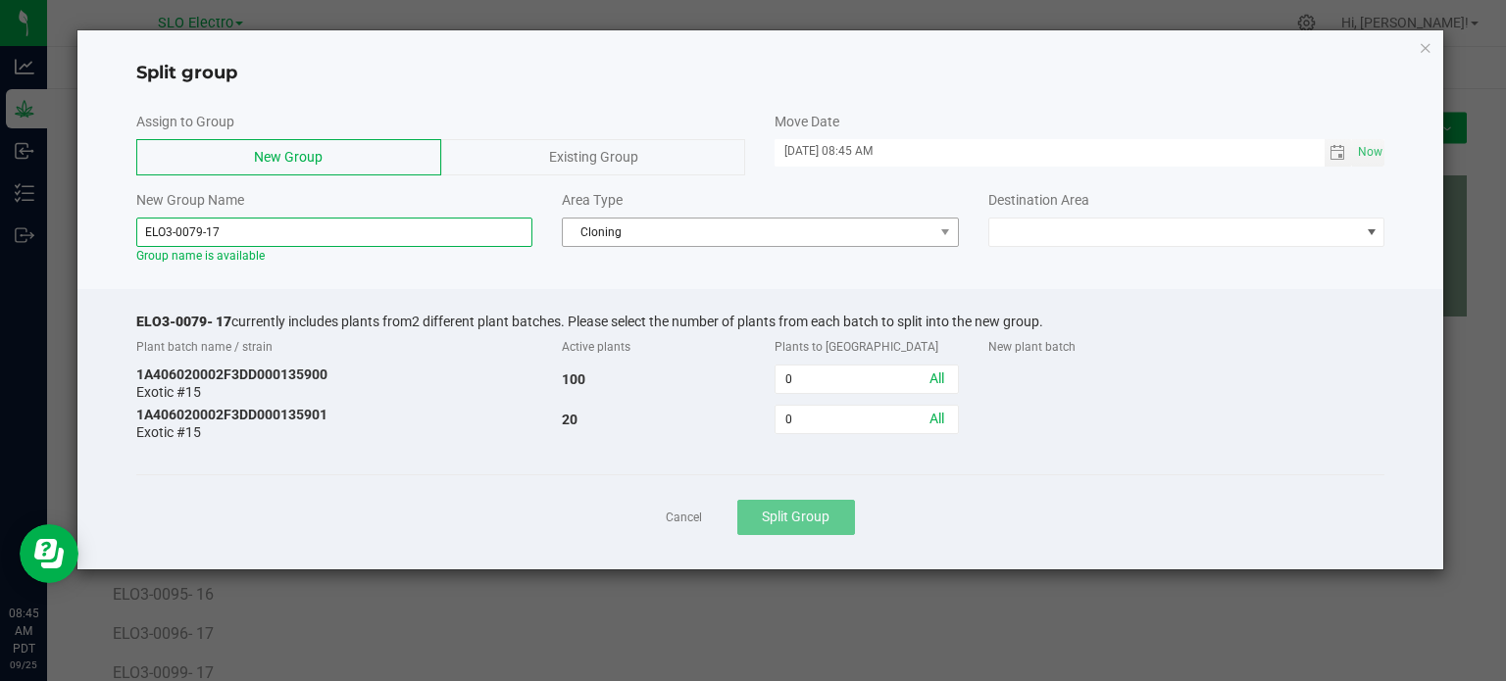
type input "ELO3-0079-17"
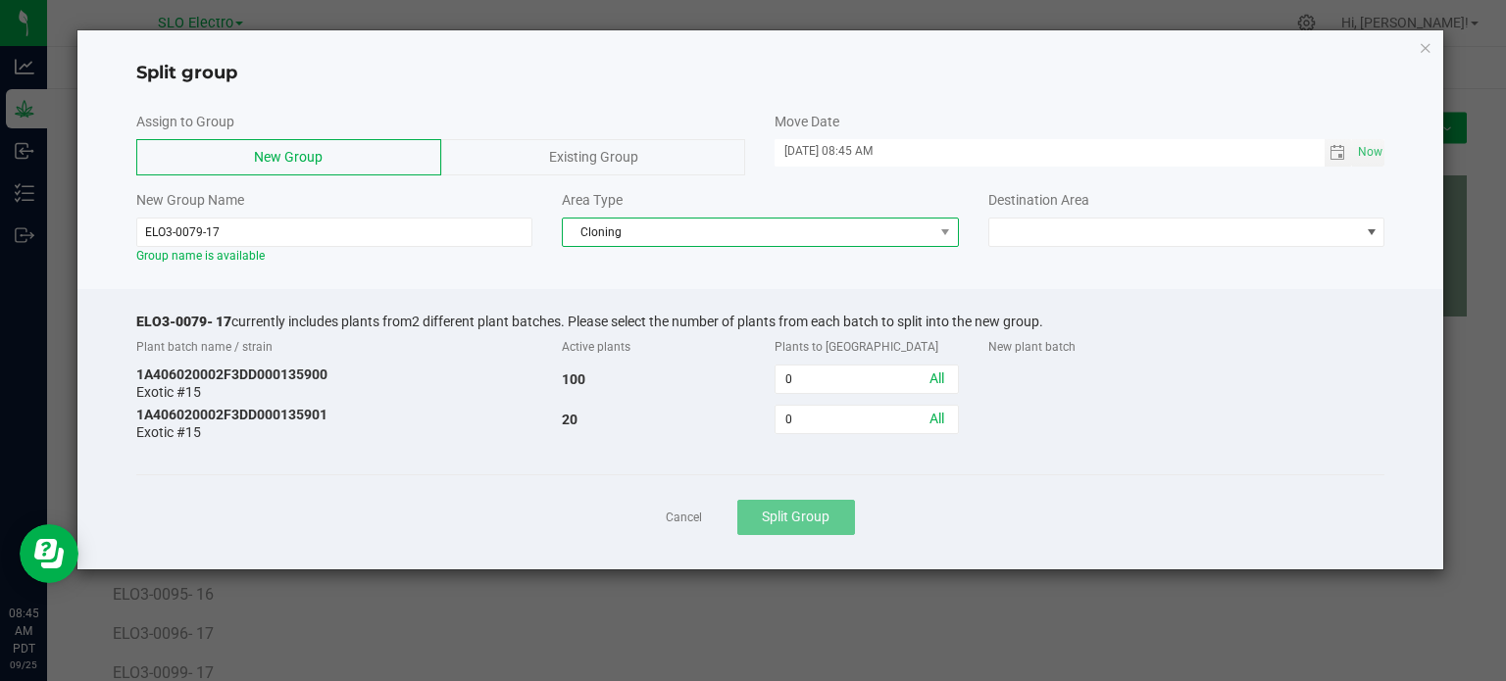
click at [733, 242] on span "Cloning" at bounding box center [748, 232] width 371 height 27
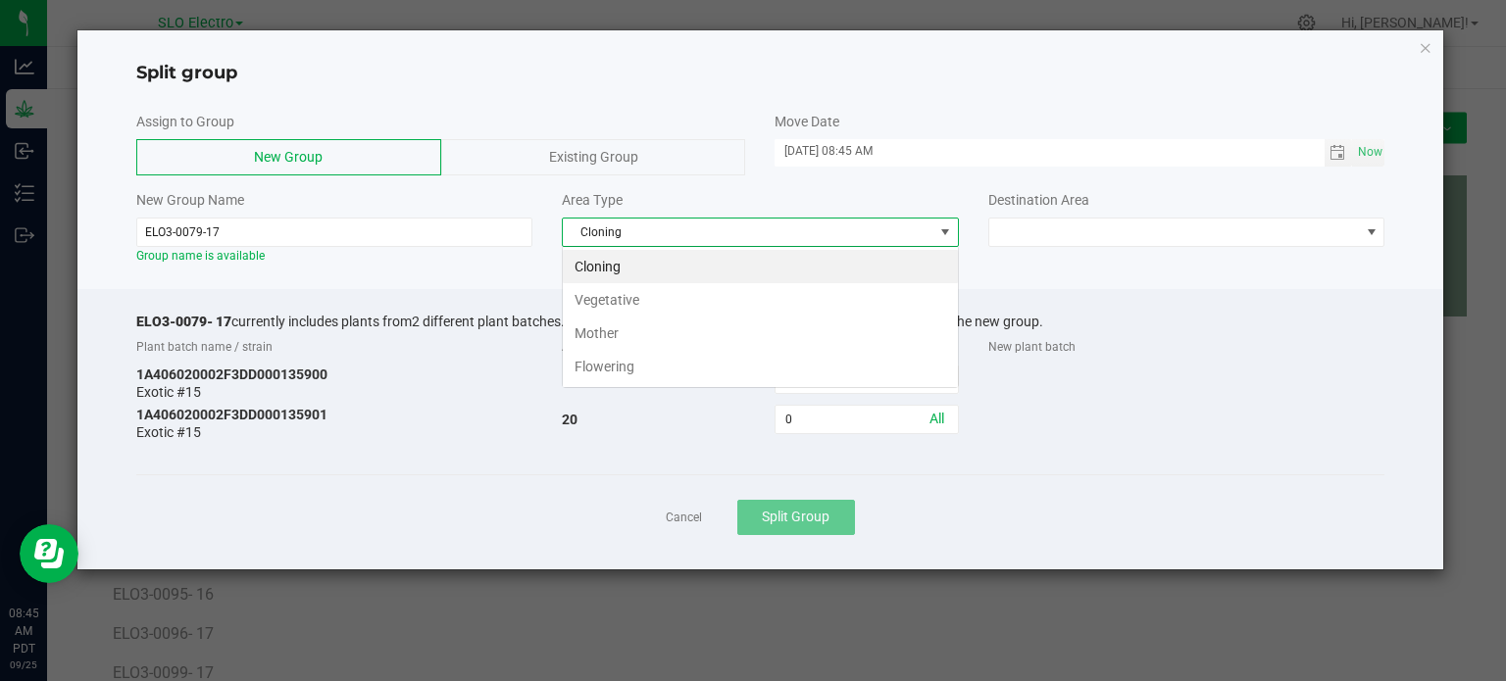
scroll to position [28, 396]
click at [664, 364] on li "Flowering" at bounding box center [760, 366] width 395 height 33
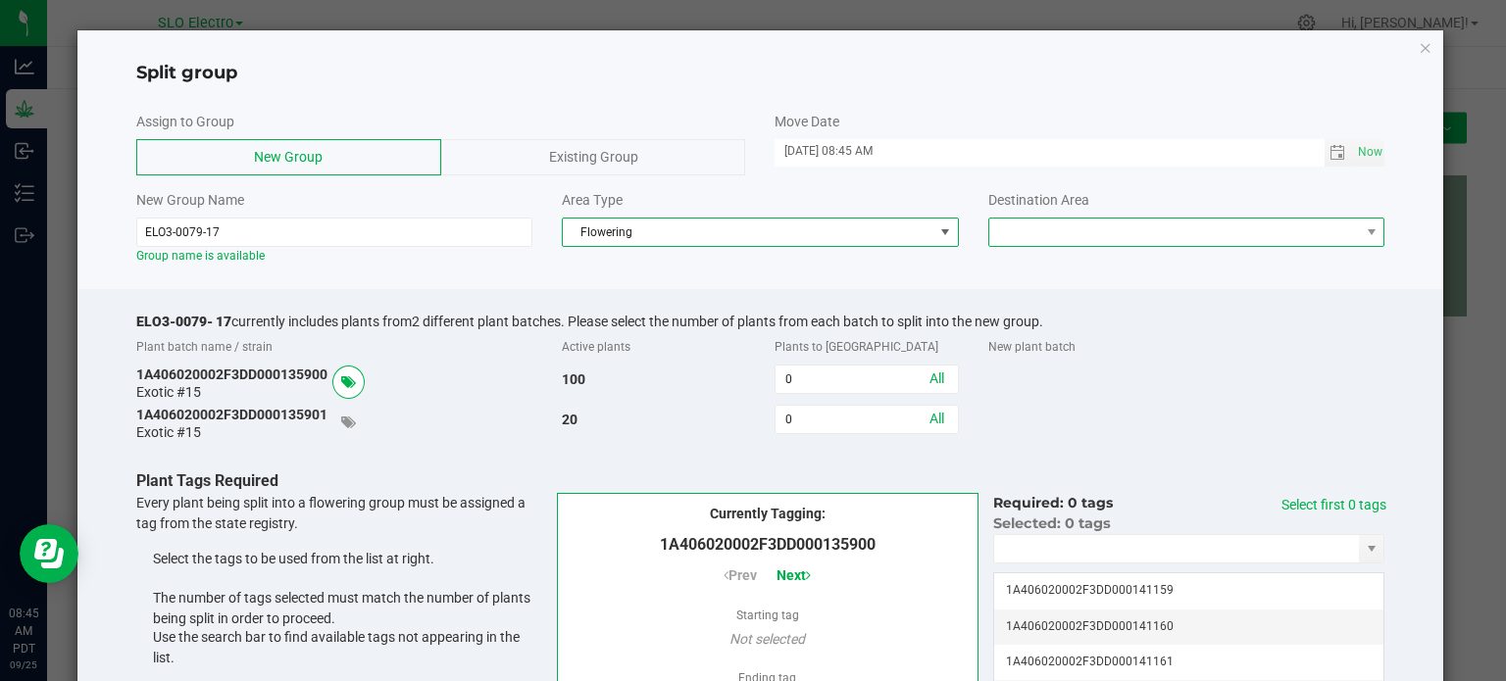
click at [1029, 225] on span at bounding box center [1174, 232] width 371 height 27
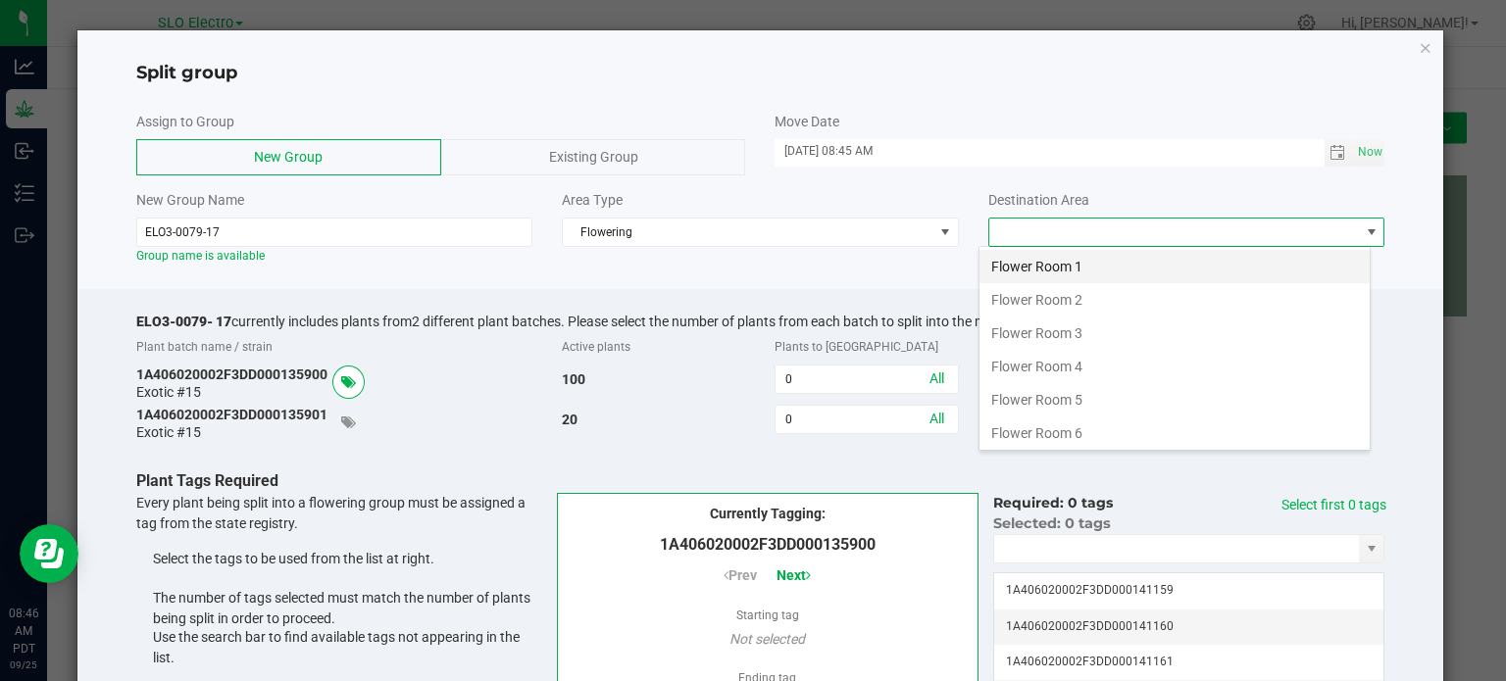
scroll to position [28, 392]
click at [1090, 333] on li "Flower Room 3" at bounding box center [1174, 333] width 390 height 33
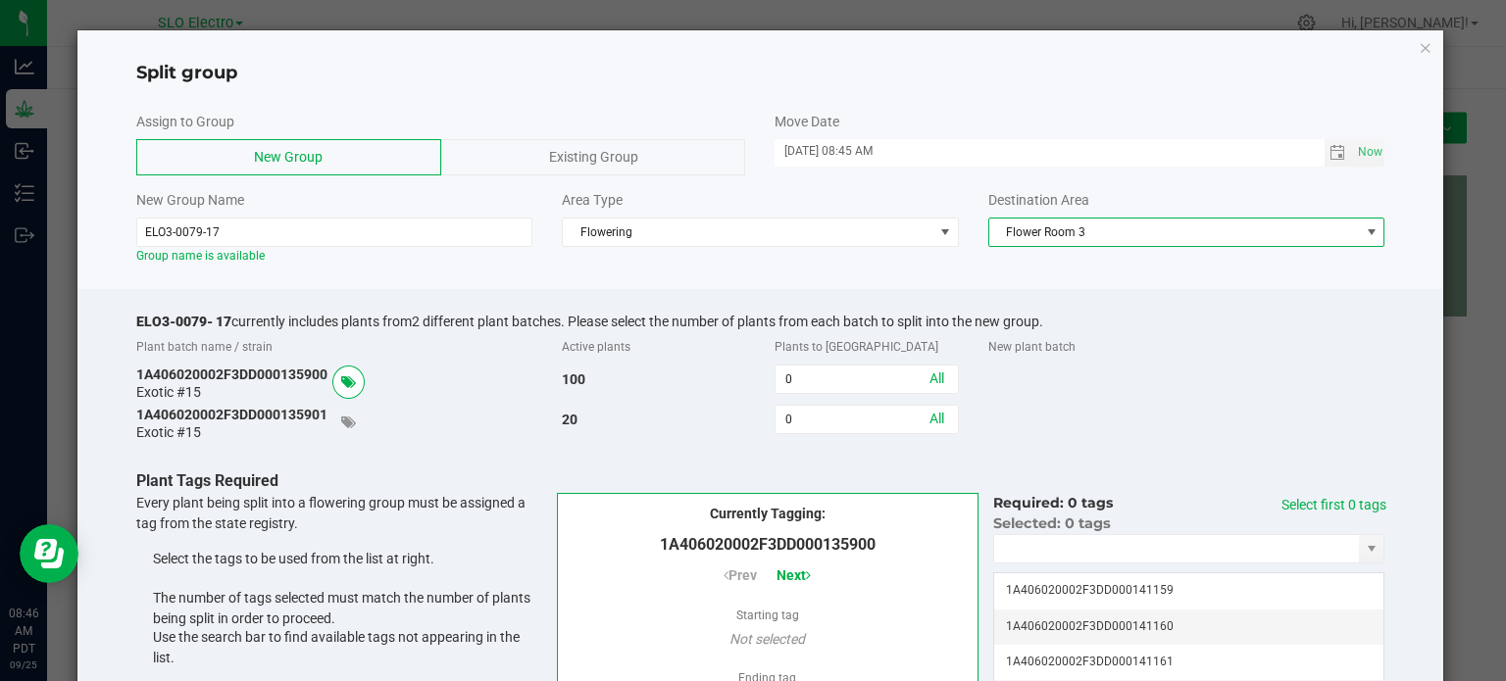
click at [1129, 418] on div "1A406020002F3DD000135901 Exotic #15 20 0 All" at bounding box center [761, 422] width 1278 height 35
click at [820, 389] on input "0" at bounding box center [865, 379] width 181 height 27
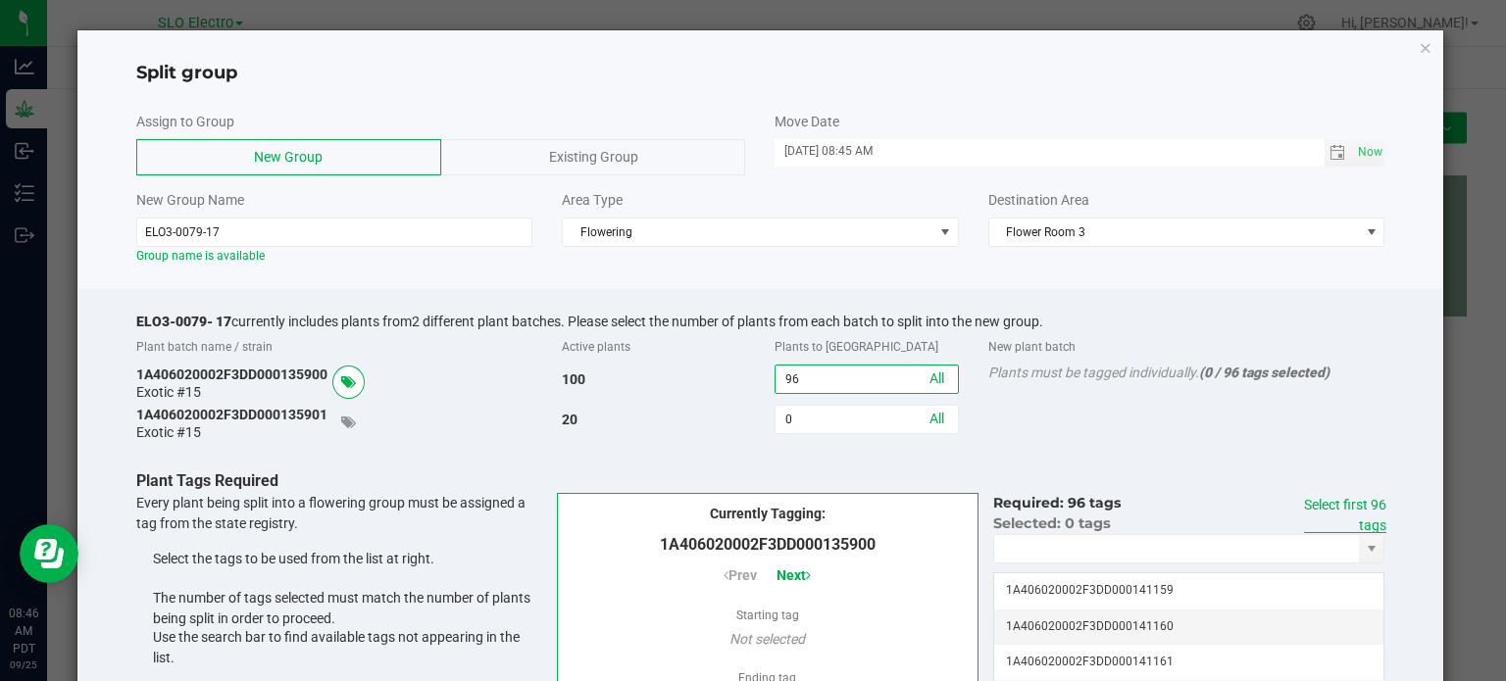
type input "96"
click at [1329, 505] on link "Select first 96 tags" at bounding box center [1345, 515] width 82 height 36
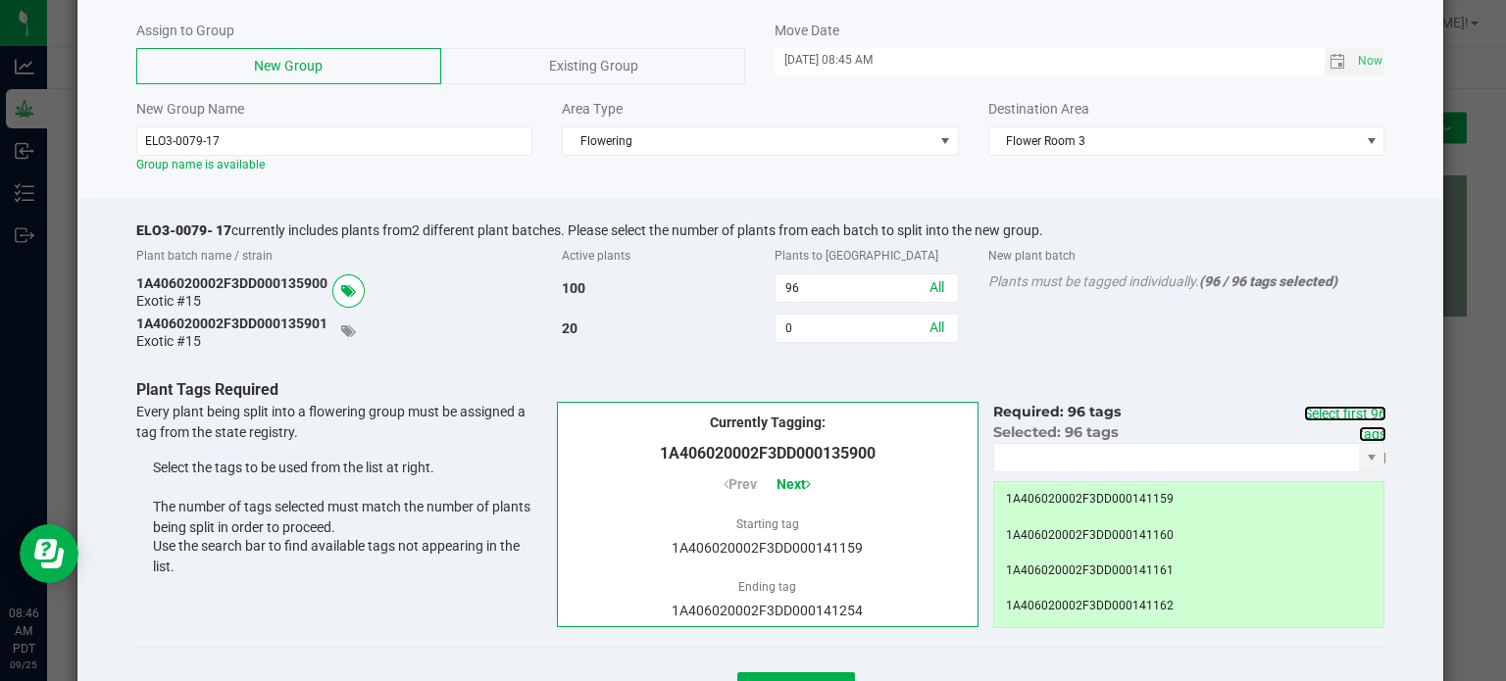
scroll to position [181, 0]
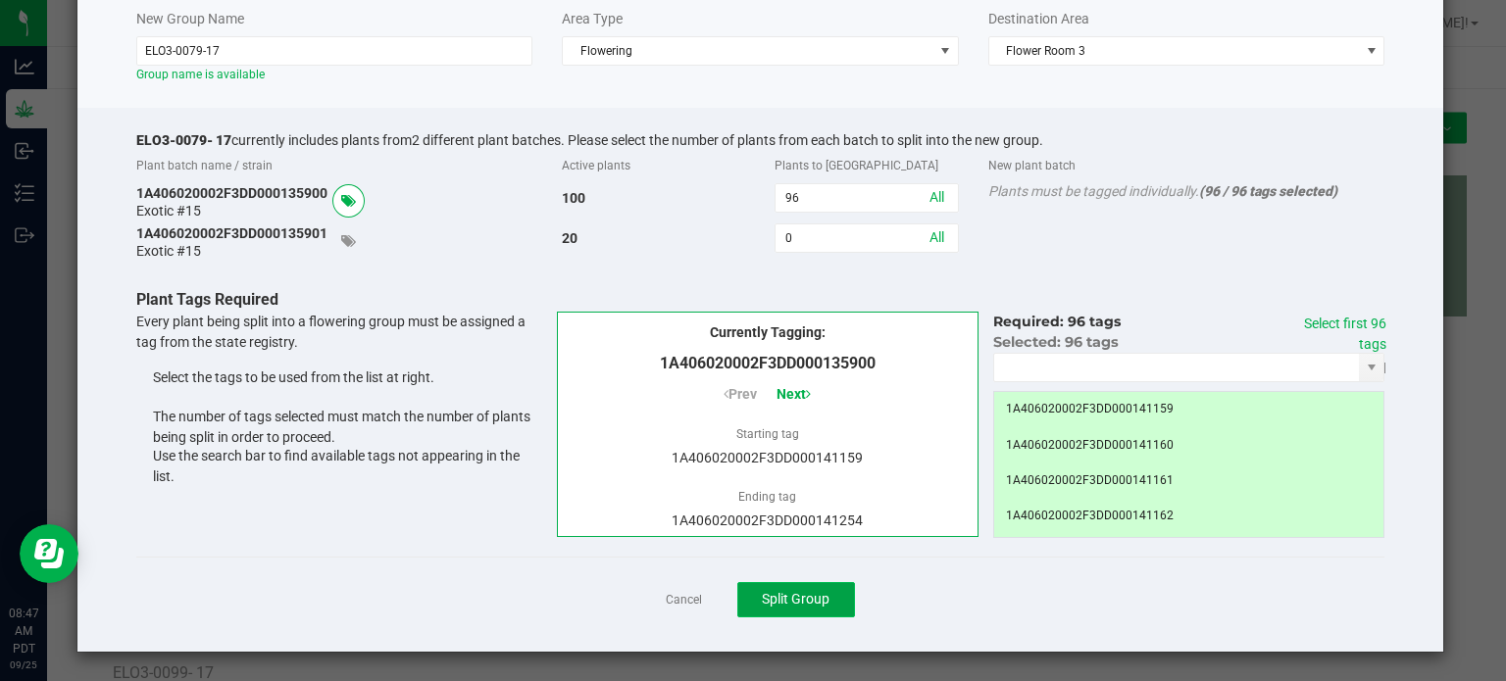
click at [829, 598] on button "Split Group" at bounding box center [796, 599] width 118 height 35
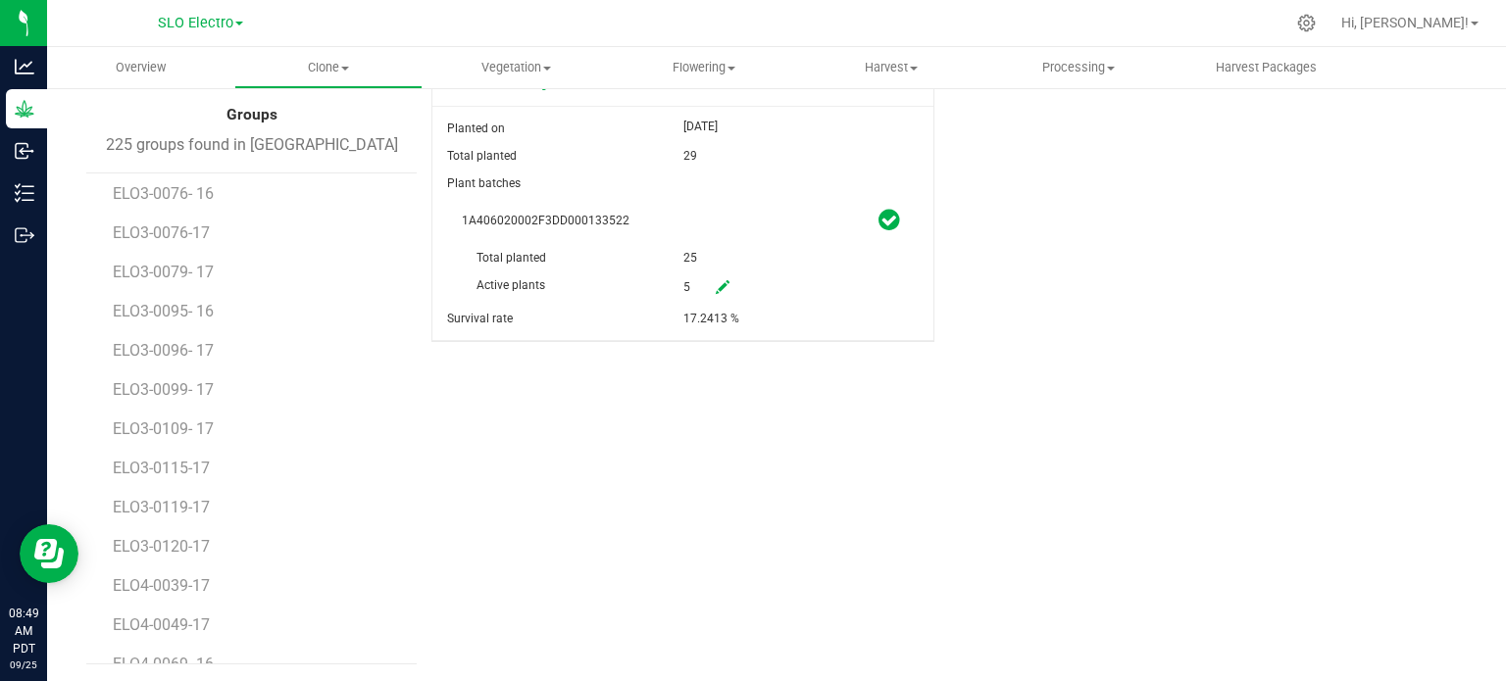
scroll to position [2255, 0]
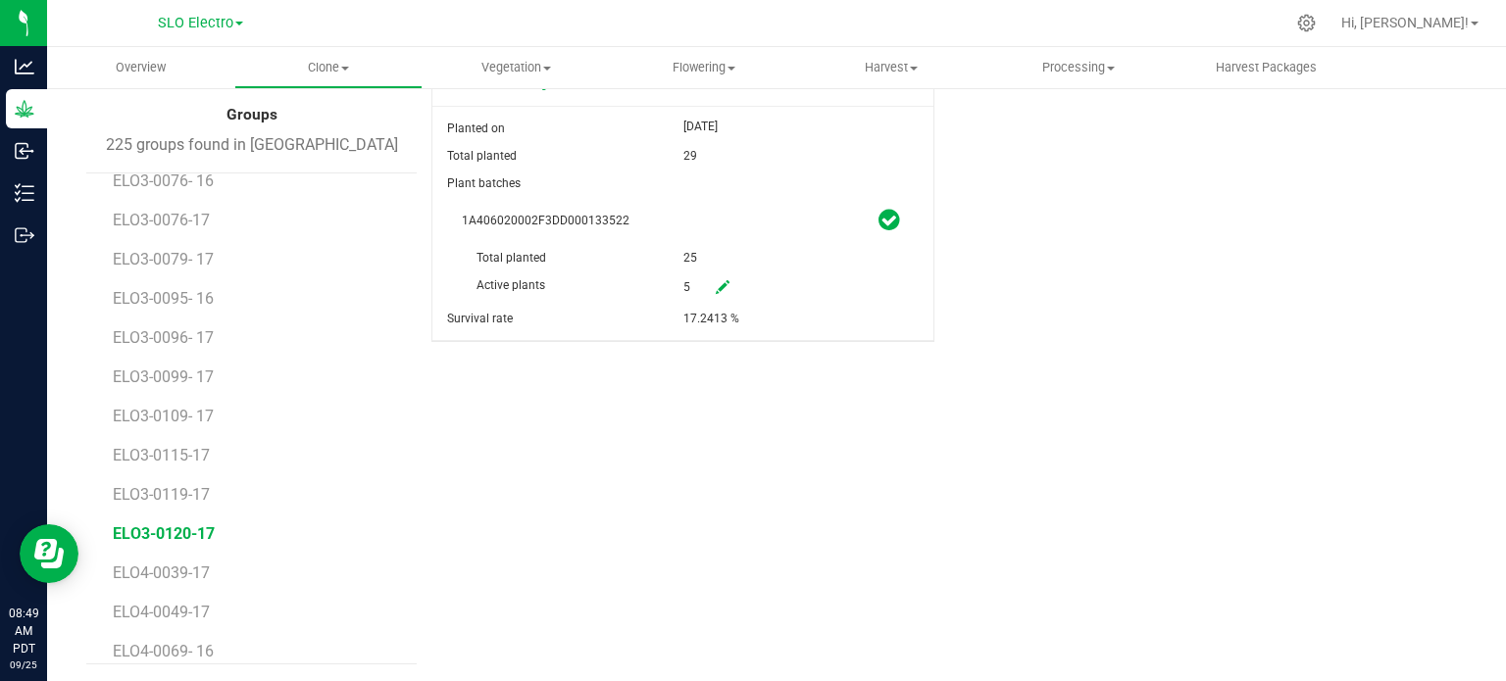
click at [199, 534] on span "ELO3-0120-17" at bounding box center [164, 533] width 102 height 19
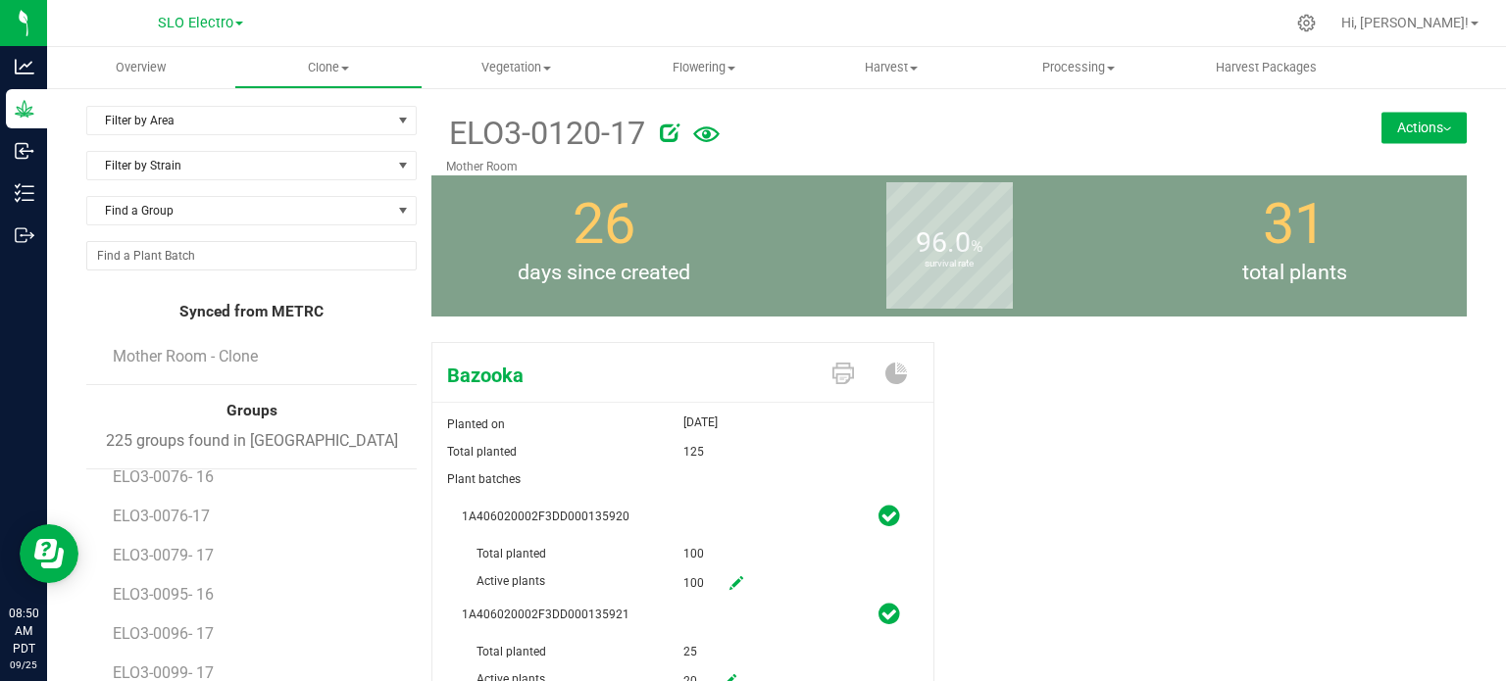
click at [660, 137] on icon at bounding box center [670, 133] width 20 height 20
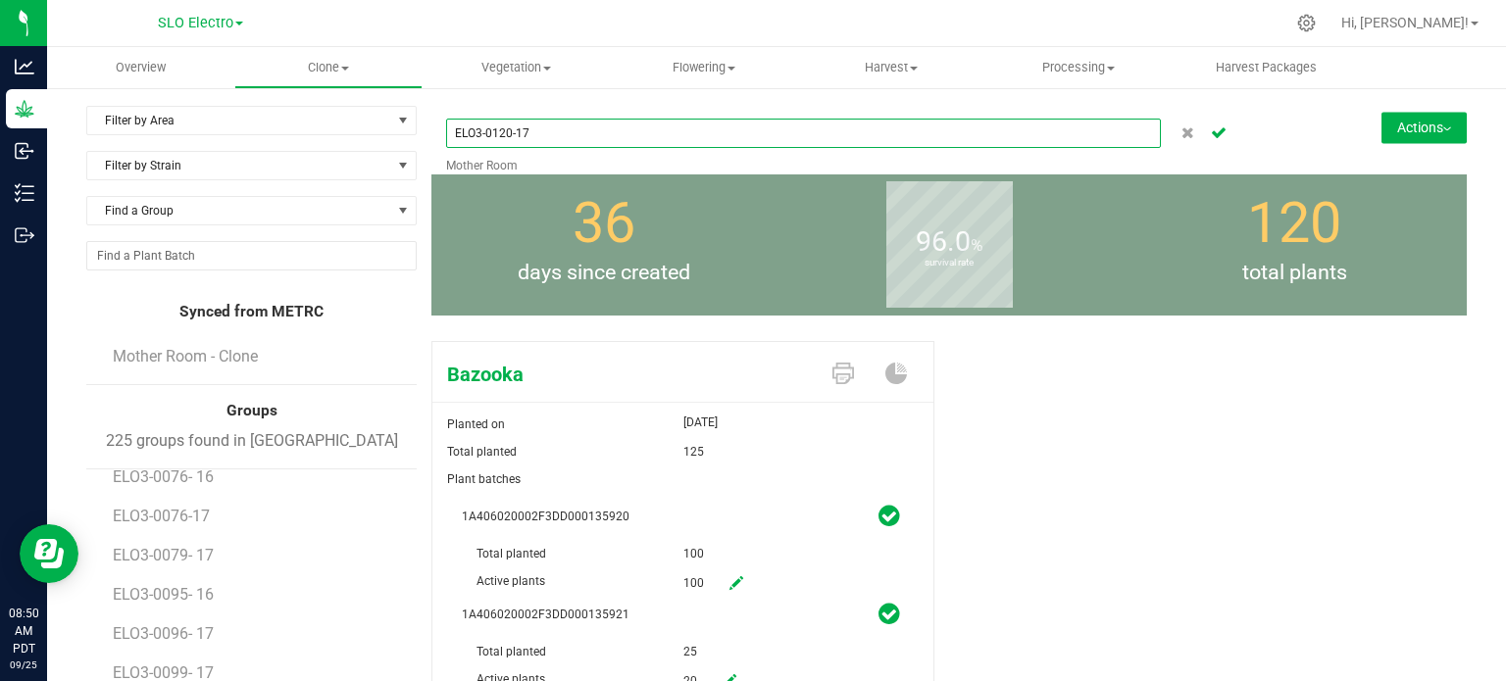
click at [512, 127] on input "ELO3-0120-17" at bounding box center [803, 133] width 715 height 29
type input "ELO3-0120- 17"
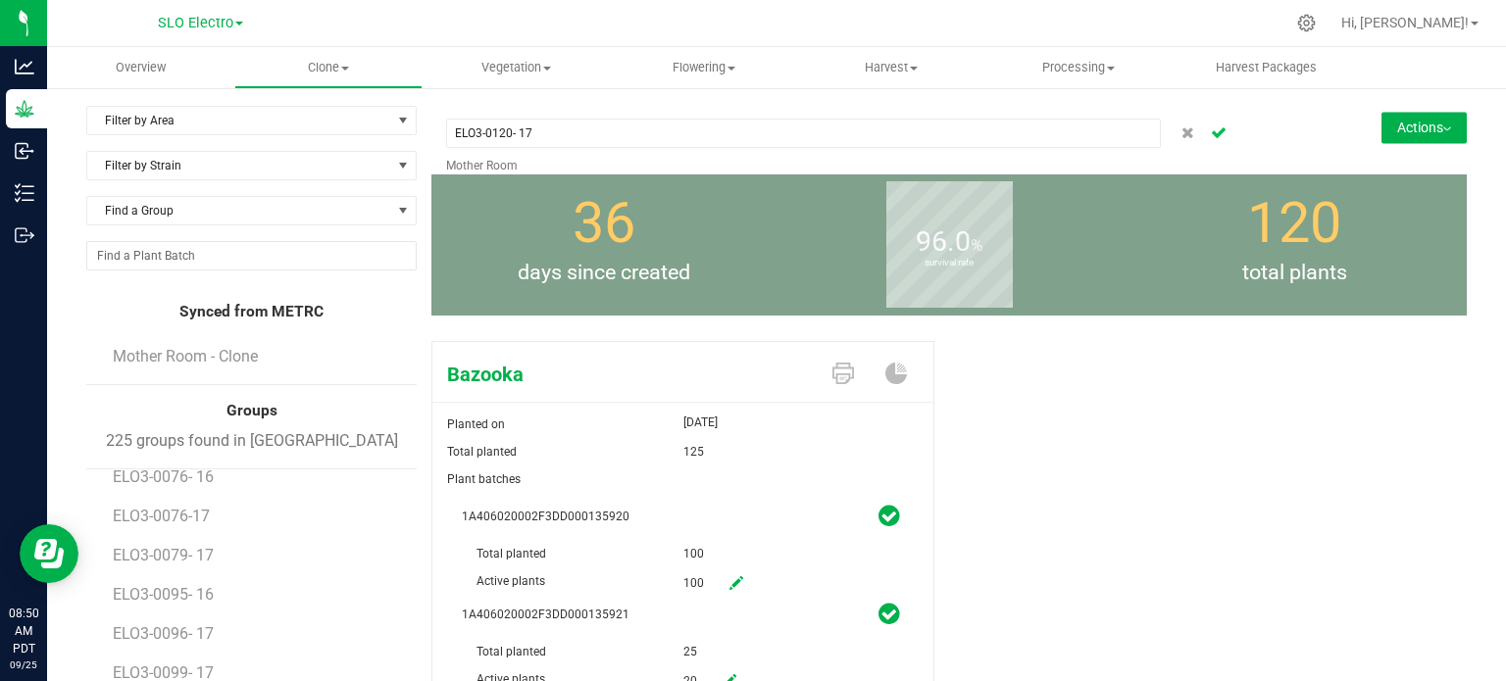
click at [1211, 135] on icon "Cancel button" at bounding box center [1219, 131] width 16 height 12
click at [1421, 126] on button "Actions" at bounding box center [1423, 127] width 85 height 31
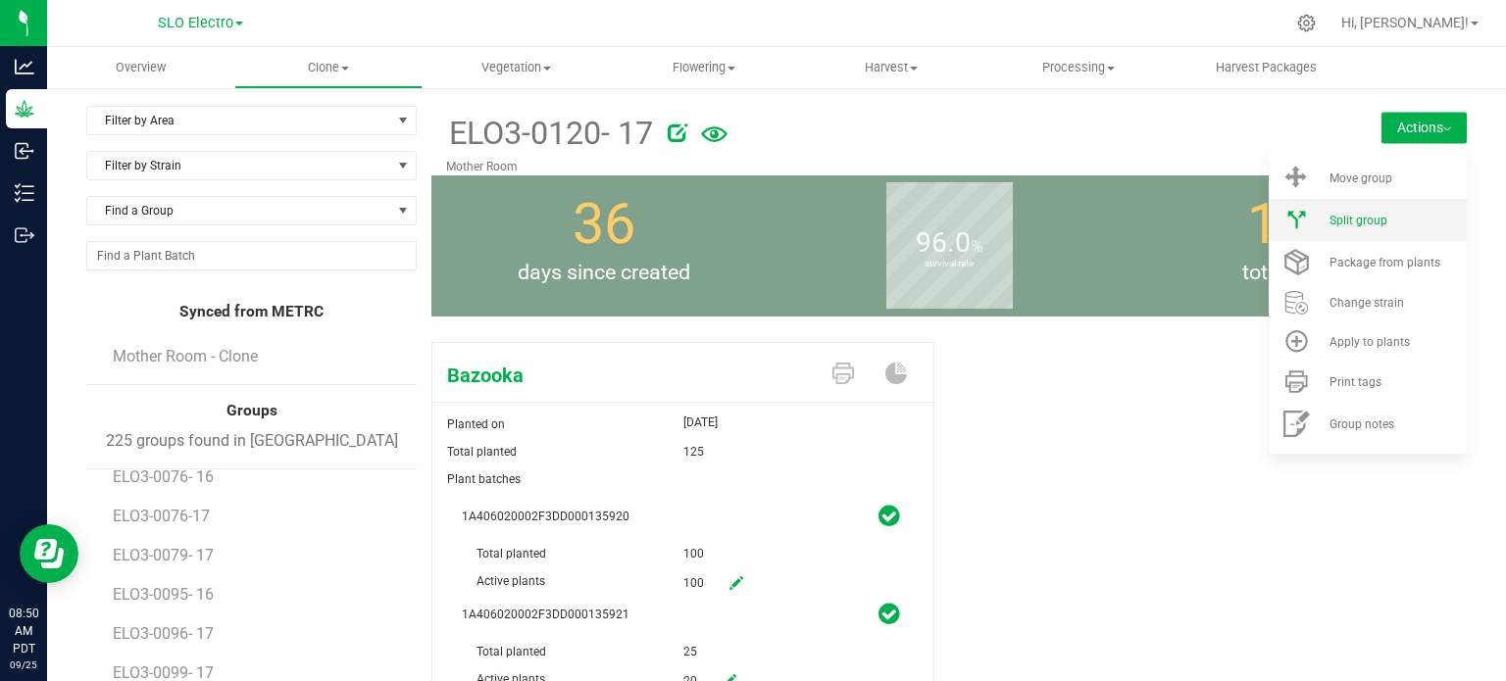
click at [1365, 225] on span "Split group" at bounding box center [1358, 221] width 58 height 14
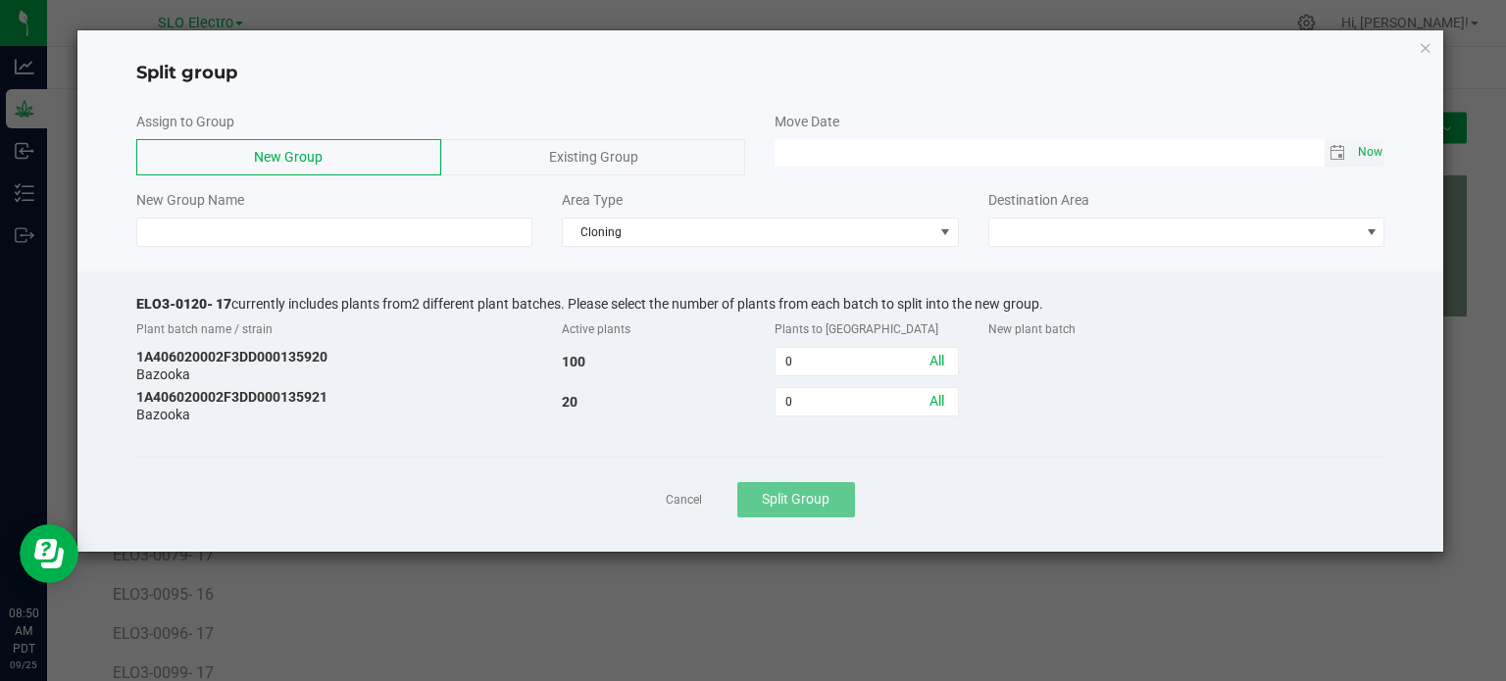
click at [1365, 156] on span "Now" at bounding box center [1369, 152] width 33 height 28
type input "[DATE] 08:50 AM"
drag, startPoint x: 229, startPoint y: 303, endPoint x: 86, endPoint y: 297, distance: 143.2
click at [86, 297] on div "ELO3-0120- 17 currently includes plants from 2 different plant batches. Please …" at bounding box center [760, 412] width 1367 height 280
copy span "ELO3-0120- 17"
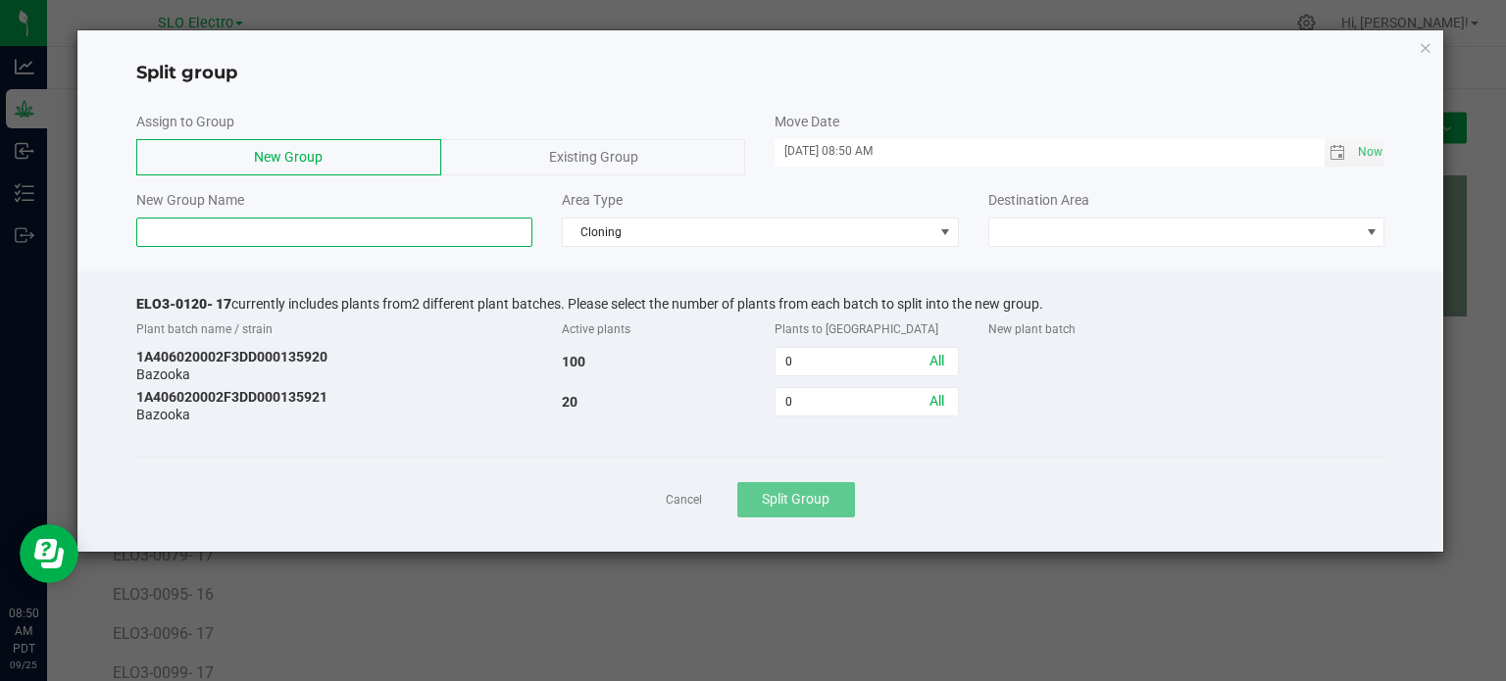
click at [263, 227] on input at bounding box center [334, 232] width 397 height 29
paste input "ELO3-0120- 17"
drag, startPoint x: 204, startPoint y: 231, endPoint x: 240, endPoint y: 238, distance: 36.9
click at [205, 230] on input "ELO3-0120- 17" at bounding box center [334, 232] width 397 height 29
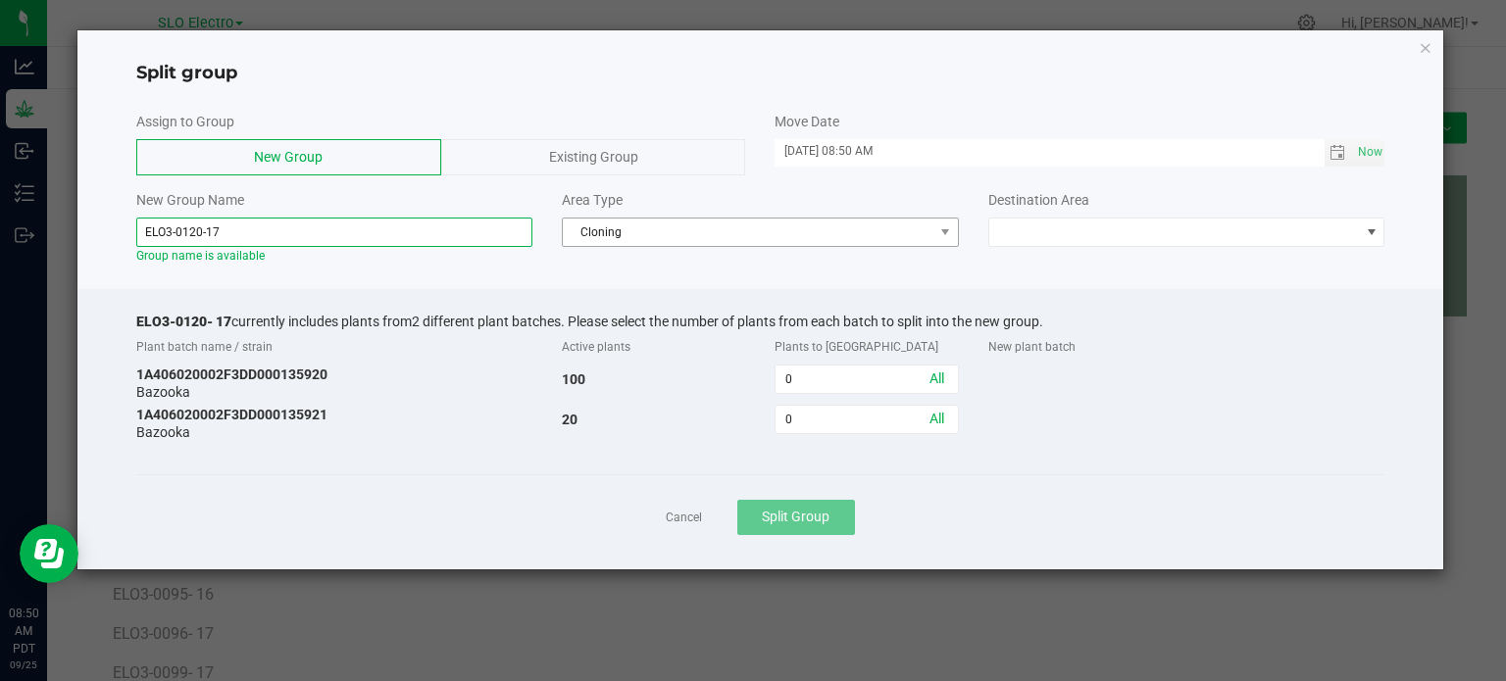
type input "ELO3-0120-17"
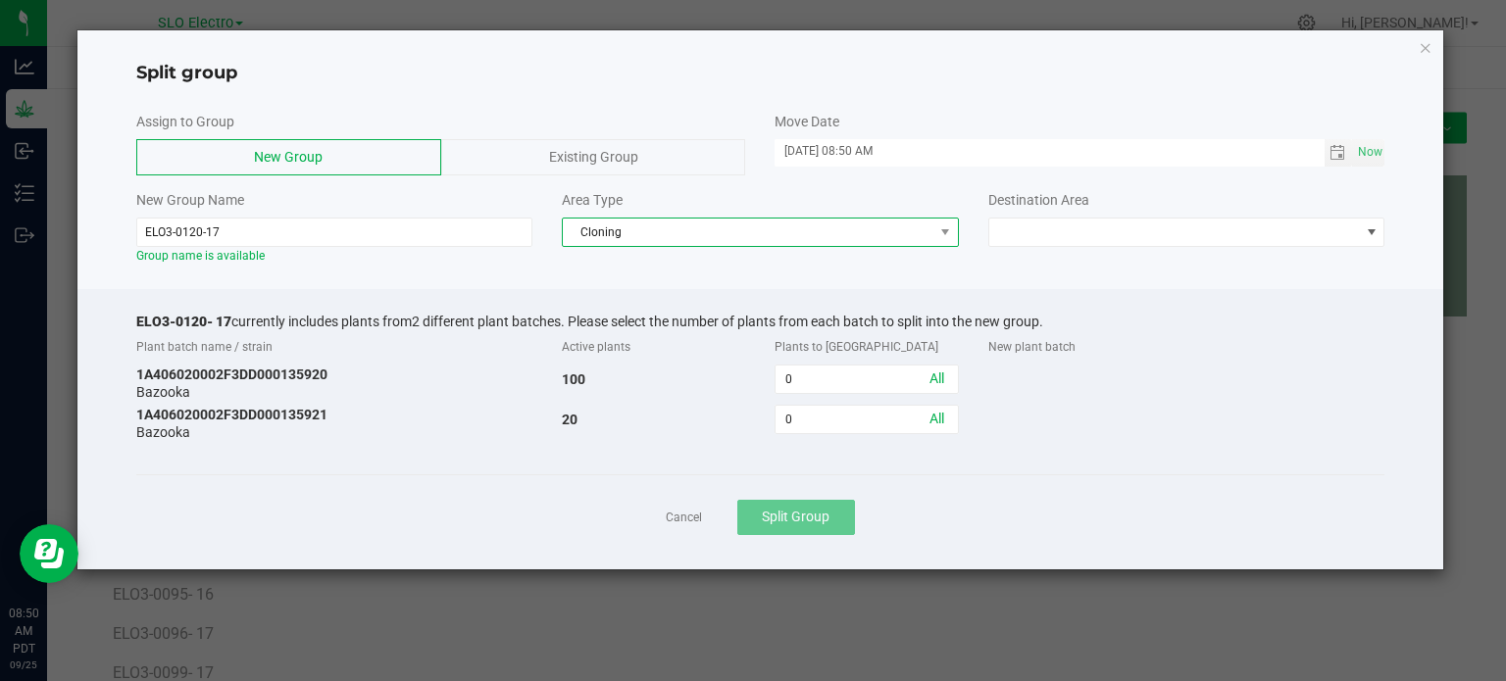
click at [683, 235] on span "Cloning" at bounding box center [748, 232] width 371 height 27
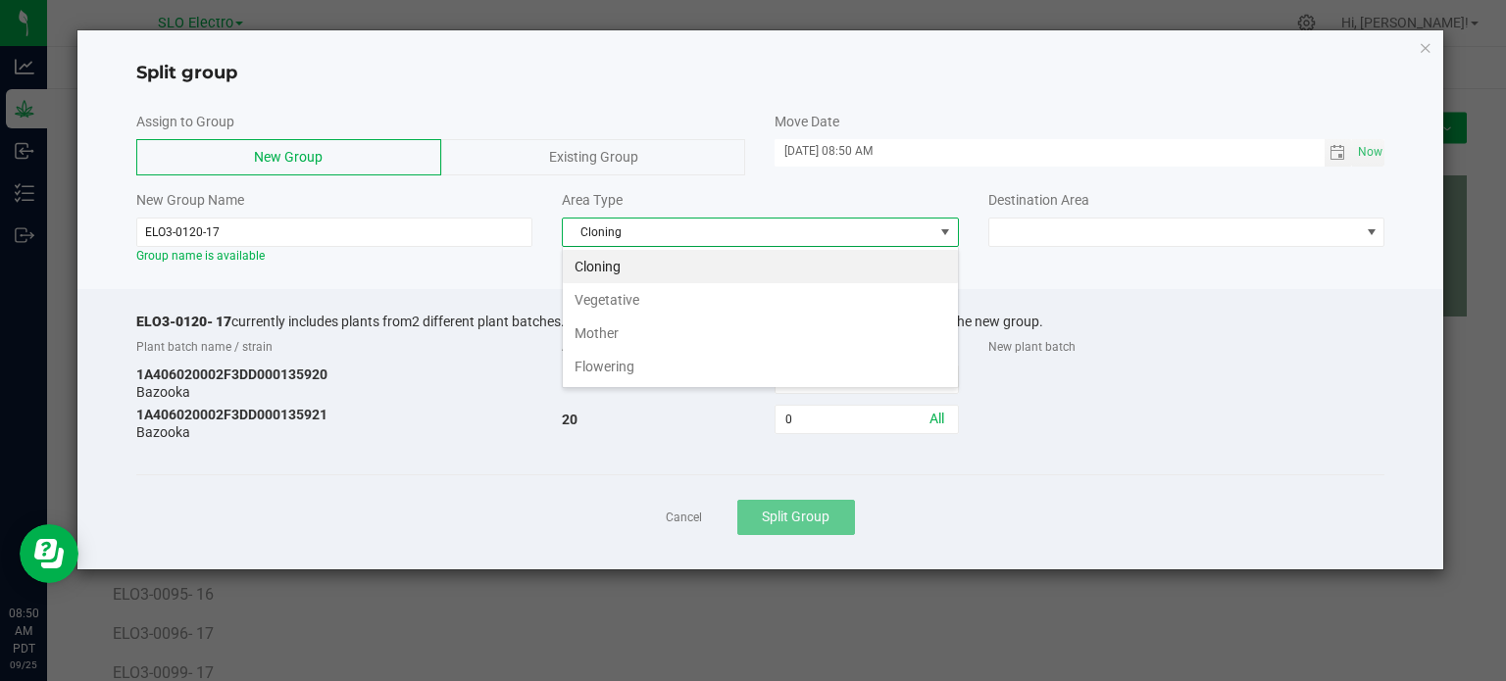
scroll to position [28, 396]
click at [635, 357] on li "Flowering" at bounding box center [760, 366] width 395 height 33
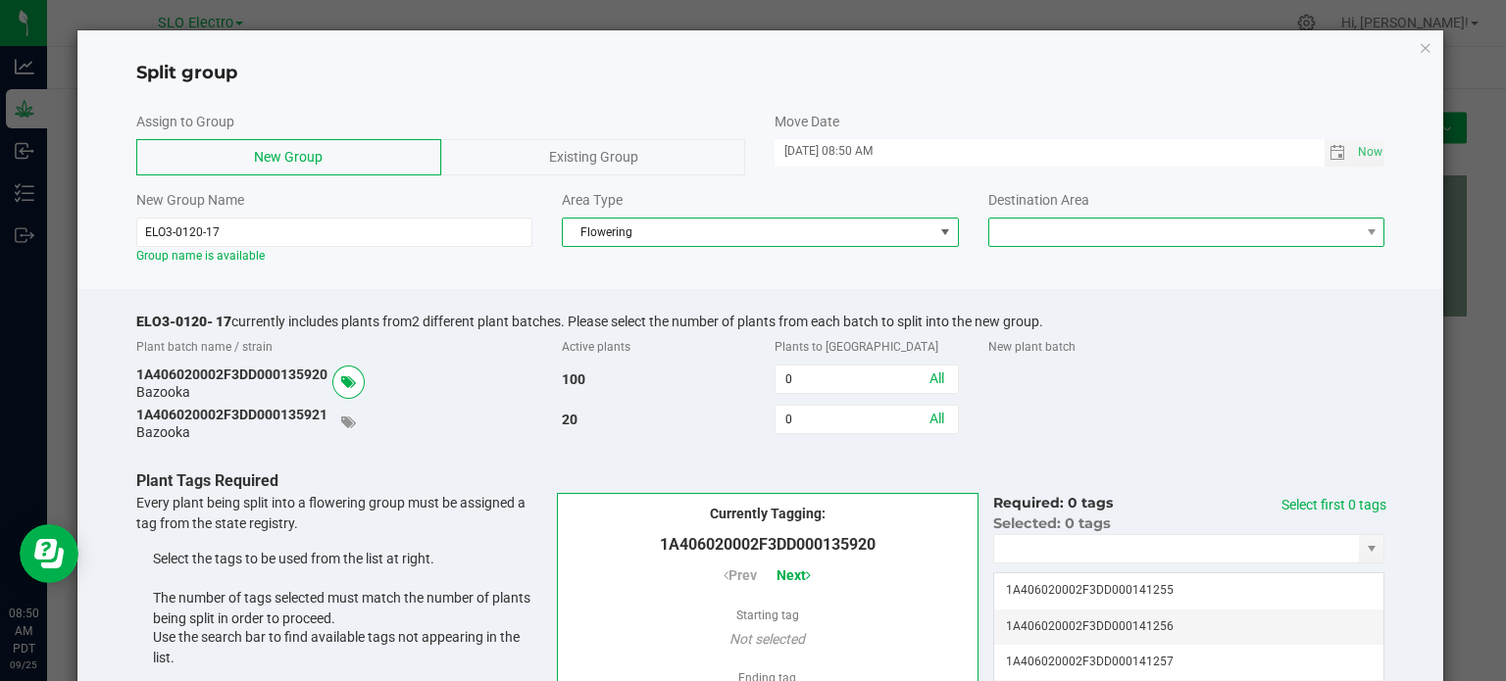
click at [1086, 245] on span at bounding box center [1186, 232] width 397 height 29
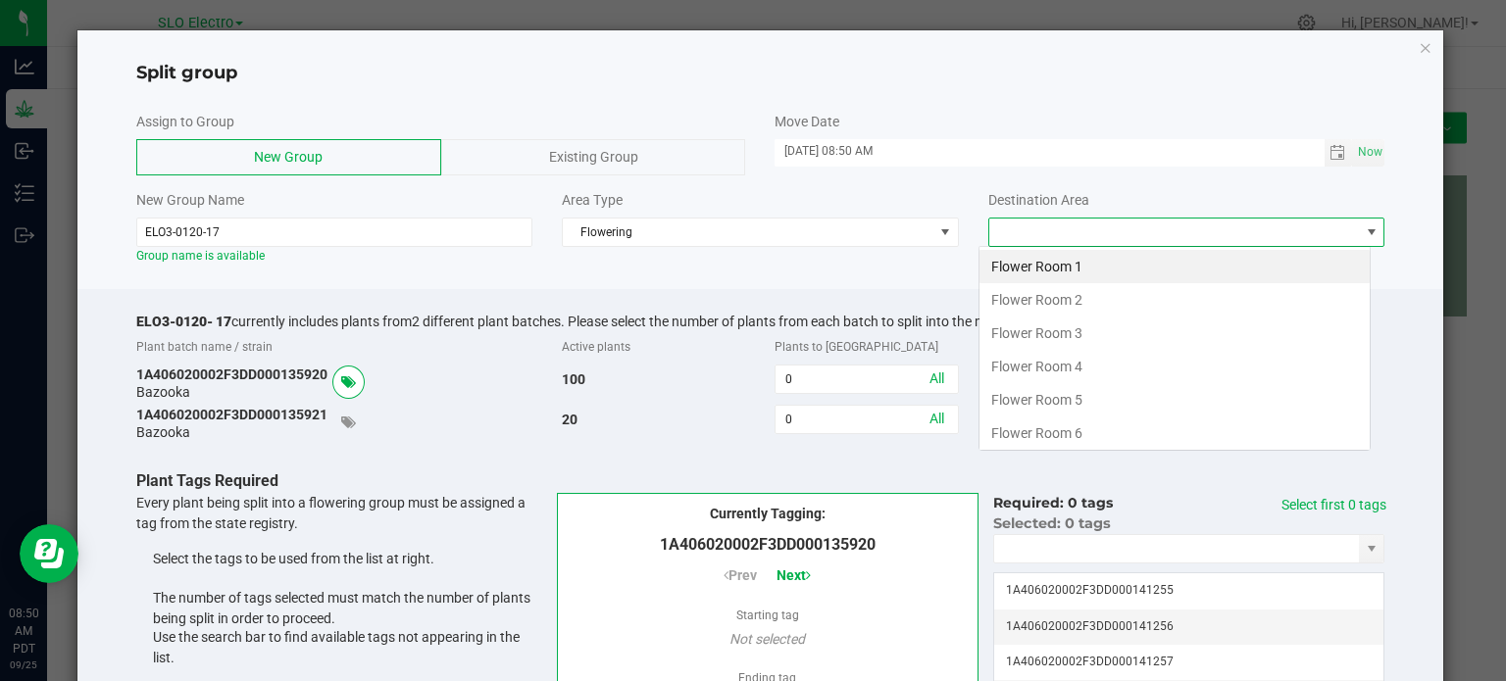
scroll to position [28, 392]
click at [1087, 334] on li "Flower Room 3" at bounding box center [1174, 333] width 390 height 33
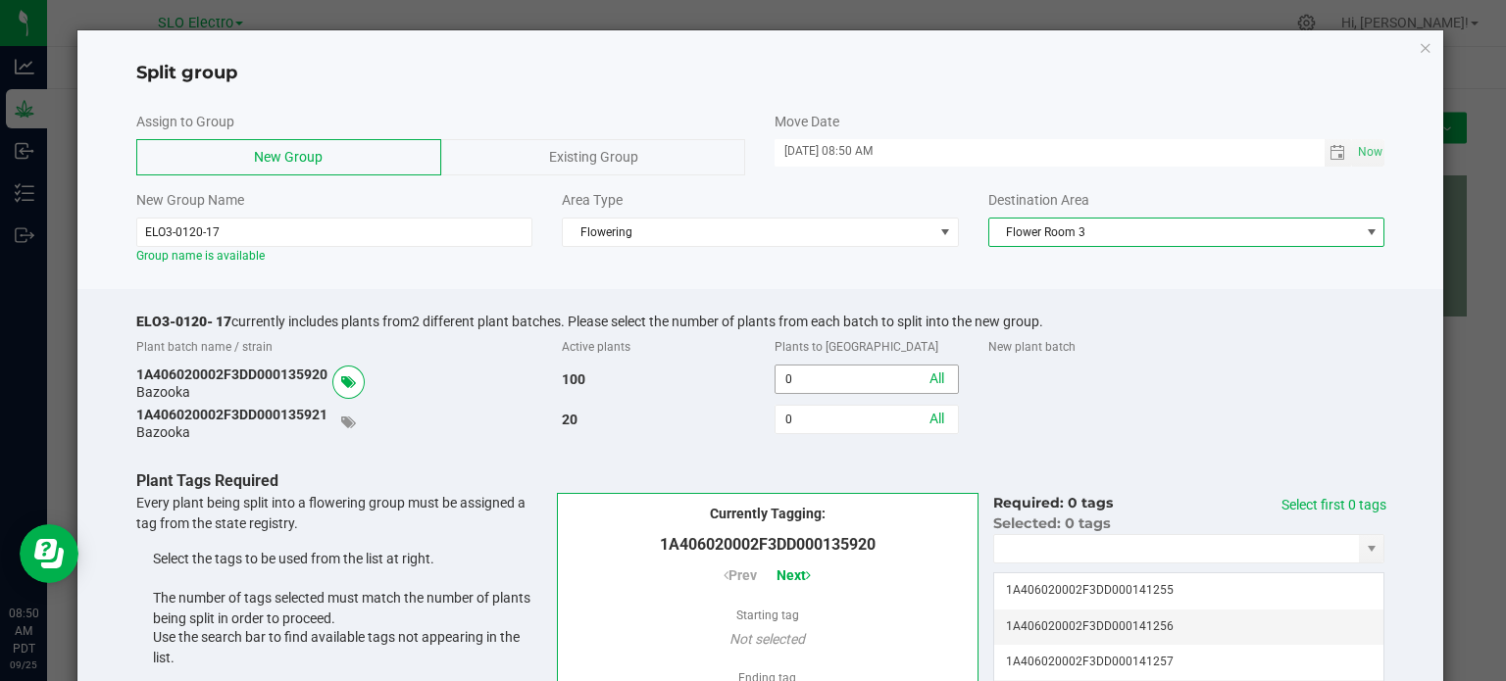
click at [844, 366] on span "0" at bounding box center [865, 379] width 183 height 29
click at [845, 370] on input "0" at bounding box center [865, 379] width 181 height 27
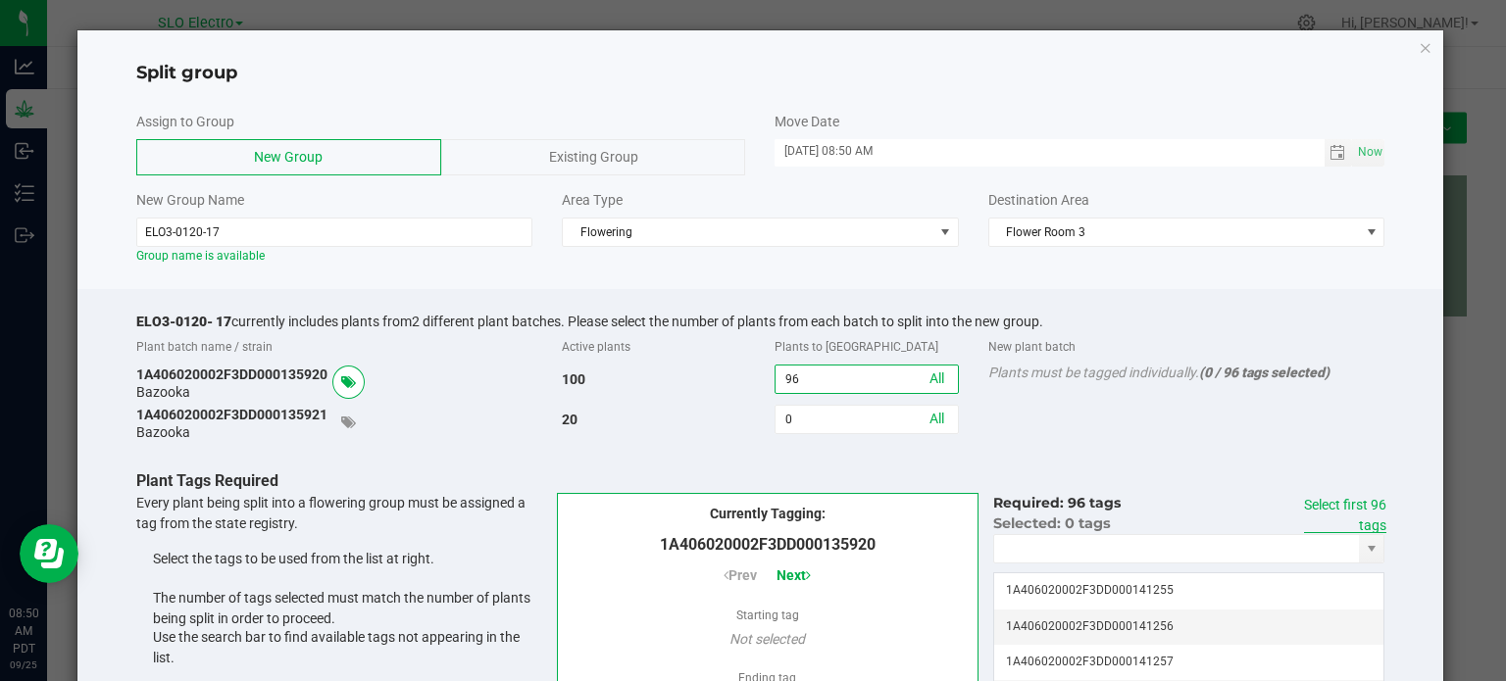
type input "96"
click at [1313, 497] on link "Select first 96 tags" at bounding box center [1345, 515] width 82 height 36
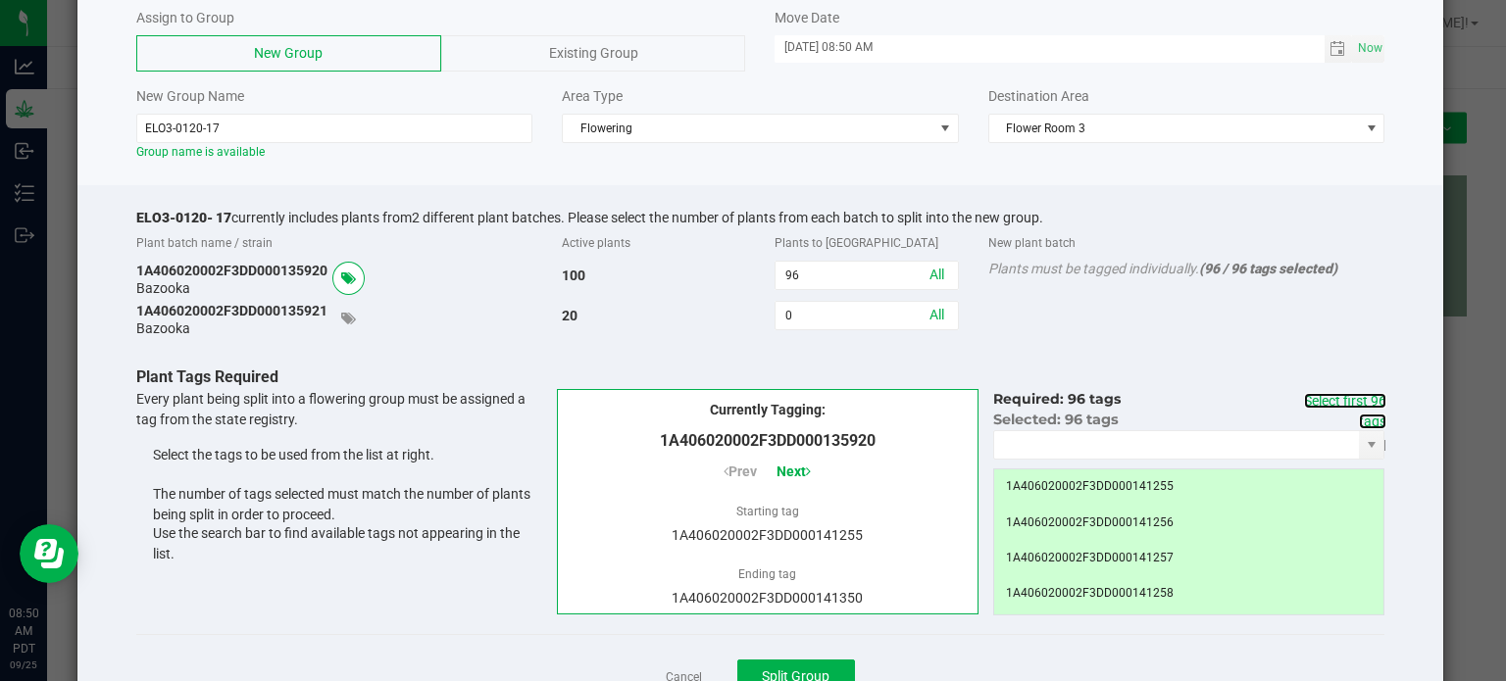
scroll to position [181, 0]
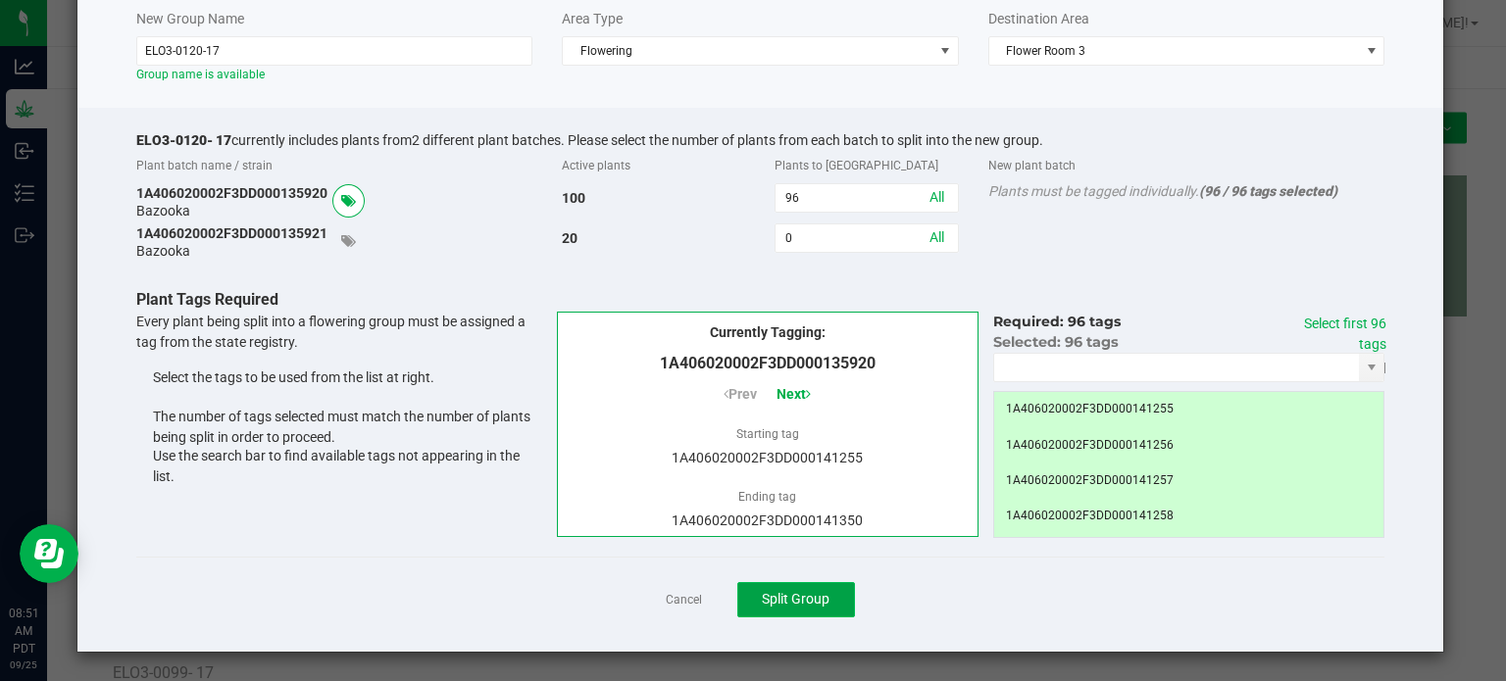
click at [794, 595] on span "Split Group" at bounding box center [796, 599] width 68 height 16
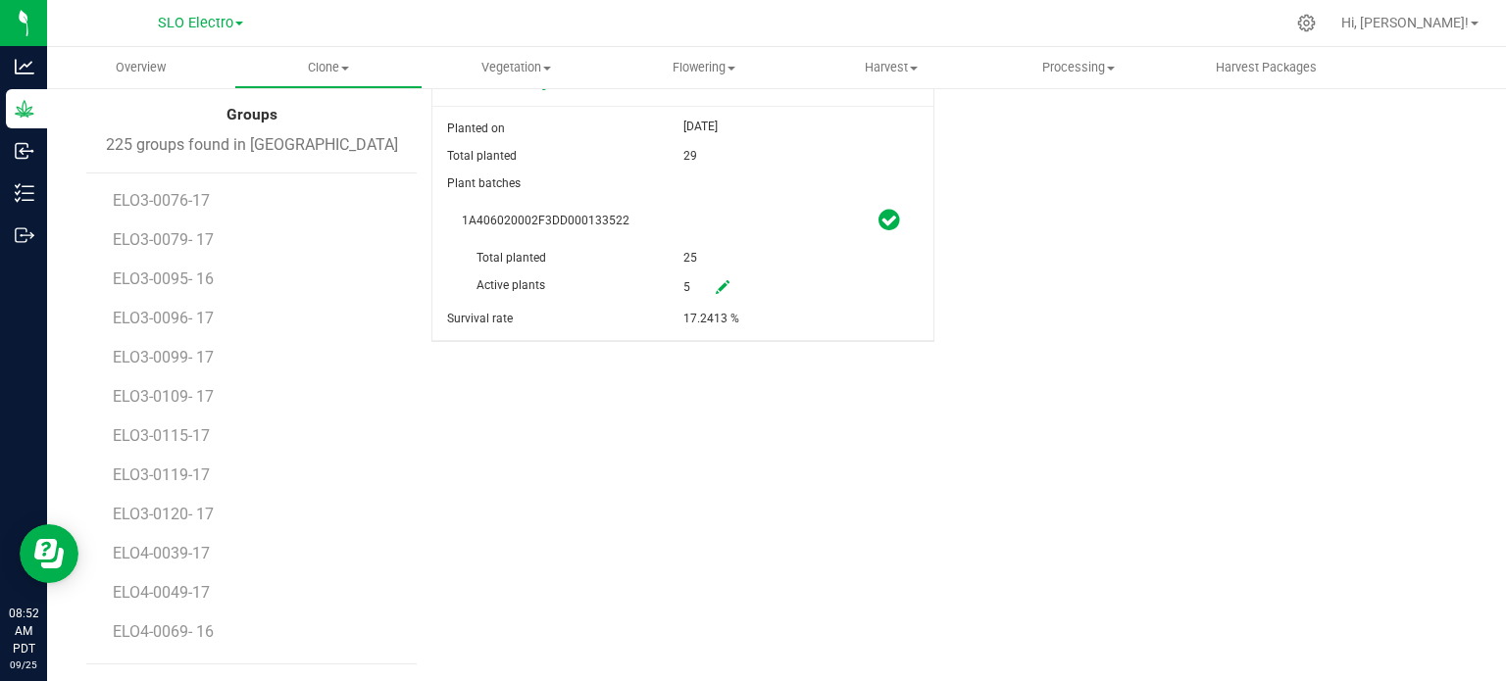
scroll to position [2353, 0]
click at [191, 396] on span "ELO3-0119-17" at bounding box center [164, 396] width 102 height 19
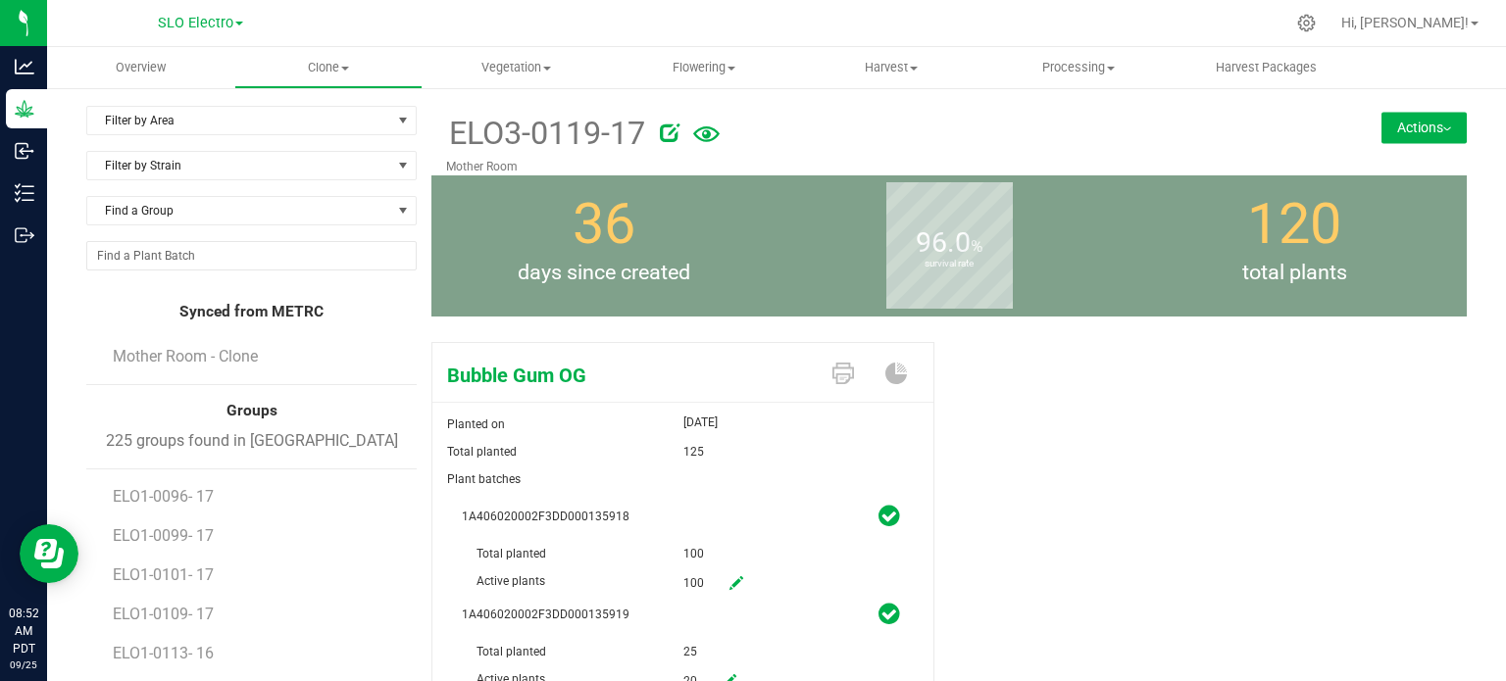
click at [665, 128] on icon at bounding box center [670, 133] width 20 height 20
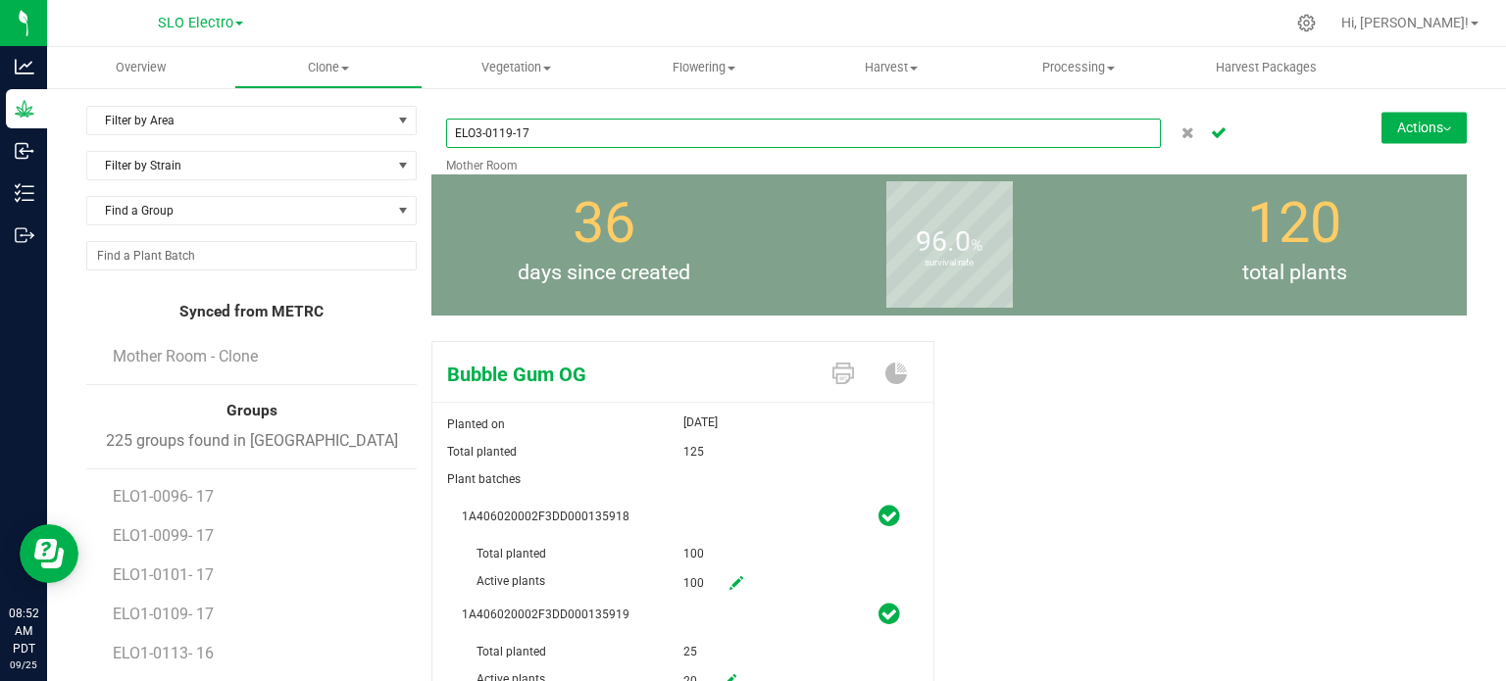
click at [515, 128] on input "ELO3-0119-17" at bounding box center [803, 133] width 715 height 29
type input "ELO3-0119- 17"
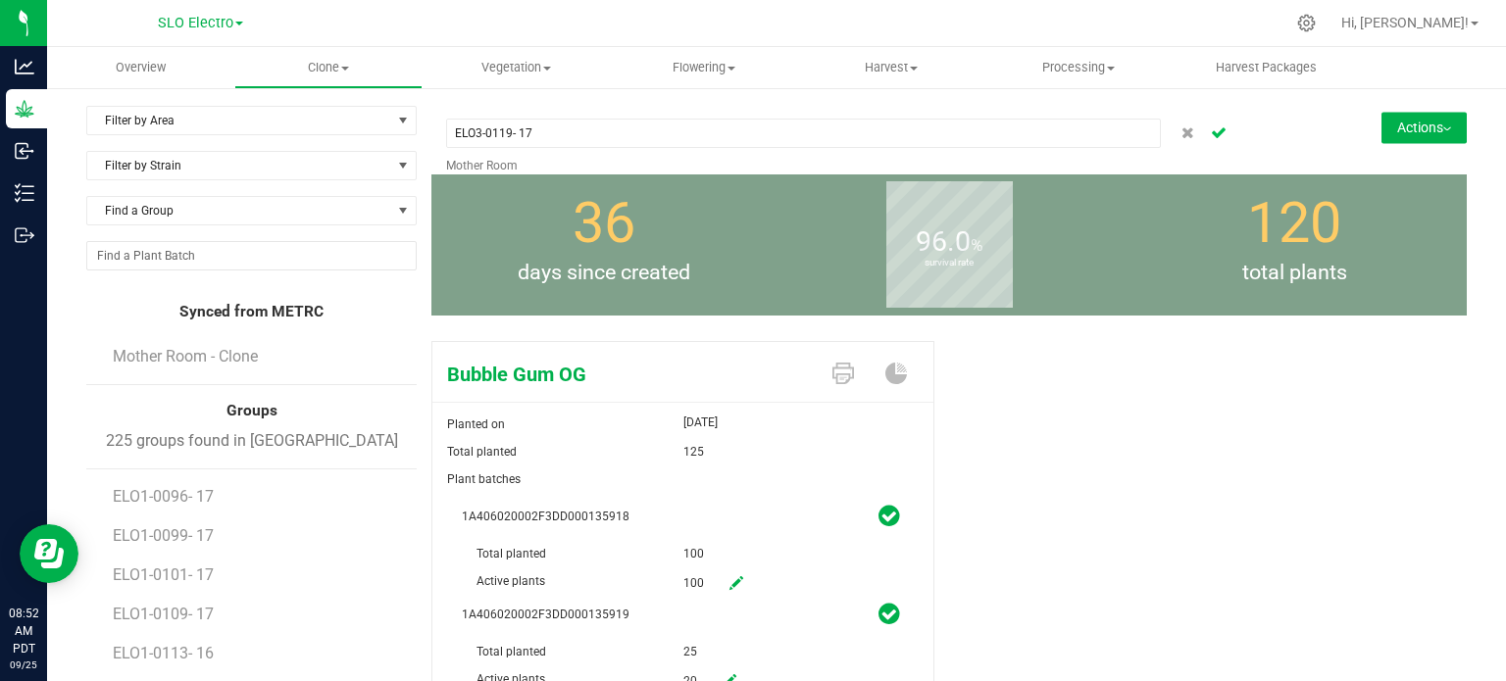
click at [1211, 135] on icon "Cancel button" at bounding box center [1219, 131] width 16 height 12
click at [1413, 132] on button "Actions" at bounding box center [1423, 127] width 85 height 31
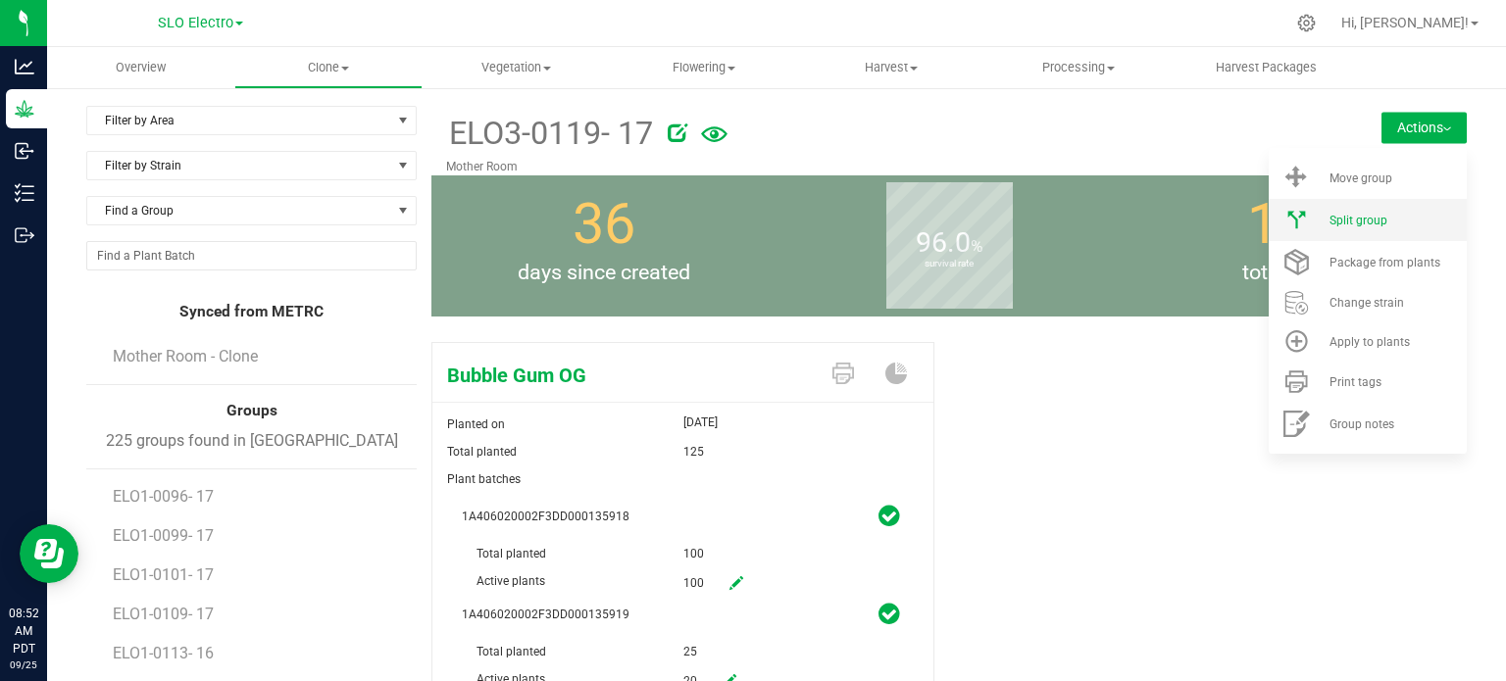
click at [1362, 221] on span "Split group" at bounding box center [1358, 221] width 58 height 14
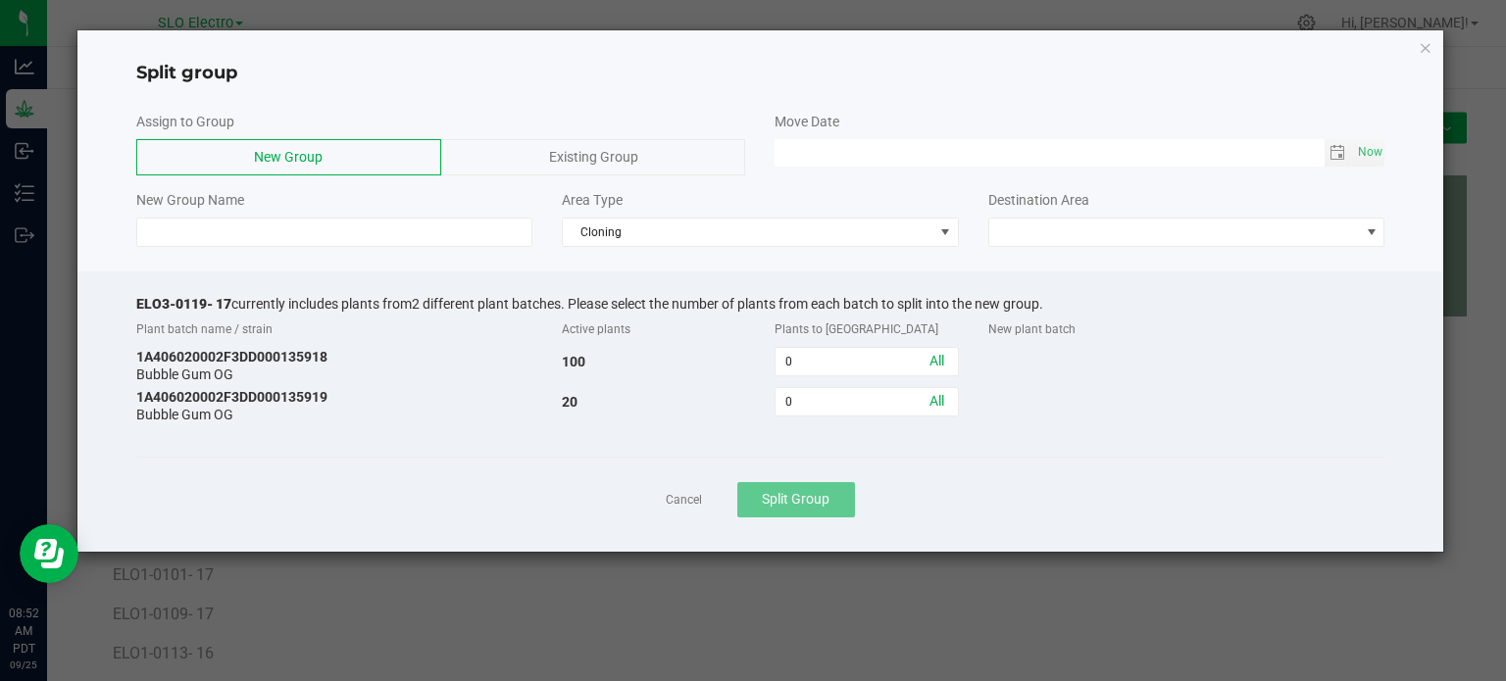
click at [1389, 154] on div "Move Date Now" at bounding box center [1079, 139] width 639 height 55
click at [1369, 155] on span "Now" at bounding box center [1369, 152] width 33 height 28
type input "[DATE] 08:52 AM"
drag, startPoint x: 228, startPoint y: 301, endPoint x: 71, endPoint y: 313, distance: 158.3
click at [71, 313] on ngb-modal-window "Split group Assign to Group New Group Existing Group Move Date [DATE] 08:52 AM …" at bounding box center [760, 340] width 1520 height 681
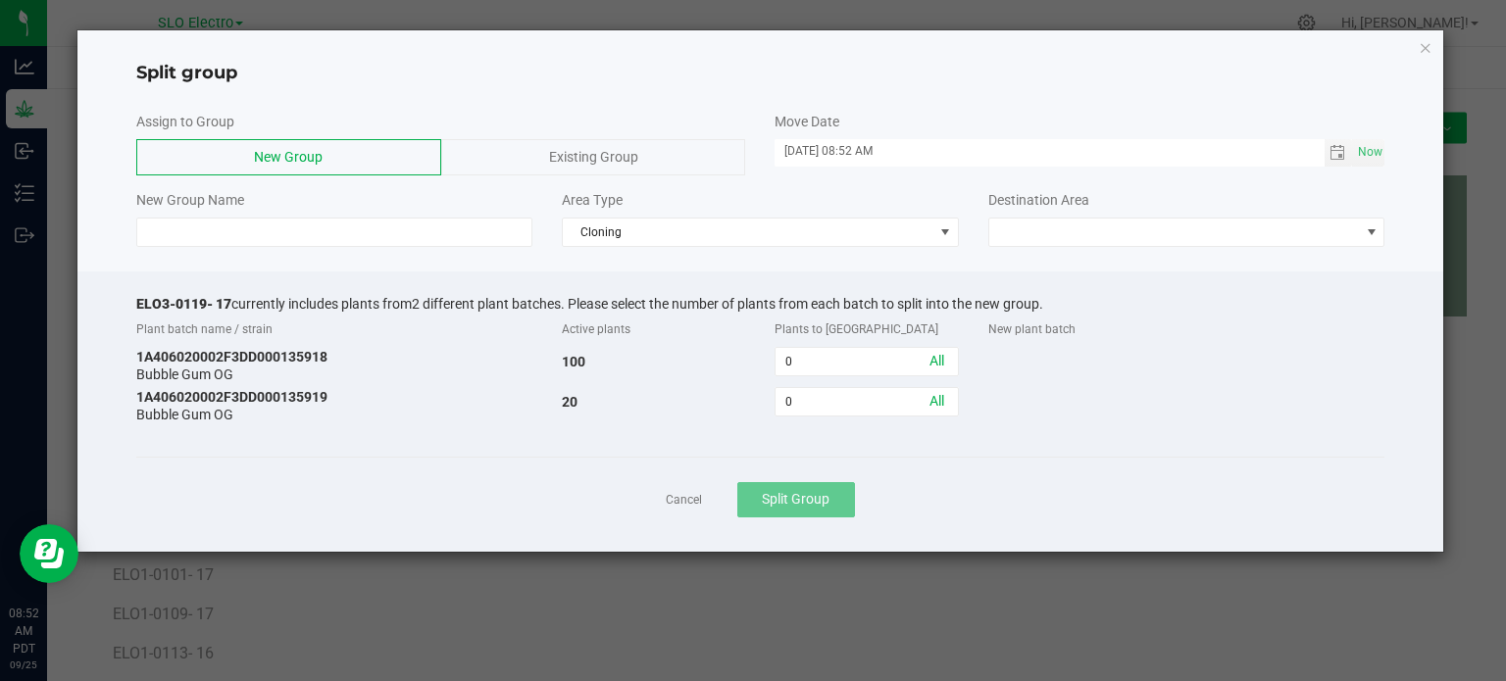
click at [146, 297] on span "ELO3-0119- 17" at bounding box center [183, 304] width 95 height 16
click at [125, 301] on div "ELO3-0119- 17 currently includes plants from 2 different plant batches. Please …" at bounding box center [760, 412] width 1367 height 280
drag, startPoint x: 135, startPoint y: 301, endPoint x: 227, endPoint y: 286, distance: 93.3
click at [227, 286] on div "ELO3-0119- 17 currently includes plants from 2 different plant batches. Please …" at bounding box center [760, 412] width 1367 height 280
copy span "ELO3-0119- 17"
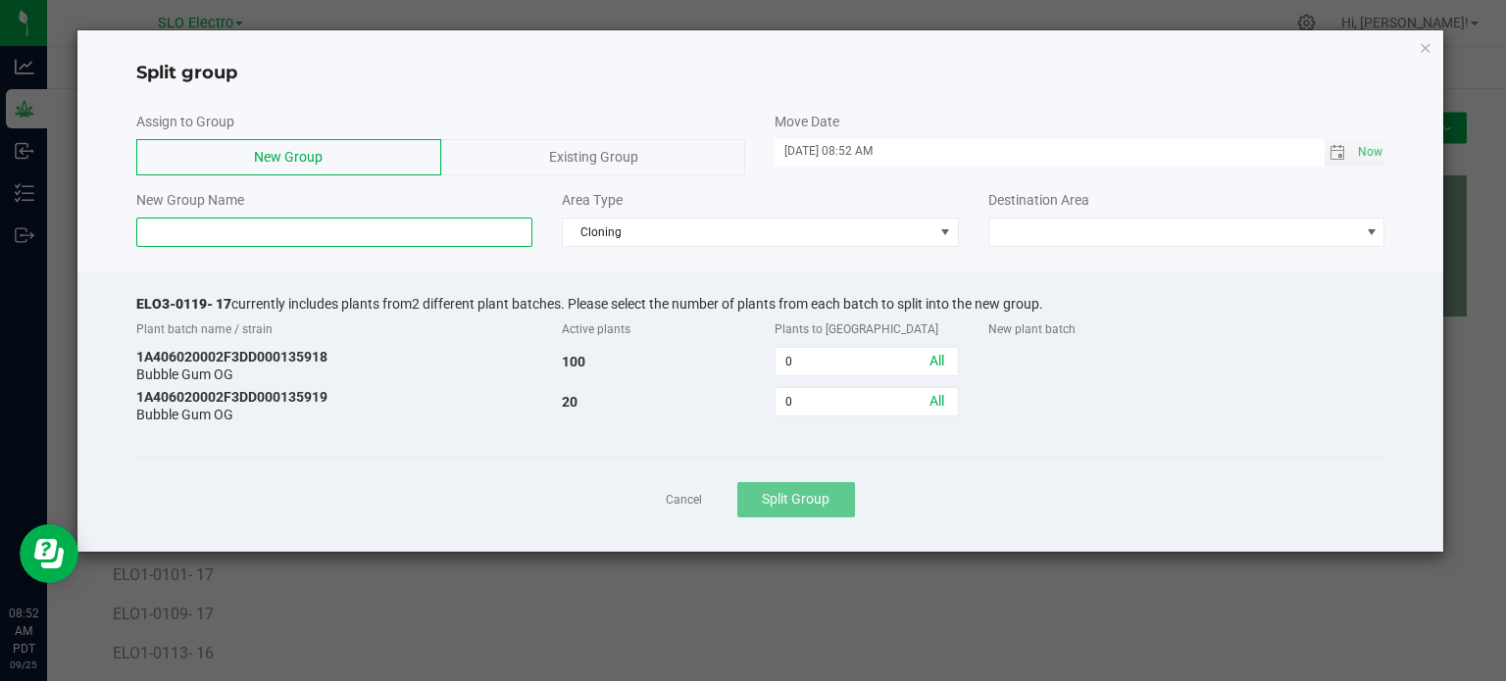
click at [247, 242] on input at bounding box center [334, 232] width 397 height 29
paste input "ELO3-0119- 17"
click at [208, 226] on input "ELO3-0119- 17" at bounding box center [334, 232] width 397 height 29
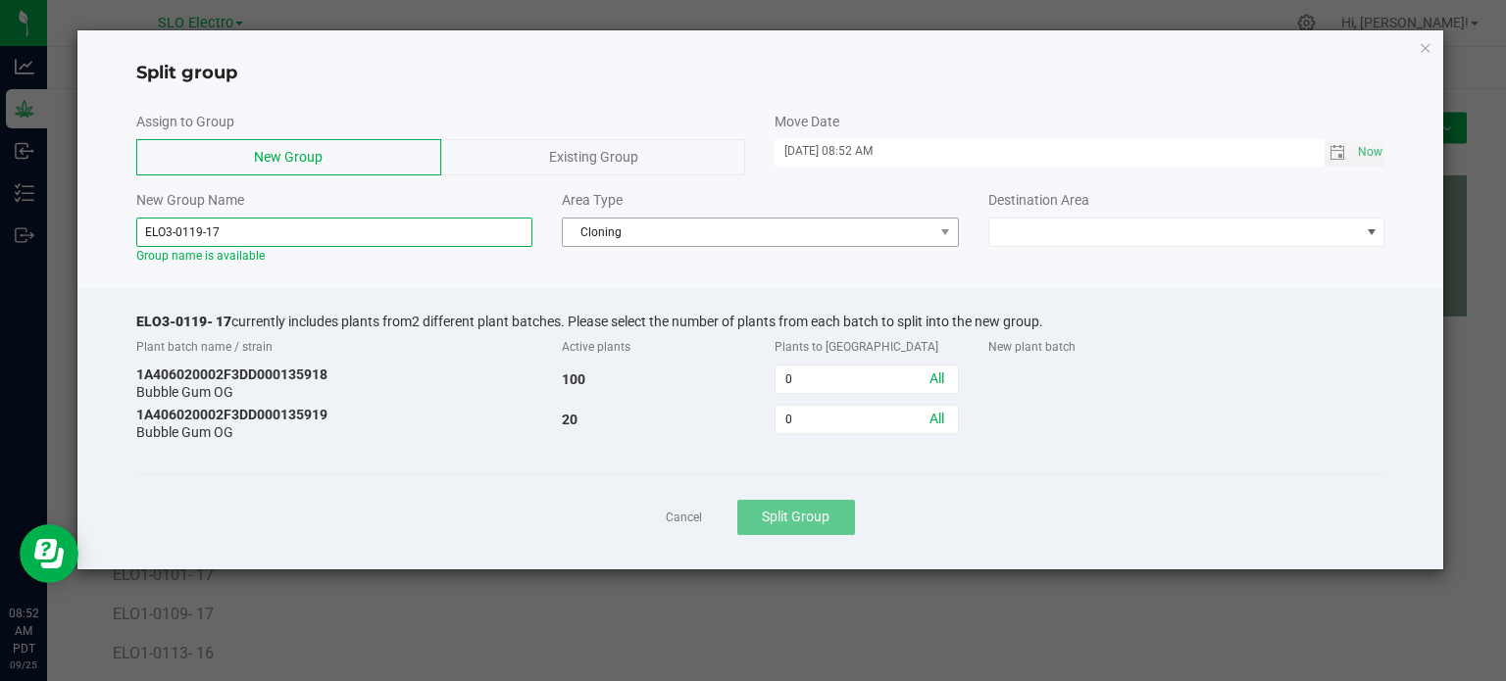
type input "ELO3-0119-17"
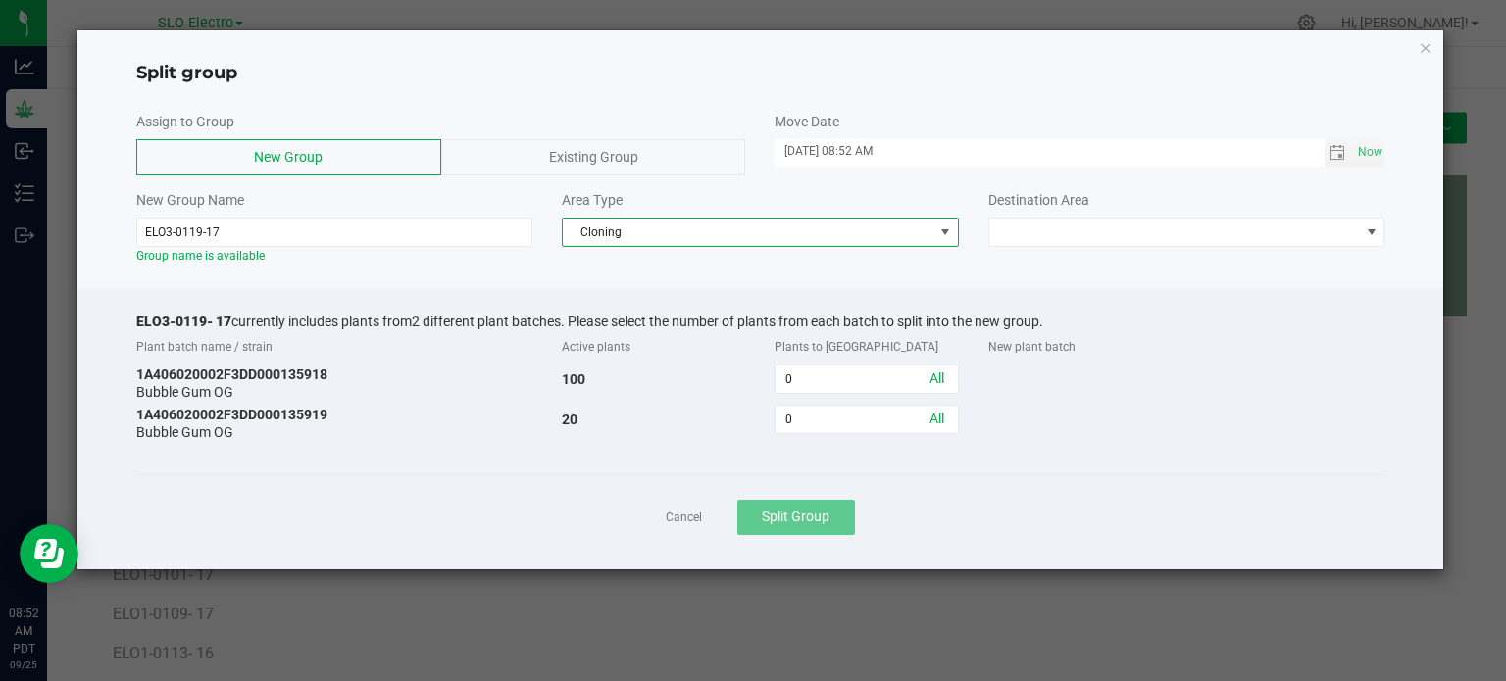
click at [770, 236] on span "Cloning" at bounding box center [748, 232] width 371 height 27
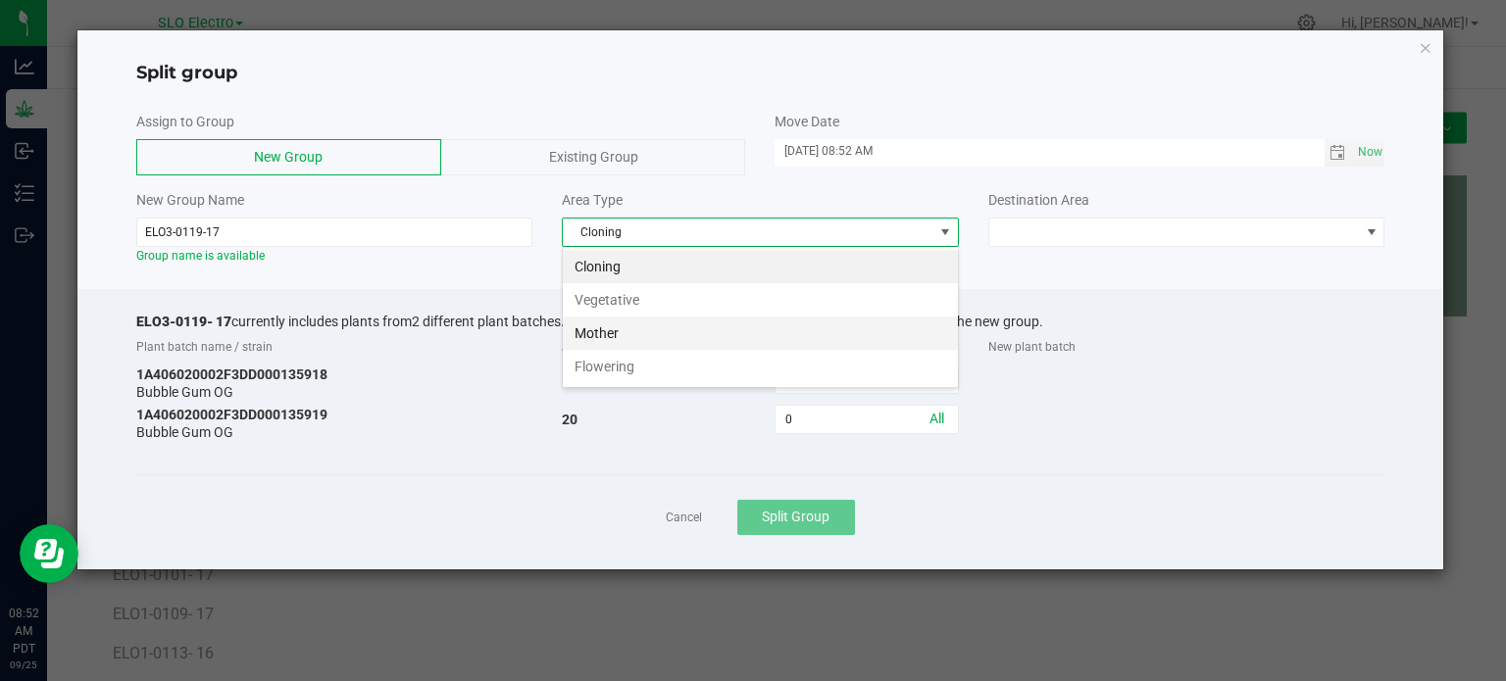
scroll to position [28, 396]
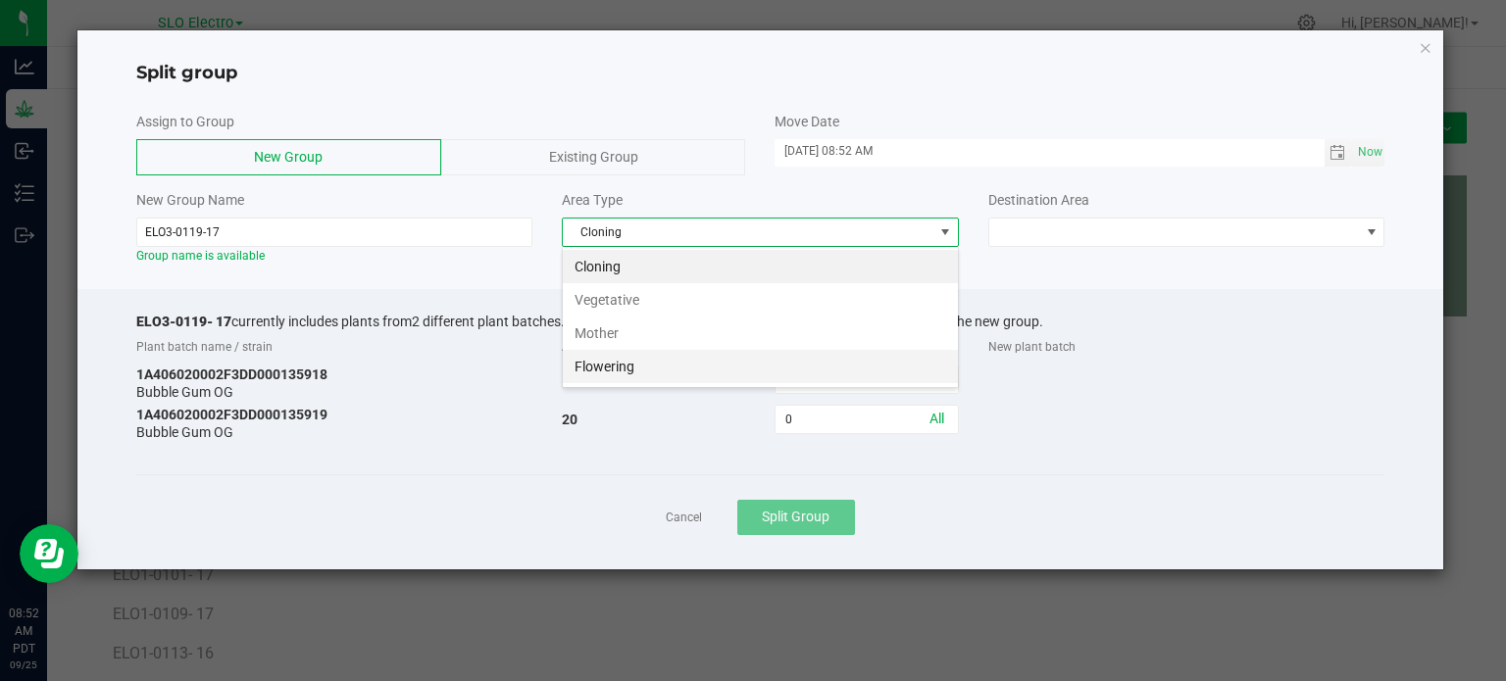
click at [674, 366] on li "Flowering" at bounding box center [760, 366] width 395 height 33
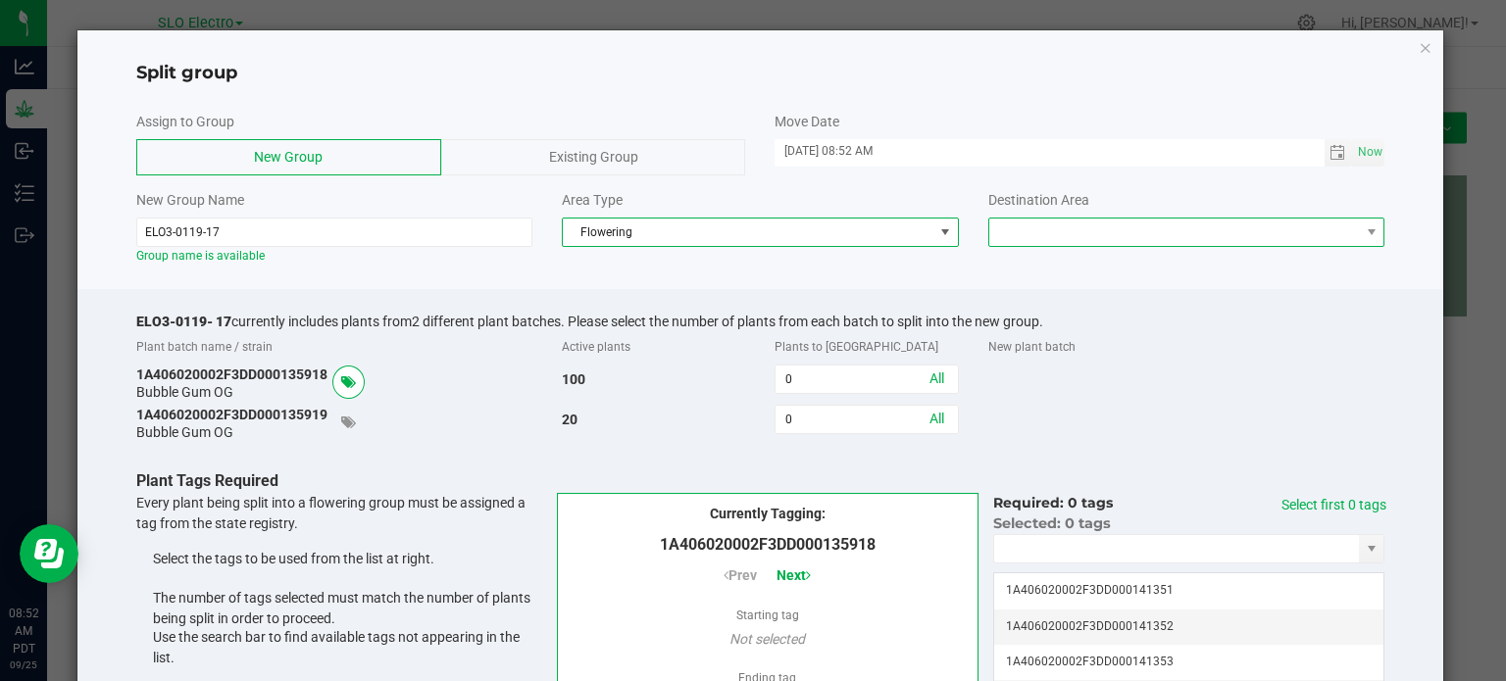
click at [1047, 241] on span at bounding box center [1174, 232] width 371 height 27
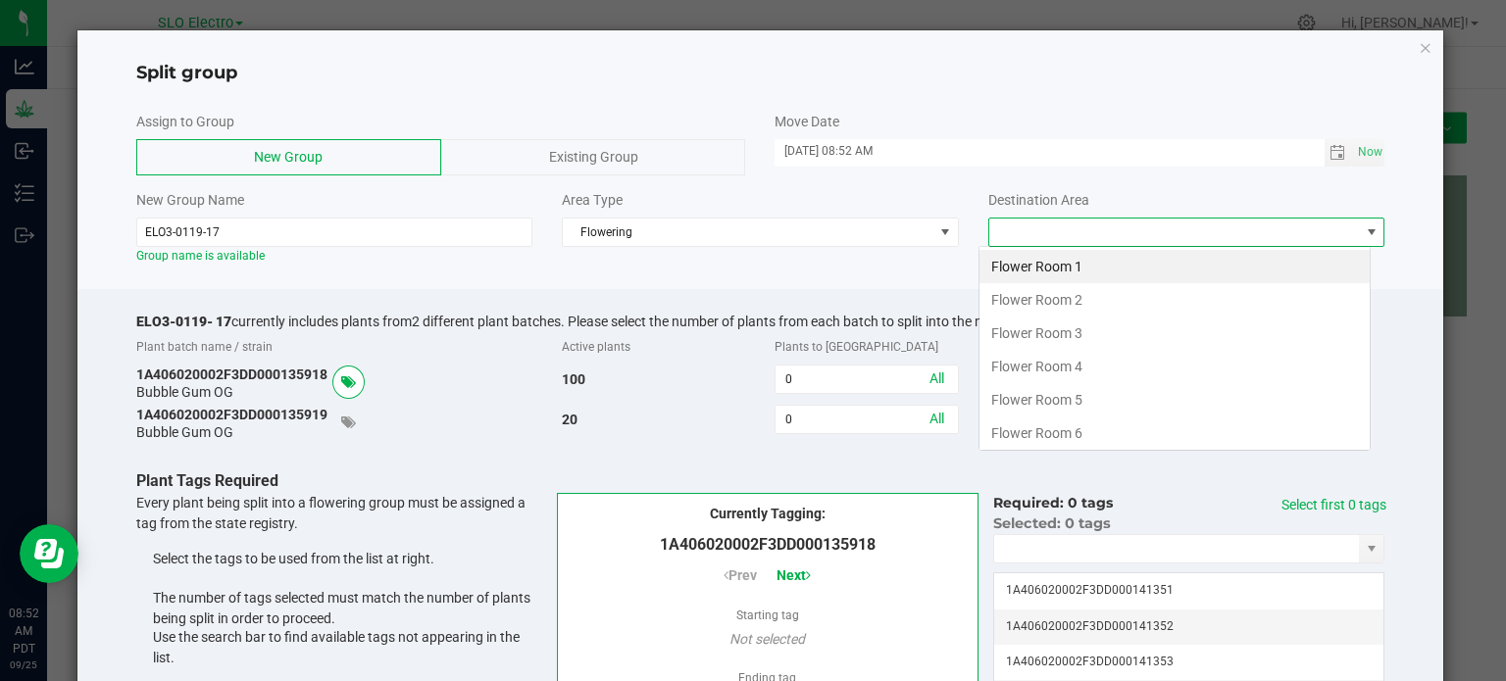
scroll to position [28, 392]
click at [1105, 337] on li "Flower Room 3" at bounding box center [1174, 333] width 390 height 33
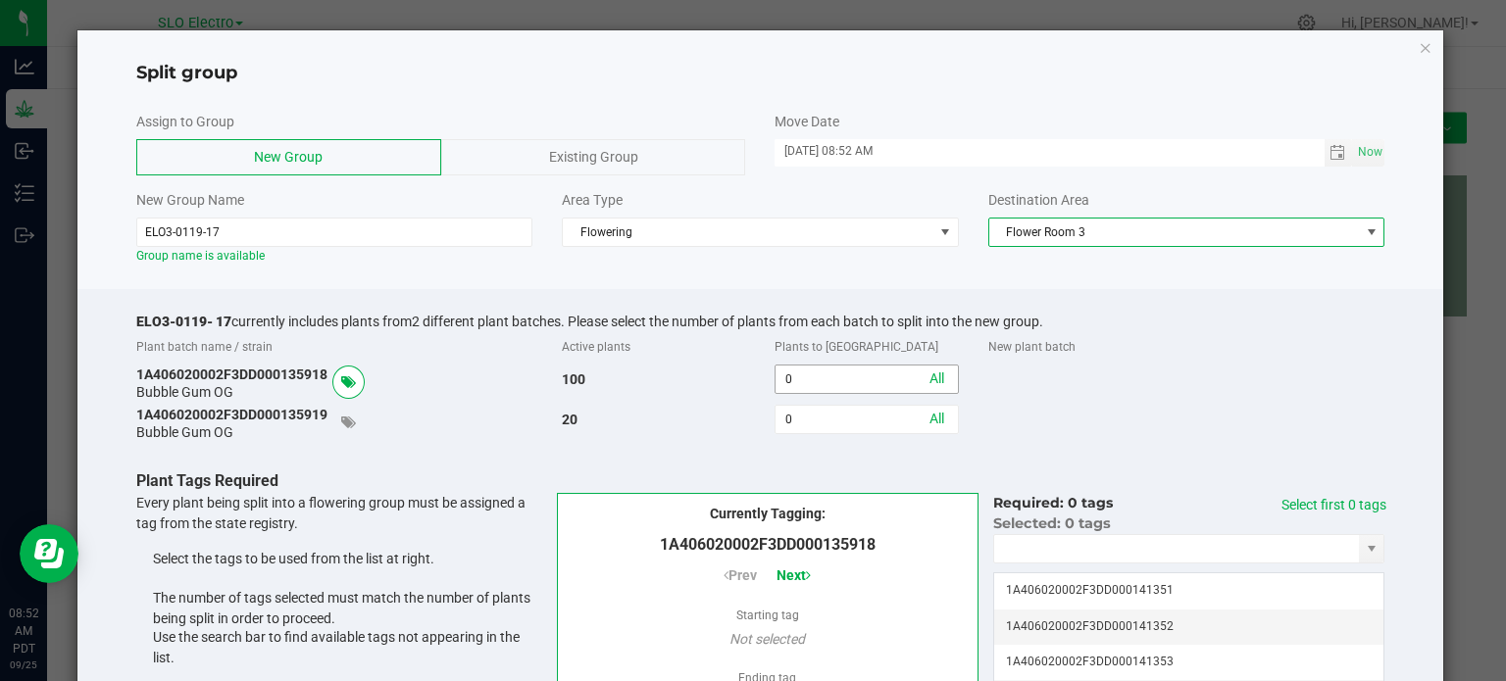
click at [833, 383] on input "0" at bounding box center [865, 379] width 181 height 27
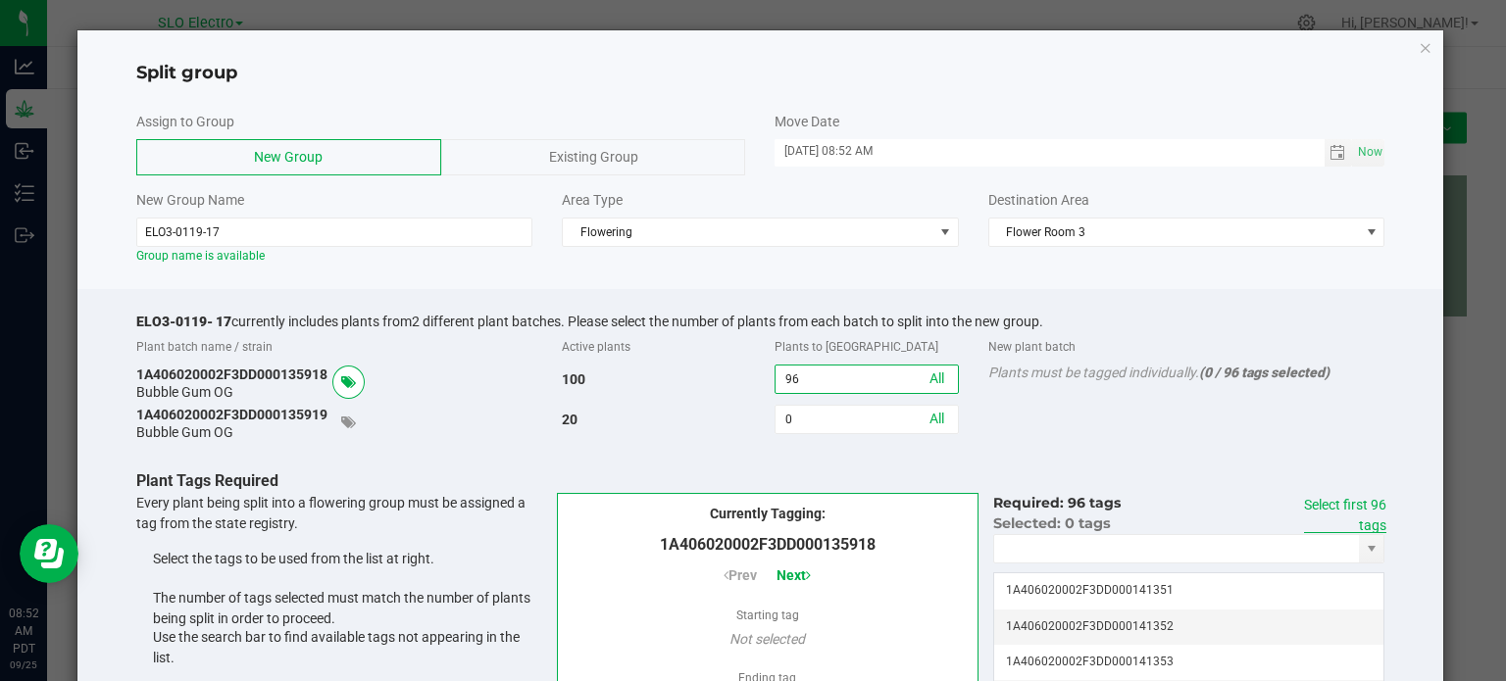
type input "96"
click at [1341, 512] on link "Select first 96 tags" at bounding box center [1345, 515] width 82 height 36
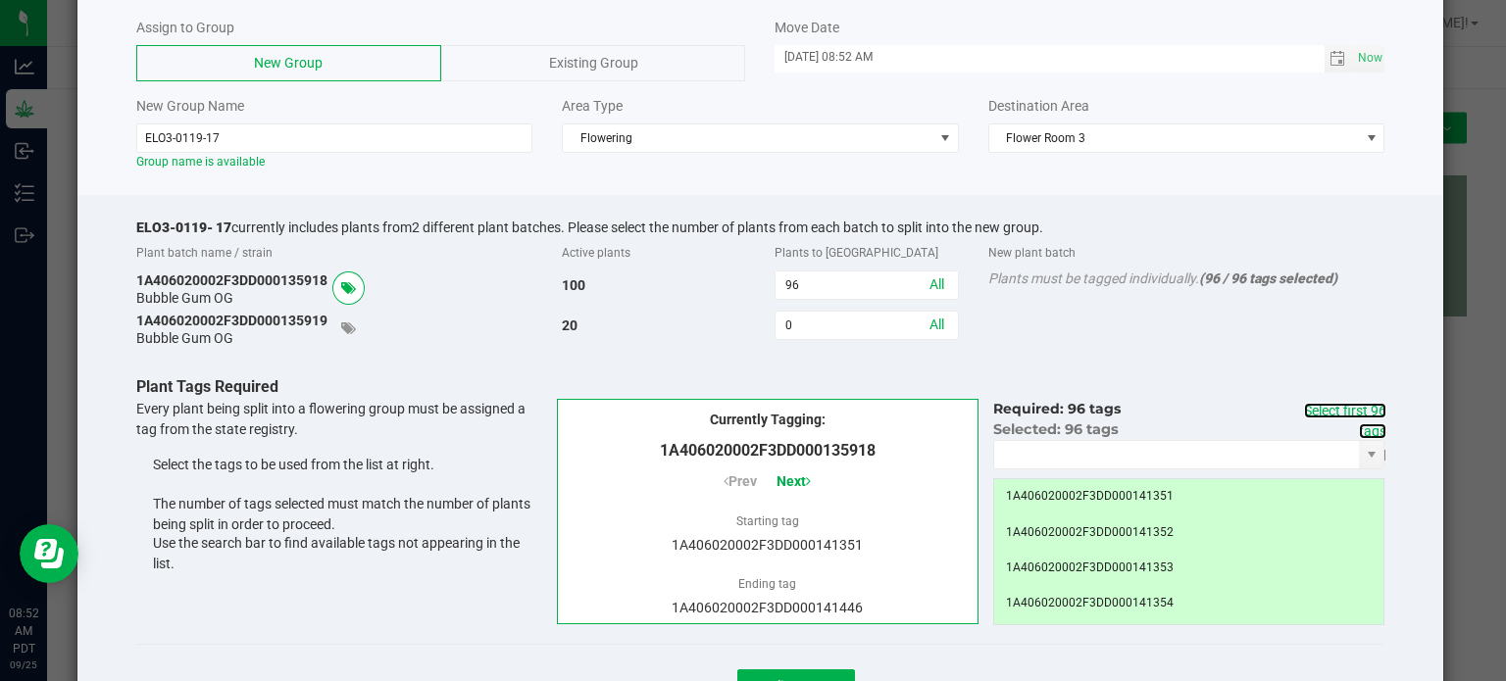
scroll to position [181, 0]
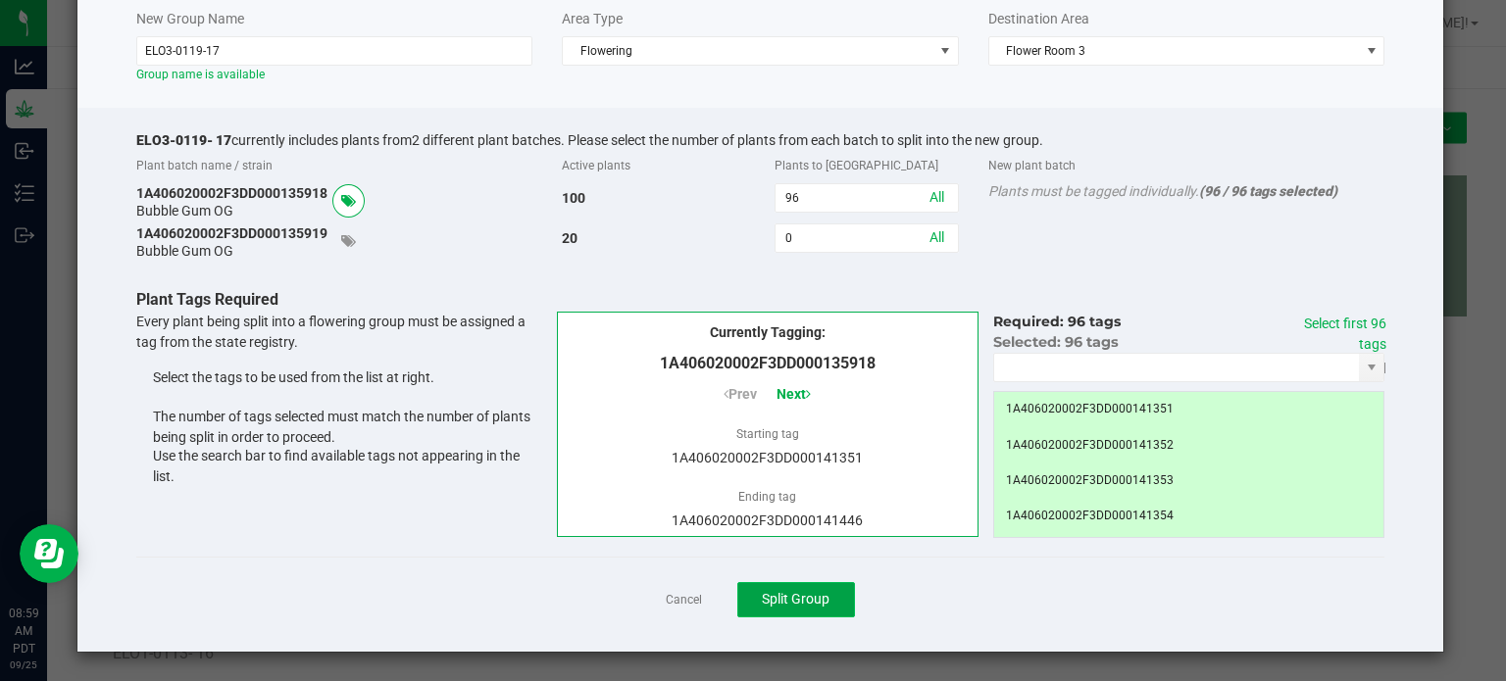
click at [793, 610] on button "Split Group" at bounding box center [796, 599] width 118 height 35
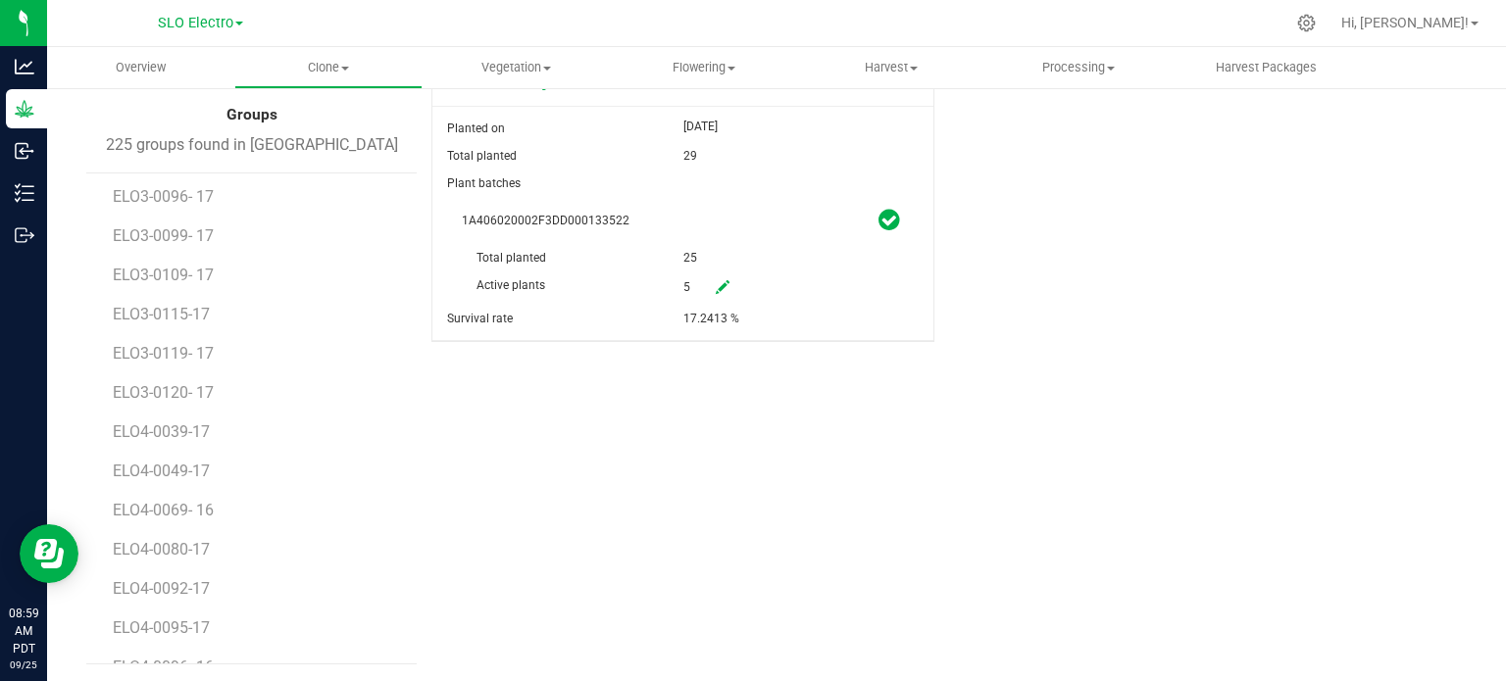
scroll to position [2353, 0]
click at [205, 352] on span "ELO3-0115-17" at bounding box center [164, 357] width 102 height 19
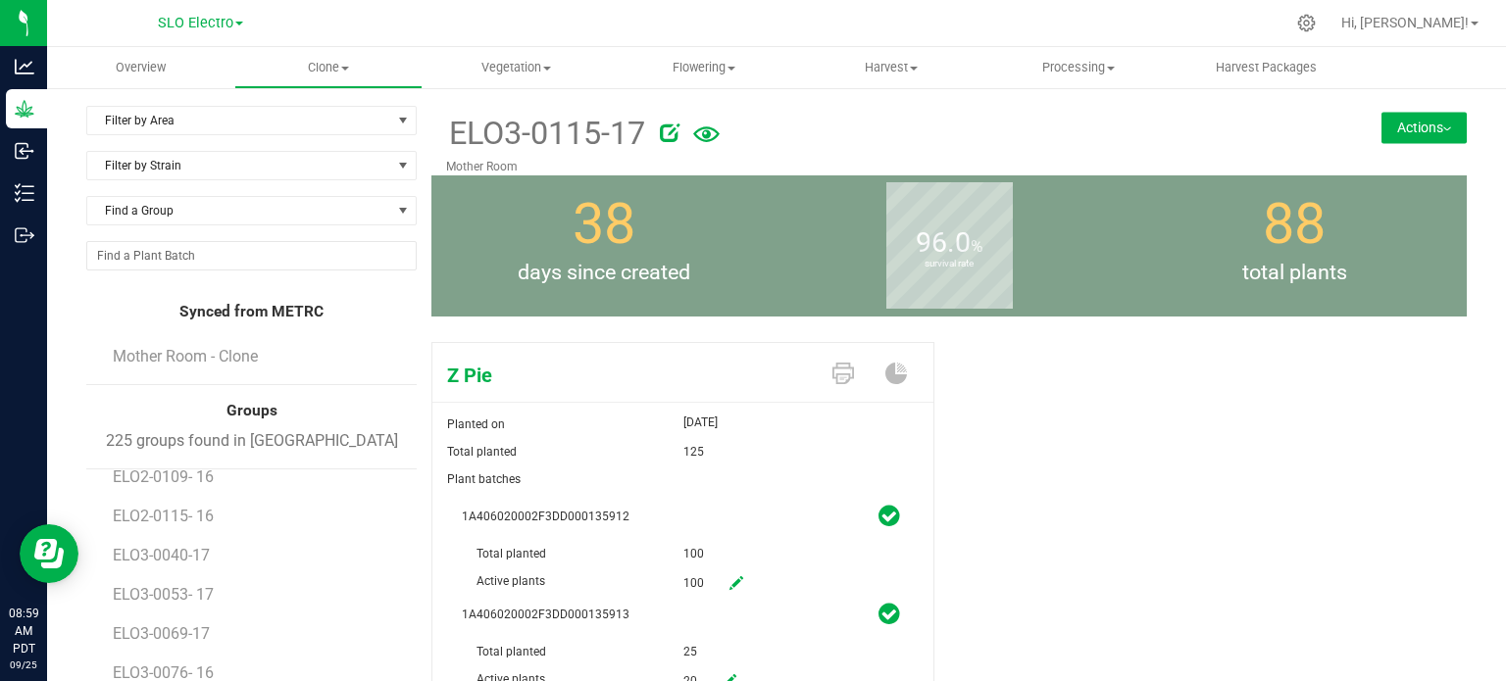
click at [665, 129] on icon at bounding box center [670, 133] width 20 height 20
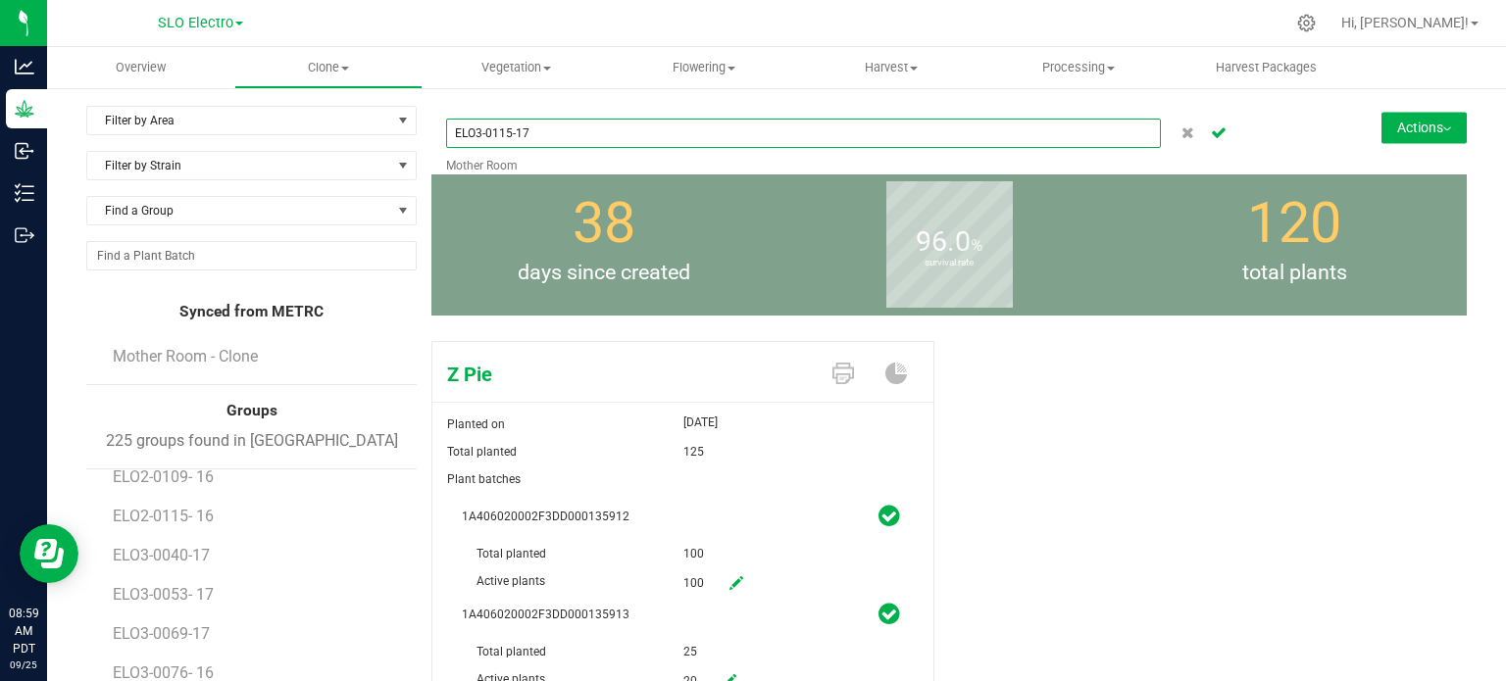
click at [512, 132] on input "ELO3-0115-17" at bounding box center [803, 133] width 715 height 29
type input "ELO3-0115- 17"
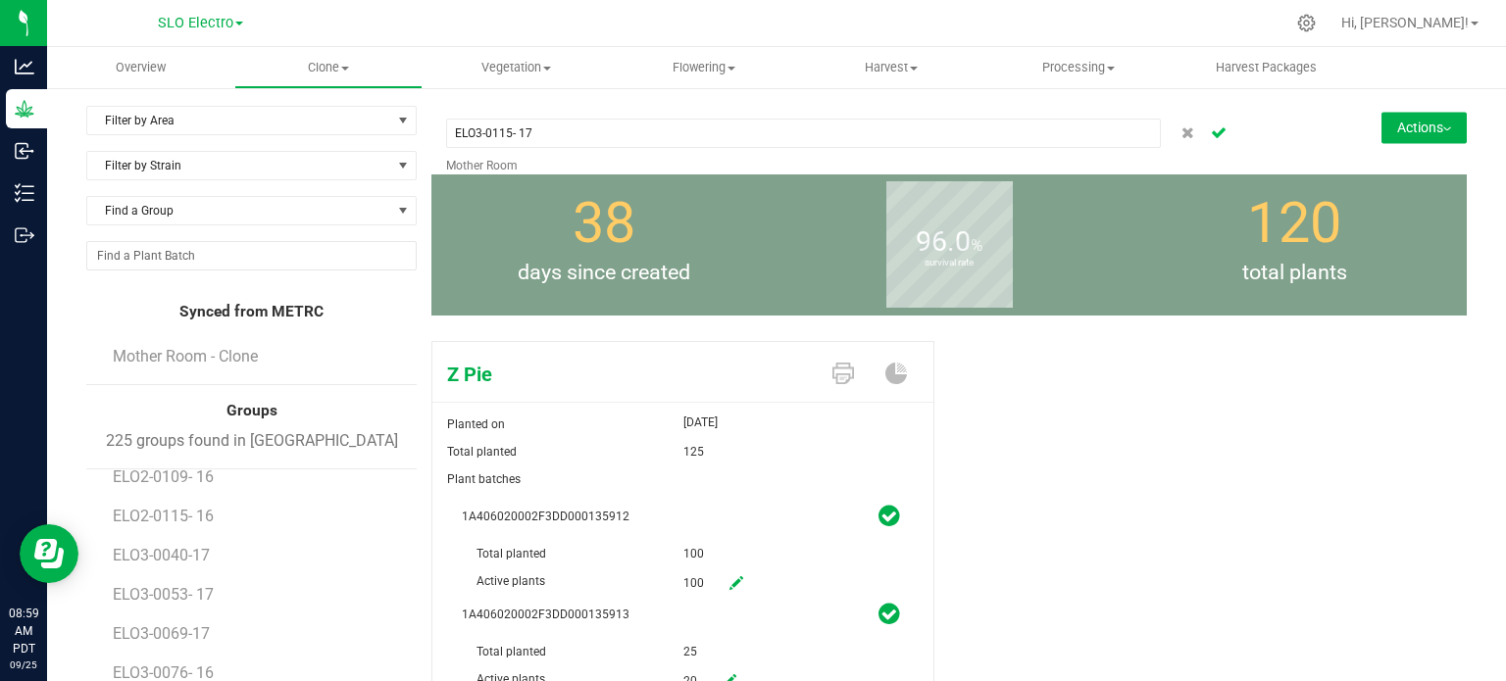
click at [1211, 137] on icon "Cancel button" at bounding box center [1219, 131] width 16 height 12
drag, startPoint x: 1451, startPoint y: 144, endPoint x: 1435, endPoint y: 140, distance: 16.2
click at [1449, 144] on div "ELO3-0115- 17 [GEOGRAPHIC_DATA] Actions Move group Split group" at bounding box center [948, 141] width 1035 height 70
click at [1435, 140] on button "Actions" at bounding box center [1423, 127] width 85 height 31
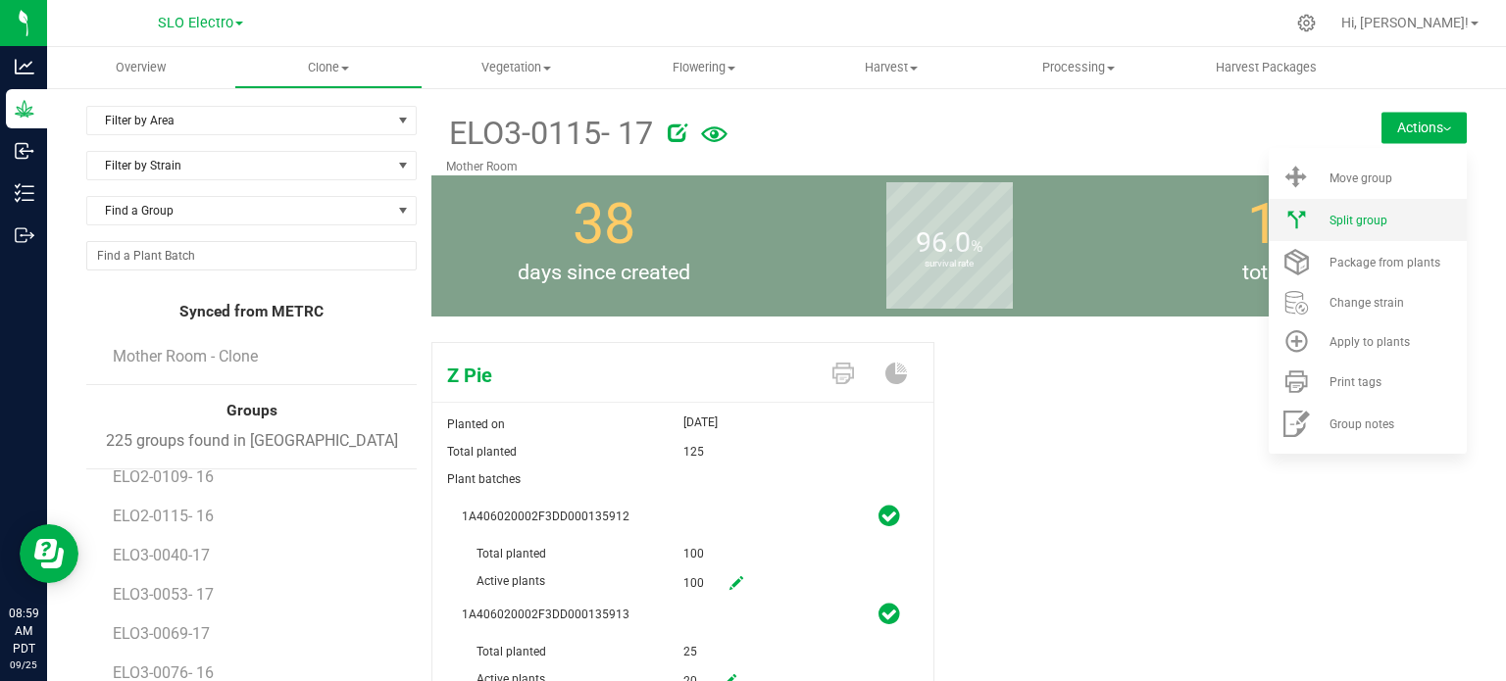
click at [1404, 214] on div "Split group" at bounding box center [1395, 221] width 133 height 14
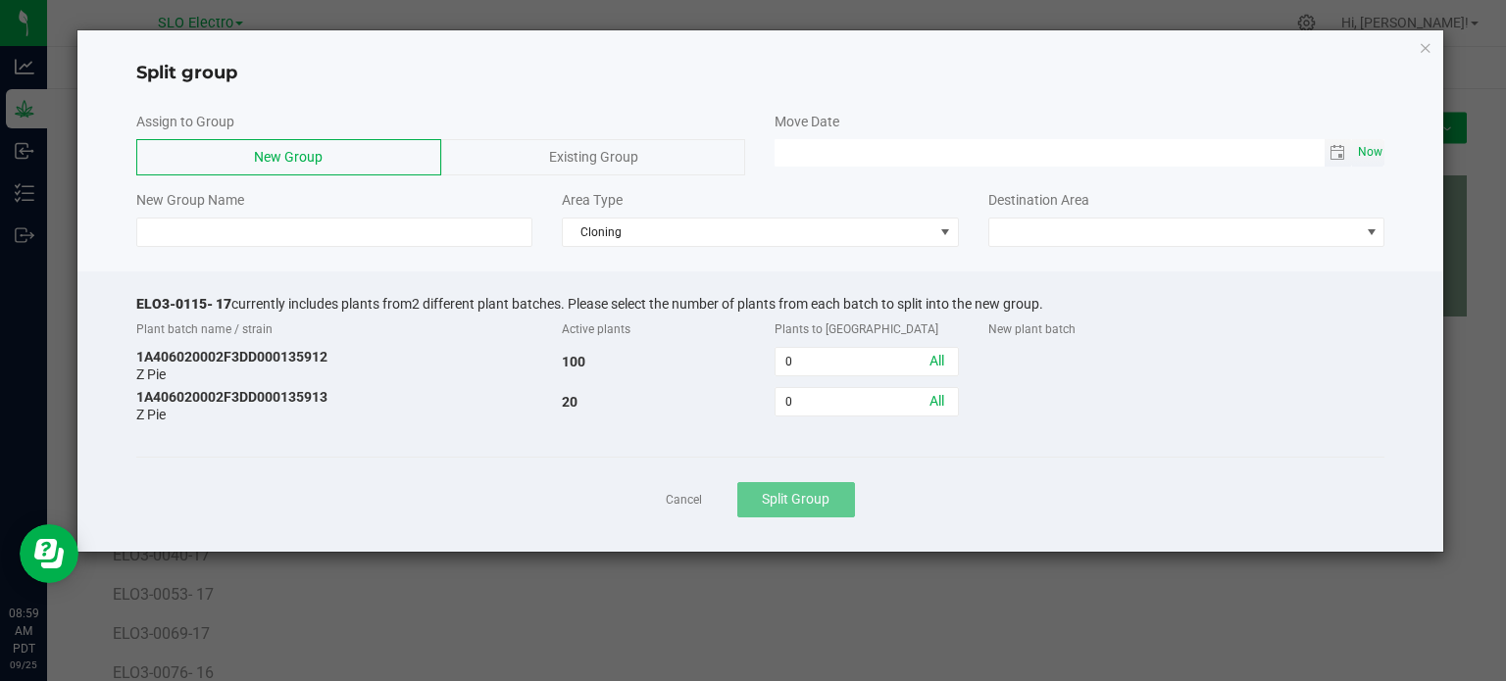
click at [1376, 138] on span "Now" at bounding box center [1369, 152] width 33 height 28
type input "[DATE] 08:59 AM"
drag, startPoint x: 231, startPoint y: 302, endPoint x: 127, endPoint y: 312, distance: 104.4
click at [125, 299] on div "ELO3-0115- 17 currently includes plants from 2 different plant batches. Please …" at bounding box center [760, 412] width 1367 height 280
copy span "ELO3-0115- 17"
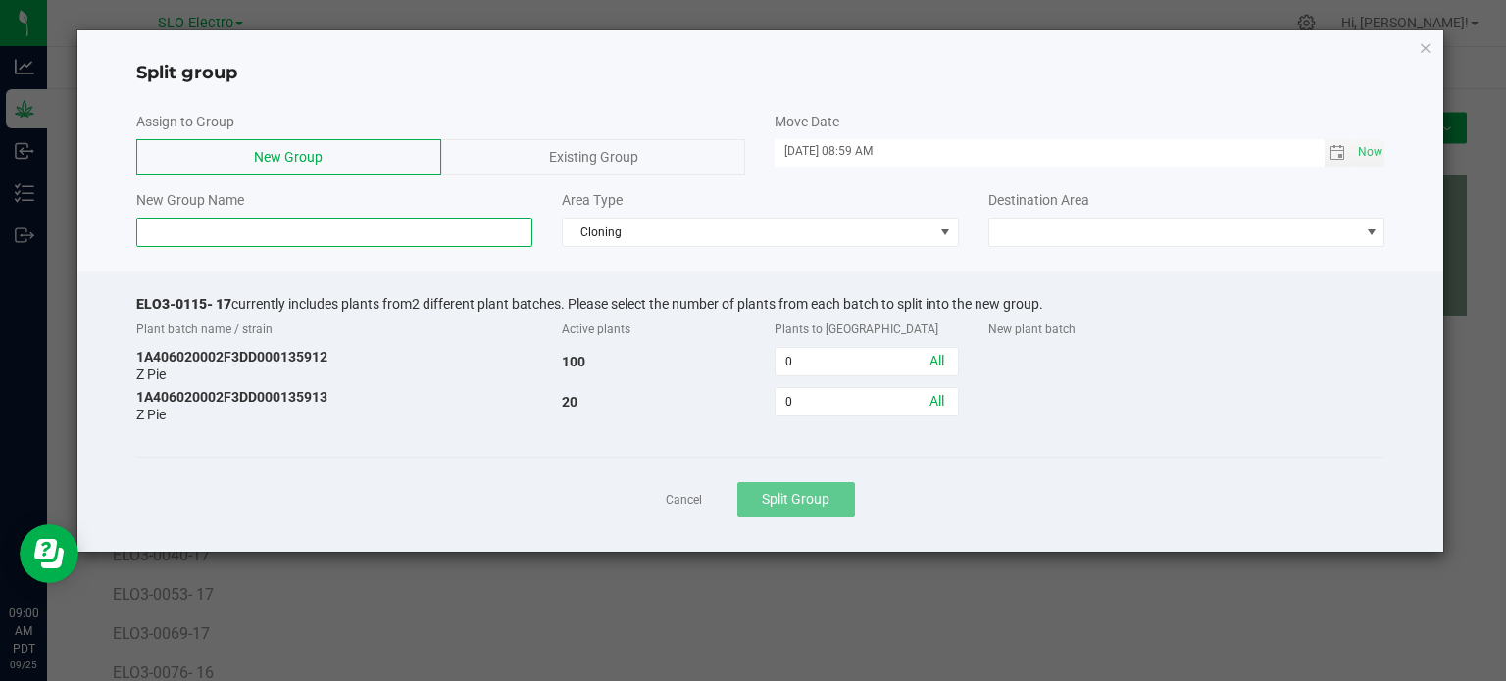
click at [325, 234] on input at bounding box center [334, 232] width 397 height 29
paste input "ELO3-0115- 17"
drag, startPoint x: 208, startPoint y: 232, endPoint x: 224, endPoint y: 236, distance: 16.2
click at [209, 233] on input "ELO3-0115- 17" at bounding box center [334, 232] width 397 height 29
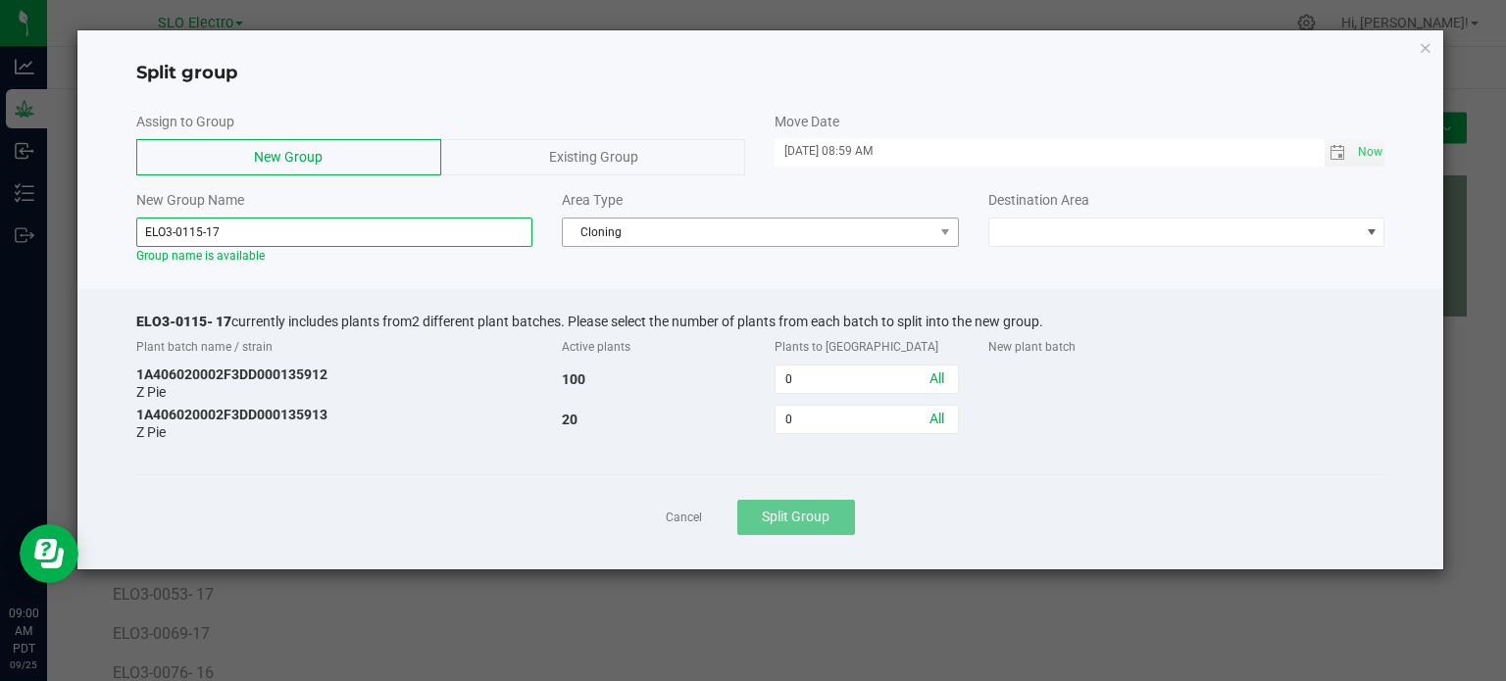
type input "ELO3-0115-17"
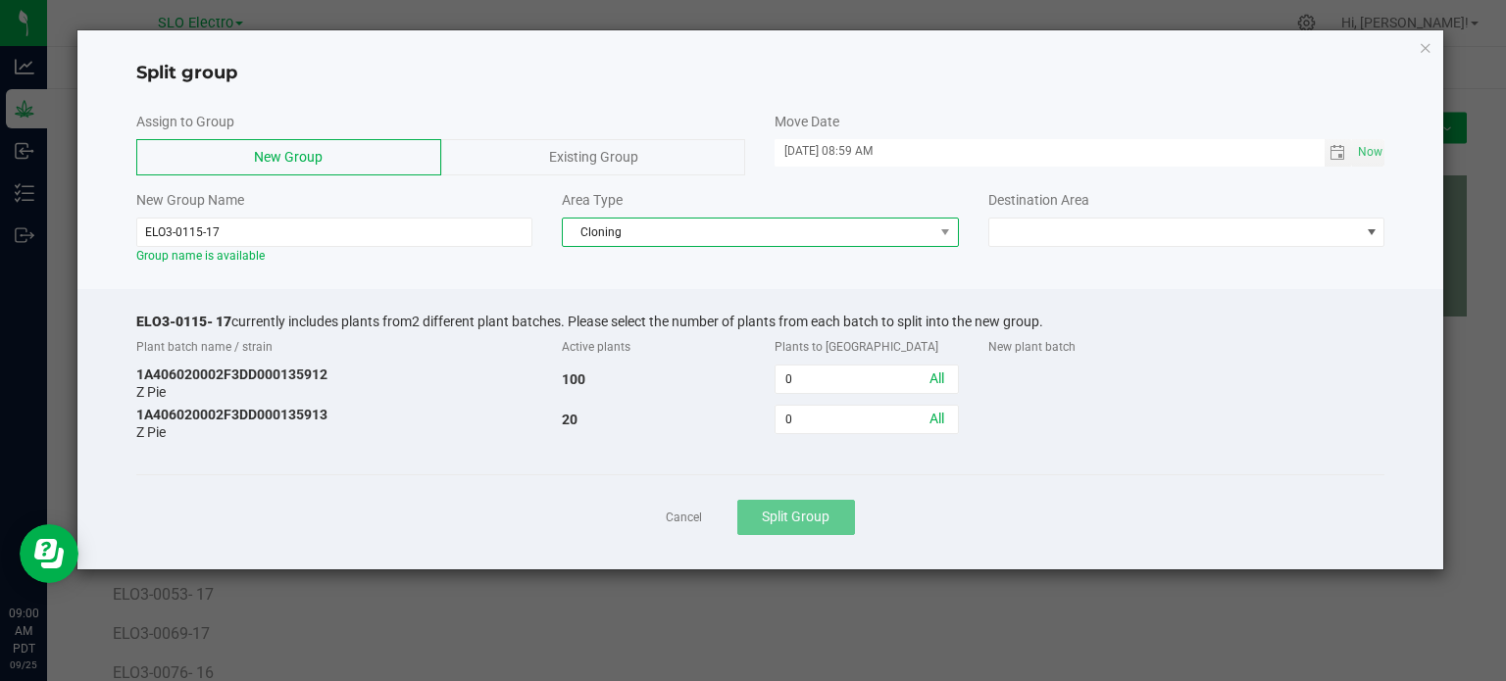
click at [655, 236] on span "Cloning" at bounding box center [748, 232] width 371 height 27
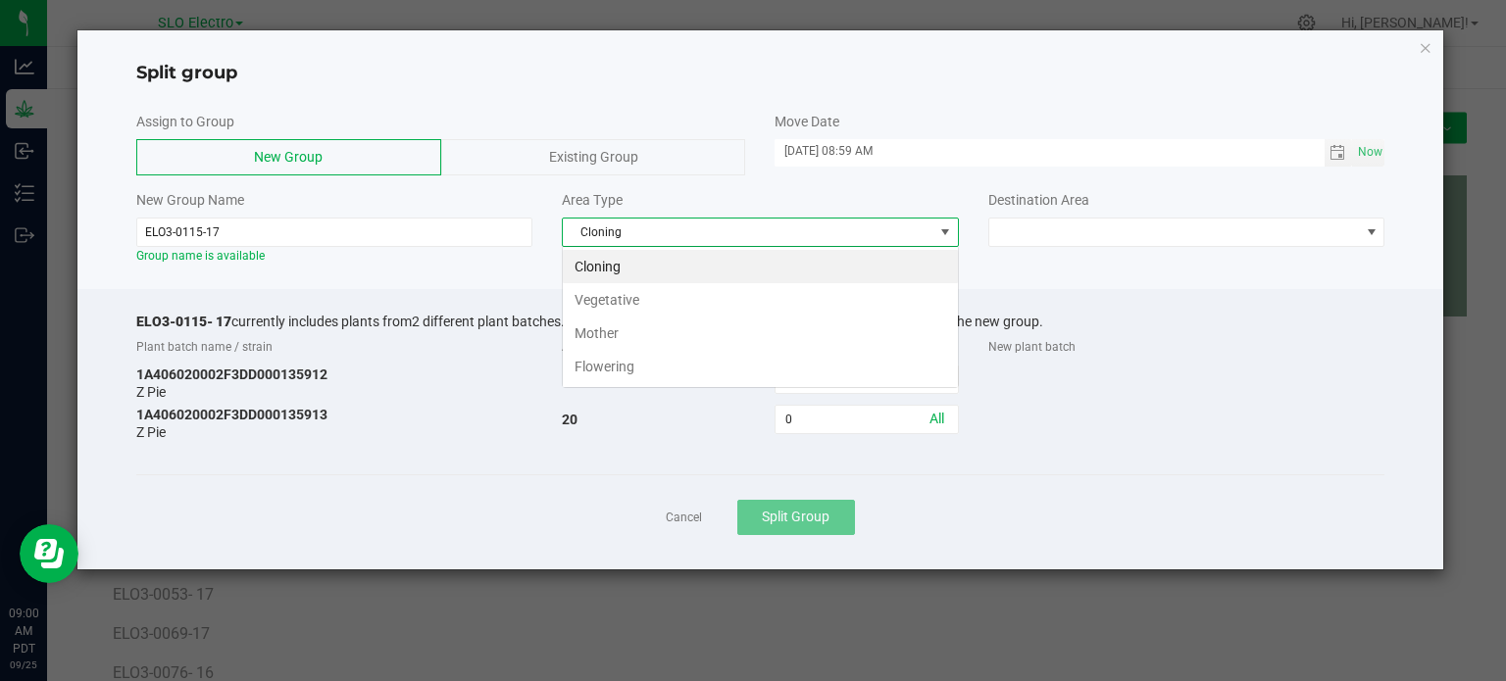
scroll to position [28, 396]
click at [643, 361] on li "Flowering" at bounding box center [760, 366] width 395 height 33
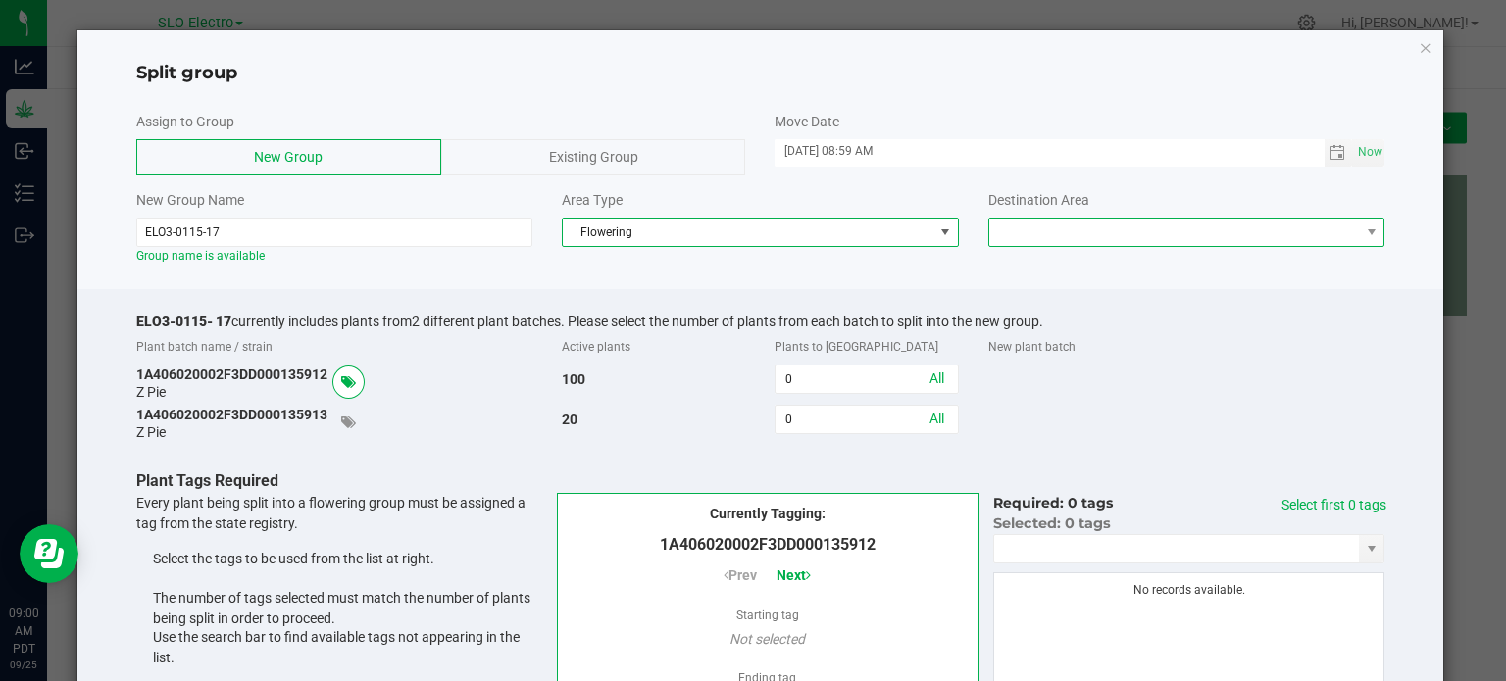
click at [1111, 227] on span at bounding box center [1174, 232] width 371 height 27
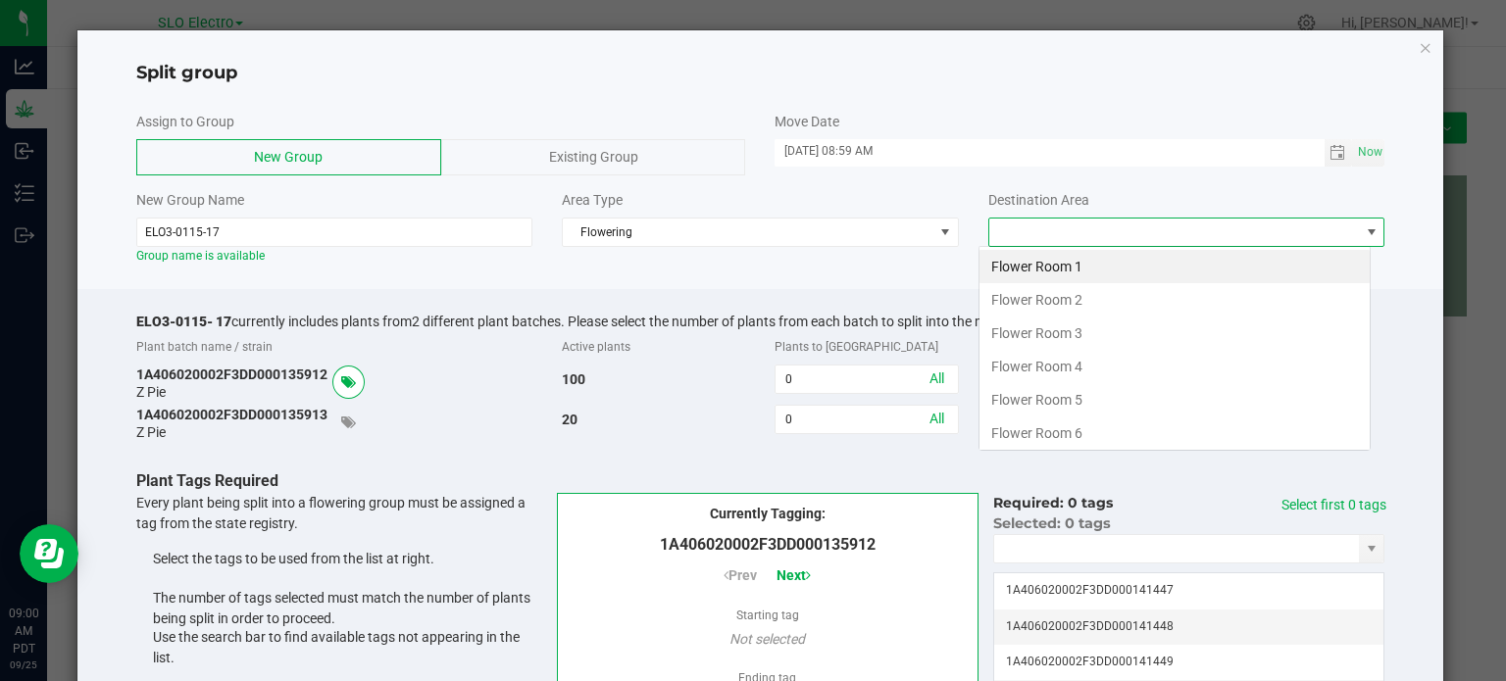
scroll to position [28, 392]
click at [1092, 332] on li "Flower Room 3" at bounding box center [1174, 333] width 390 height 33
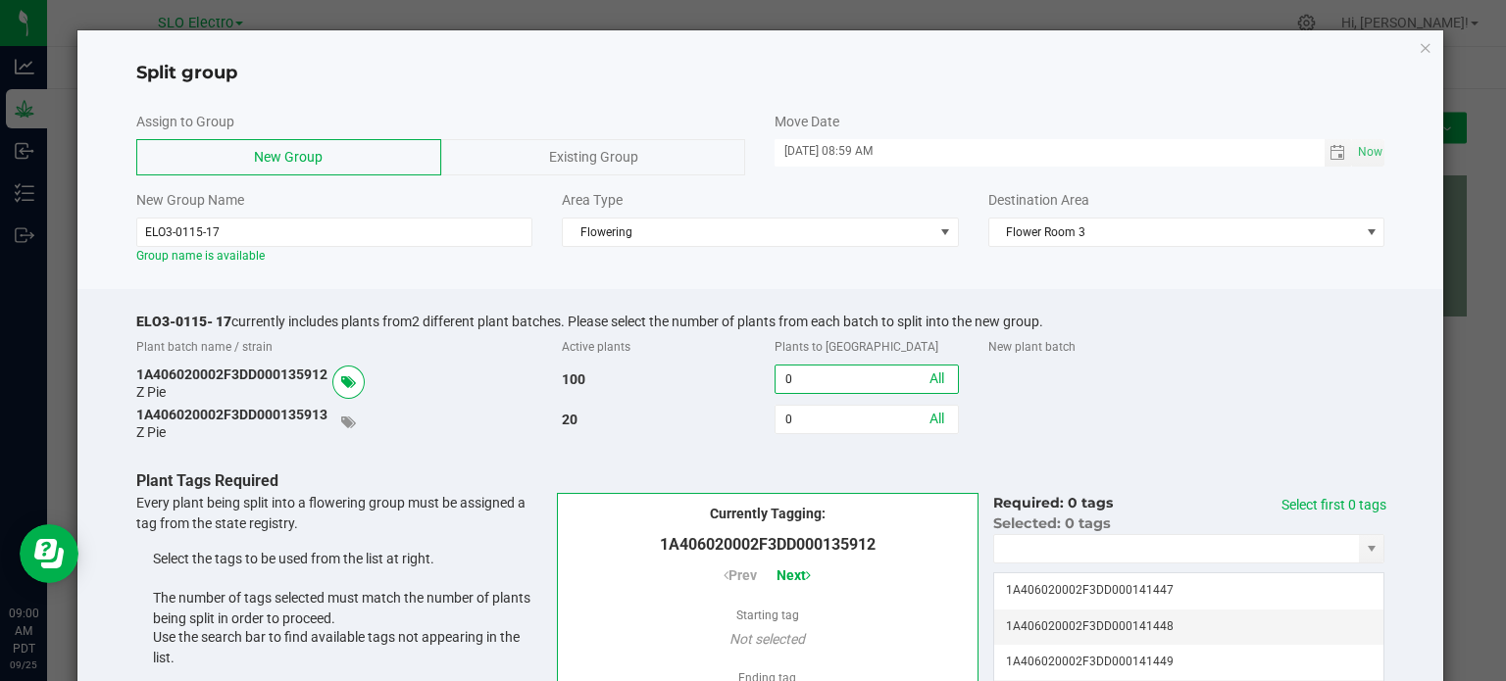
click at [647, 383] on div "1A406020002F3DD000135912 Z Pie 100 0 All" at bounding box center [761, 382] width 1278 height 35
drag, startPoint x: 791, startPoint y: 384, endPoint x: 762, endPoint y: 384, distance: 29.4
click at [762, 384] on div "0 All" at bounding box center [866, 378] width 213 height 35
type input "96"
click at [1304, 505] on link "Select first 96 tags" at bounding box center [1345, 515] width 82 height 36
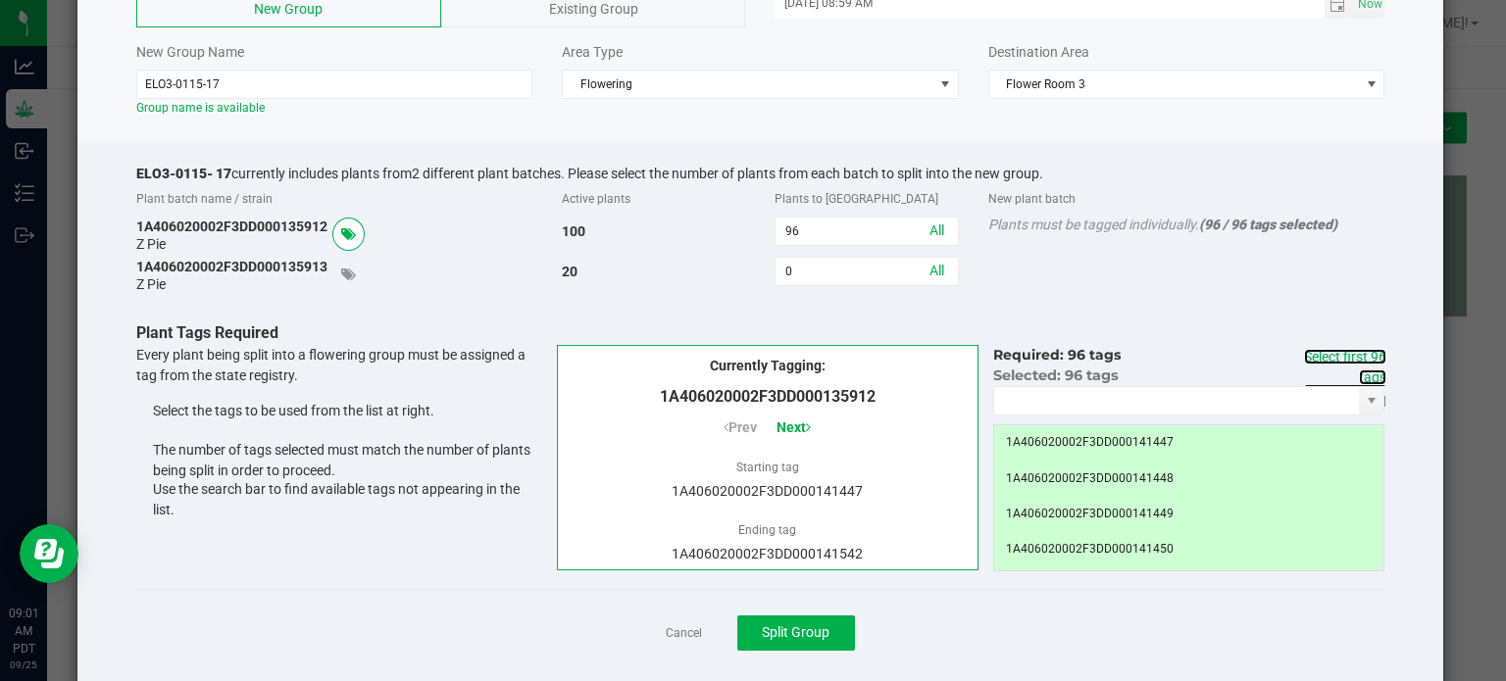
scroll to position [181, 0]
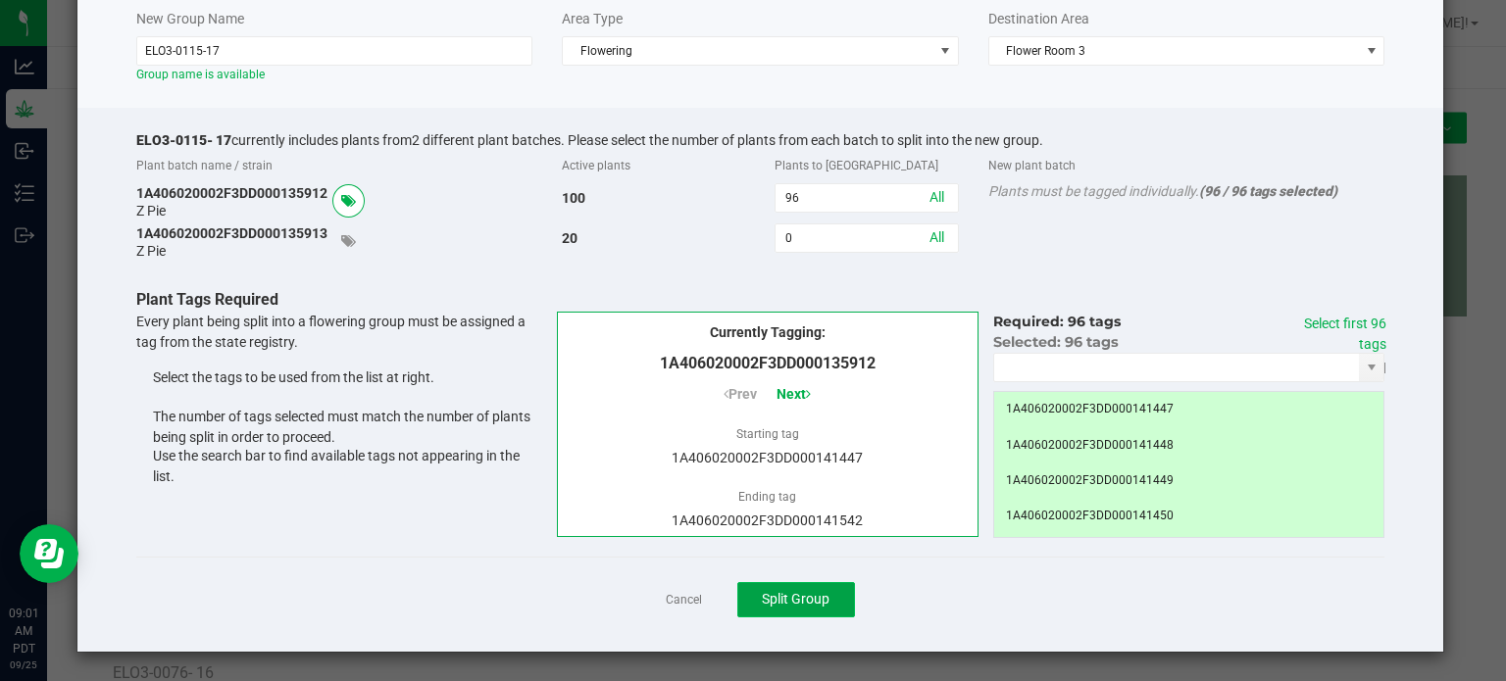
click at [809, 603] on span "Split Group" at bounding box center [796, 599] width 68 height 16
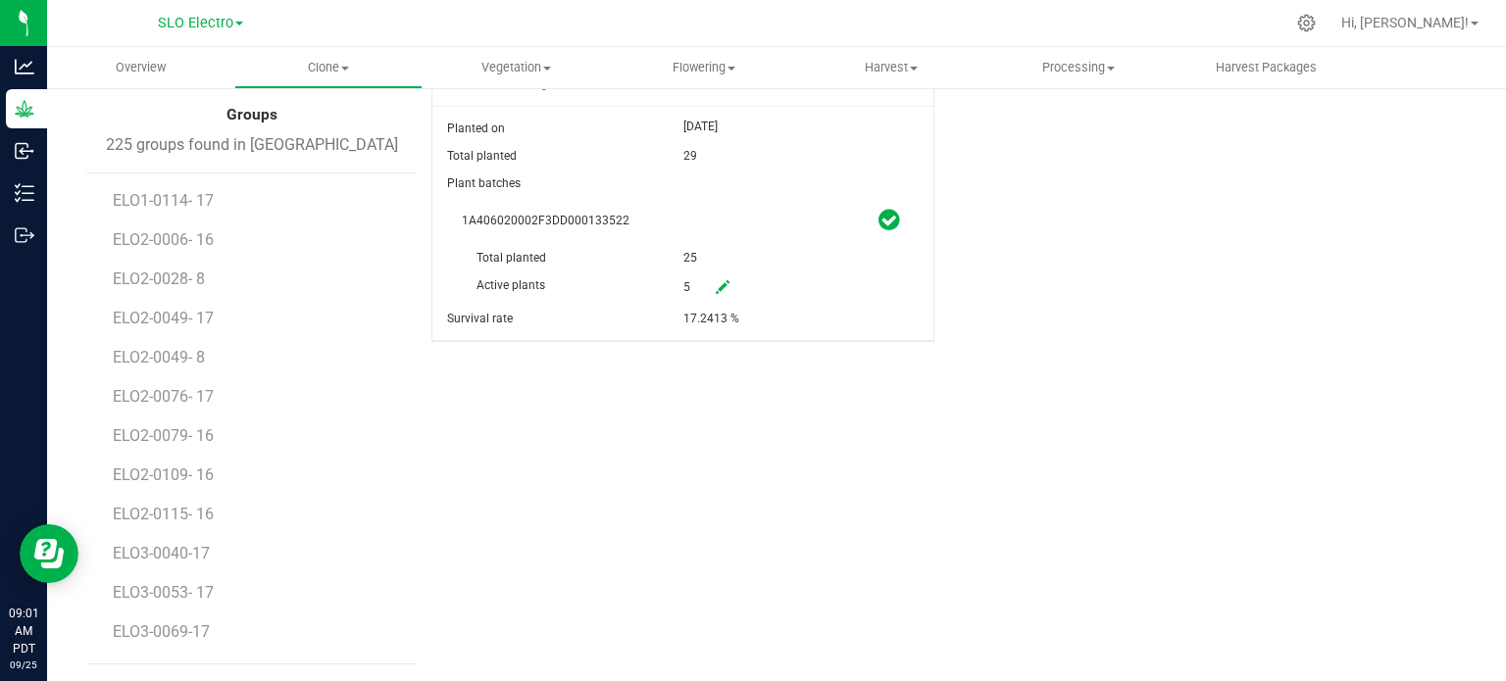
scroll to position [1863, 0]
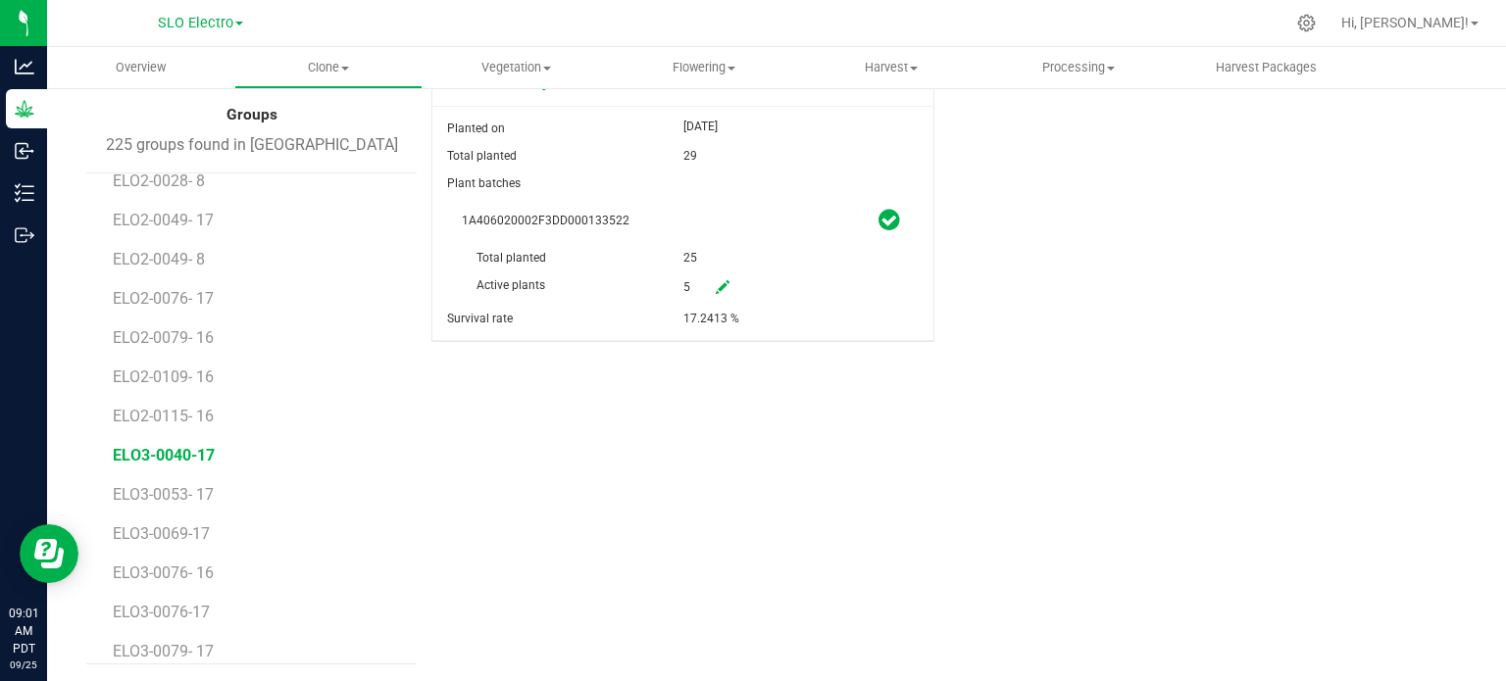
click at [200, 446] on span "ELO3-0040-17" at bounding box center [164, 455] width 102 height 19
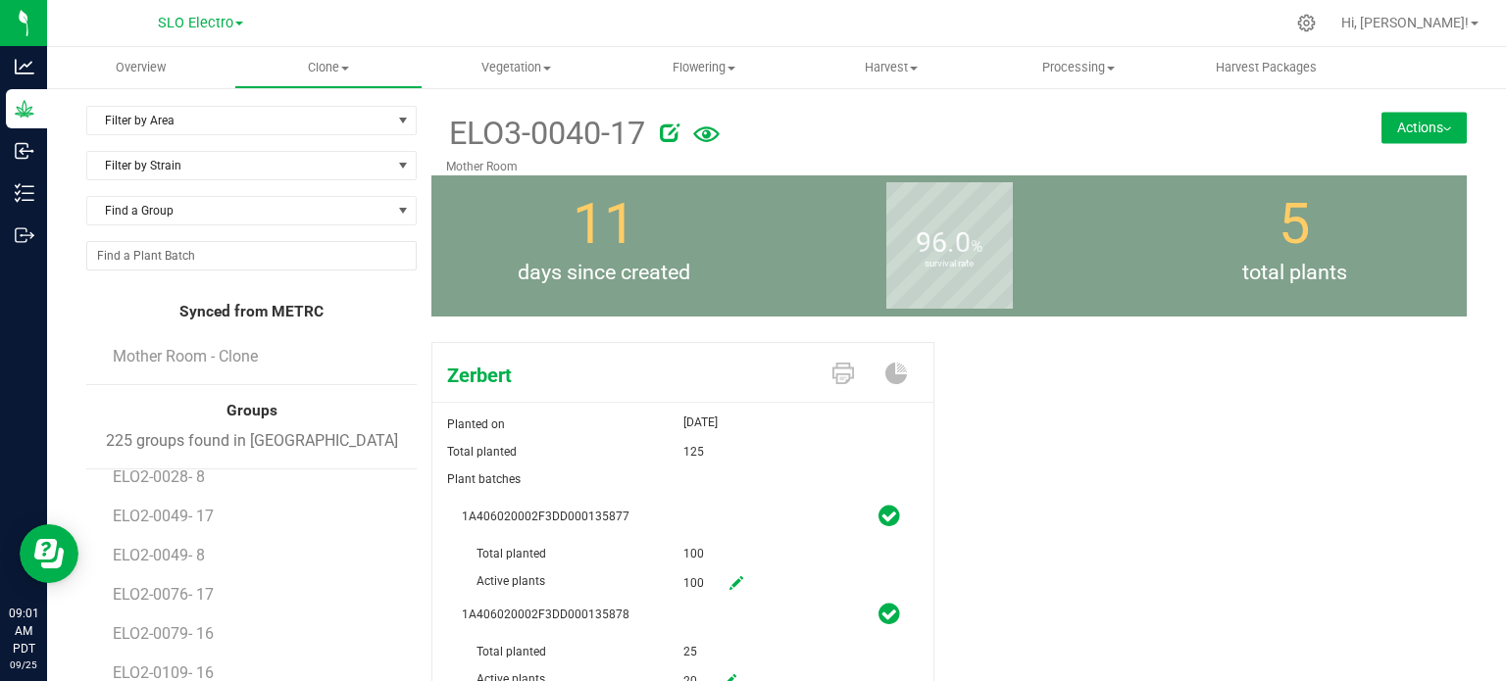
click at [661, 135] on icon at bounding box center [670, 133] width 20 height 20
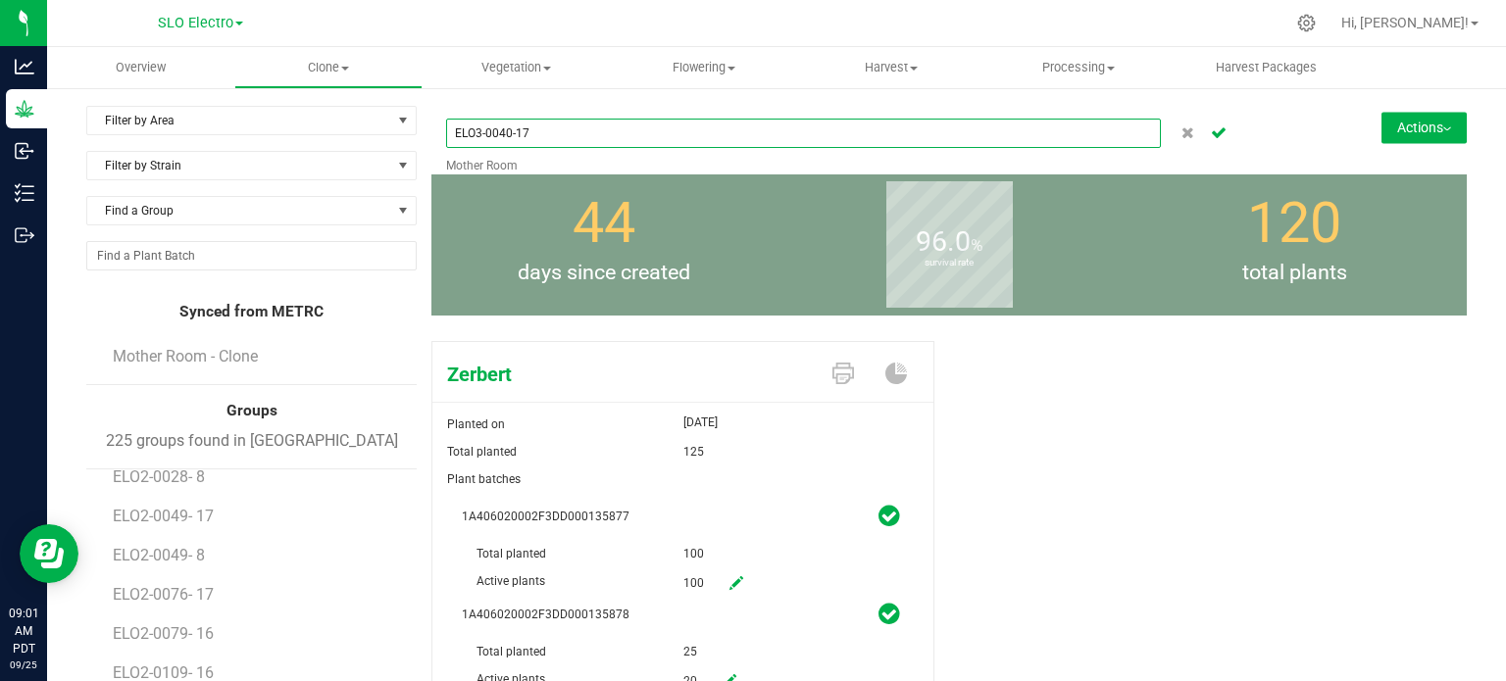
click at [513, 128] on input "ELO3-0040-17" at bounding box center [803, 133] width 715 height 29
type input "ELO3-0040- 17"
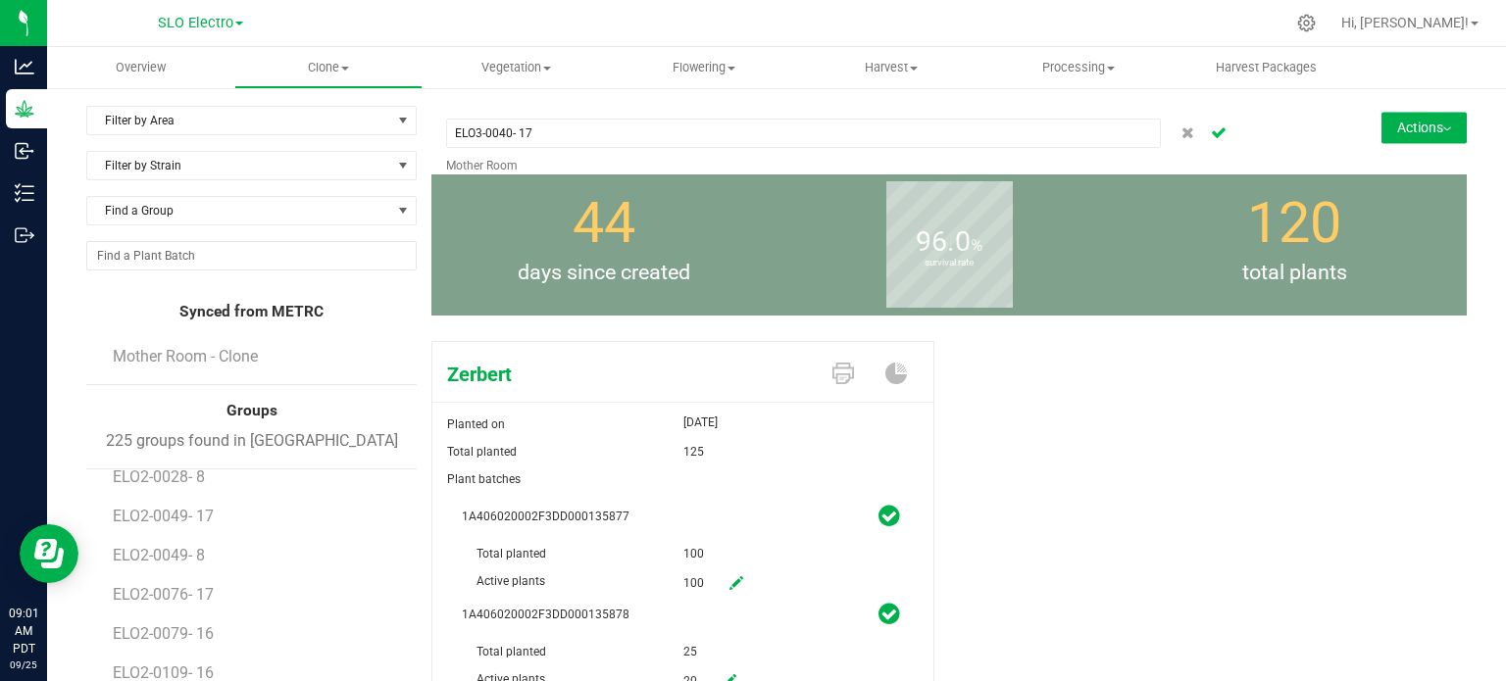
click at [1211, 135] on icon "Cancel button" at bounding box center [1219, 131] width 16 height 12
click at [1443, 127] on img at bounding box center [1447, 129] width 8 height 4
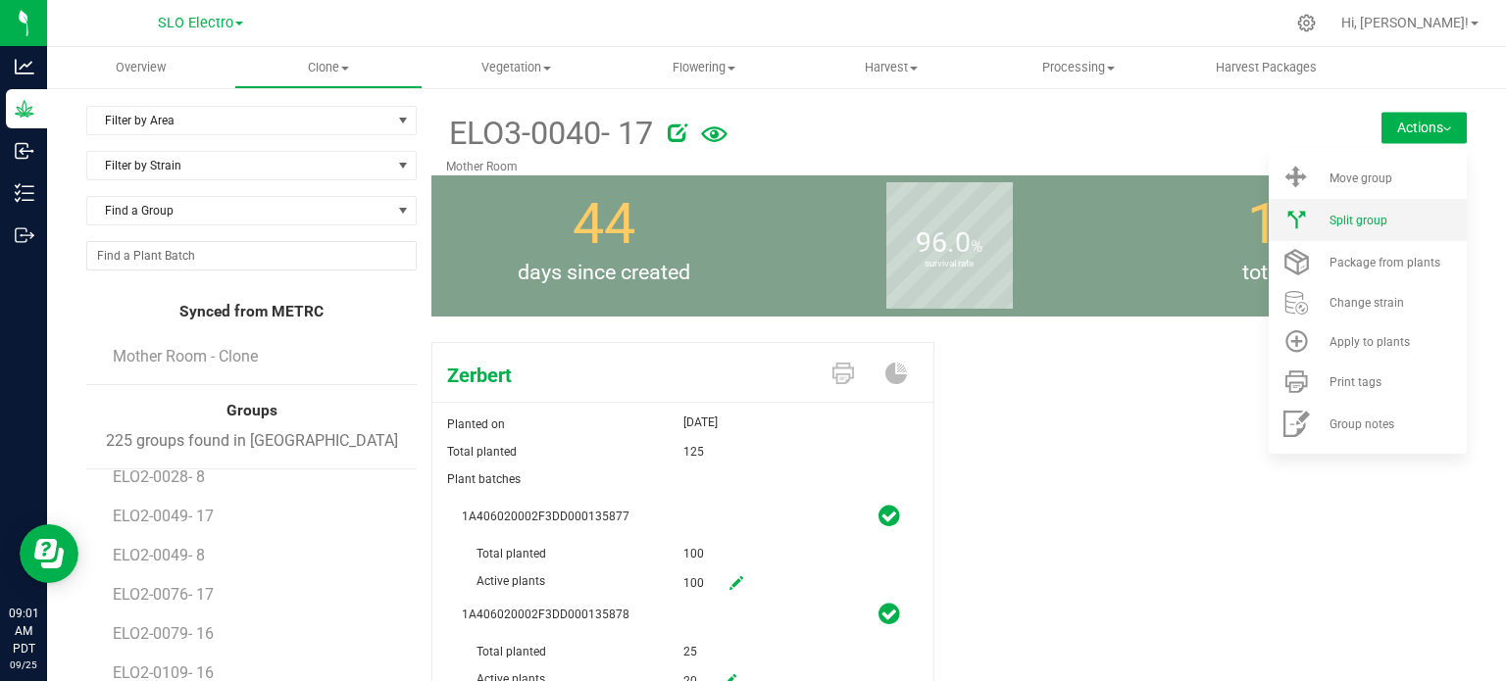
click at [1379, 225] on div "Split group" at bounding box center [1395, 221] width 133 height 14
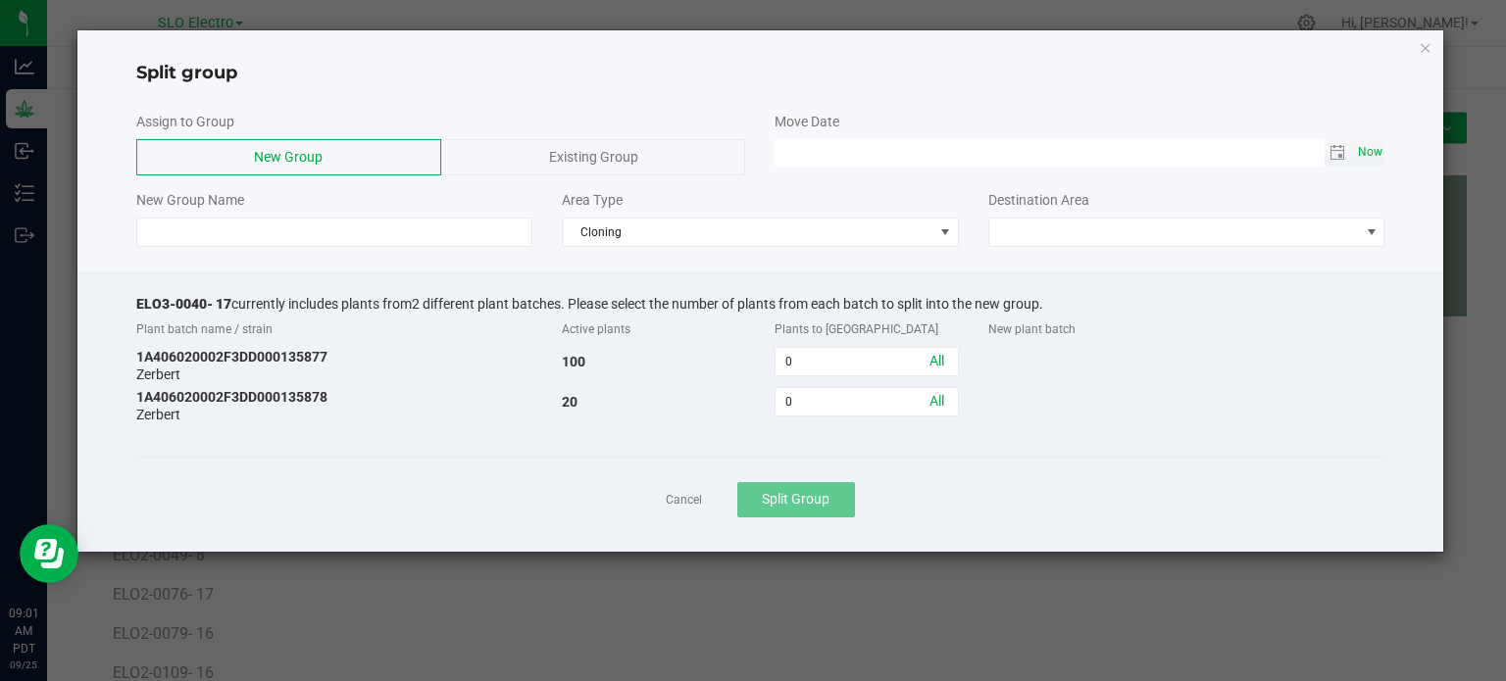
click at [1369, 158] on span "Now" at bounding box center [1369, 152] width 33 height 28
type input "[DATE] 09:01 AM"
drag, startPoint x: 227, startPoint y: 299, endPoint x: 115, endPoint y: 304, distance: 112.8
click at [115, 304] on div "ELO3-0040- 17 currently includes plants from 2 different plant batches. Please …" at bounding box center [760, 412] width 1367 height 280
copy span "ELO3-0040- 17"
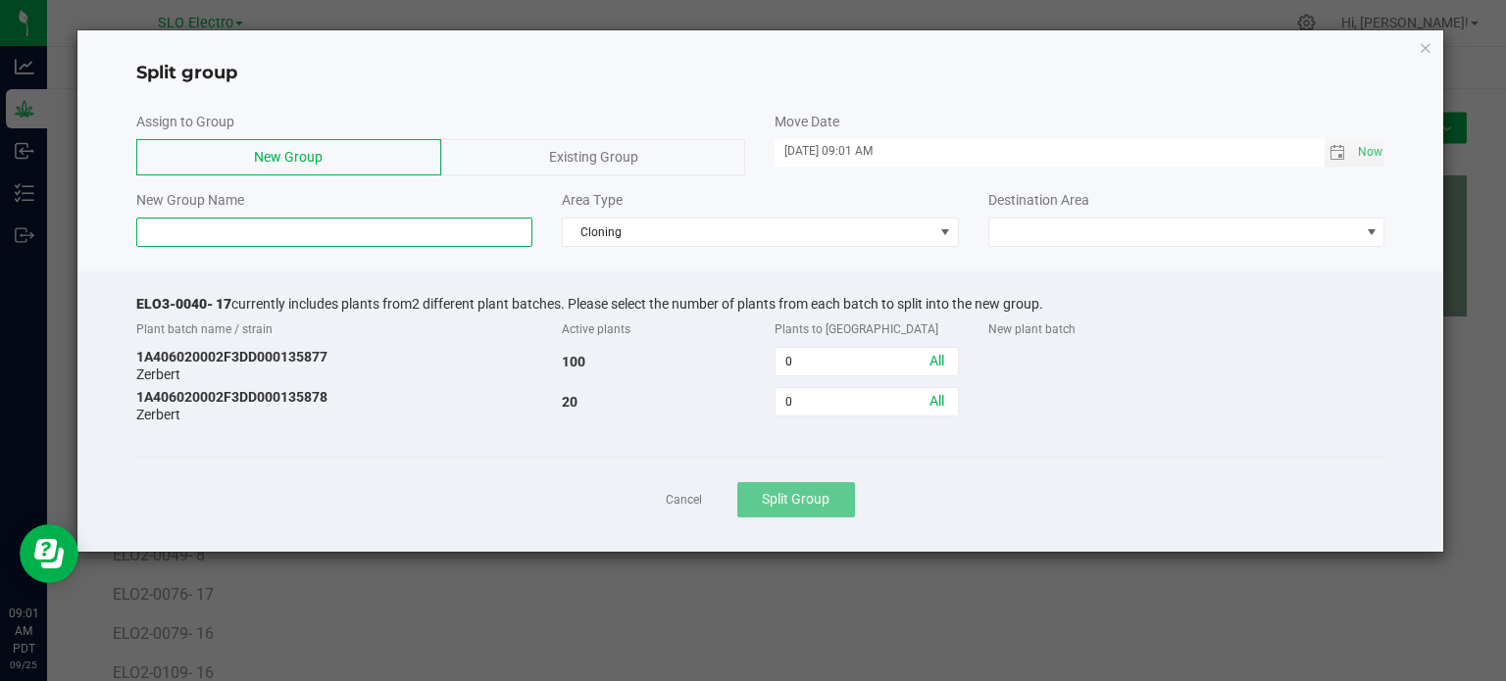
click at [224, 228] on input at bounding box center [334, 232] width 397 height 29
paste input "ELO3-0040- 17"
click at [208, 226] on input "ELO3-0040- 17" at bounding box center [334, 232] width 397 height 29
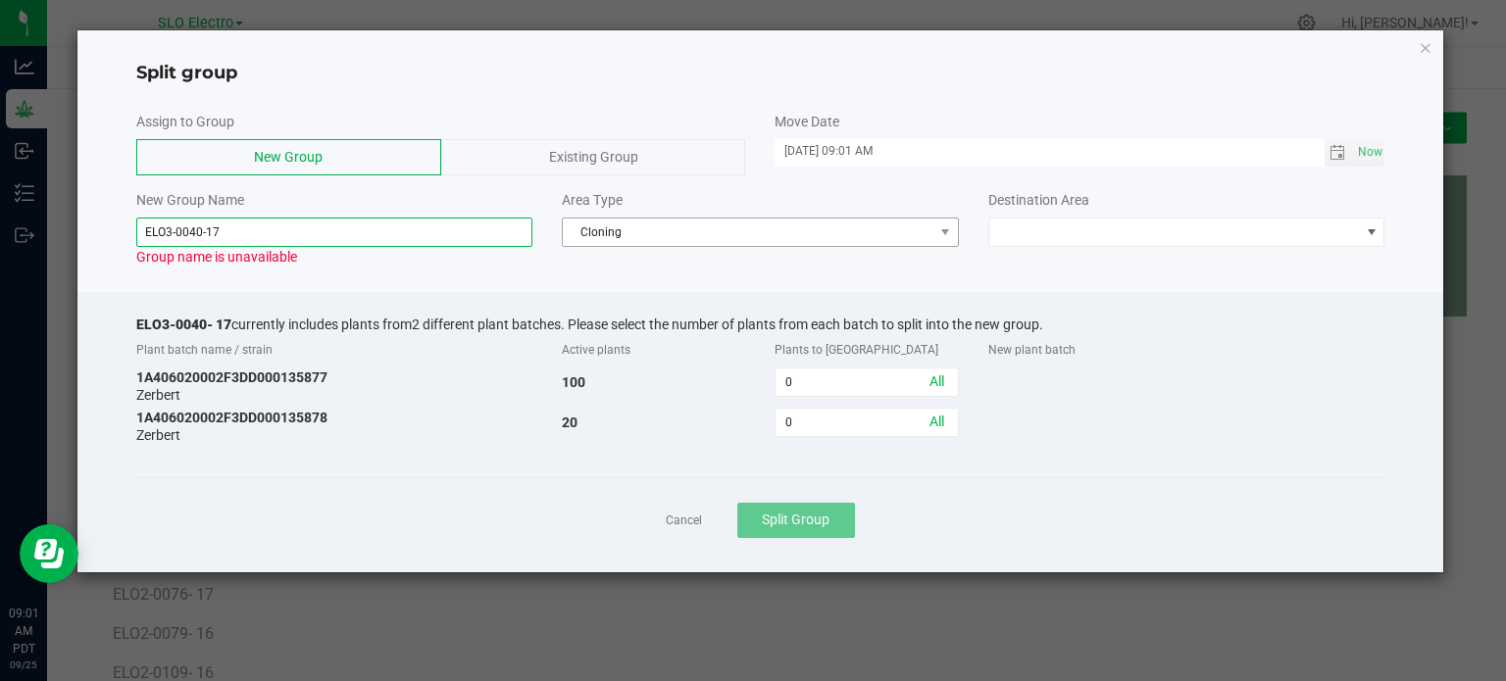
type input "ELO3-0040-17"
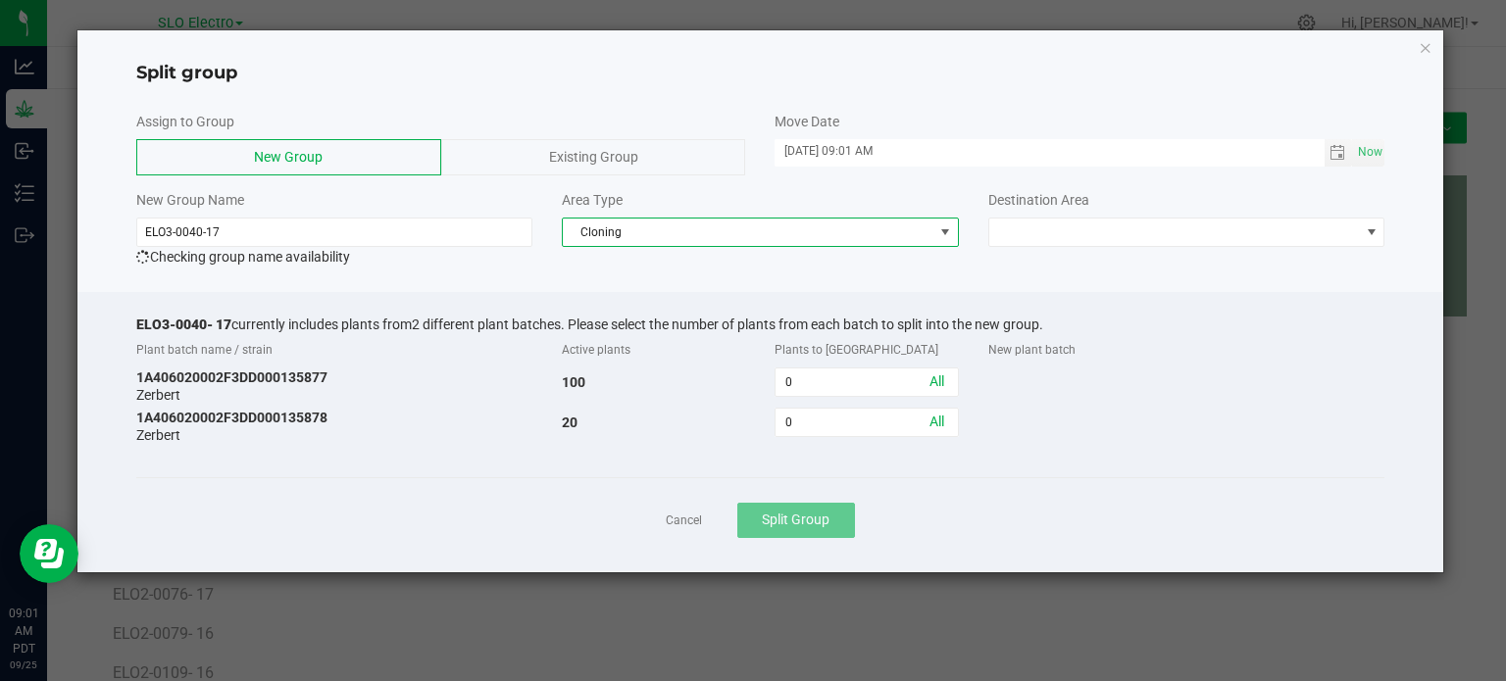
click at [729, 242] on span "Cloning" at bounding box center [748, 232] width 371 height 27
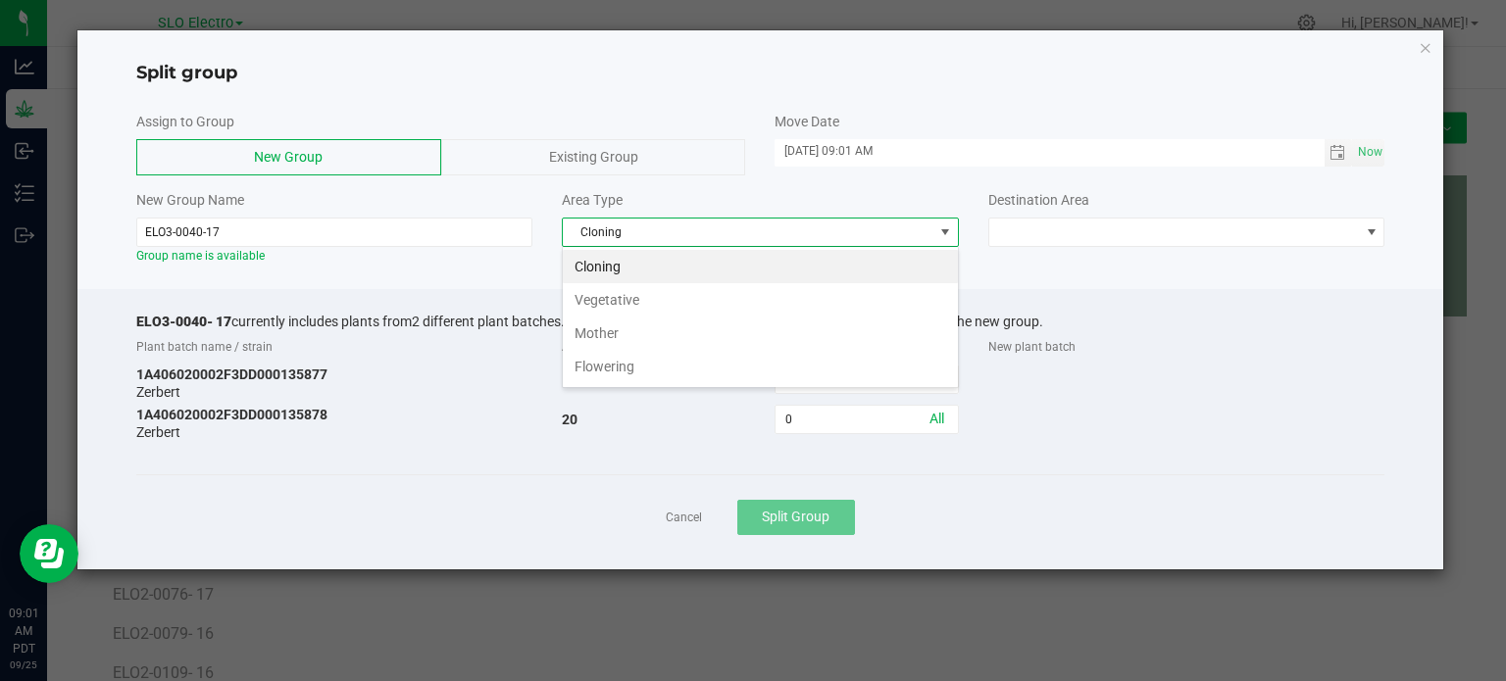
scroll to position [28, 396]
click at [646, 362] on li "Flowering" at bounding box center [760, 366] width 395 height 33
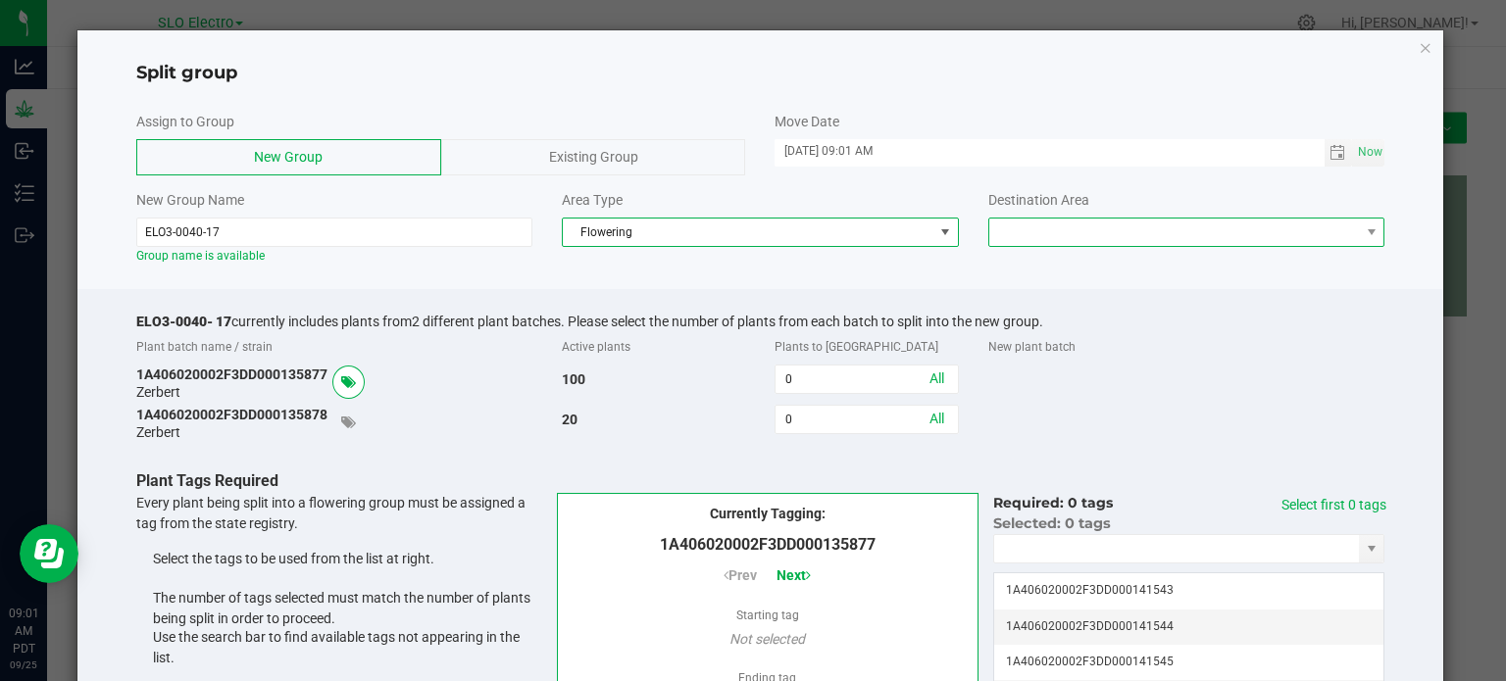
click at [1159, 227] on span at bounding box center [1174, 232] width 371 height 27
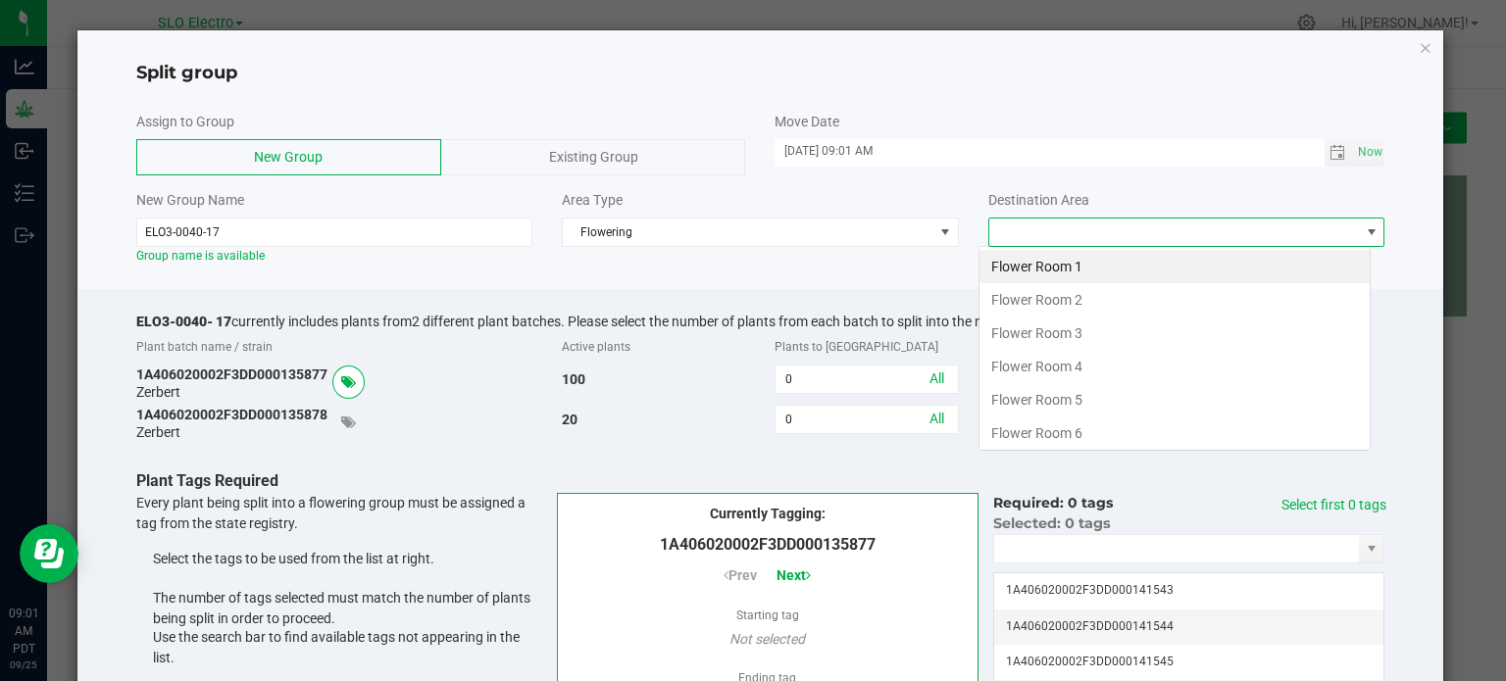
scroll to position [28, 392]
click at [1114, 335] on li "Flower Room 3" at bounding box center [1174, 333] width 390 height 33
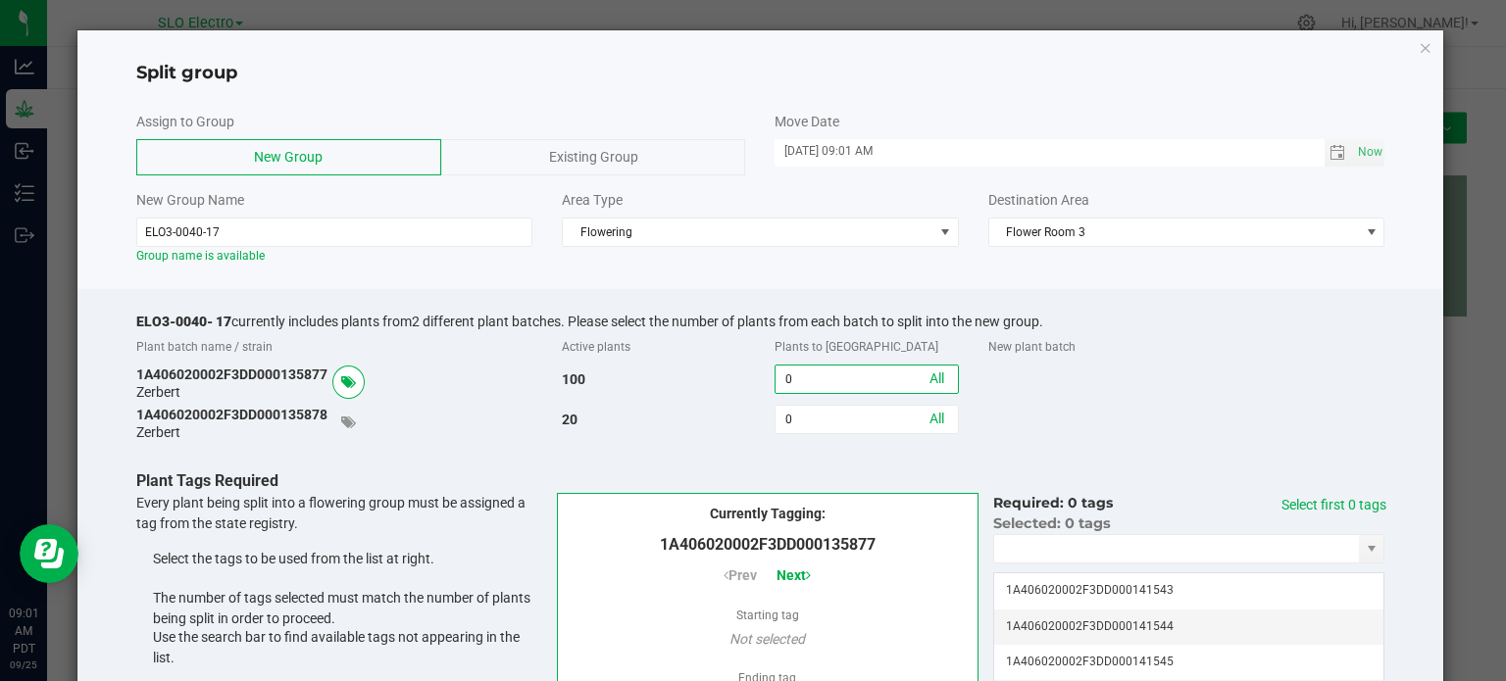
click at [816, 377] on input "0" at bounding box center [865, 379] width 181 height 27
type input "96"
click at [1337, 505] on link "Select first 96 tags" at bounding box center [1345, 515] width 82 height 36
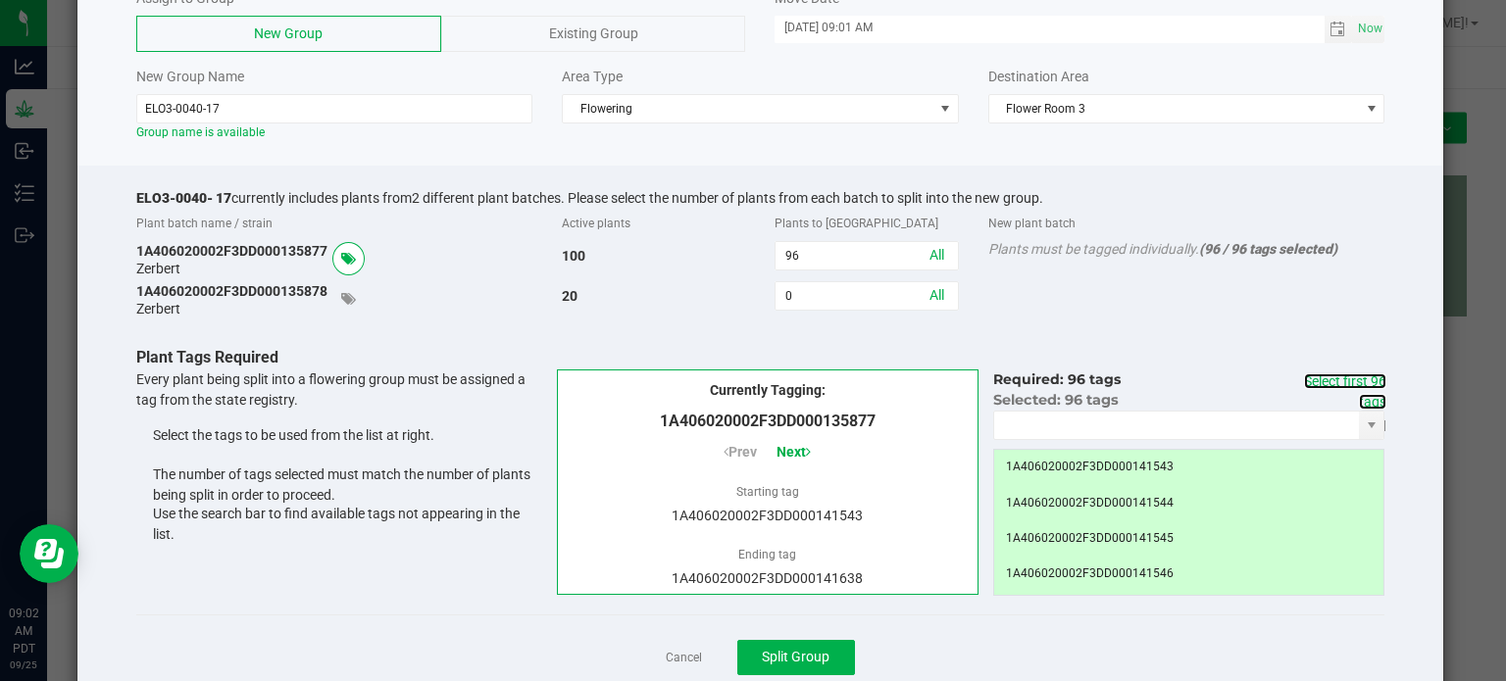
scroll to position [181, 0]
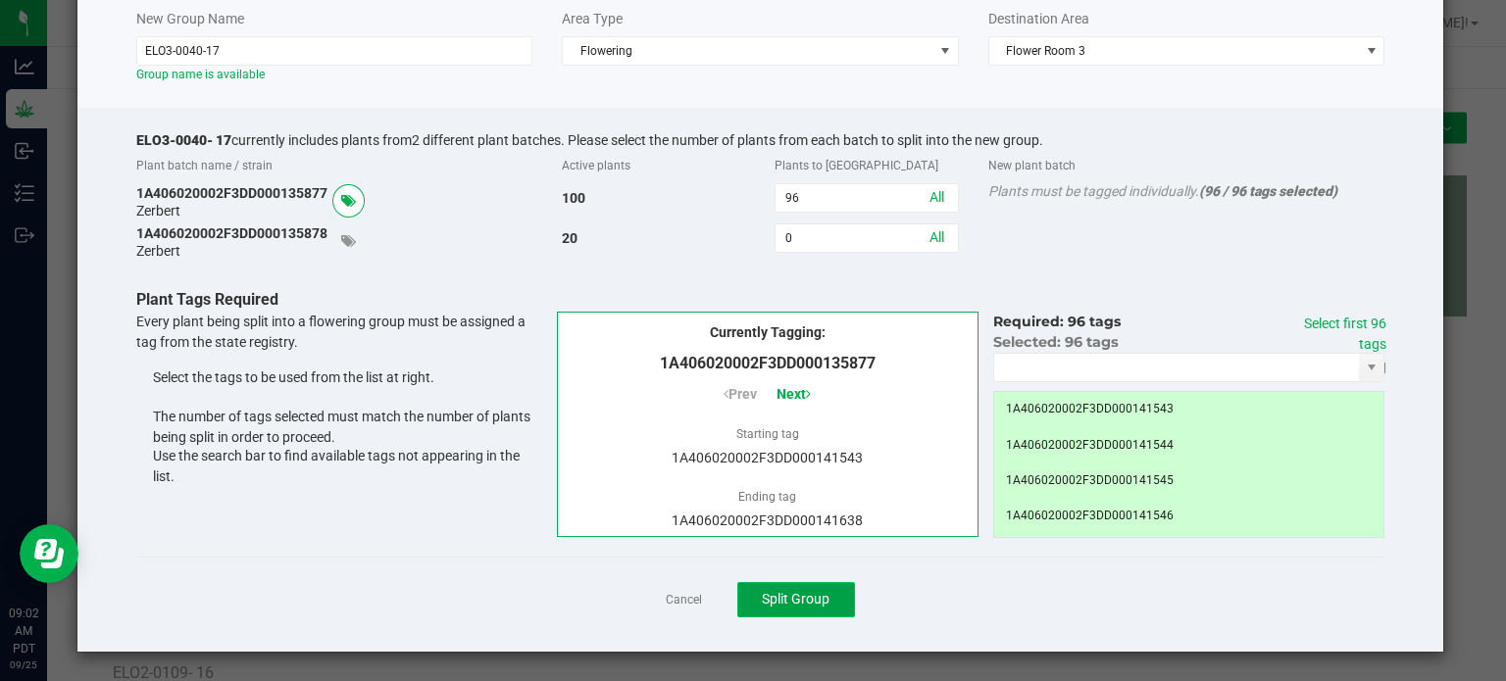
click at [791, 598] on span "Split Group" at bounding box center [796, 599] width 68 height 16
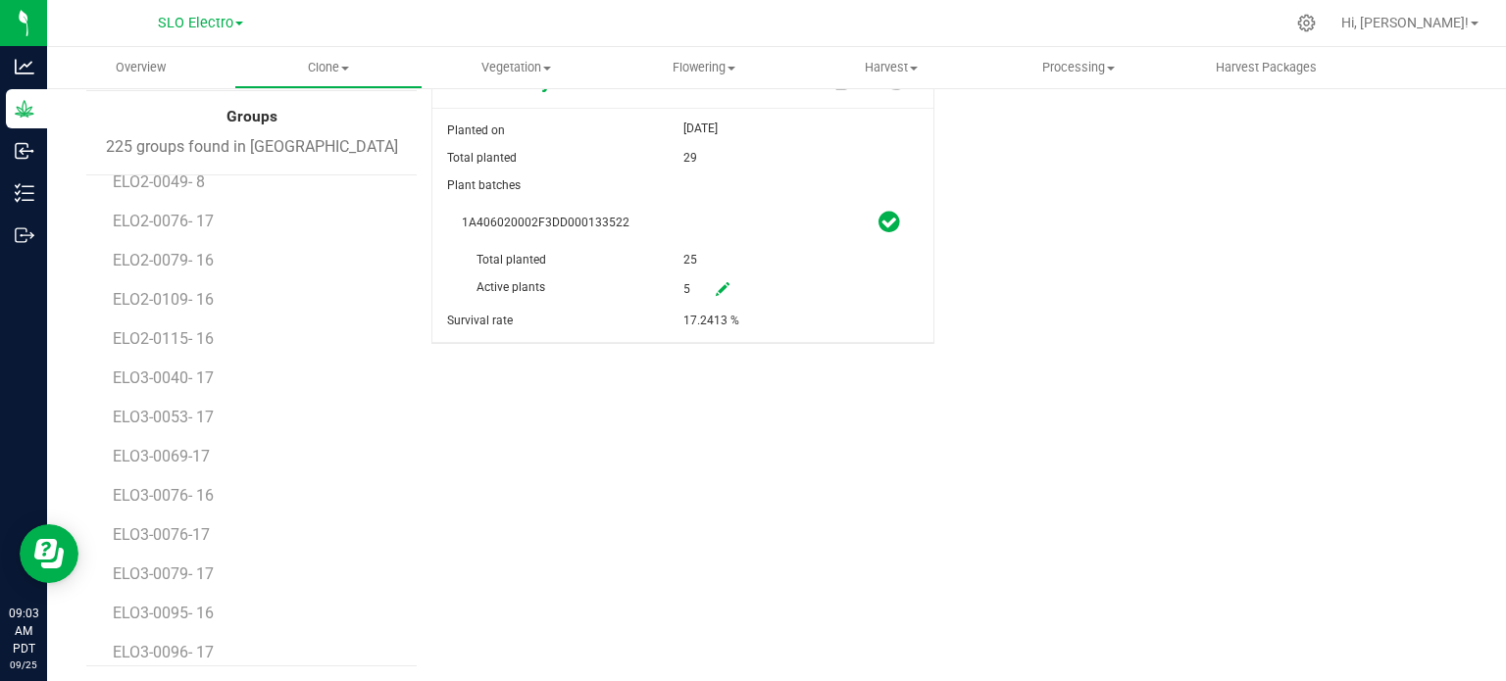
scroll to position [2059, 0]
click at [197, 344] on span "ELO3-0069-17" at bounding box center [164, 339] width 102 height 19
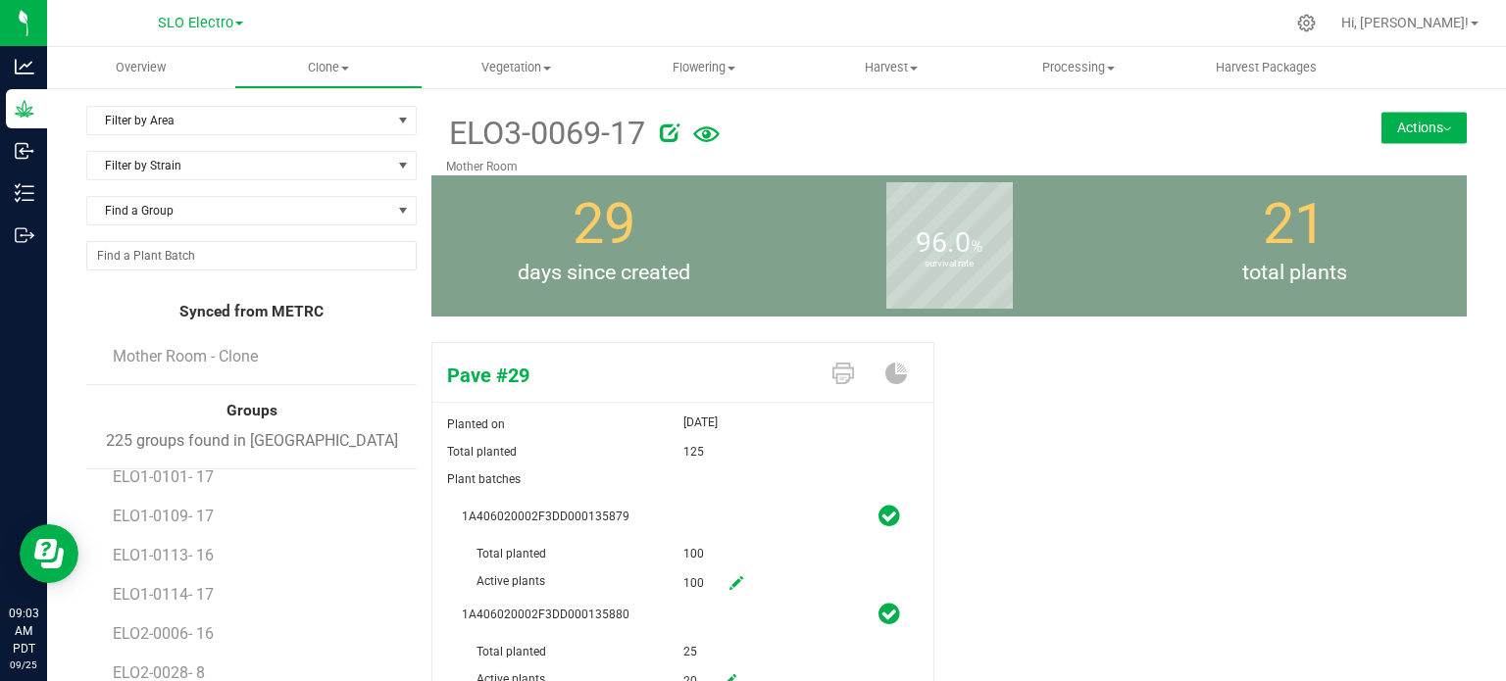
click at [668, 136] on icon at bounding box center [670, 133] width 20 height 20
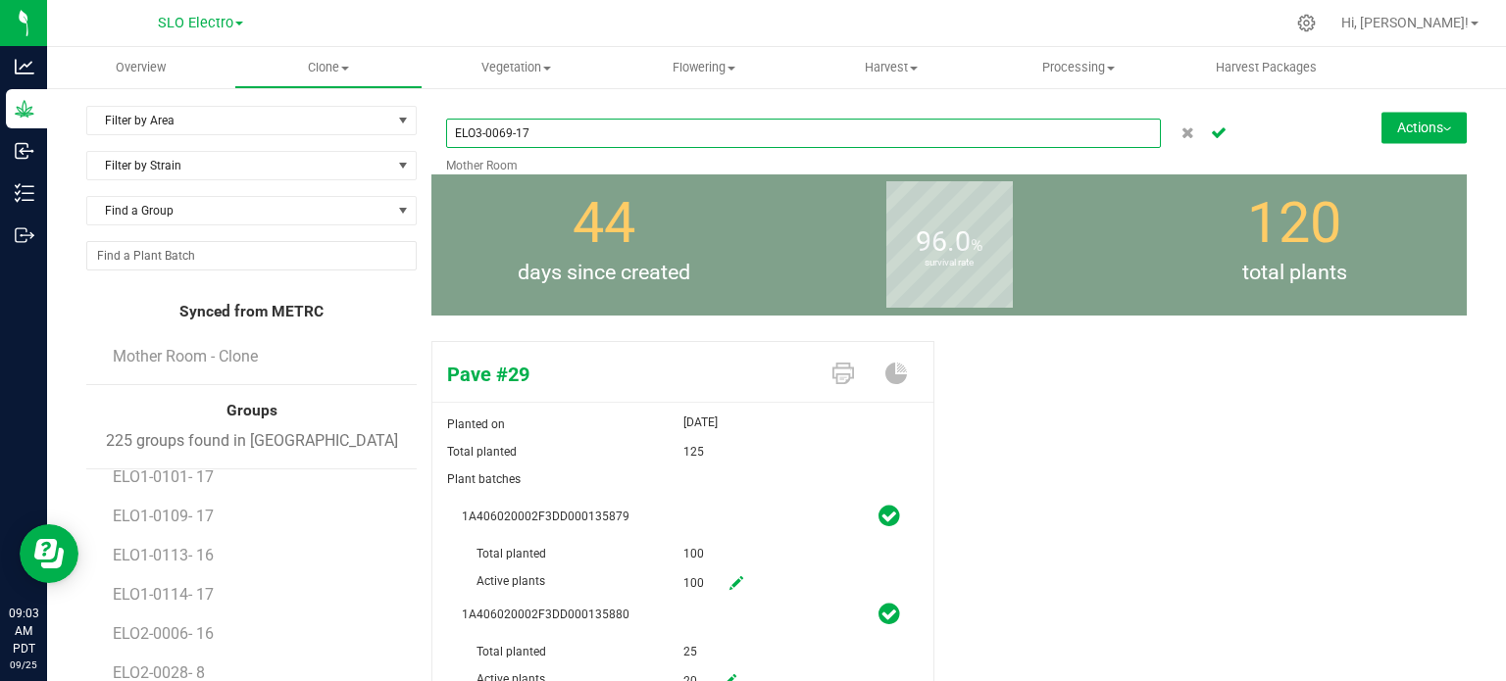
click at [515, 134] on input "ELO3-0069-17" at bounding box center [803, 133] width 715 height 29
click at [514, 135] on input "ELO3-0069-17" at bounding box center [803, 133] width 715 height 29
type input "ELO3-0069- 17"
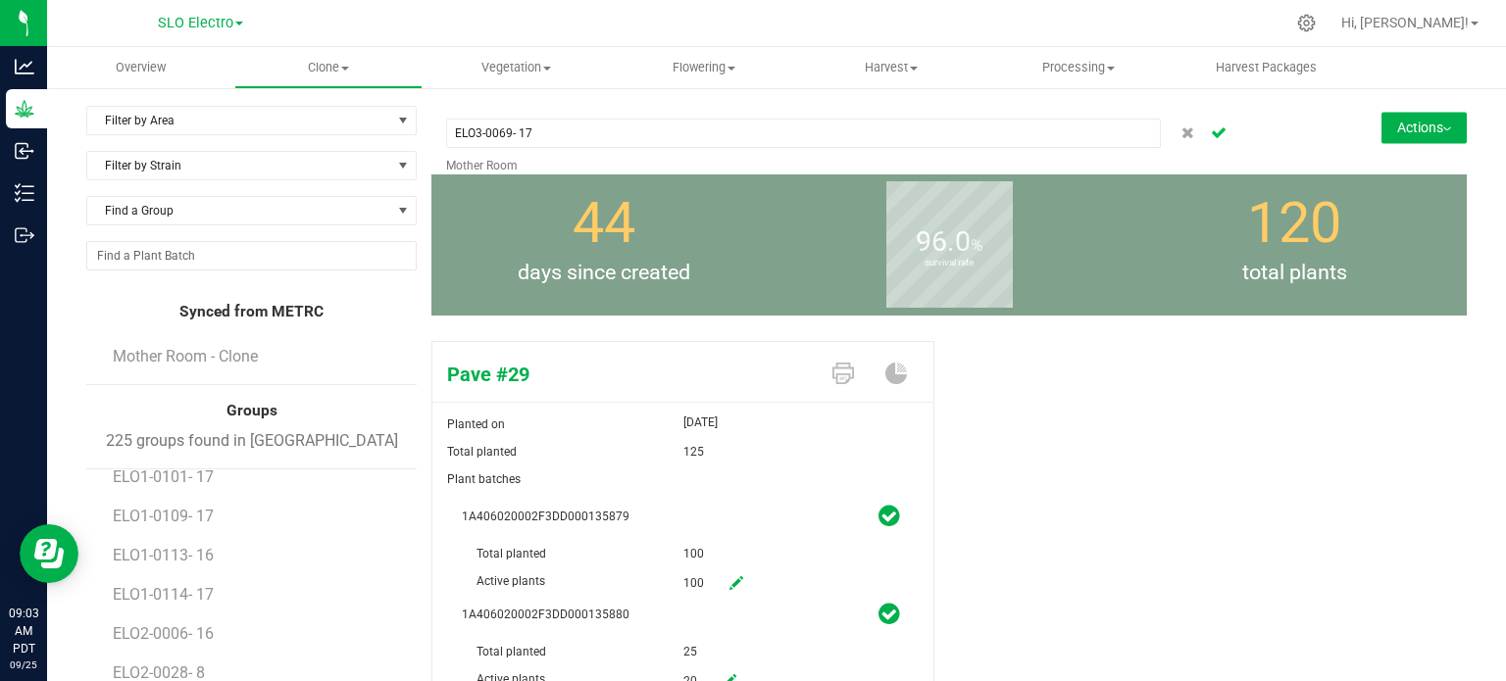
click at [1211, 129] on icon "Cancel button" at bounding box center [1219, 131] width 16 height 12
click at [1420, 121] on button "Actions" at bounding box center [1423, 127] width 85 height 31
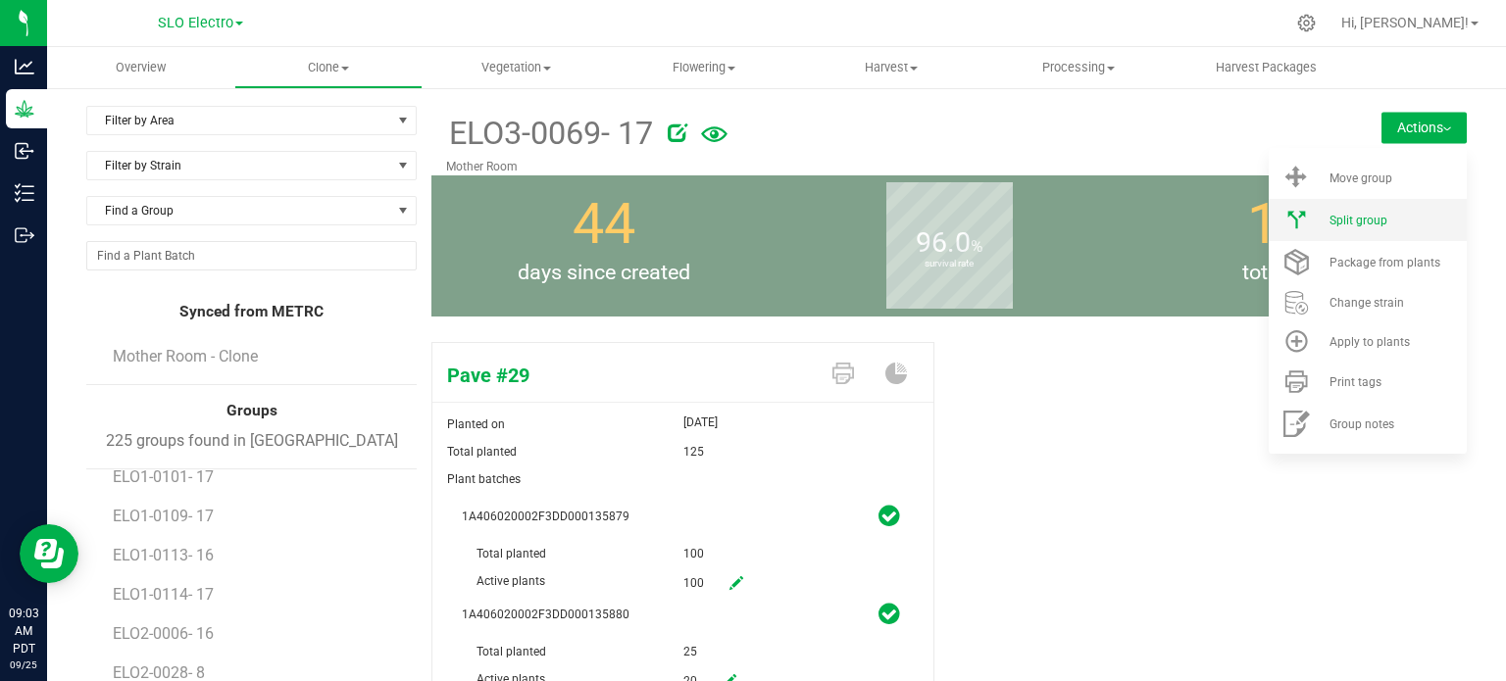
click at [1369, 214] on span "Split group" at bounding box center [1358, 221] width 58 height 14
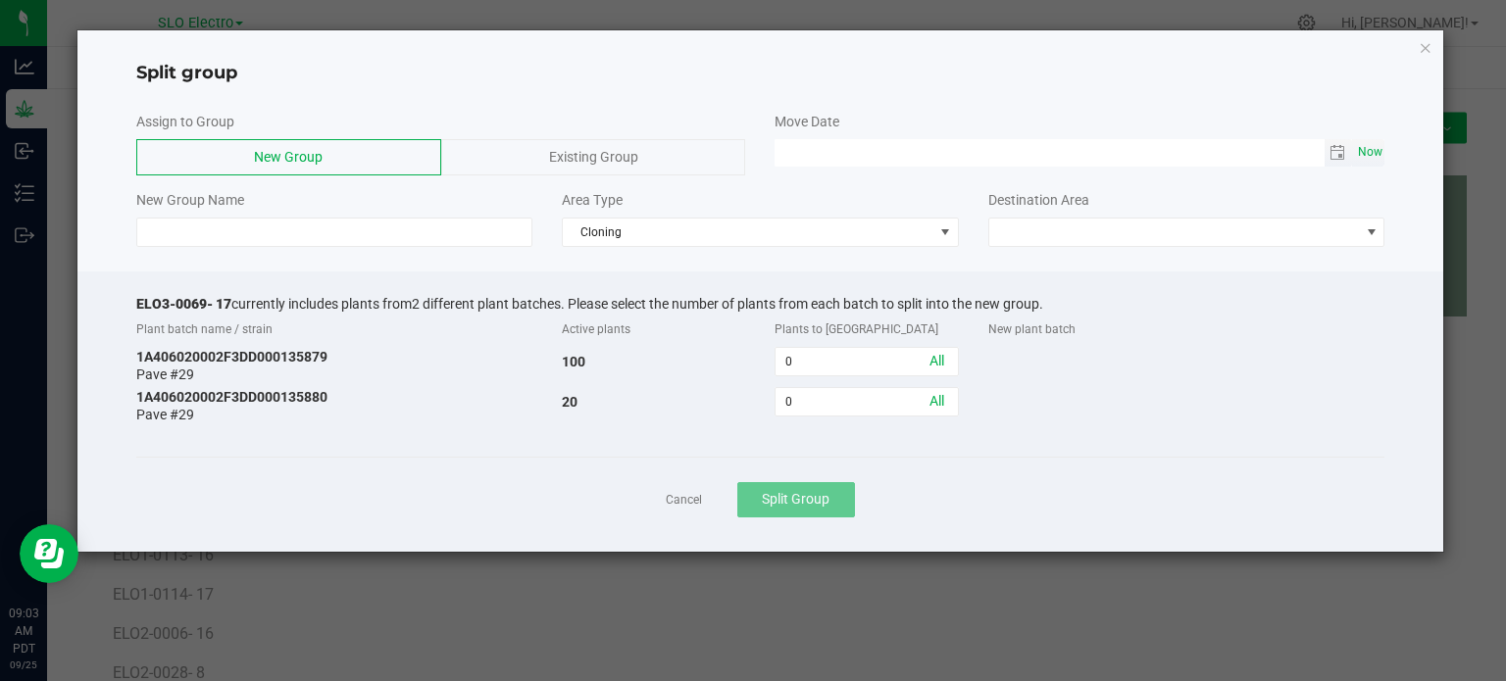
click at [1369, 155] on span "Now" at bounding box center [1369, 152] width 33 height 28
type input "[DATE] 09:03 AM"
drag, startPoint x: 229, startPoint y: 299, endPoint x: 134, endPoint y: 297, distance: 95.1
click at [130, 299] on div "ELO3-0069- 17 currently includes plants from 2 different plant batches. Please …" at bounding box center [760, 412] width 1367 height 280
copy span "ELO3-0069- 17"
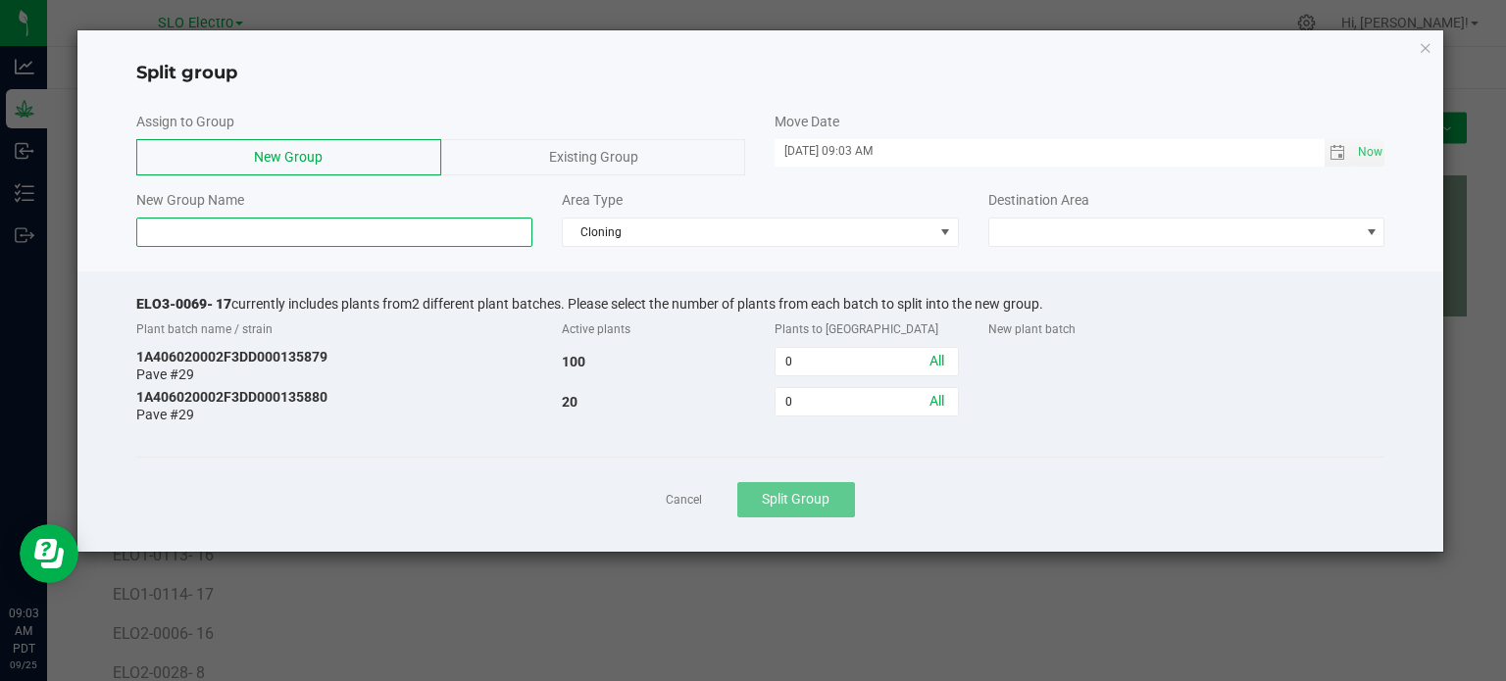
click at [203, 234] on input at bounding box center [334, 232] width 397 height 29
paste input "ELO3-0069- 17"
click at [208, 229] on input "ELO3-0069- 17" at bounding box center [334, 232] width 397 height 29
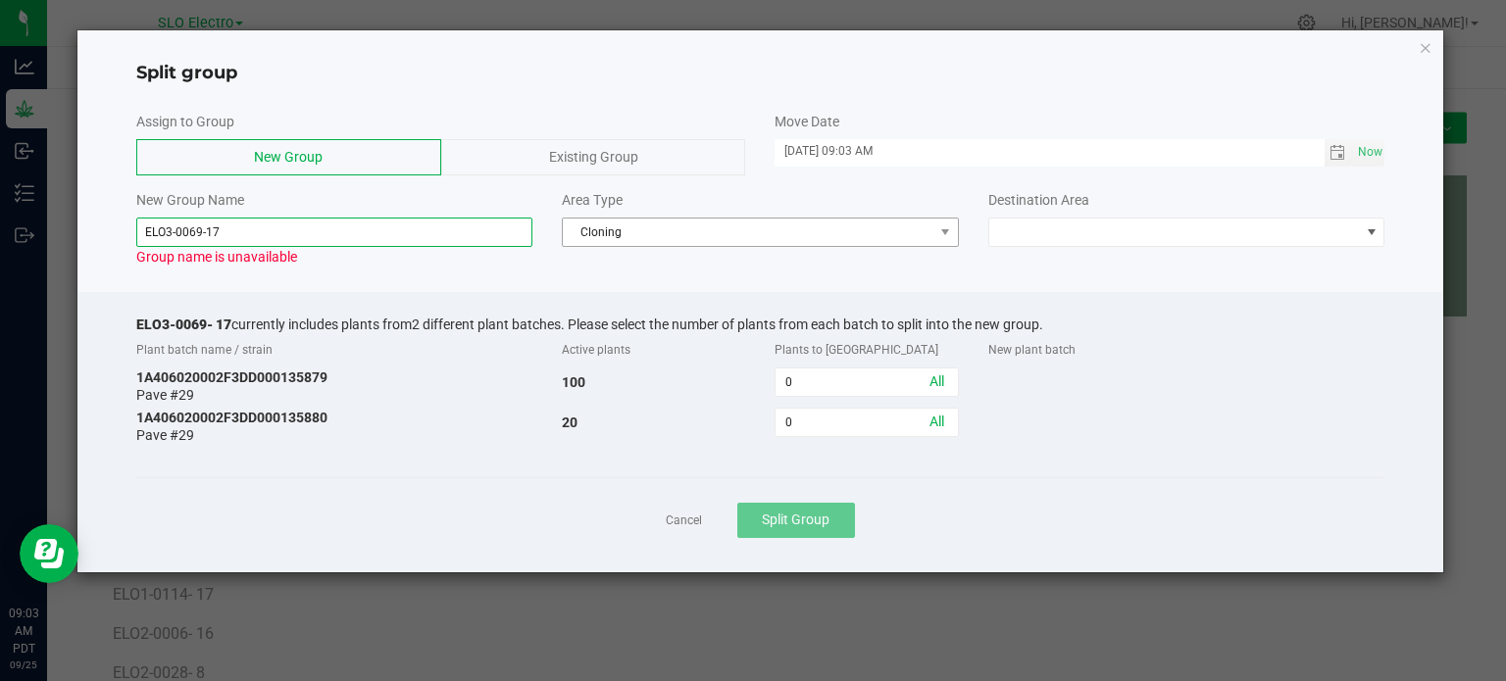
type input "ELO3-0069-17"
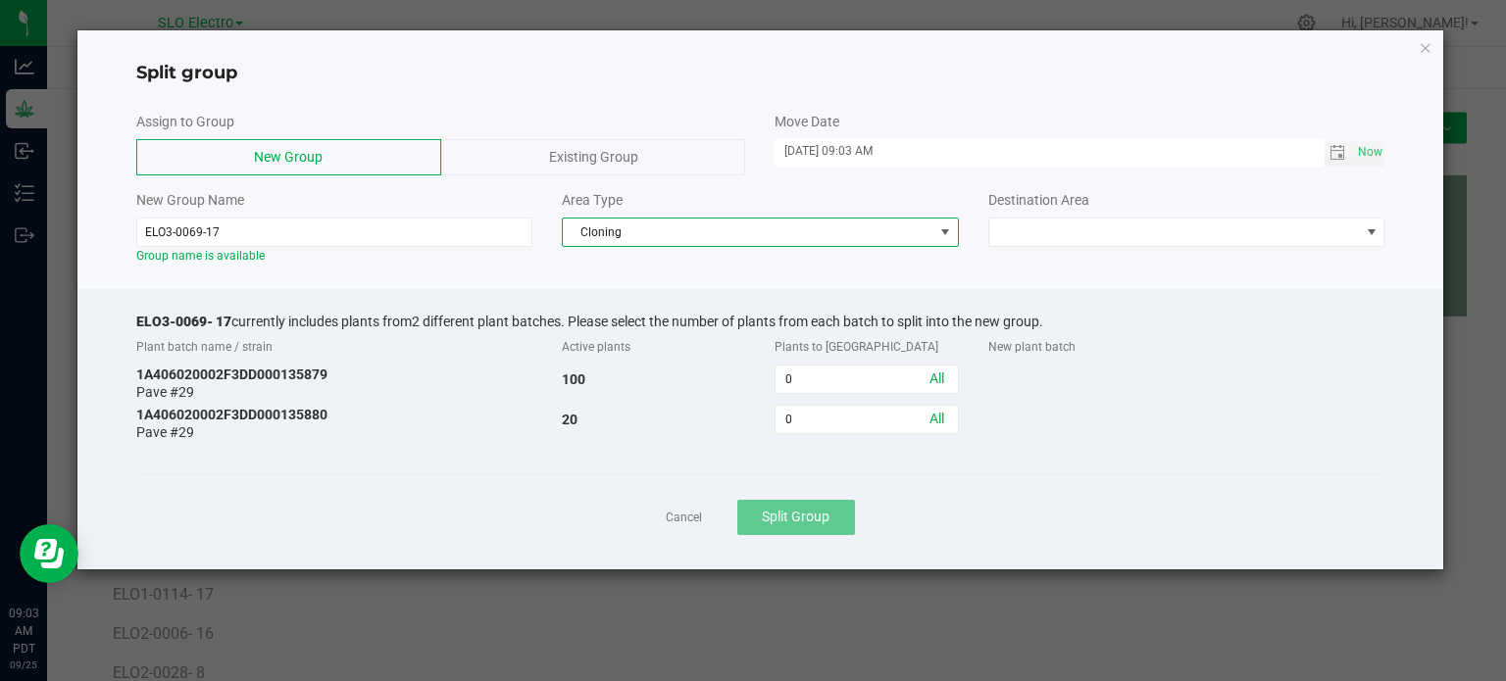
click at [710, 230] on span "Cloning" at bounding box center [748, 232] width 371 height 27
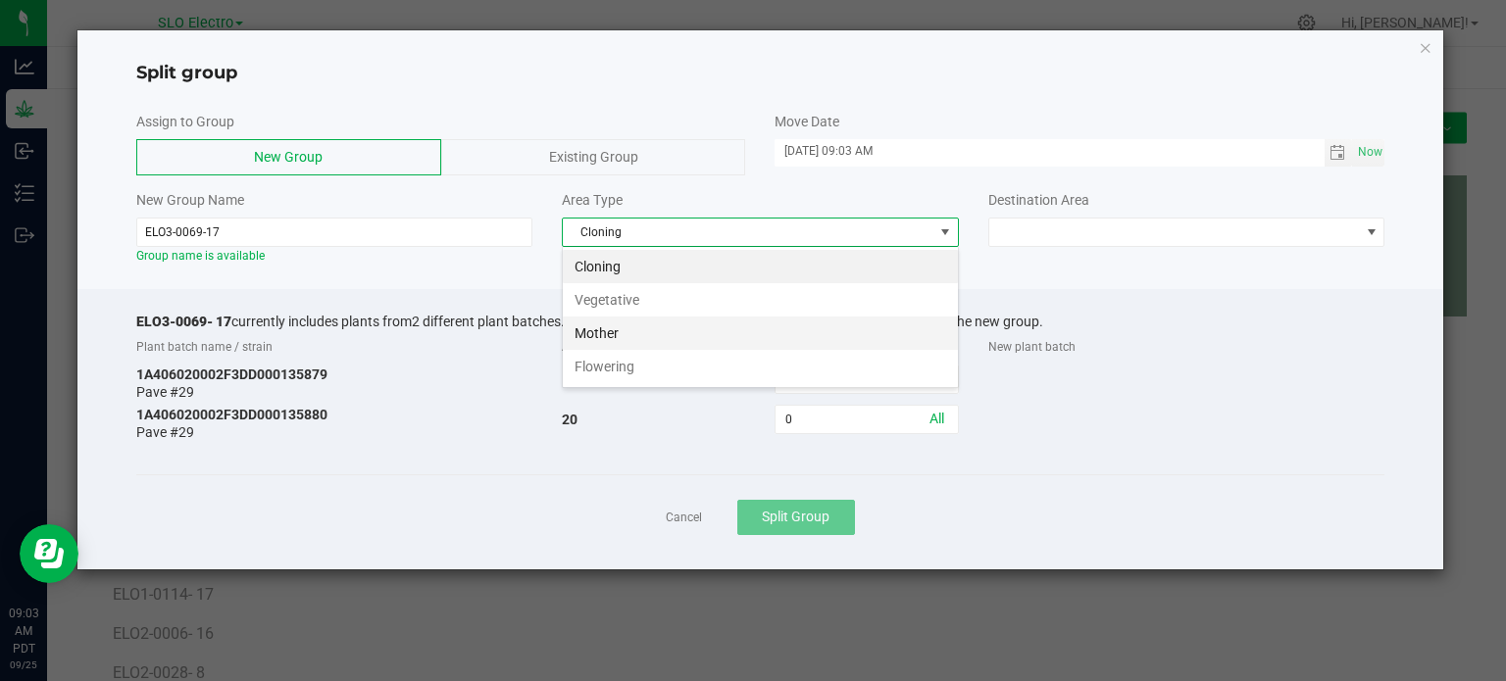
scroll to position [28, 396]
click at [655, 378] on li "Flowering" at bounding box center [760, 366] width 395 height 33
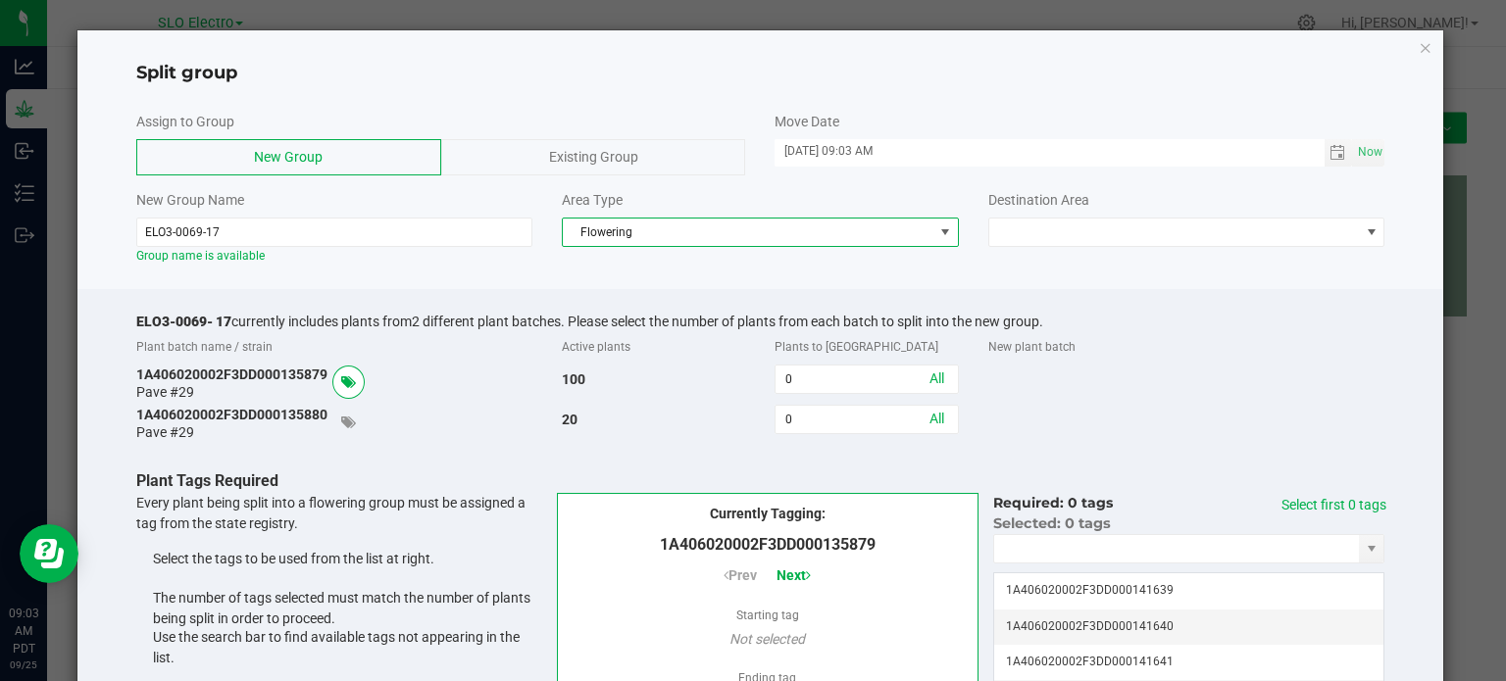
click at [1108, 213] on div "Destination Area" at bounding box center [1186, 218] width 426 height 57
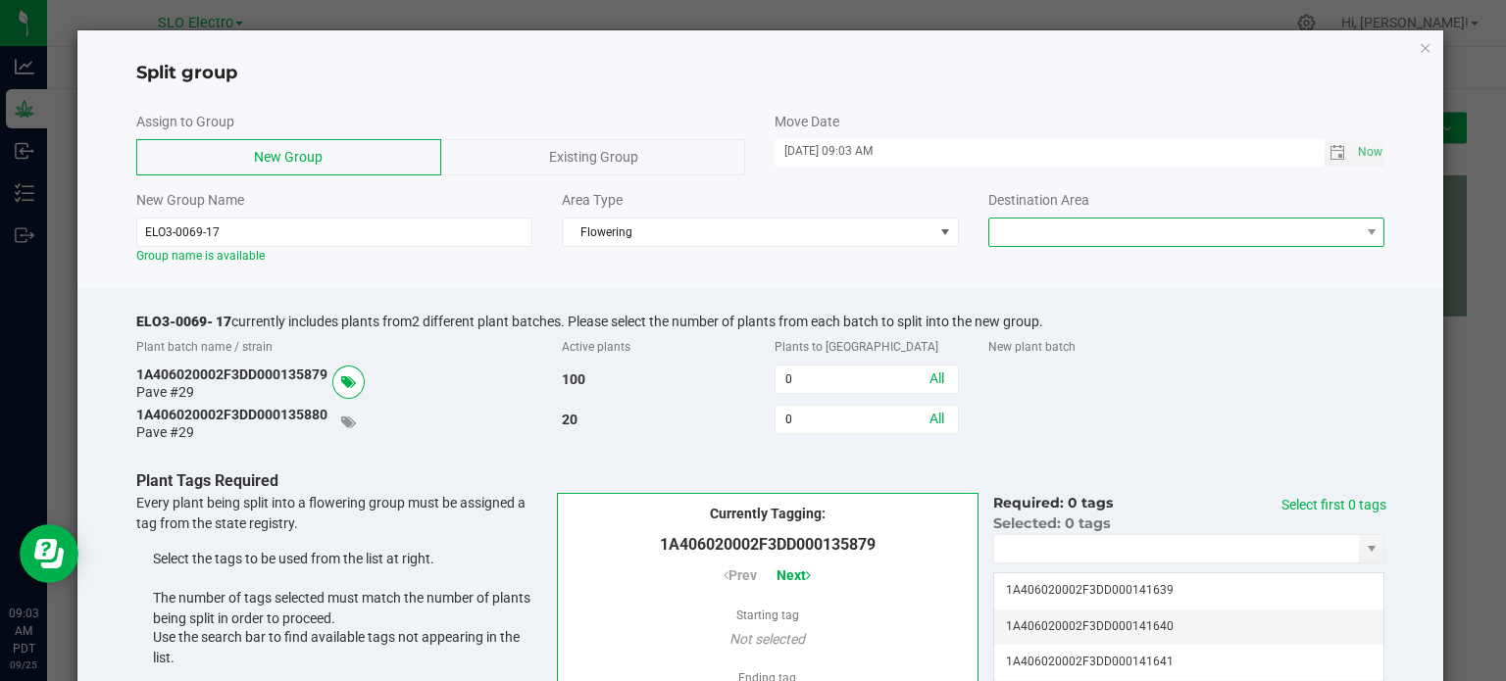
click at [1123, 231] on span at bounding box center [1174, 232] width 371 height 27
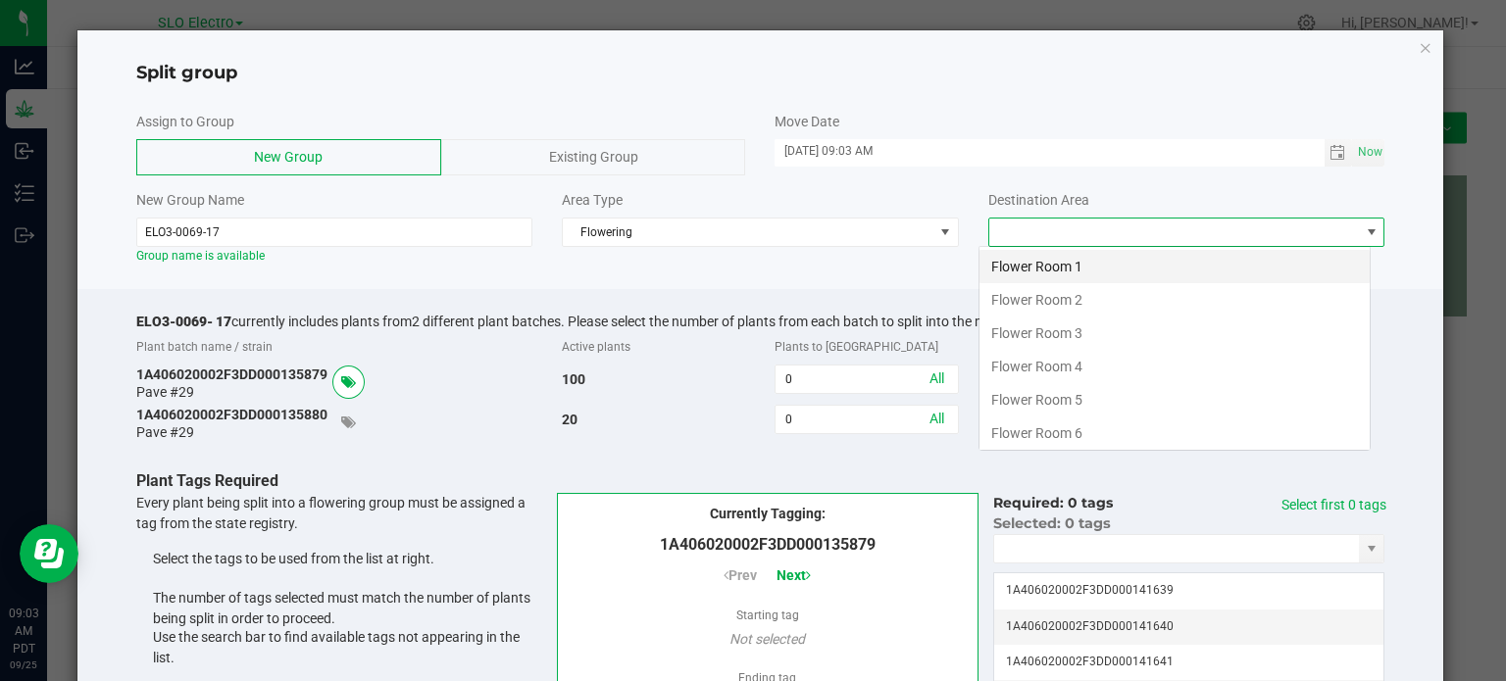
scroll to position [28, 392]
click at [1075, 329] on li "Flower Room 3" at bounding box center [1174, 333] width 390 height 33
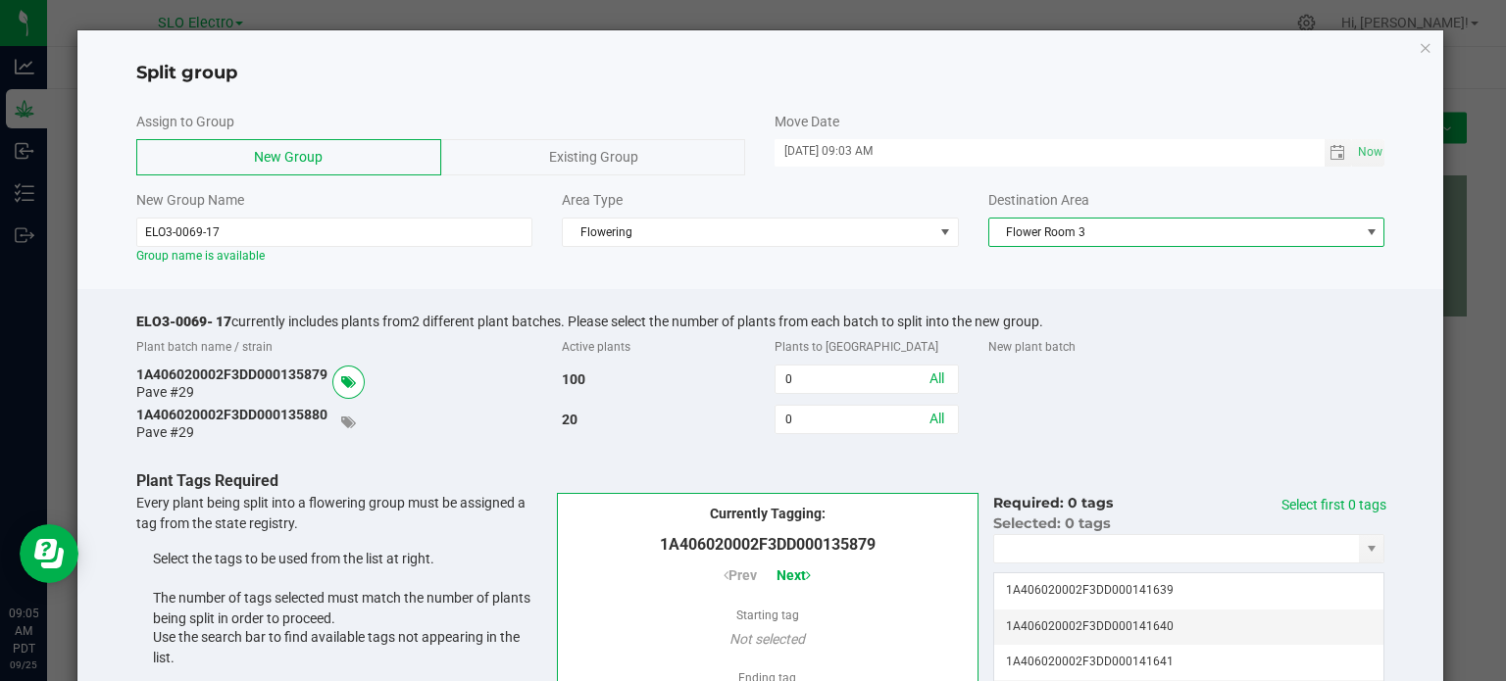
click at [1238, 417] on div "1A406020002F3DD000135880 Pave #29 20 0 All" at bounding box center [761, 422] width 1278 height 35
click at [833, 374] on input "0" at bounding box center [865, 379] width 181 height 27
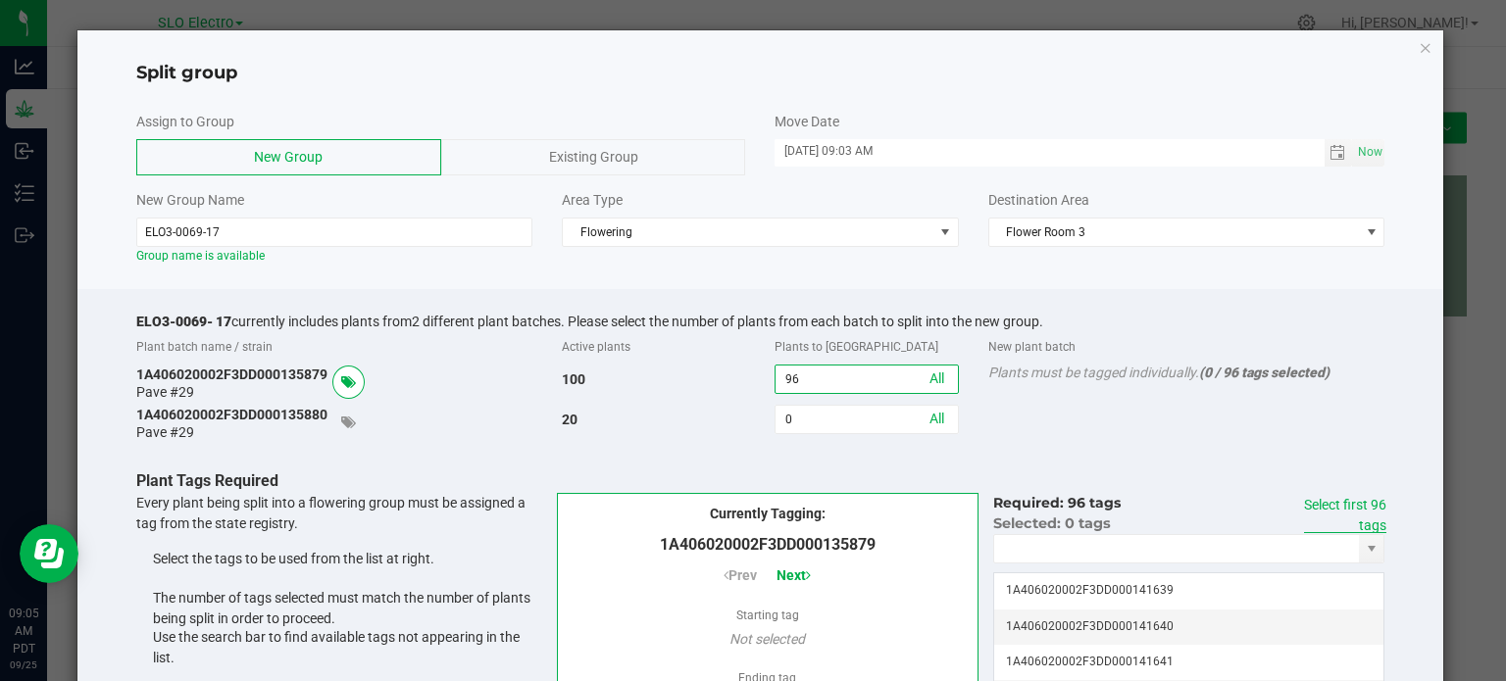
type input "96"
click at [1340, 503] on link "Select first 96 tags" at bounding box center [1345, 515] width 82 height 36
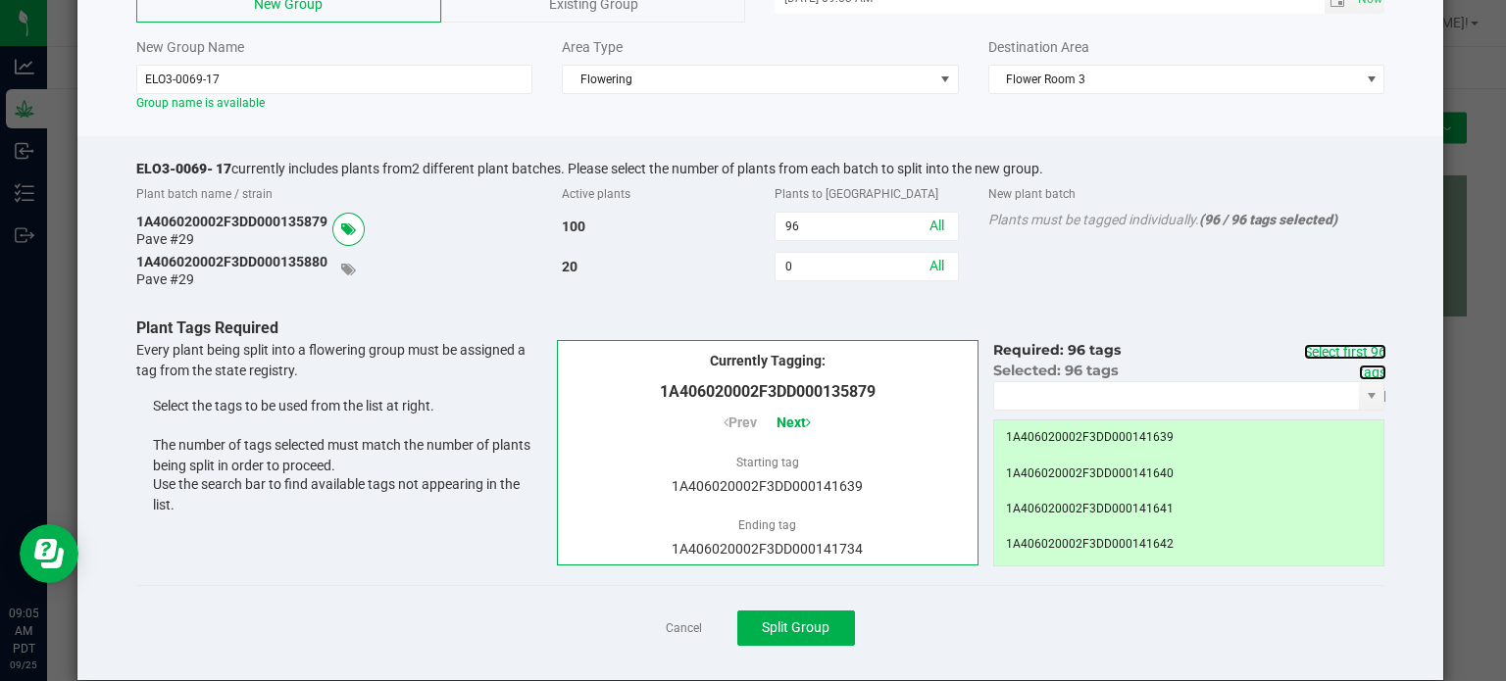
scroll to position [181, 0]
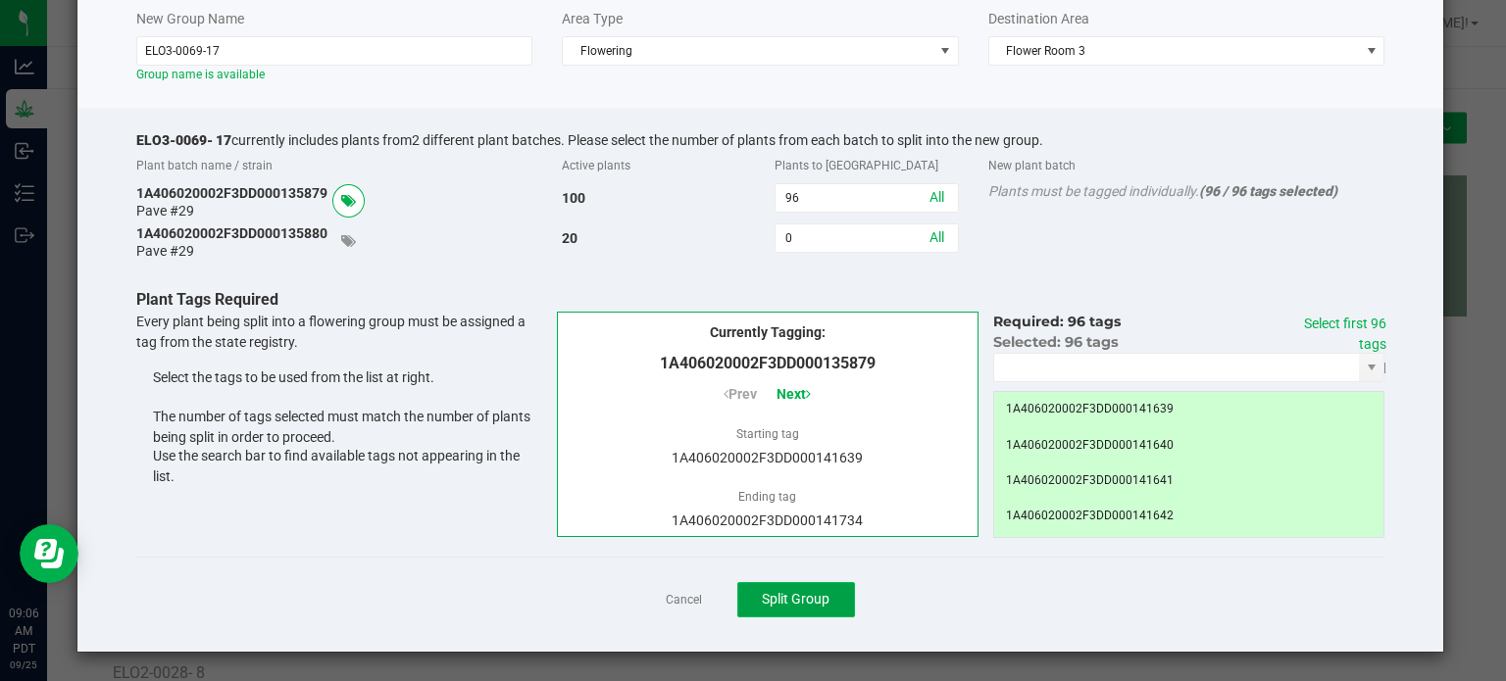
click at [812, 591] on span "Split Group" at bounding box center [796, 599] width 68 height 16
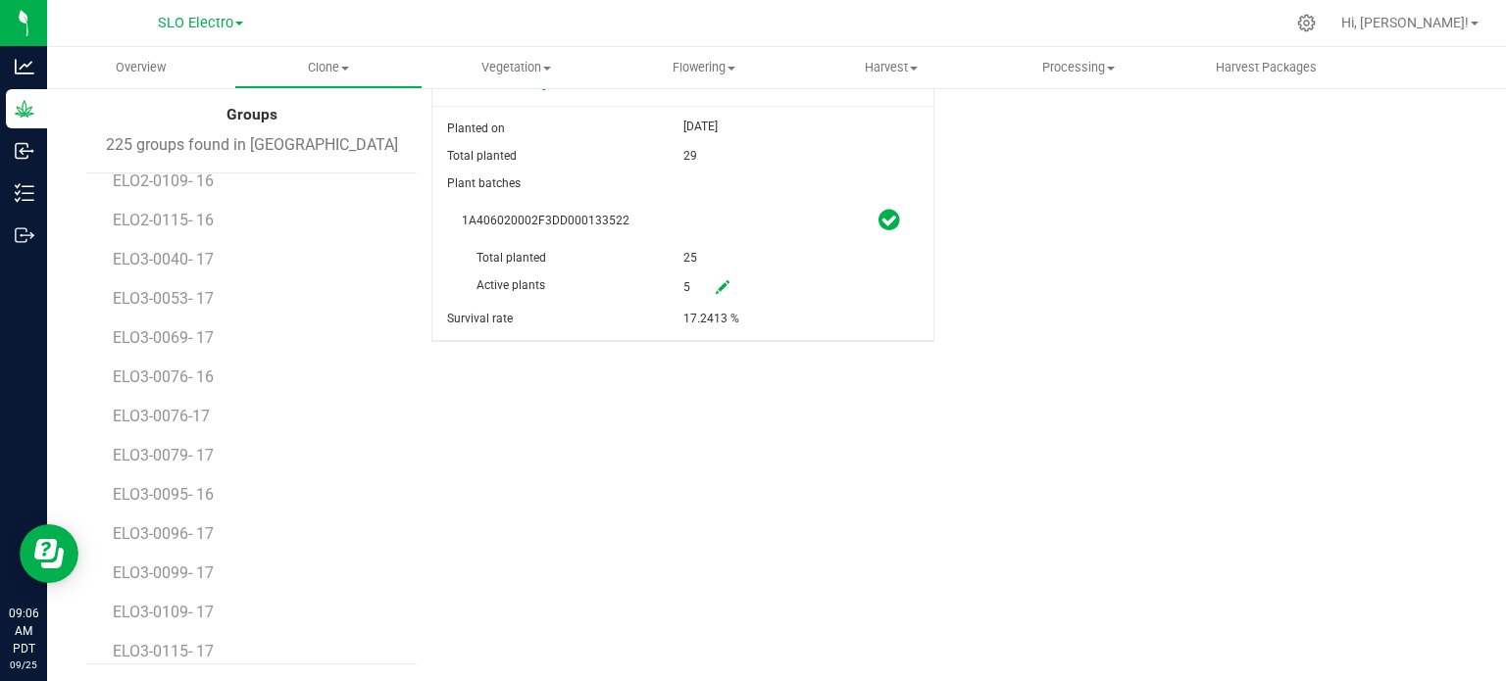
scroll to position [2157, 0]
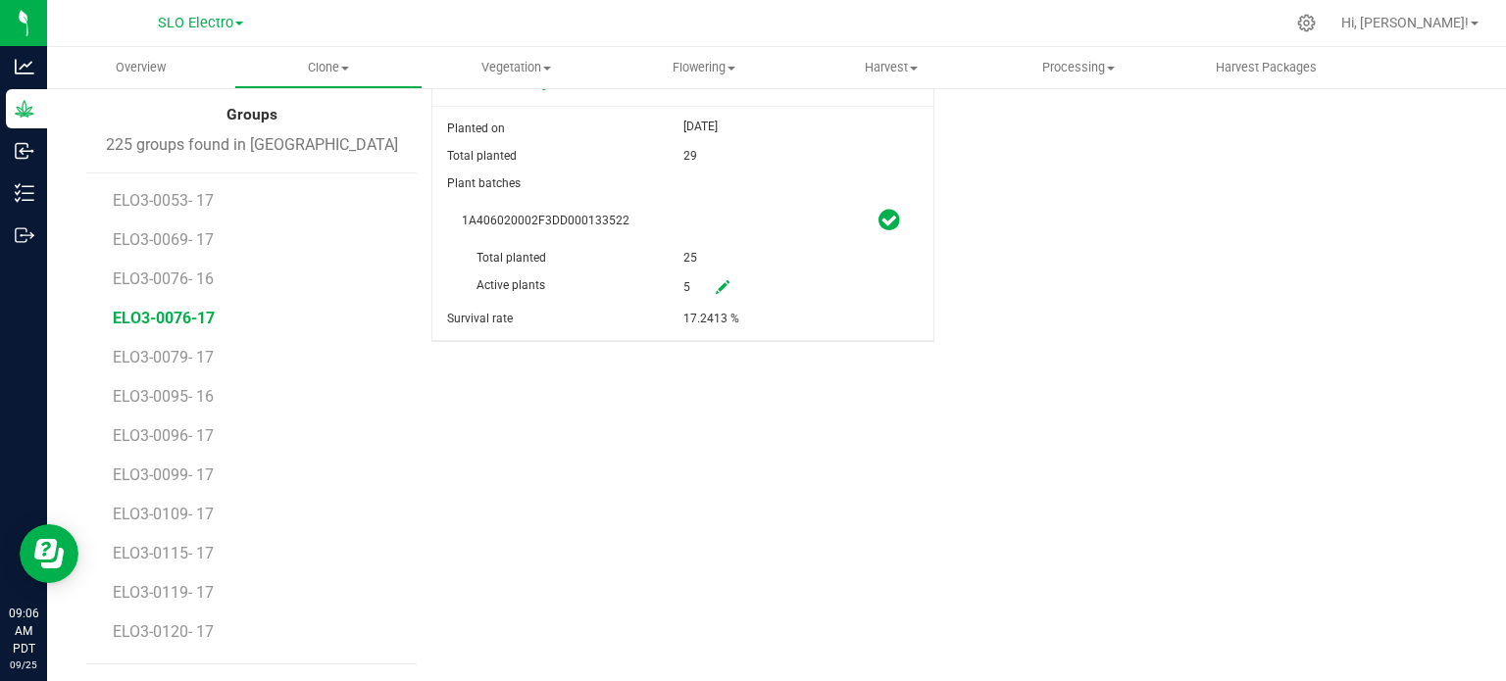
click at [197, 323] on span "ELO3-0076-17" at bounding box center [164, 318] width 102 height 19
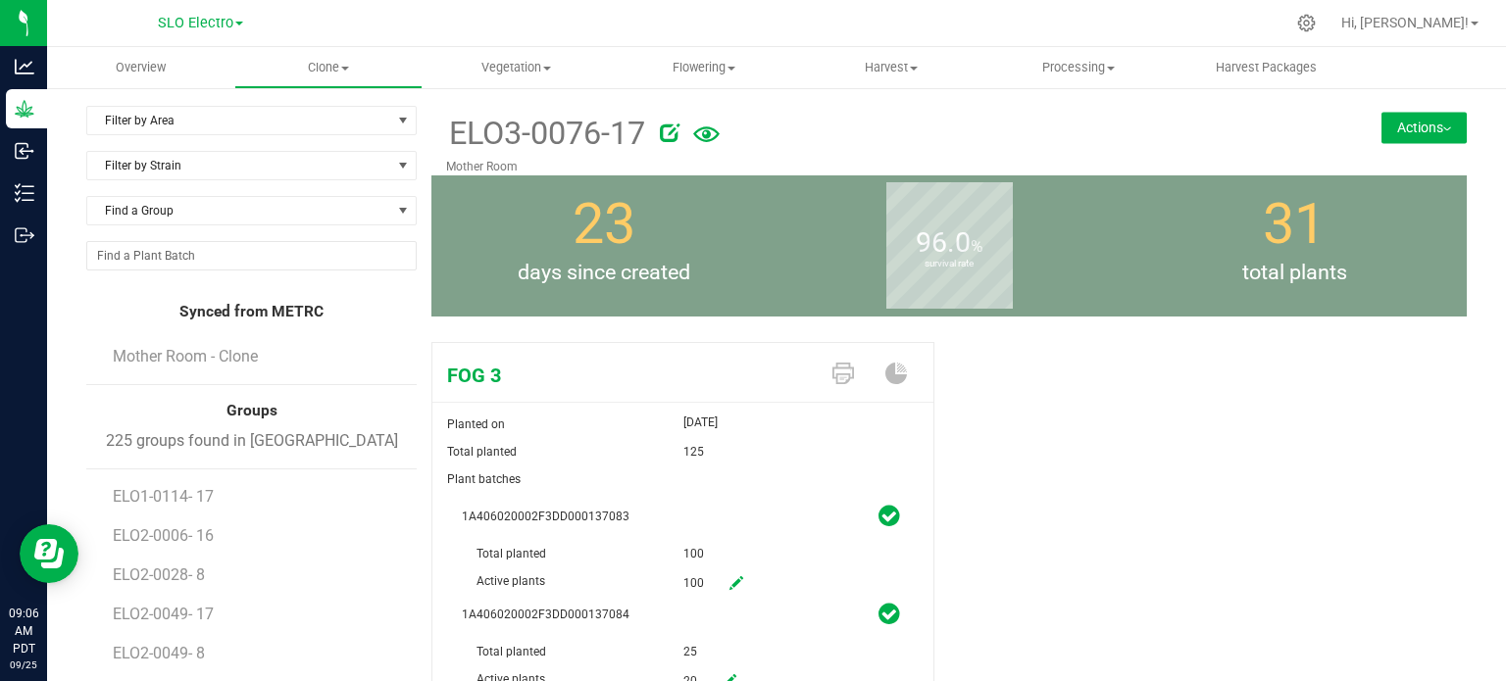
click at [674, 131] on icon at bounding box center [670, 133] width 20 height 20
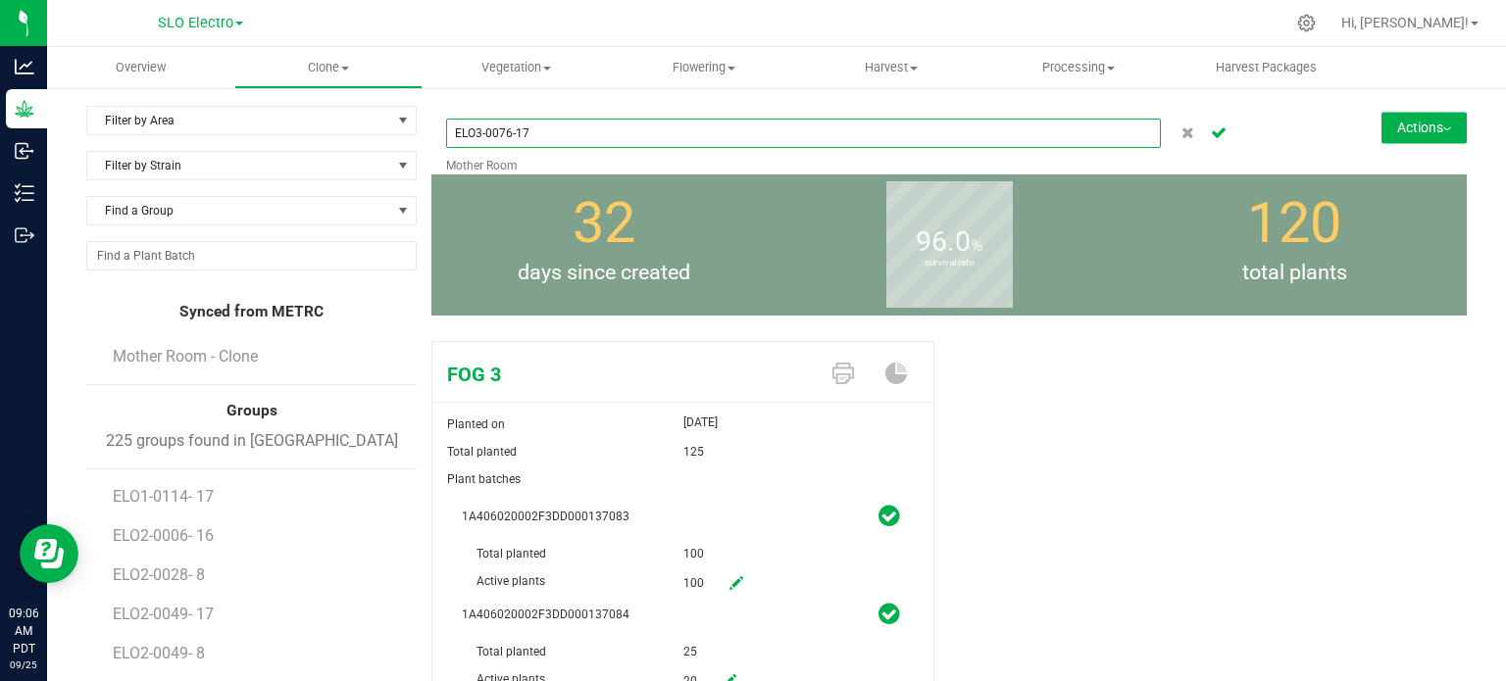
click at [513, 128] on input "ELO3-0076-17" at bounding box center [803, 133] width 715 height 29
type input "ELO3-0076- 17"
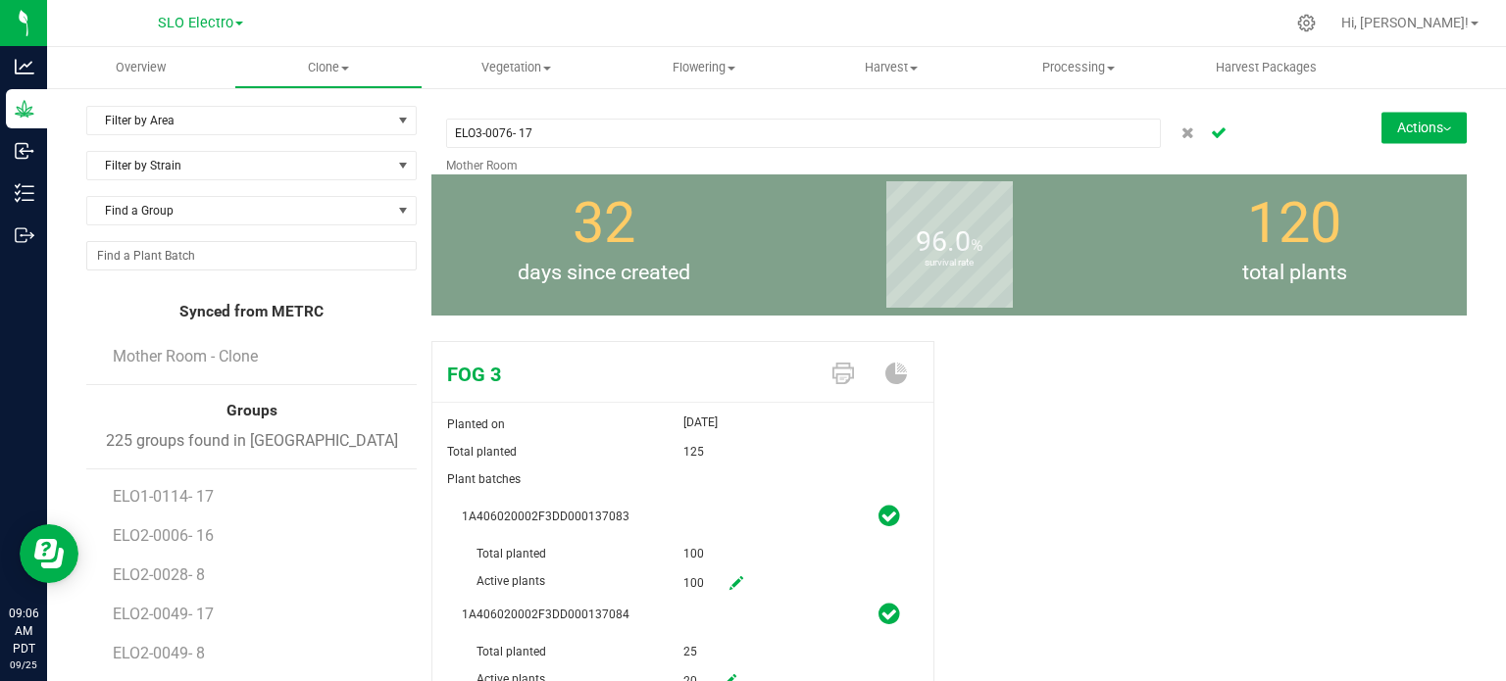
click at [1212, 132] on icon "Cancel button" at bounding box center [1219, 131] width 16 height 12
click at [1421, 134] on button "Actions" at bounding box center [1423, 127] width 85 height 31
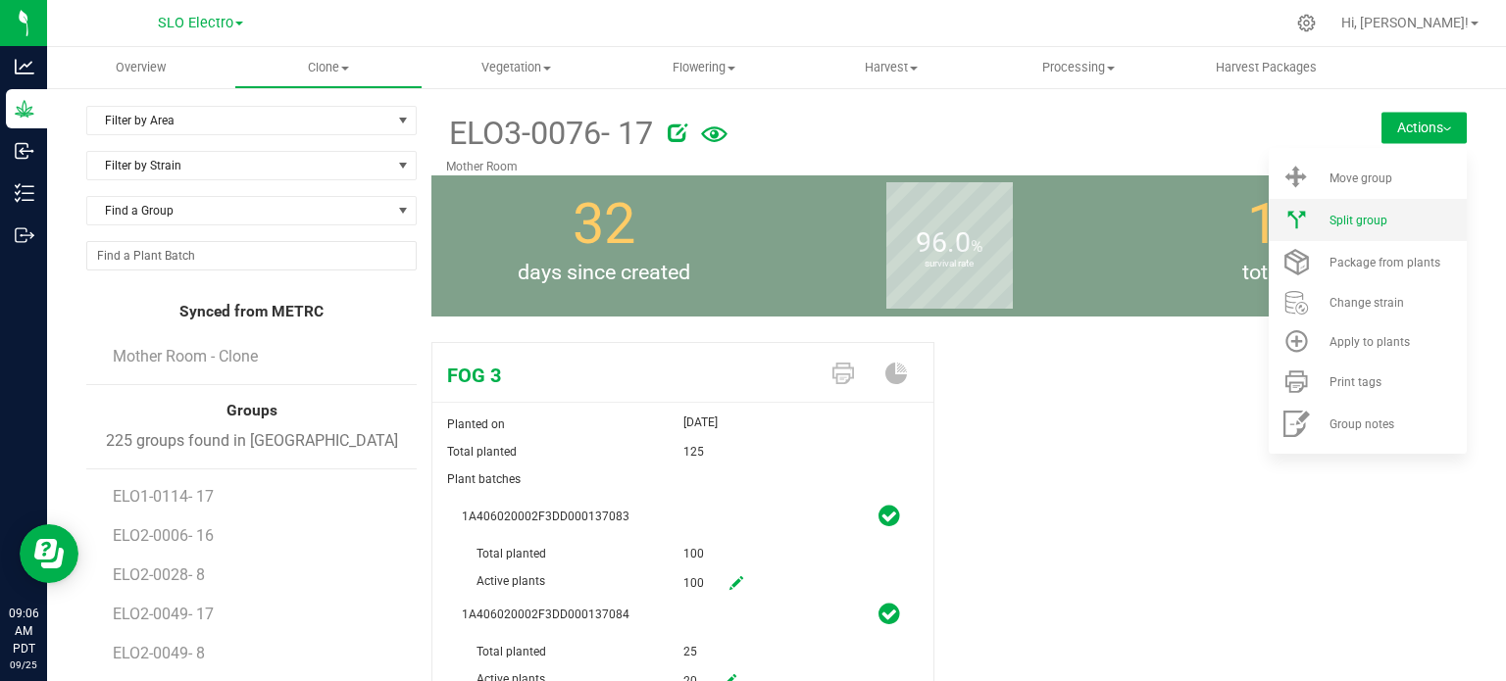
click at [1375, 225] on div "Split group" at bounding box center [1395, 221] width 133 height 14
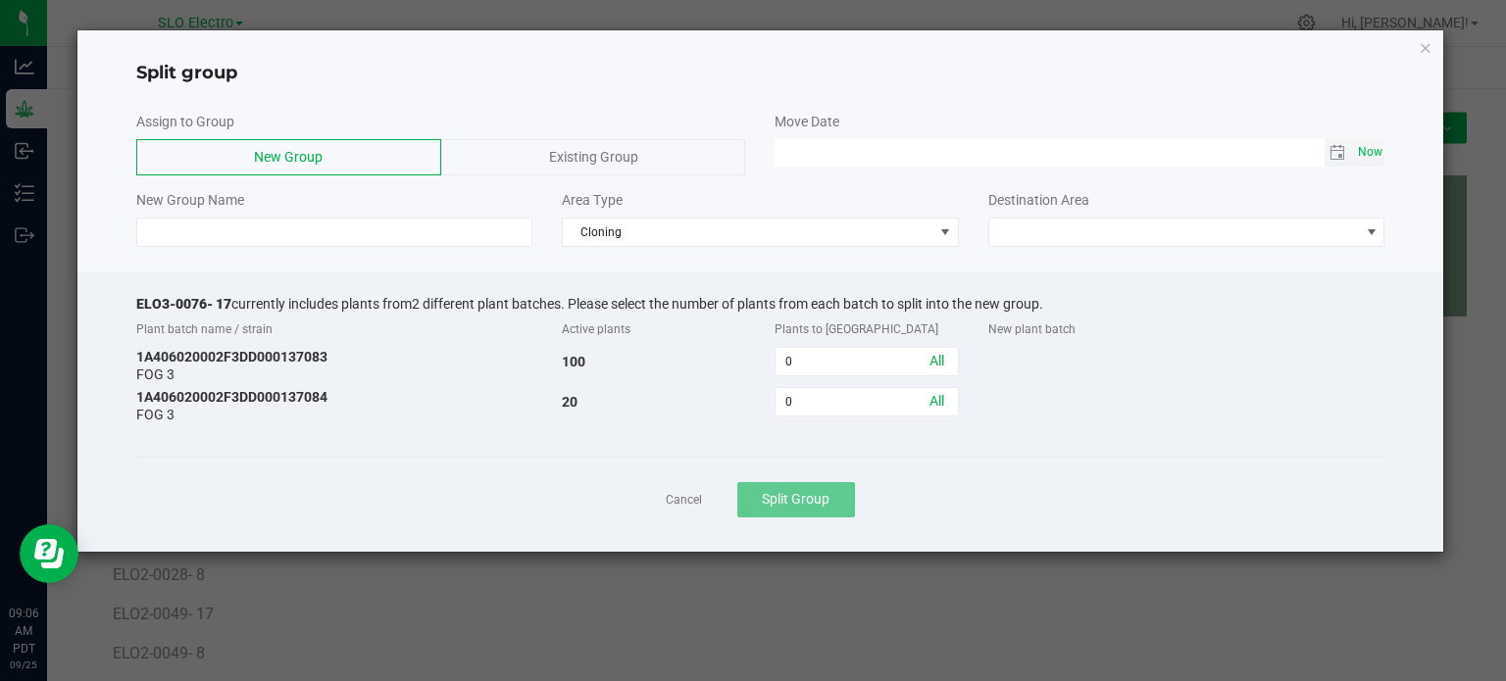
click at [1361, 160] on span "Now" at bounding box center [1369, 152] width 33 height 28
type input "[DATE] 09:06 AM"
drag, startPoint x: 185, startPoint y: 301, endPoint x: 111, endPoint y: 302, distance: 74.5
click at [113, 301] on div "ELO3-0076- 17 currently includes plants from 2 different plant batches. Please …" at bounding box center [760, 412] width 1367 height 280
click at [250, 236] on input at bounding box center [334, 232] width 397 height 29
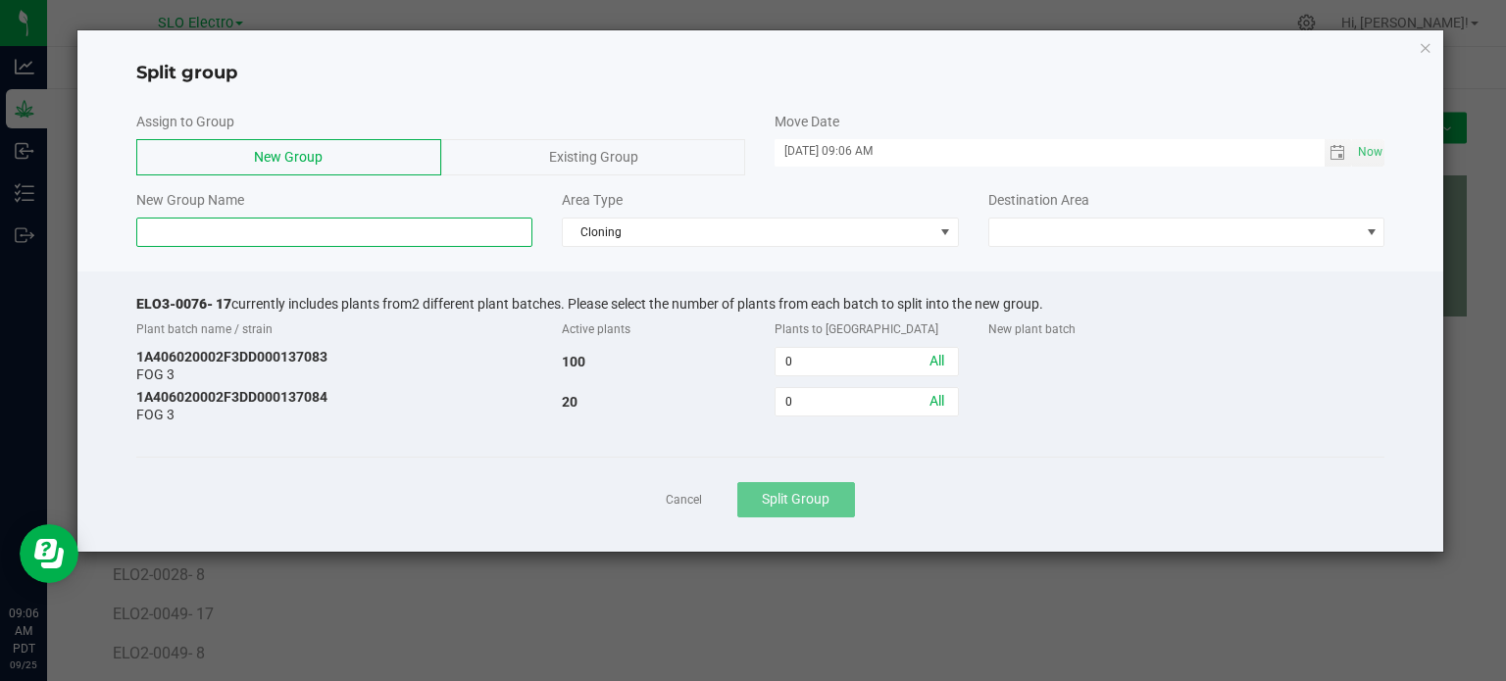
paste input "ELO3-0076- 17"
click at [209, 227] on input "ELO3-0076- 17" at bounding box center [334, 232] width 397 height 29
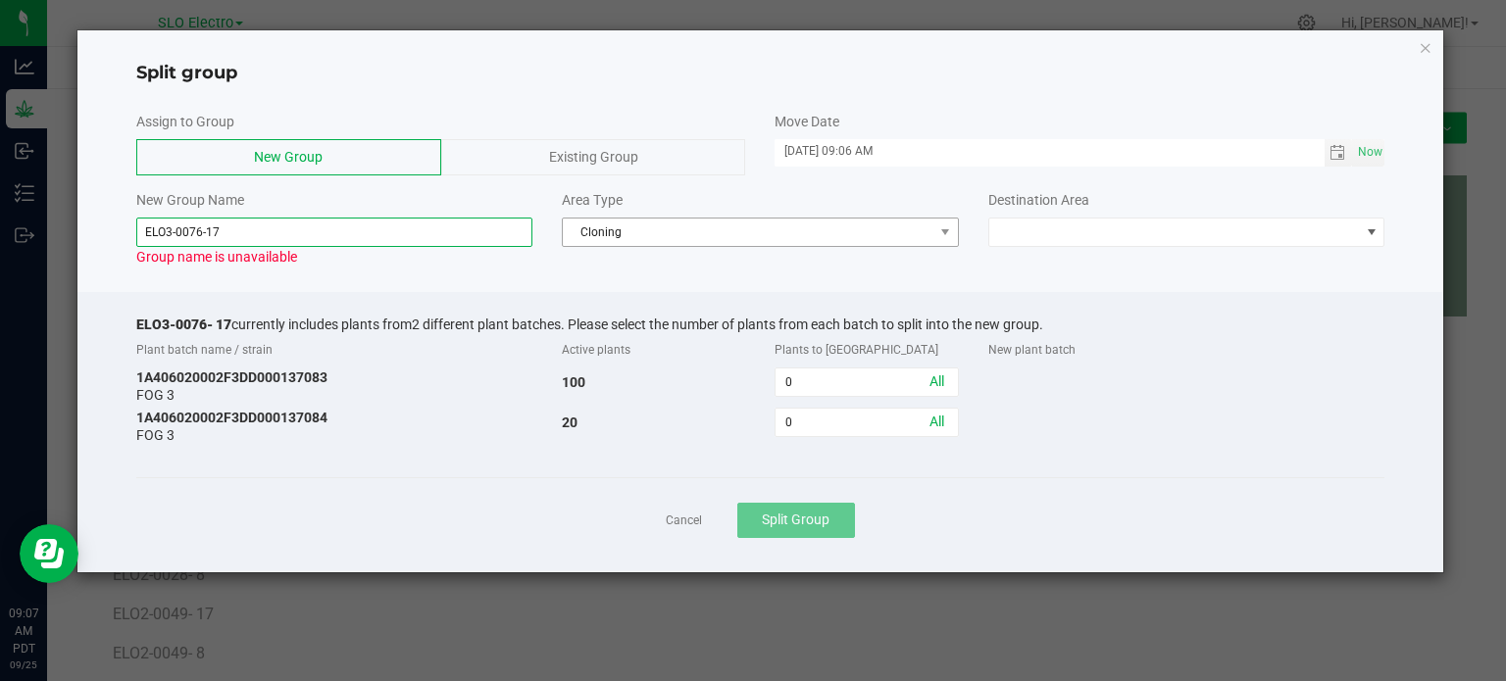
type input "ELO3-0076-17"
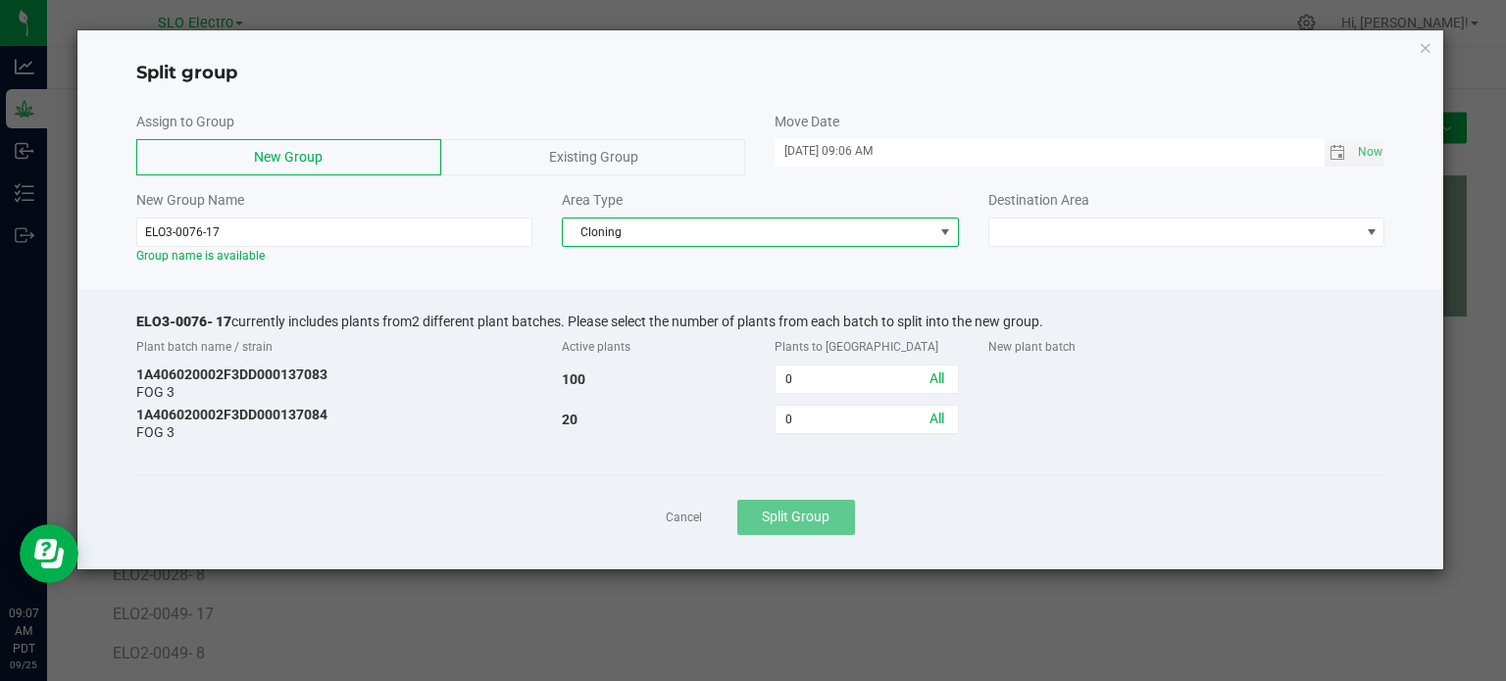
click at [718, 219] on span "Cloning" at bounding box center [748, 232] width 371 height 27
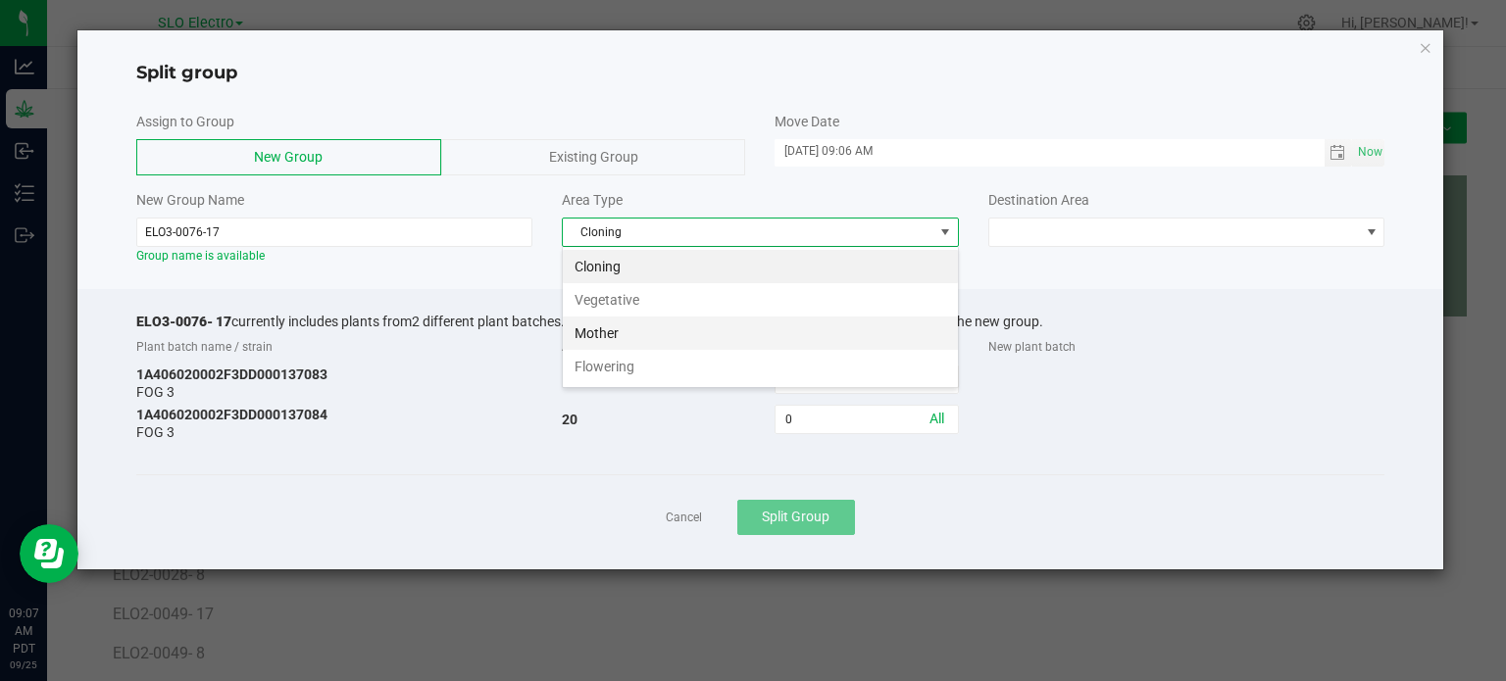
scroll to position [28, 396]
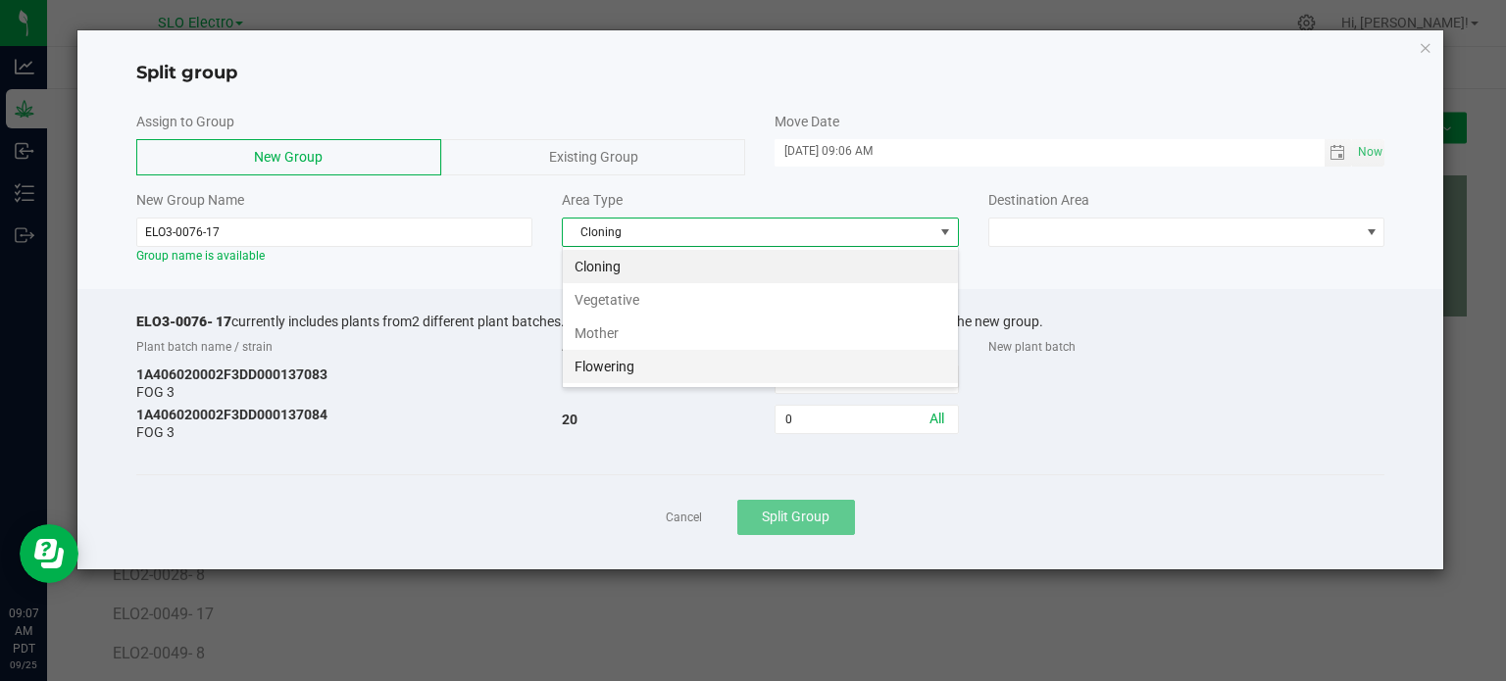
click at [667, 364] on li "Flowering" at bounding box center [760, 366] width 395 height 33
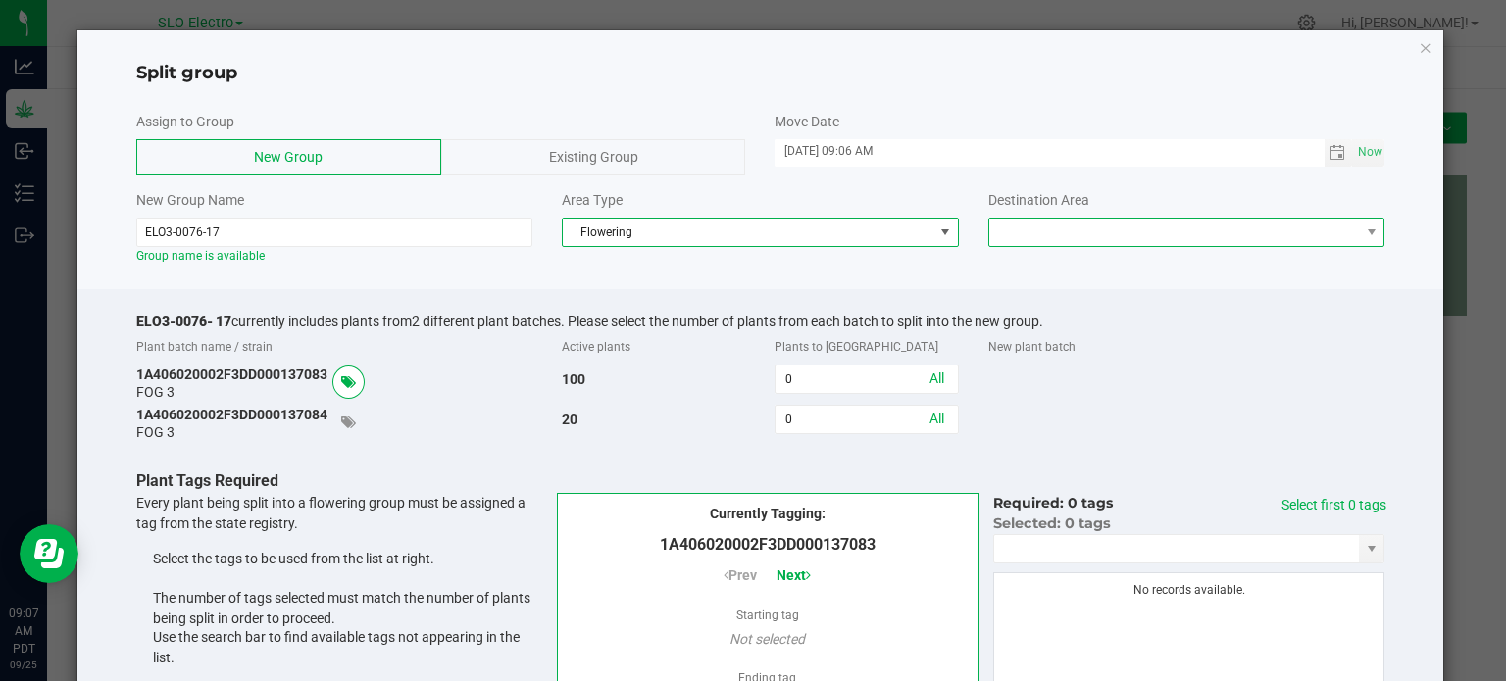
click at [1121, 219] on span at bounding box center [1174, 232] width 371 height 27
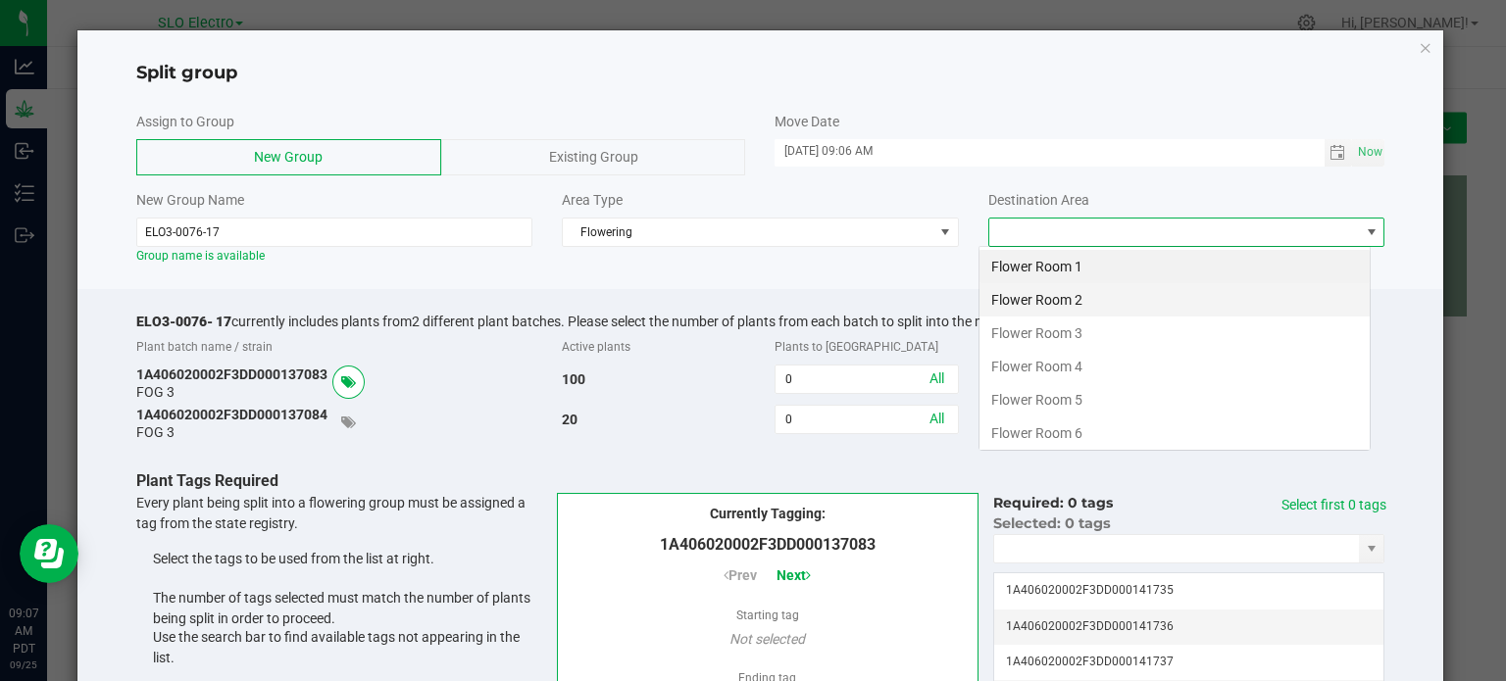
scroll to position [28, 392]
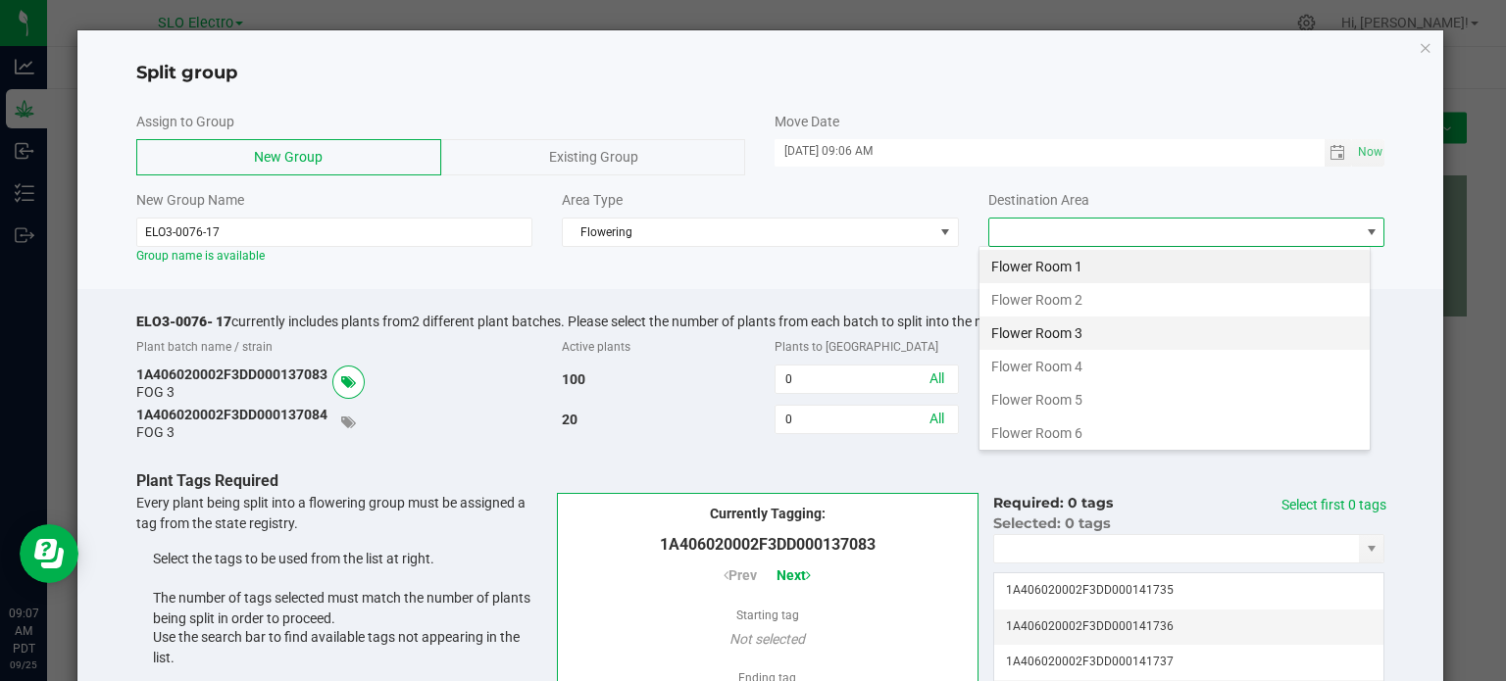
click at [1098, 331] on li "Flower Room 3" at bounding box center [1174, 333] width 390 height 33
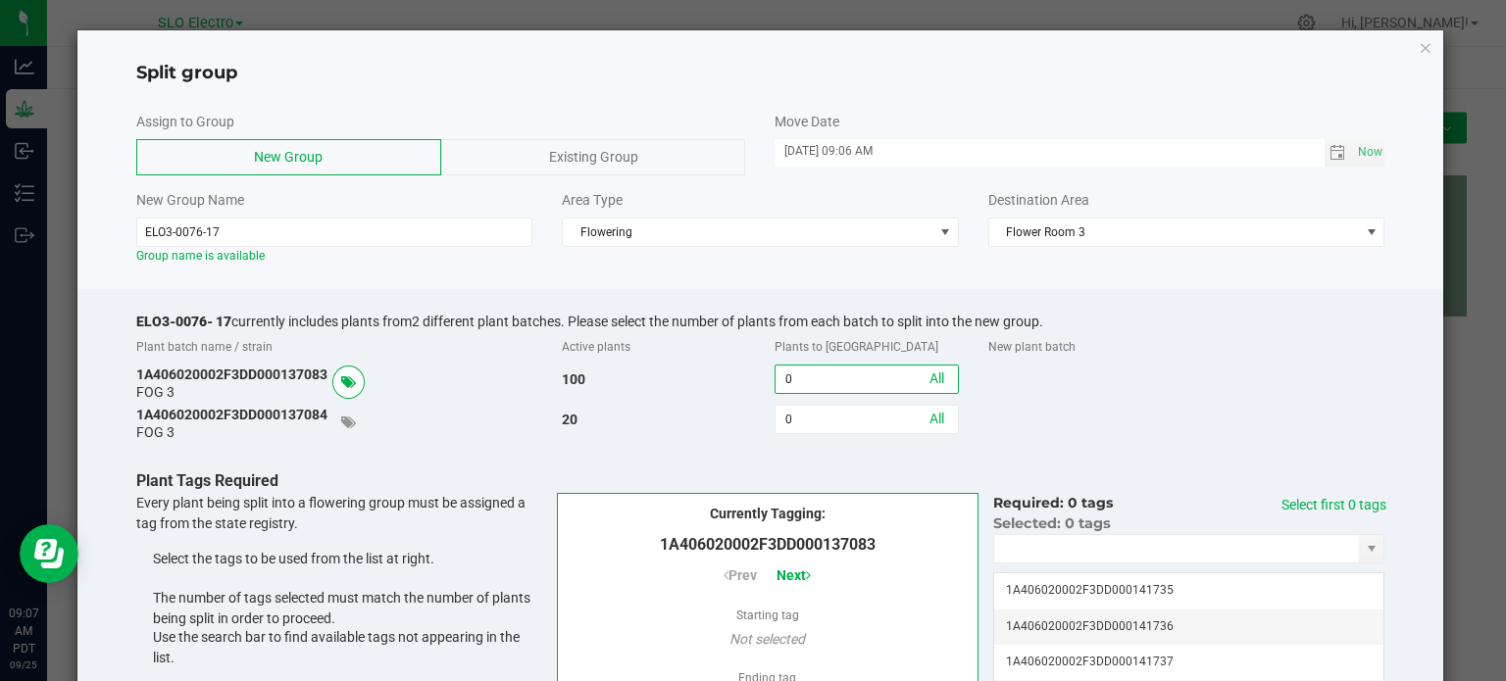
click at [848, 390] on input "0" at bounding box center [865, 379] width 181 height 27
type input "96"
click at [1345, 505] on link "Select first 96 tags" at bounding box center [1345, 515] width 82 height 36
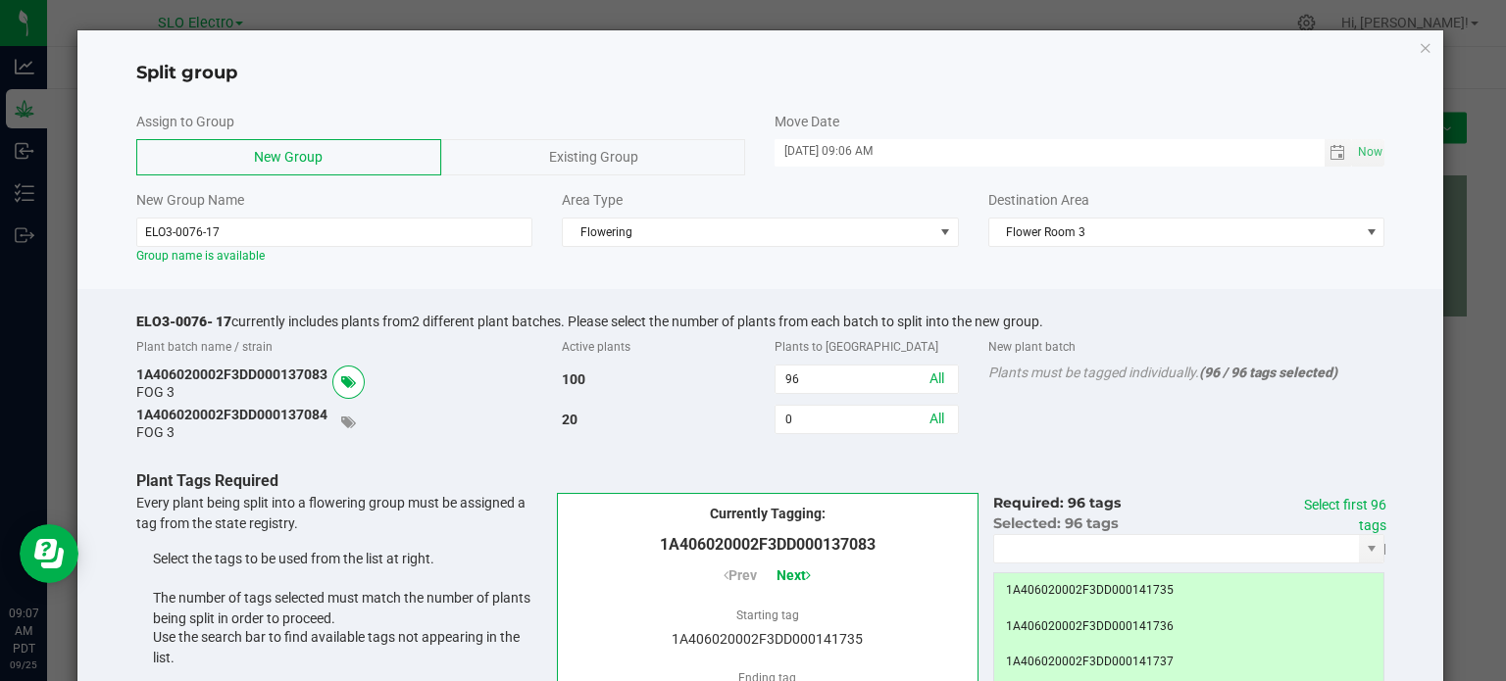
drag, startPoint x: 1259, startPoint y: 485, endPoint x: 1249, endPoint y: 483, distance: 10.0
click at [1256, 483] on p "Plant Tags Required" at bounding box center [768, 482] width 1264 height 24
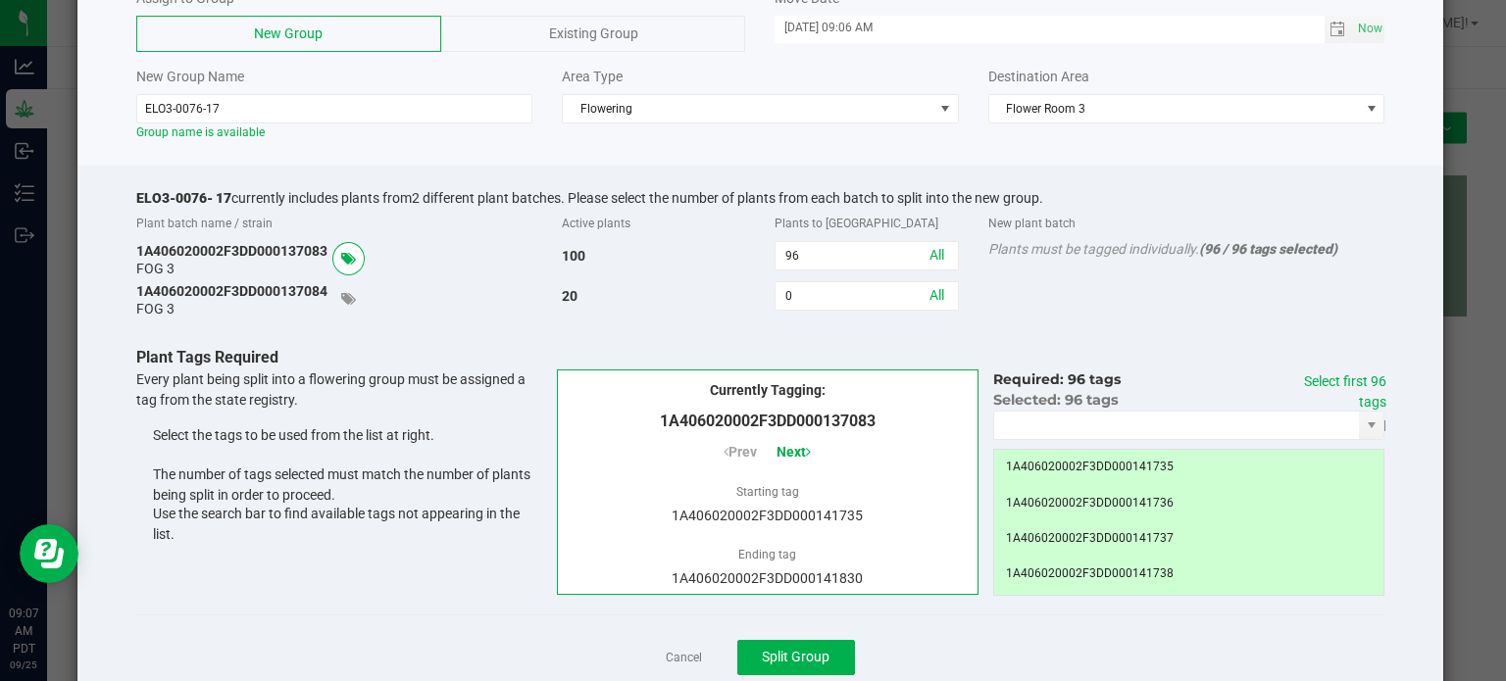
scroll to position [181, 0]
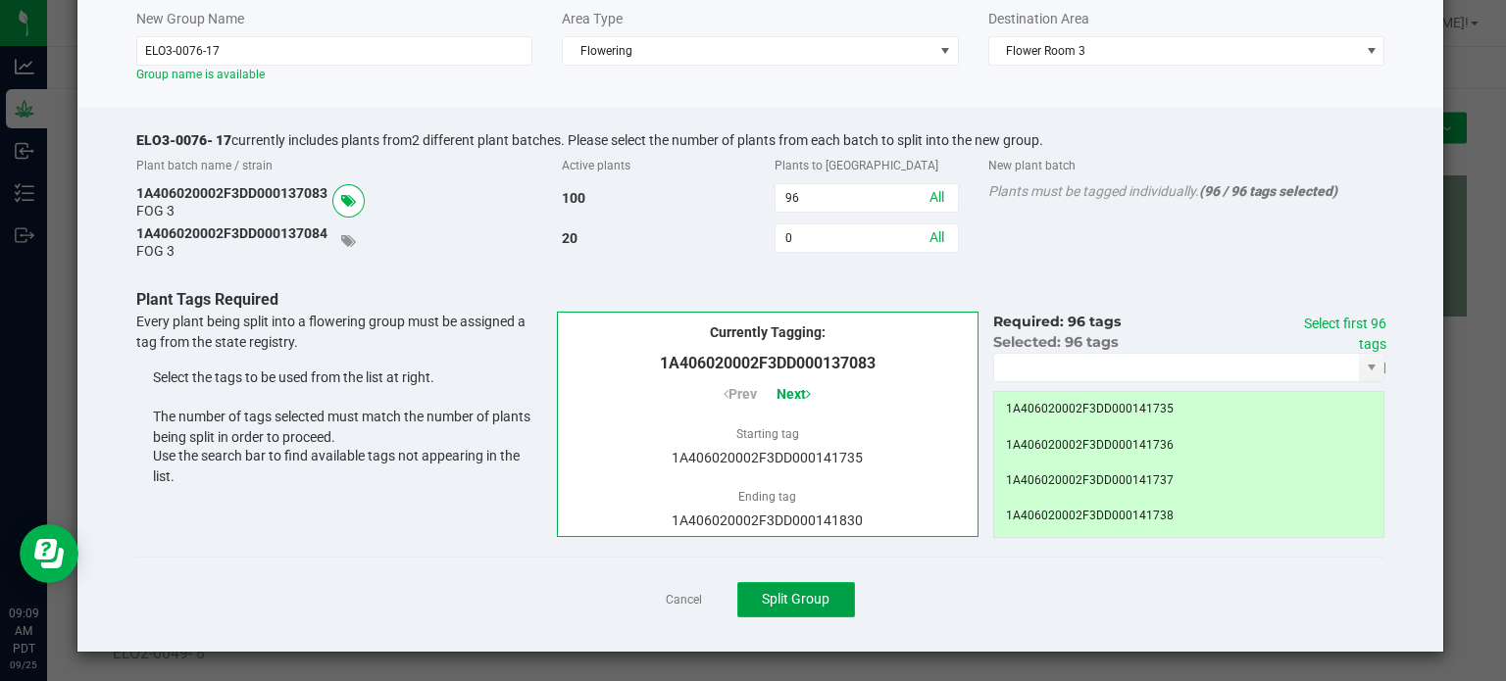
click at [810, 585] on button "Split Group" at bounding box center [796, 599] width 118 height 35
